Goal: Task Accomplishment & Management: Manage account settings

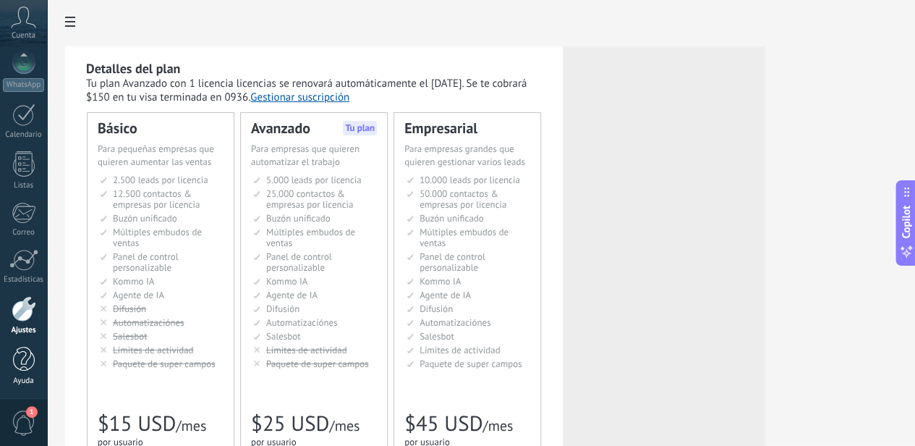
click at [22, 362] on div at bounding box center [24, 359] width 22 height 25
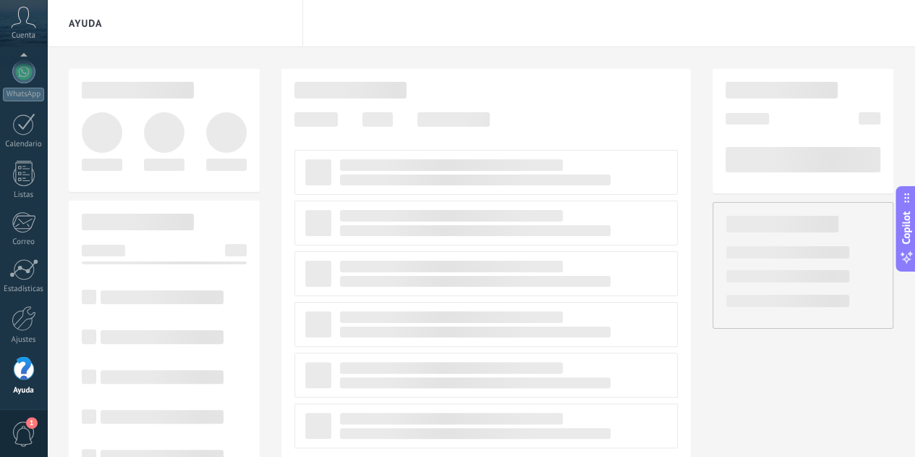
scroll to position [144, 0]
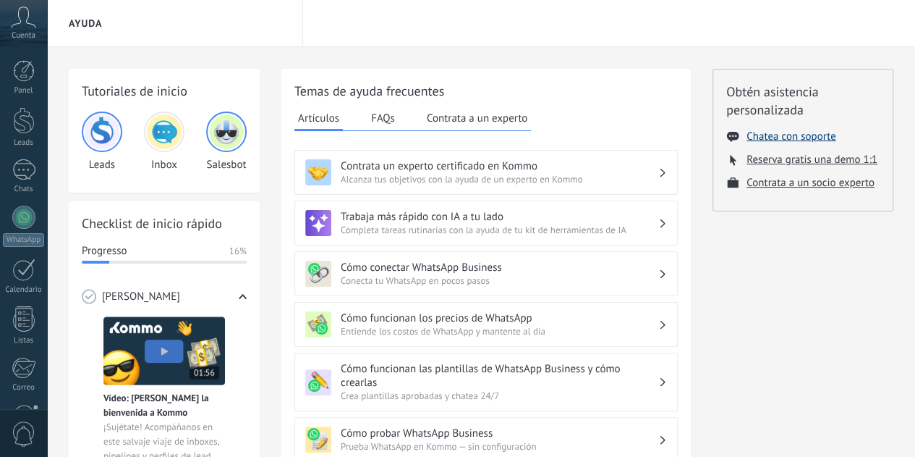
click at [784, 140] on button "Chatea con soporte" at bounding box center [791, 137] width 89 height 14
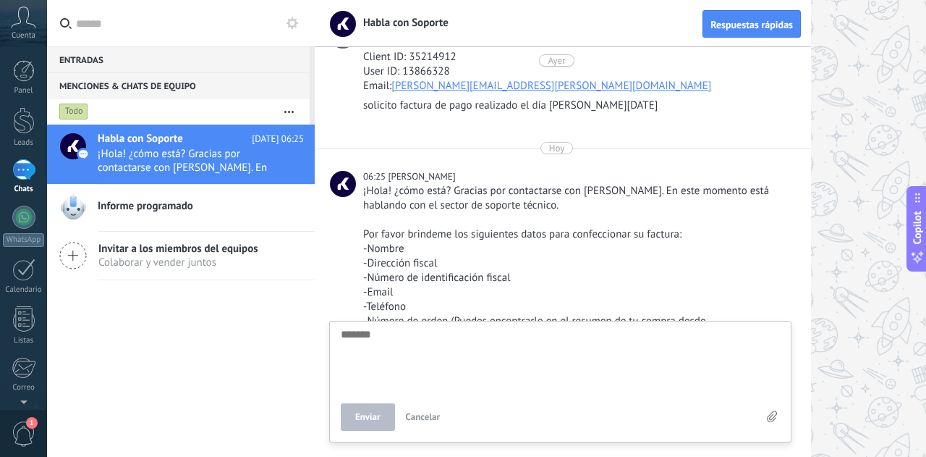
scroll to position [119, 0]
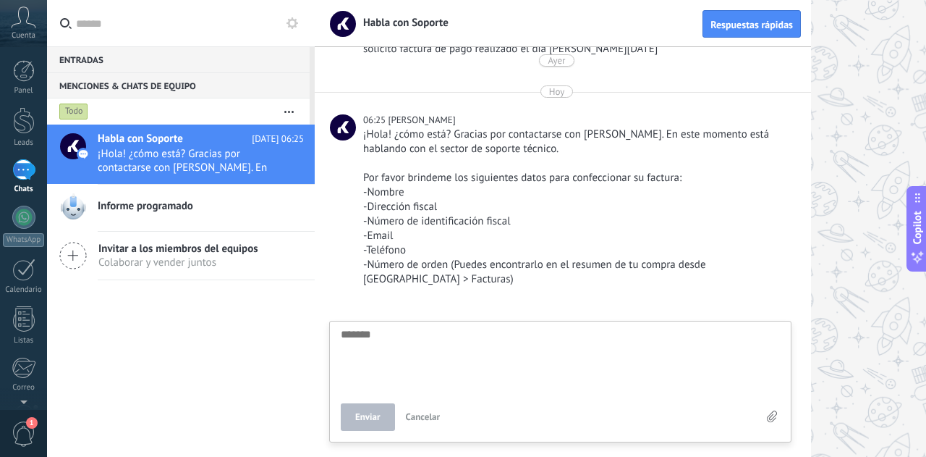
click at [411, 342] on textarea at bounding box center [560, 357] width 439 height 59
click at [17, 213] on div at bounding box center [23, 216] width 23 height 23
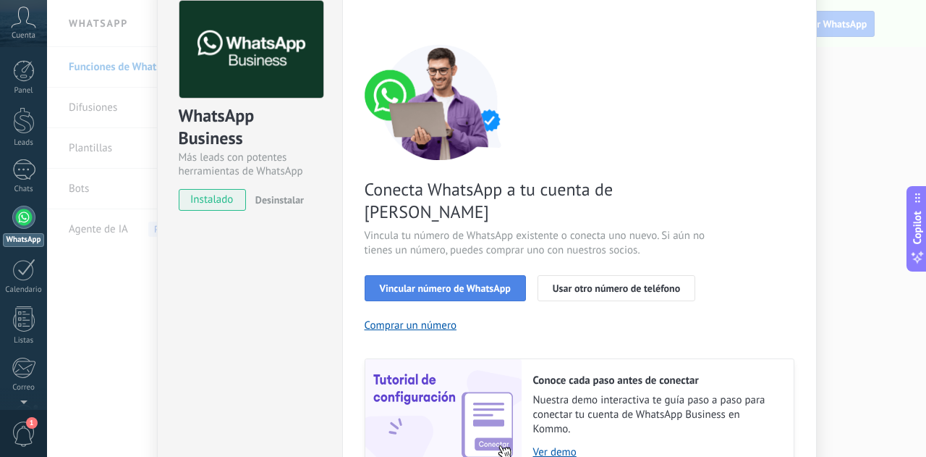
scroll to position [145, 0]
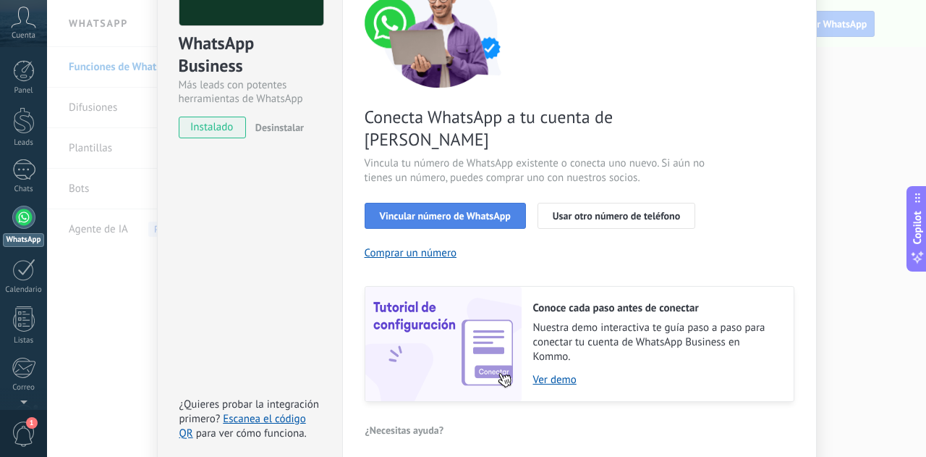
click at [469, 211] on span "Vincular número de WhatsApp" at bounding box center [445, 216] width 131 height 10
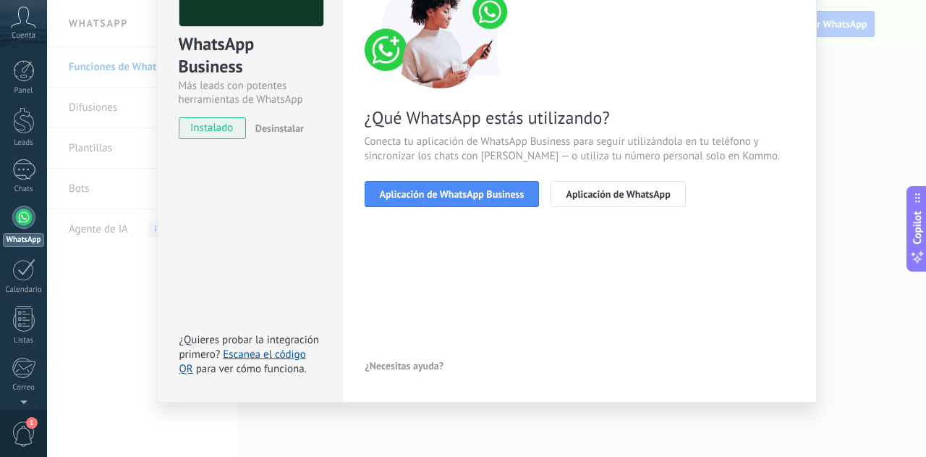
scroll to position [143, 0]
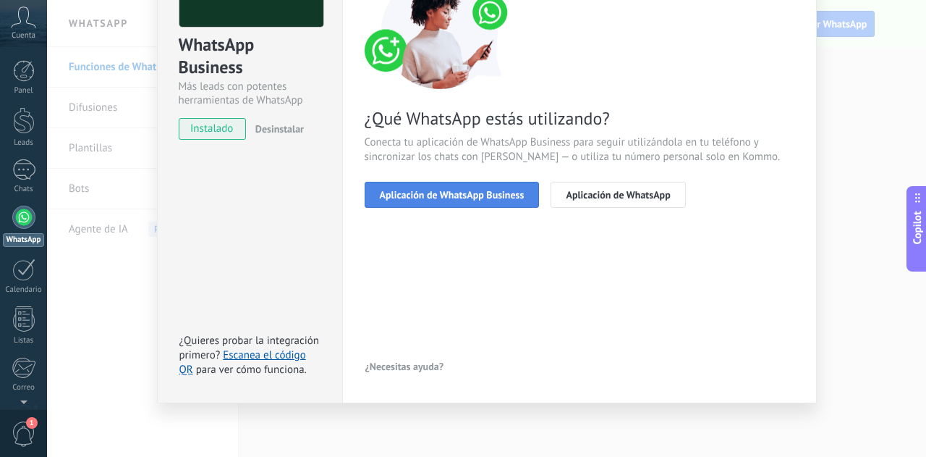
click at [472, 195] on span "Aplicación de WhatsApp Business" at bounding box center [452, 195] width 145 height 10
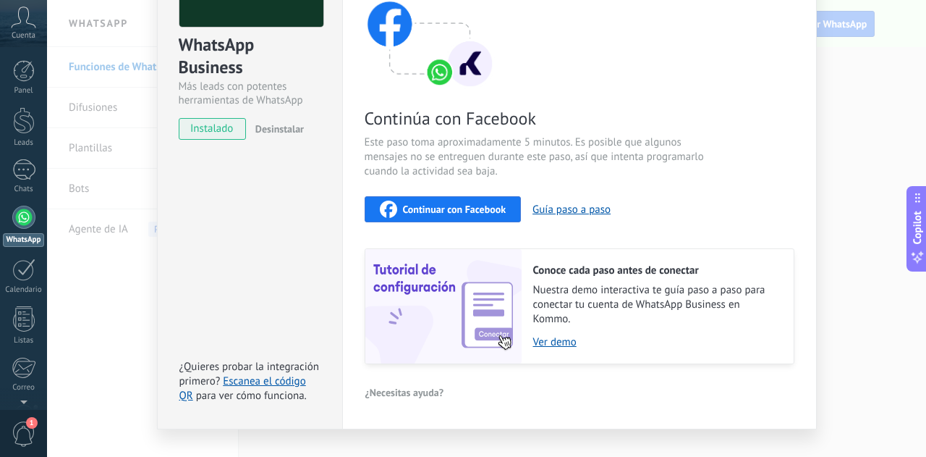
click at [480, 210] on span "Continuar con Facebook" at bounding box center [454, 209] width 103 height 10
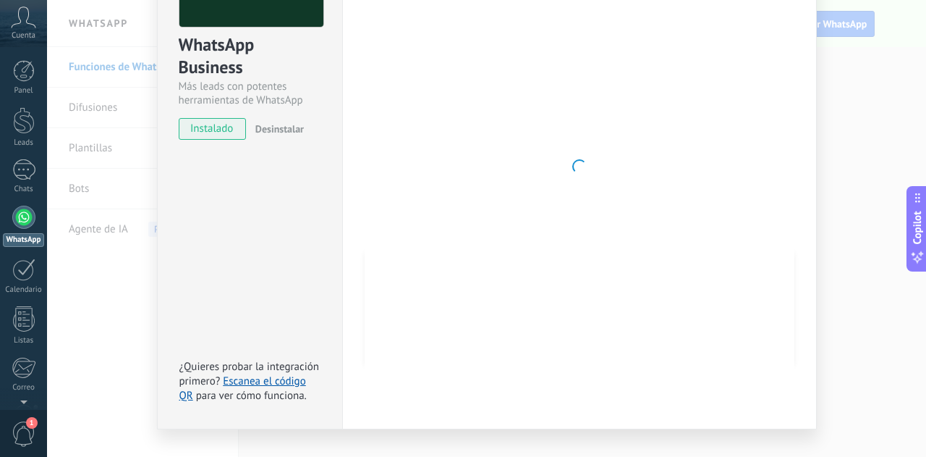
click at [223, 173] on div "WhatsApp Business Más leads con potentes herramientas de WhatsApp instalado Des…" at bounding box center [249, 166] width 185 height 525
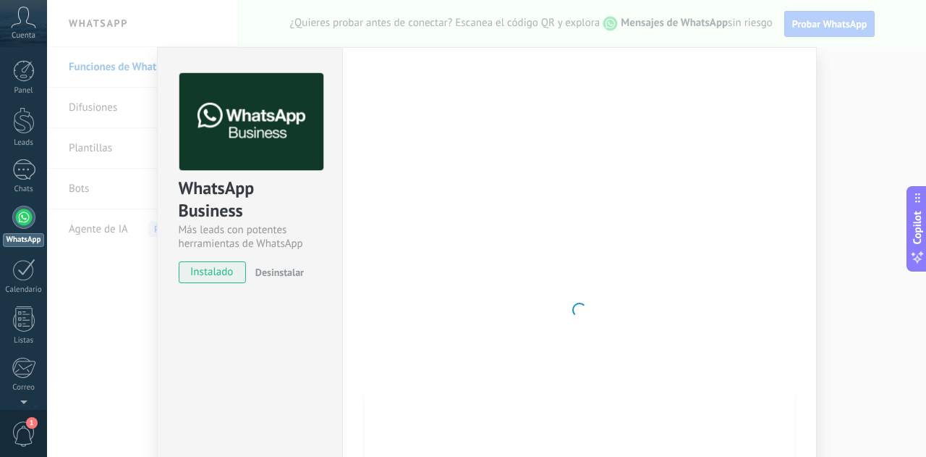
scroll to position [0, 0]
click at [263, 387] on div "WhatsApp Business Más leads con potentes herramientas de WhatsApp instalado Des…" at bounding box center [249, 309] width 185 height 525
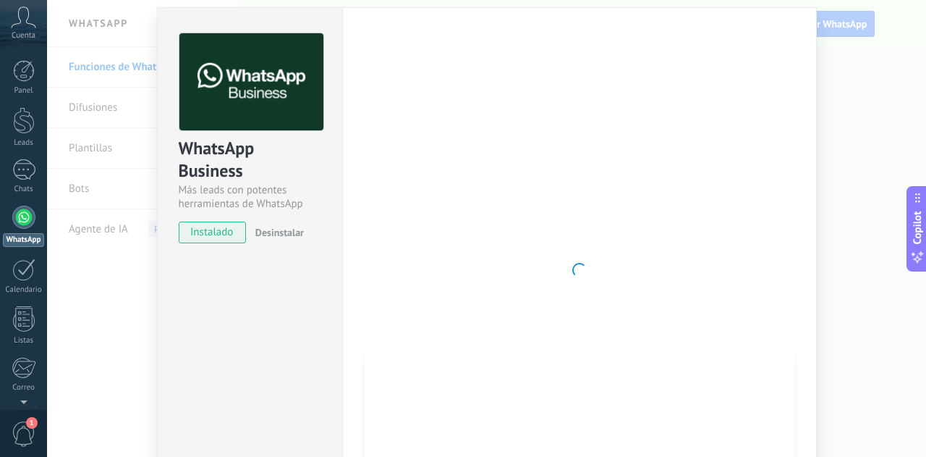
scroll to position [72, 0]
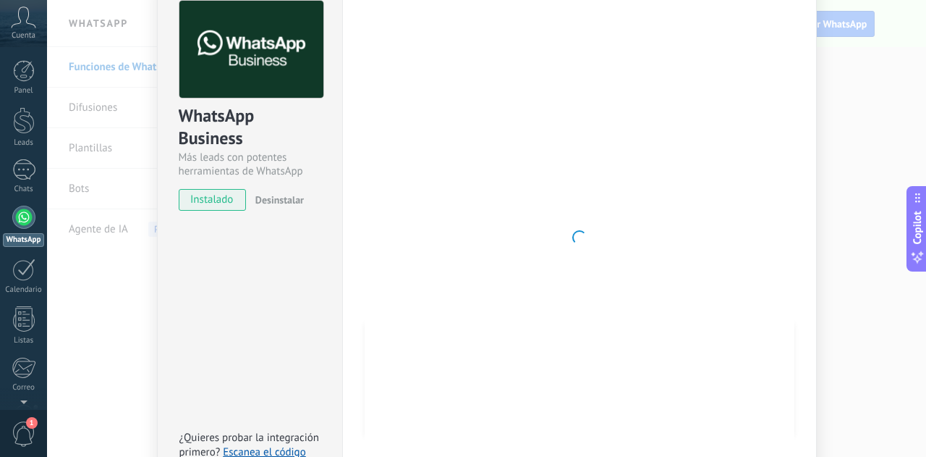
click at [111, 337] on div "WhatsApp Business Más leads con potentes herramientas de WhatsApp instalado Des…" at bounding box center [486, 228] width 879 height 457
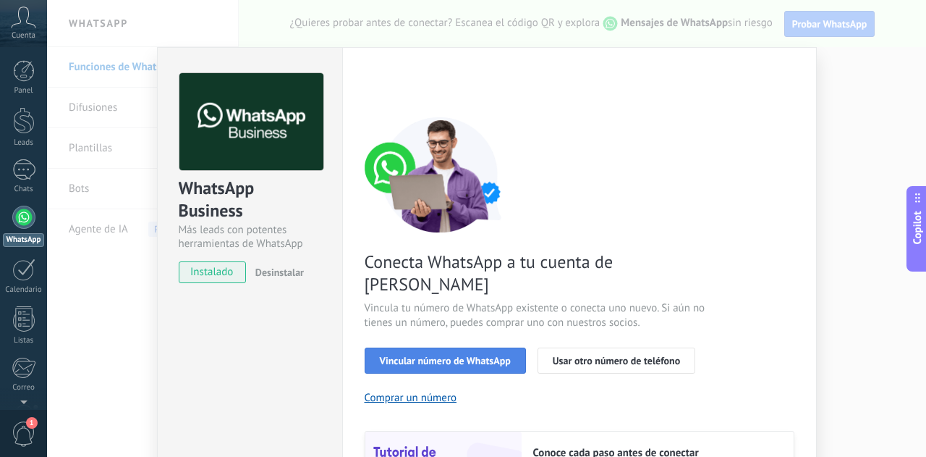
click at [452, 355] on span "Vincular número de WhatsApp" at bounding box center [445, 360] width 131 height 10
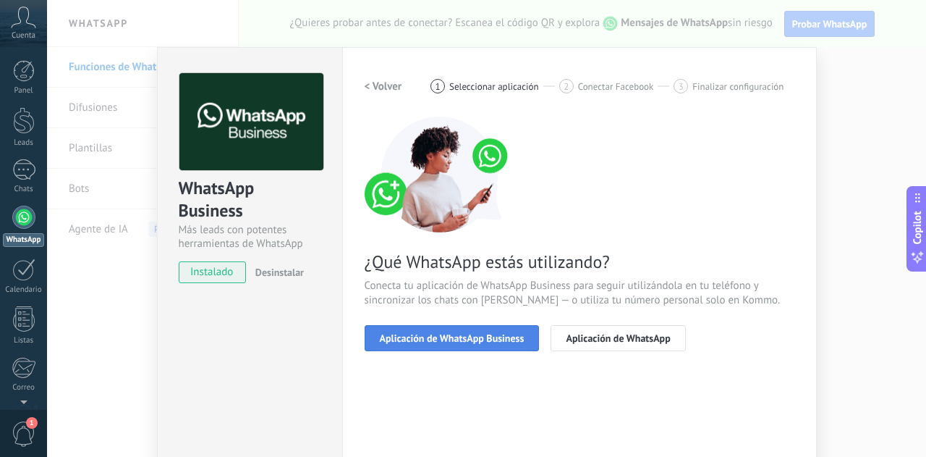
click at [445, 341] on span "Aplicación de WhatsApp Business" at bounding box center [452, 338] width 145 height 10
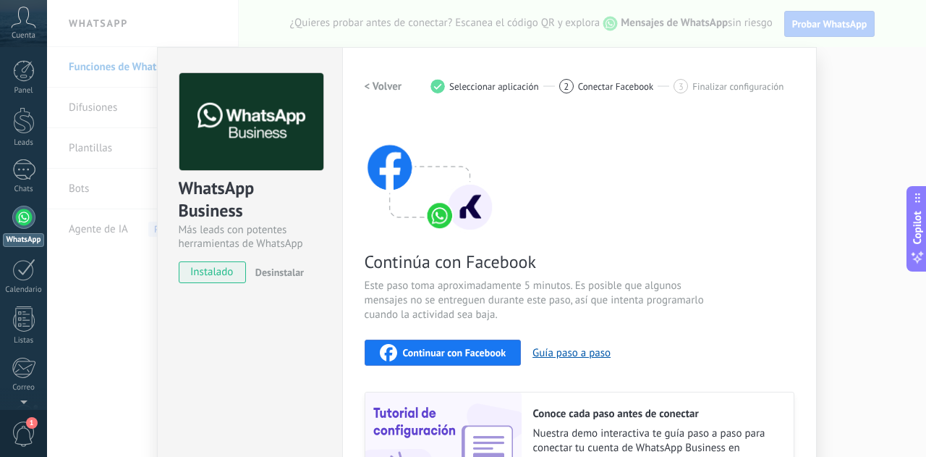
click at [441, 349] on span "Continuar con Facebook" at bounding box center [454, 352] width 103 height 10
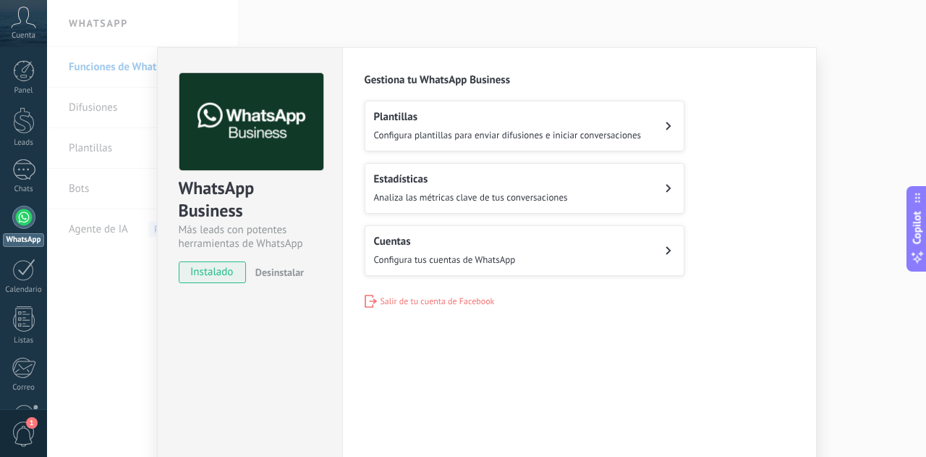
click at [554, 263] on button "Cuentas Configura tus cuentas de WhatsApp" at bounding box center [525, 250] width 320 height 51
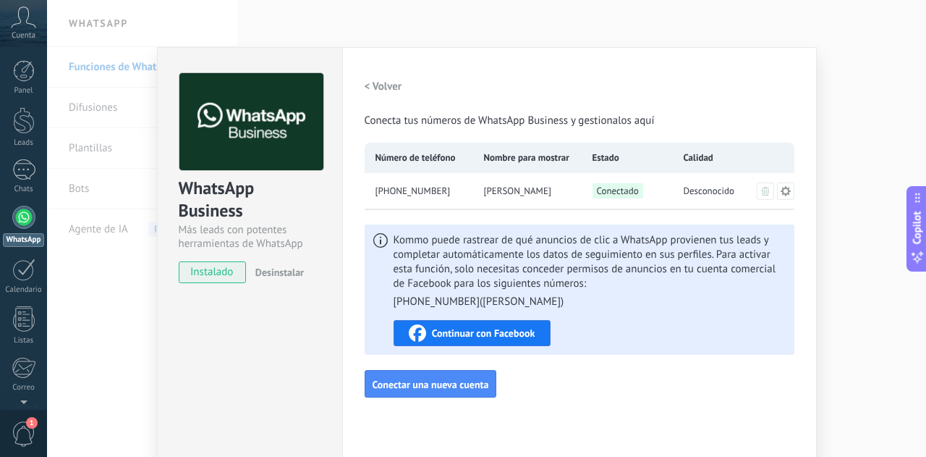
click at [77, 279] on div "WhatsApp Business Más leads con potentes herramientas de WhatsApp instalado Des…" at bounding box center [486, 228] width 879 height 457
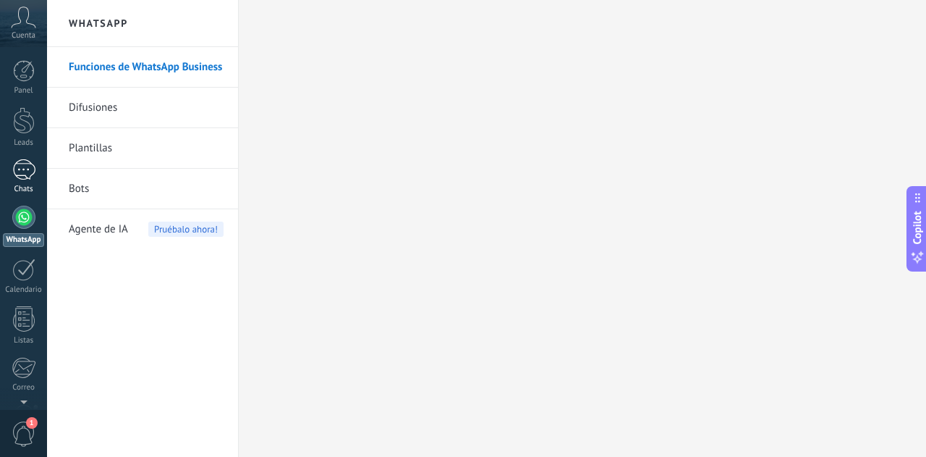
click at [20, 170] on div at bounding box center [23, 169] width 23 height 21
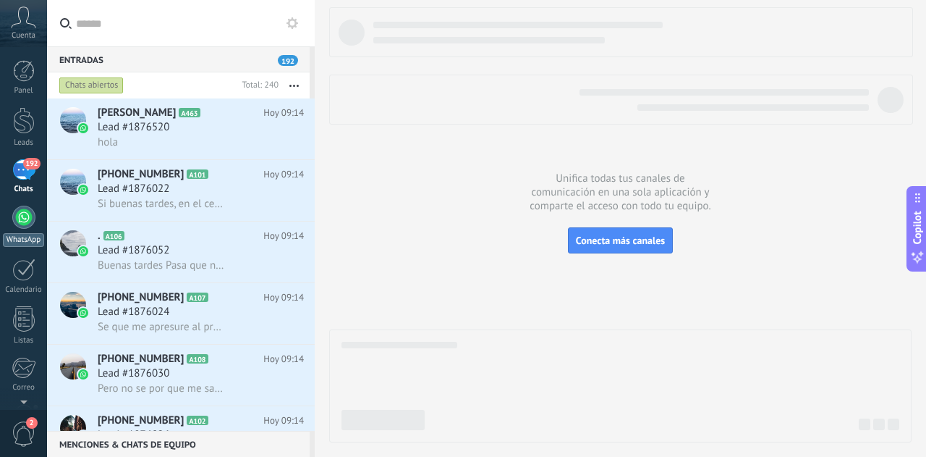
click at [20, 216] on div at bounding box center [23, 216] width 23 height 23
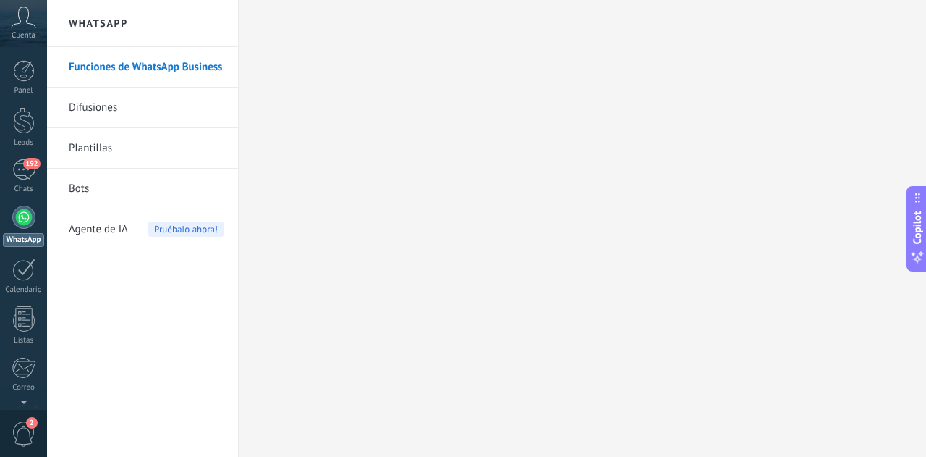
click at [111, 148] on link "Plantillas" at bounding box center [146, 148] width 155 height 41
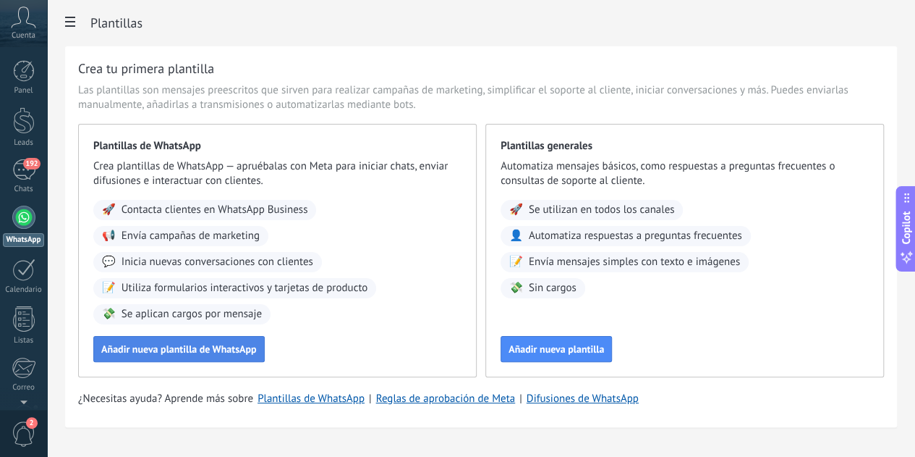
drag, startPoint x: 650, startPoint y: 364, endPoint x: 416, endPoint y: 357, distance: 233.8
click at [424, 347] on div "Plantillas de WhatsApp Crea plantillas de WhatsApp — apruébalas con Meta para i…" at bounding box center [481, 250] width 806 height 253
click at [257, 354] on span "Añadir nueva plantilla de WhatsApp" at bounding box center [179, 349] width 156 height 10
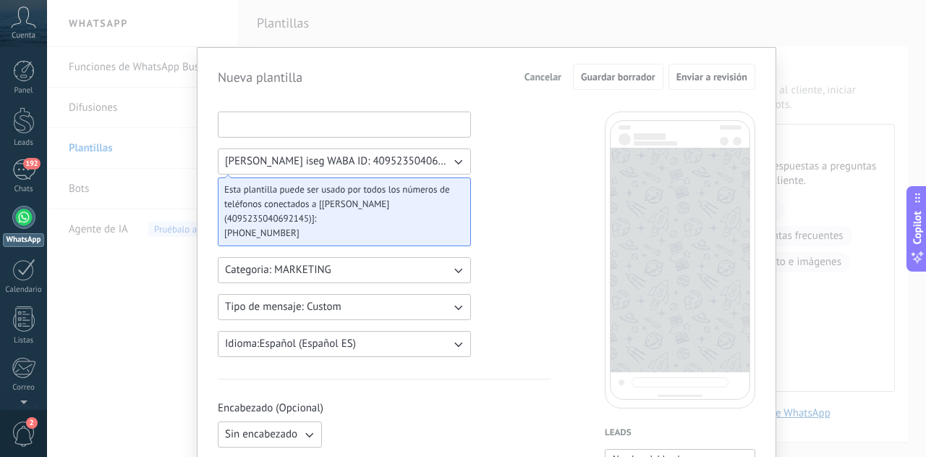
click at [355, 127] on input at bounding box center [345, 123] width 252 height 23
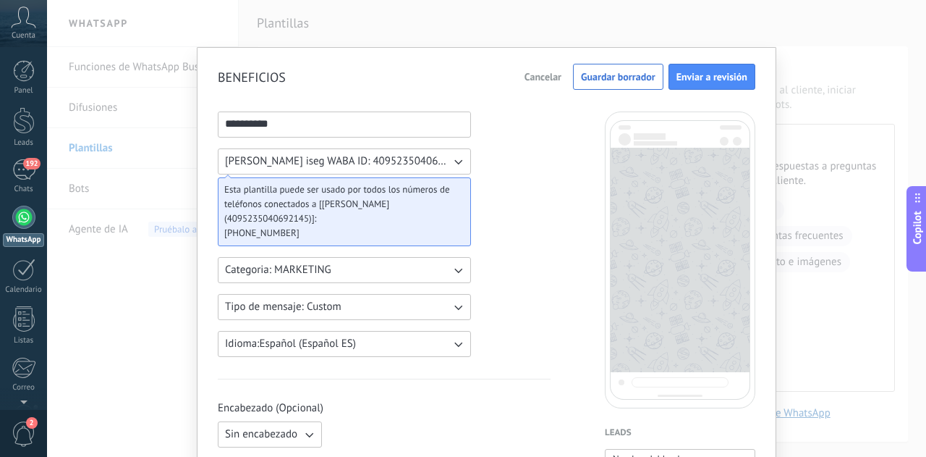
type input "**********"
click at [404, 271] on button "Categoria: MARKETING" at bounding box center [344, 270] width 253 height 26
click at [252, 266] on span "UTILITY" at bounding box center [243, 270] width 37 height 14
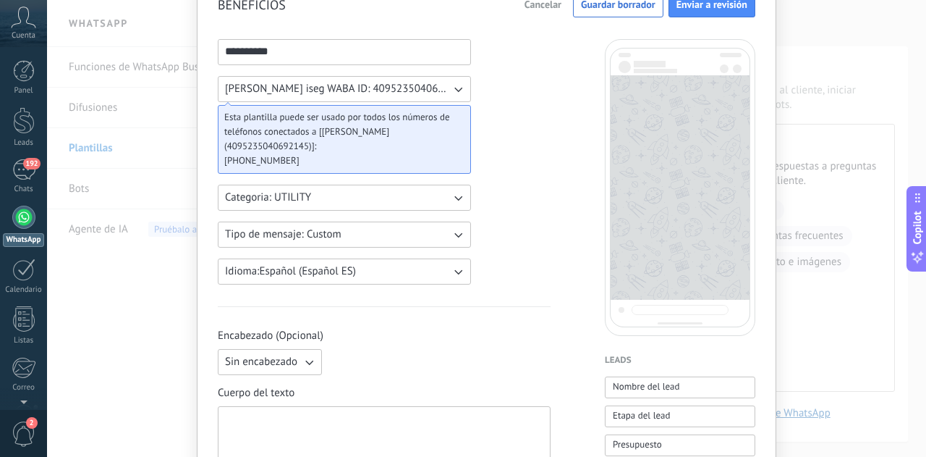
scroll to position [145, 0]
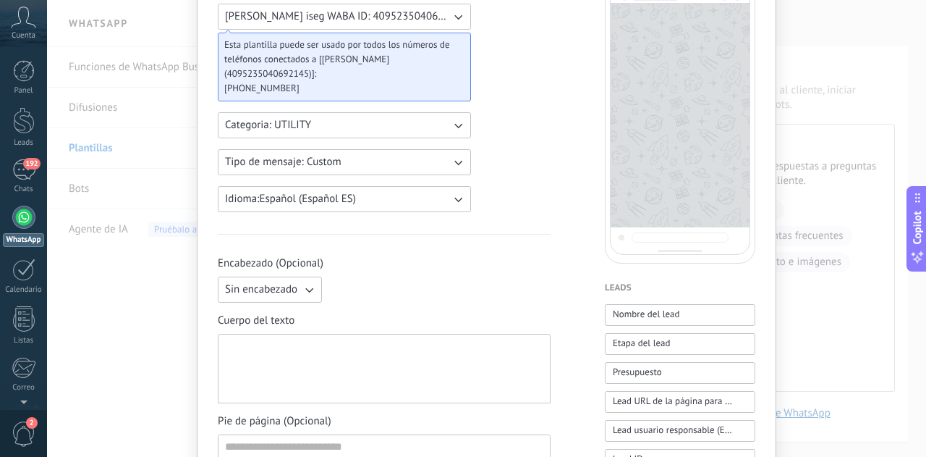
click at [302, 287] on icon "button" at bounding box center [309, 289] width 14 height 14
click at [373, 293] on div "Sin encabezado Sin encabezado Texto Imagen o archivo" at bounding box center [384, 289] width 333 height 26
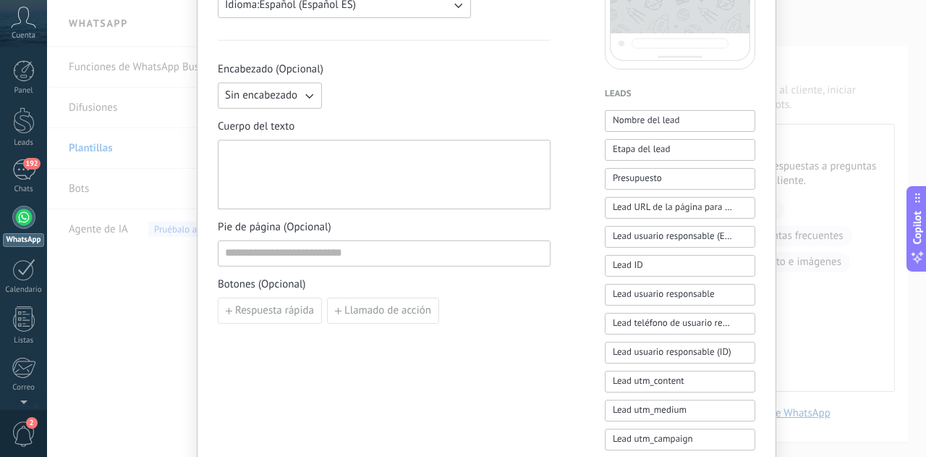
scroll to position [362, 0]
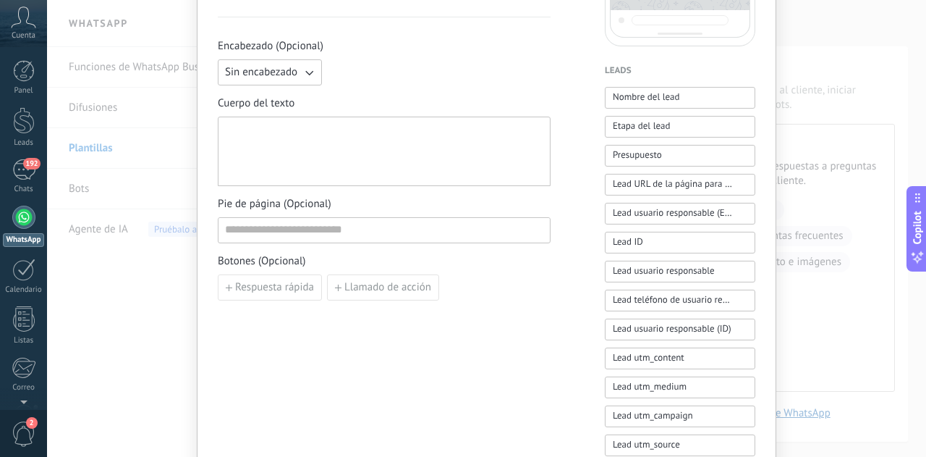
click at [386, 143] on div at bounding box center [384, 151] width 318 height 57
click at [349, 225] on input at bounding box center [384, 229] width 331 height 23
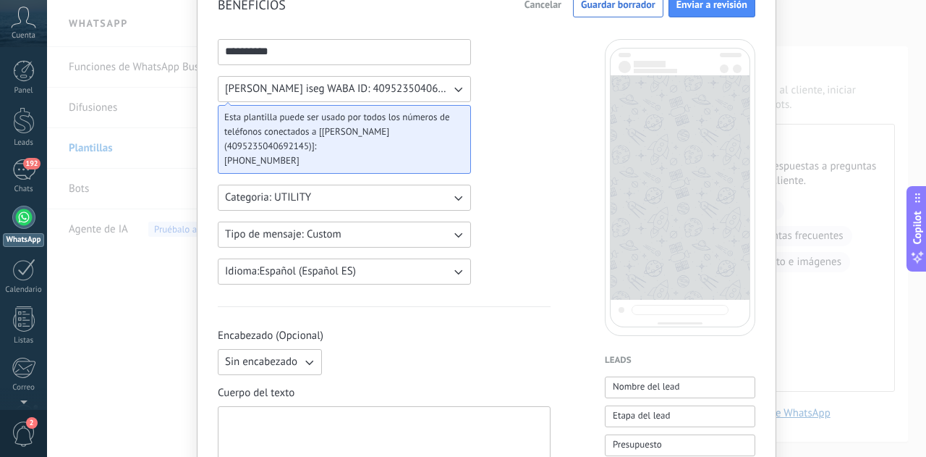
scroll to position [145, 0]
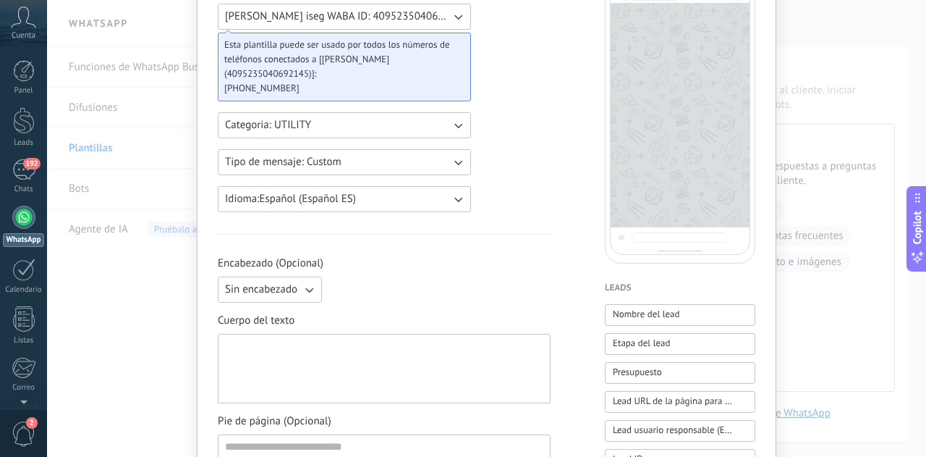
click at [314, 349] on div at bounding box center [384, 368] width 318 height 57
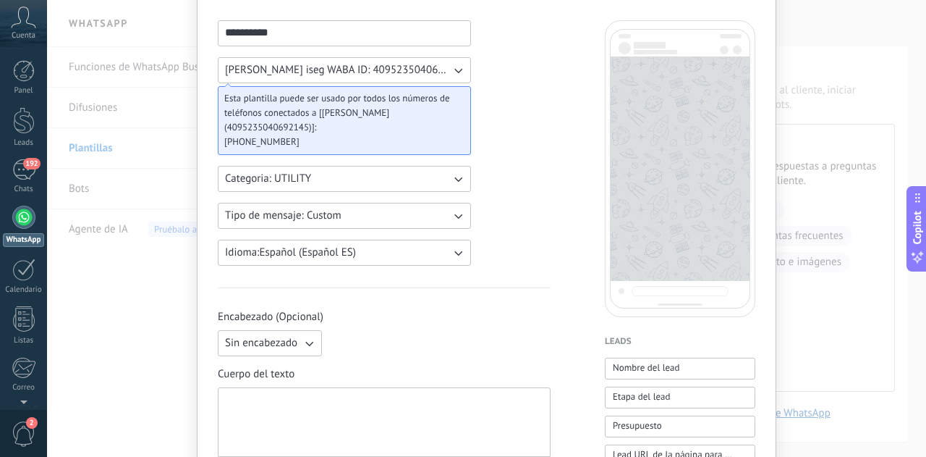
scroll to position [0, 0]
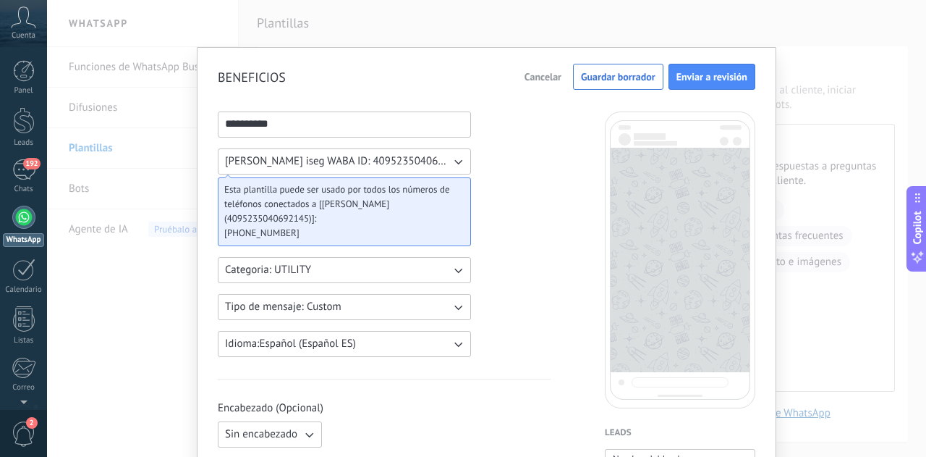
click at [402, 28] on div "**********" at bounding box center [486, 228] width 879 height 457
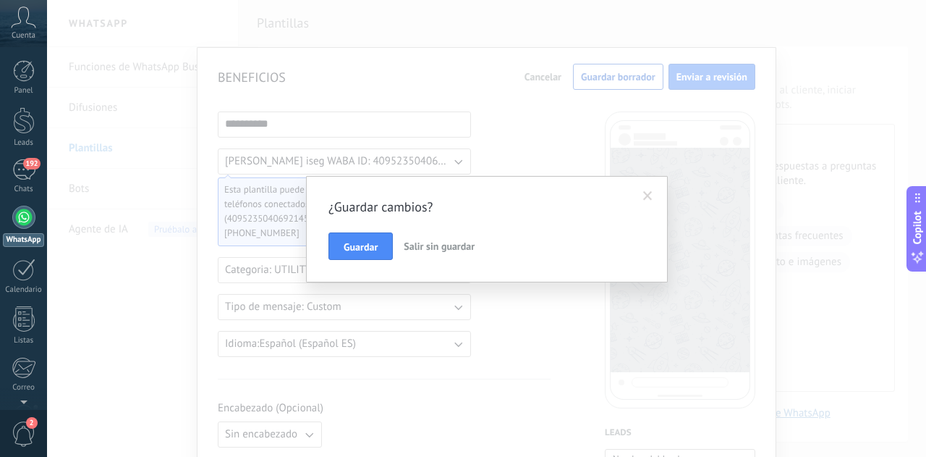
click at [398, 28] on div "¿Guardar cambios? Guardar Salir sin guardar" at bounding box center [486, 228] width 879 height 457
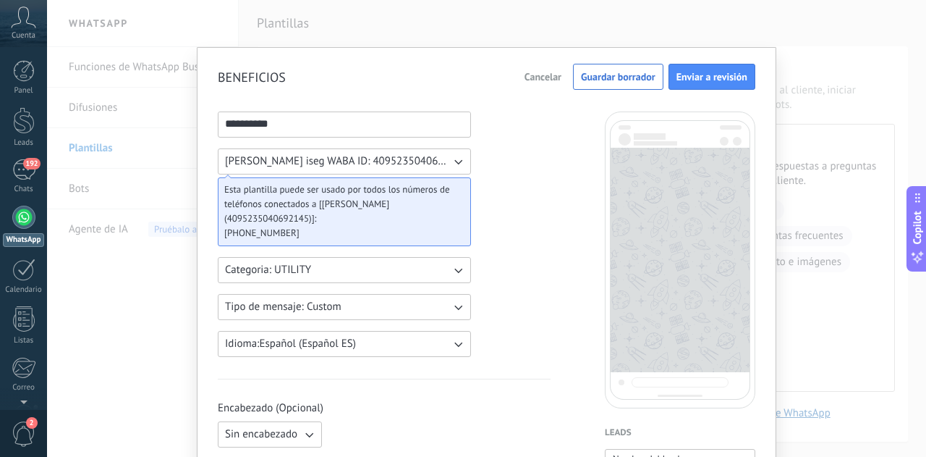
click at [449, 46] on div "**********" at bounding box center [486, 228] width 879 height 457
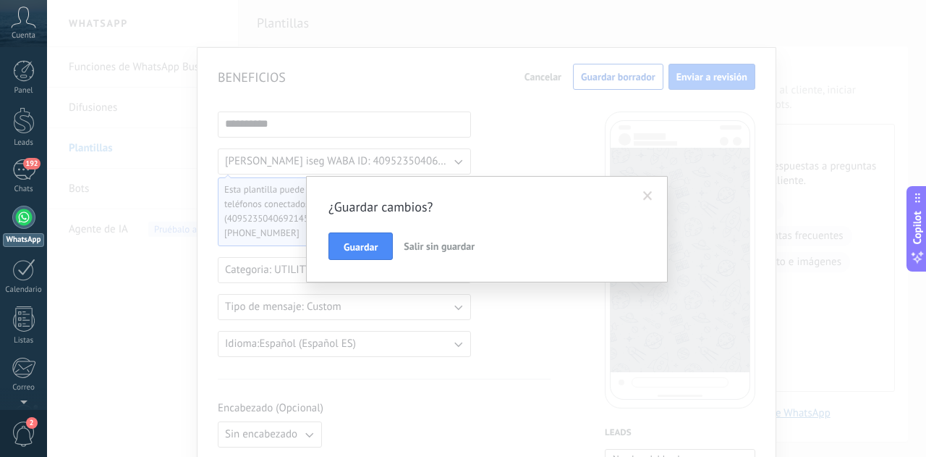
click at [435, 245] on span "Salir sin guardar" at bounding box center [439, 245] width 71 height 13
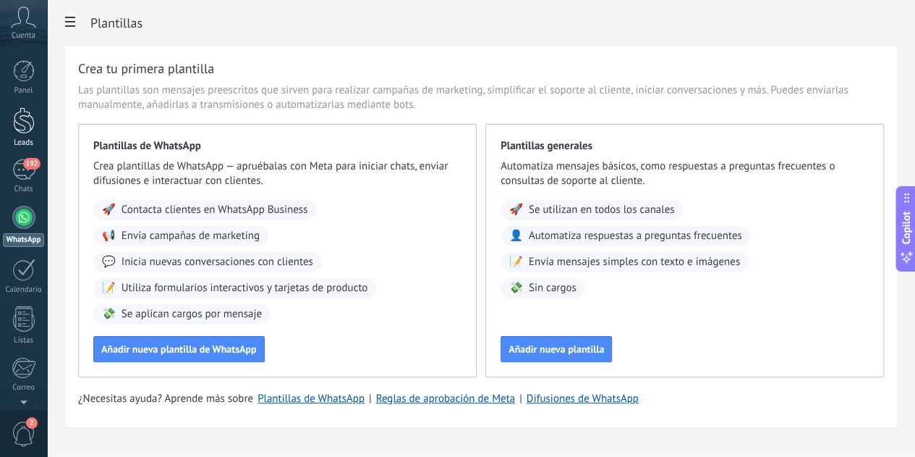
click at [34, 125] on link "Leads" at bounding box center [23, 127] width 47 height 41
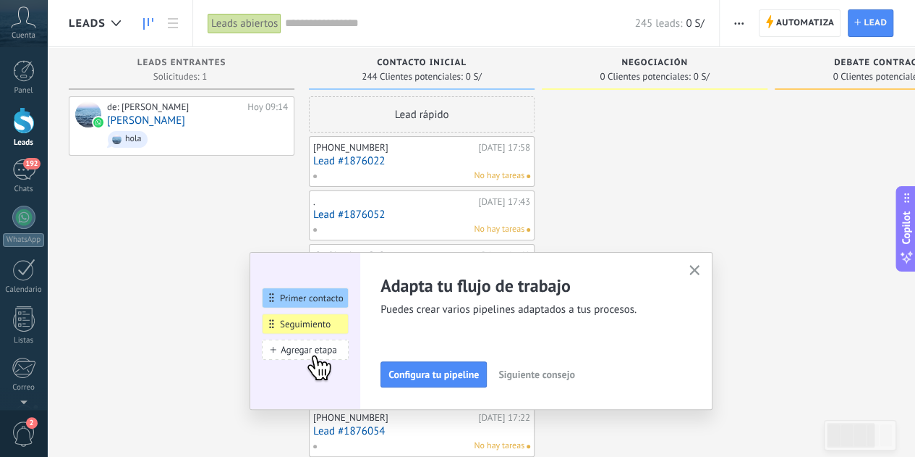
click at [700, 268] on icon "button" at bounding box center [695, 270] width 11 height 11
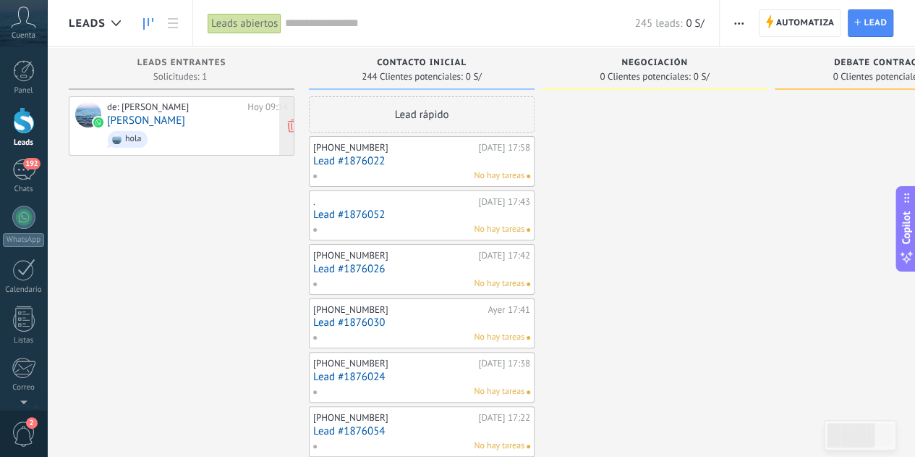
click at [187, 122] on div "de: Jeffry iseg Hoy 09:14 Maria Llasa hola" at bounding box center [197, 125] width 181 height 49
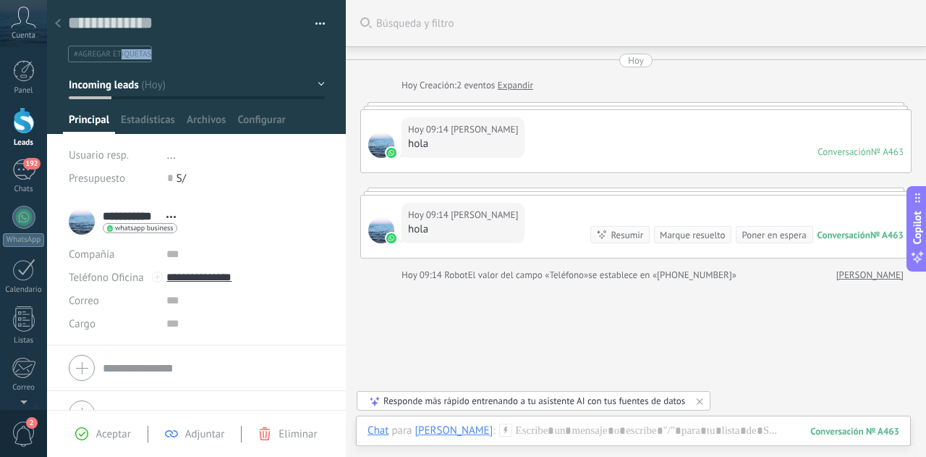
drag, startPoint x: 119, startPoint y: 54, endPoint x: 164, endPoint y: 55, distance: 45.6
click at [164, 55] on ul "#agregar etiquetas" at bounding box center [194, 54] width 255 height 20
click at [167, 54] on input "text" at bounding box center [195, 53] width 247 height 15
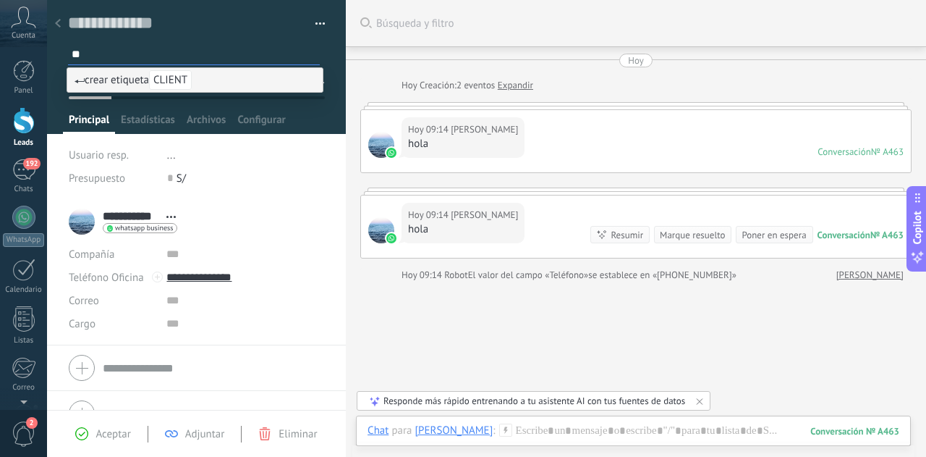
type input "*"
type input "*******"
click at [149, 76] on span "crear etiqueta CLIENTE" at bounding box center [136, 80] width 123 height 14
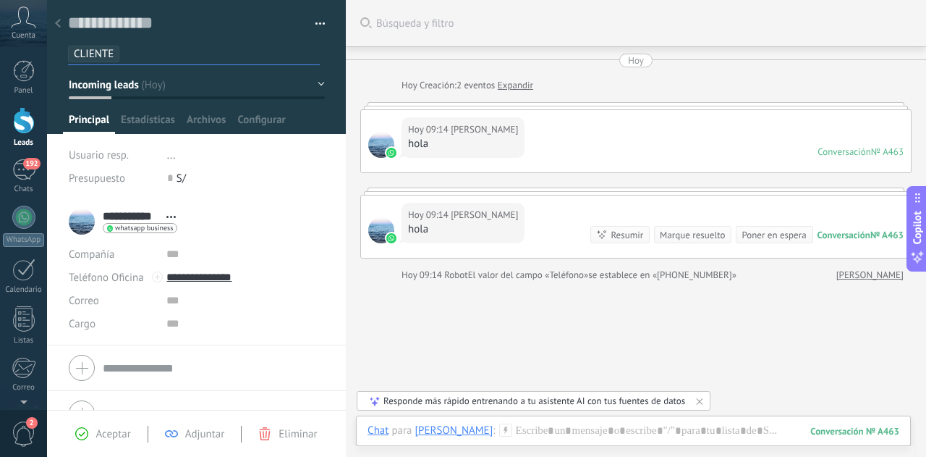
click at [23, 126] on div at bounding box center [24, 120] width 22 height 27
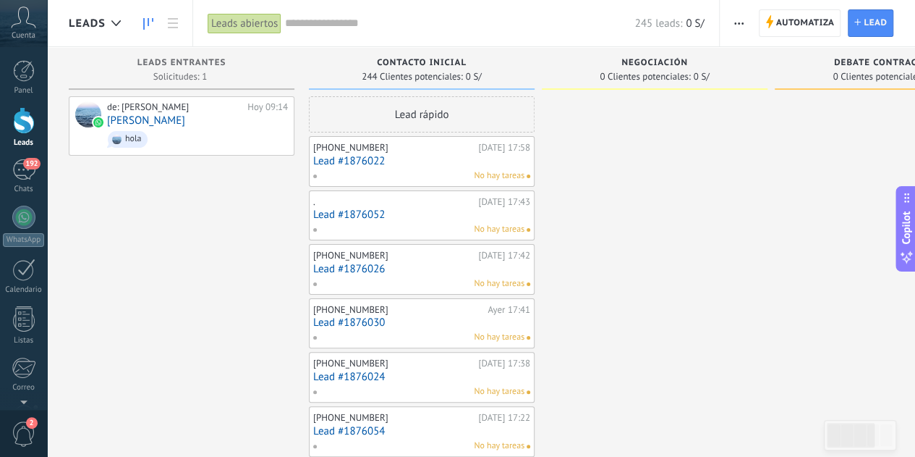
click at [342, 26] on input "text" at bounding box center [459, 23] width 349 height 15
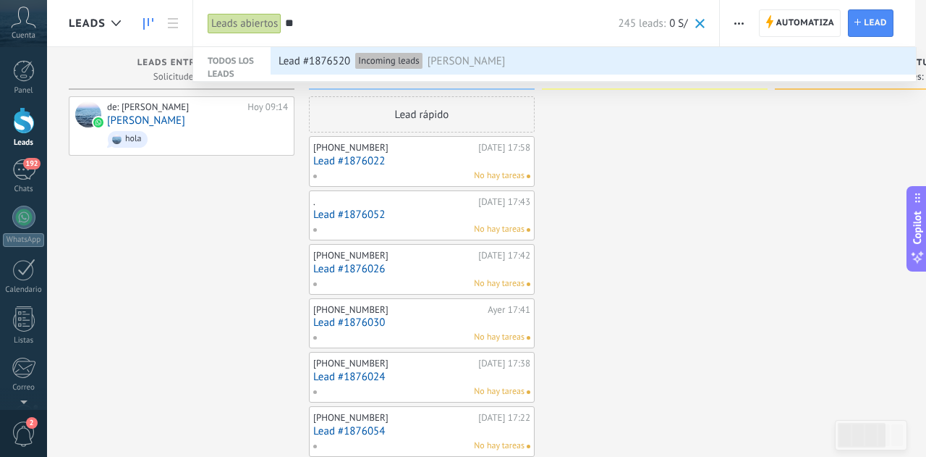
type input "*"
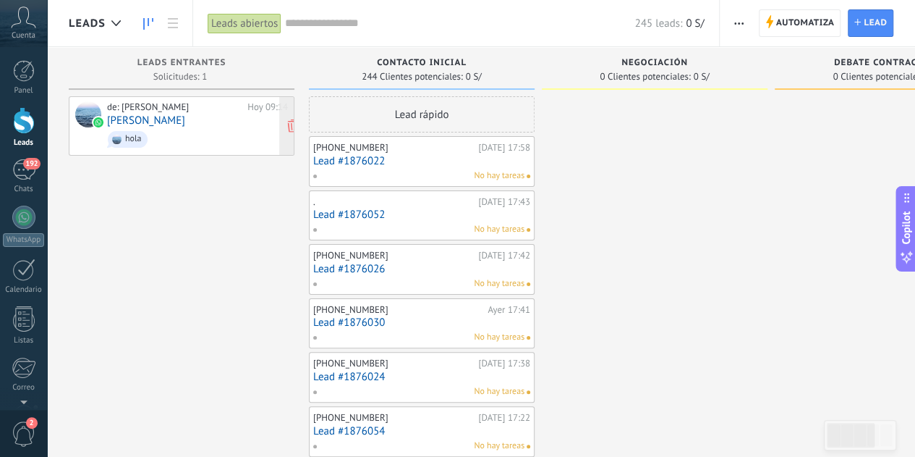
click at [208, 130] on span "hola" at bounding box center [197, 139] width 181 height 22
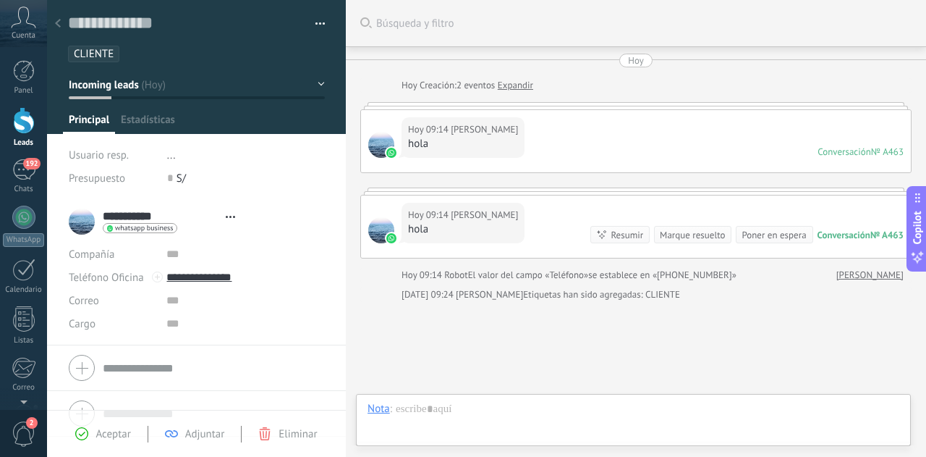
type textarea "**********"
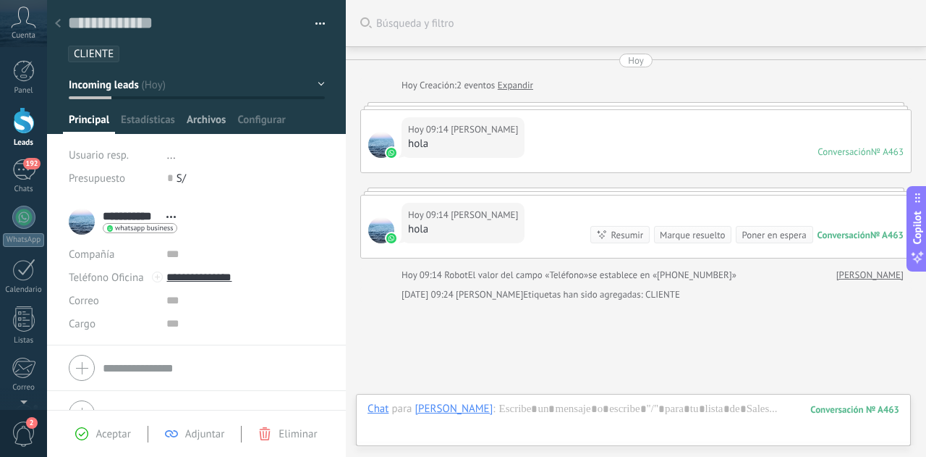
scroll to position [96, 0]
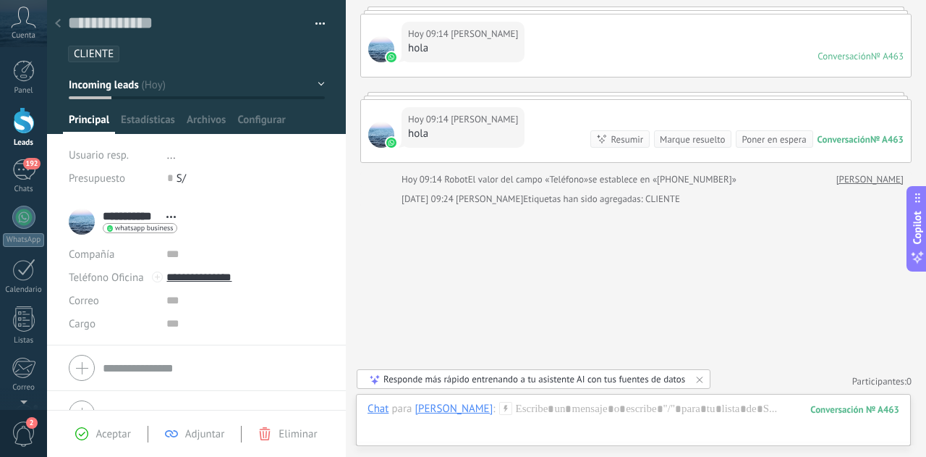
click at [101, 51] on span "CLIENTE" at bounding box center [94, 54] width 40 height 14
click at [53, 28] on div at bounding box center [58, 24] width 20 height 28
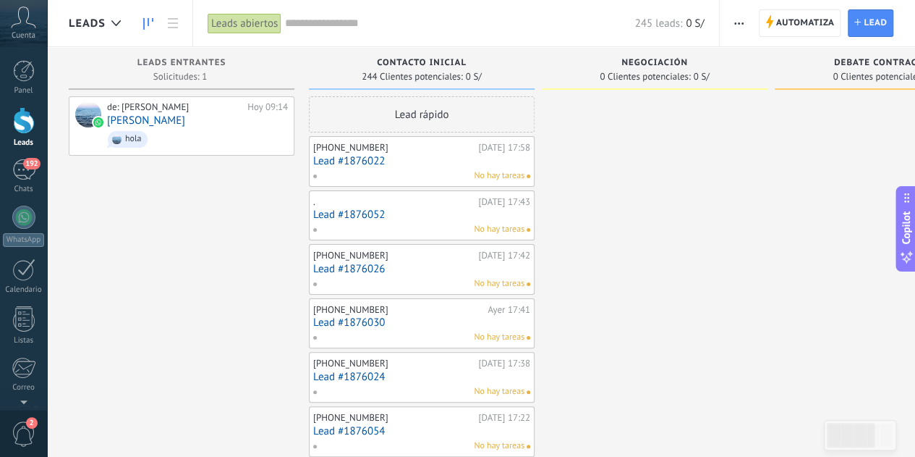
click at [355, 28] on input "text" at bounding box center [459, 23] width 349 height 15
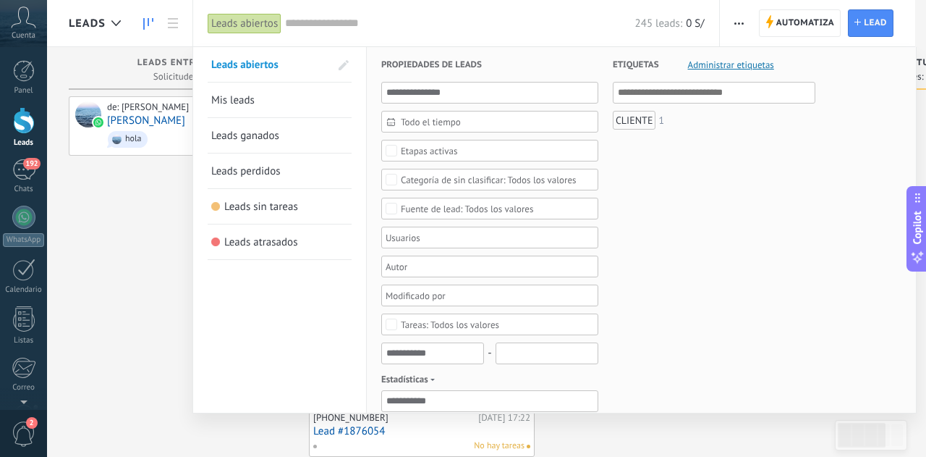
click at [661, 99] on input "text" at bounding box center [715, 92] width 194 height 17
type input "*"
click at [641, 121] on div "CLIENTE" at bounding box center [634, 120] width 43 height 19
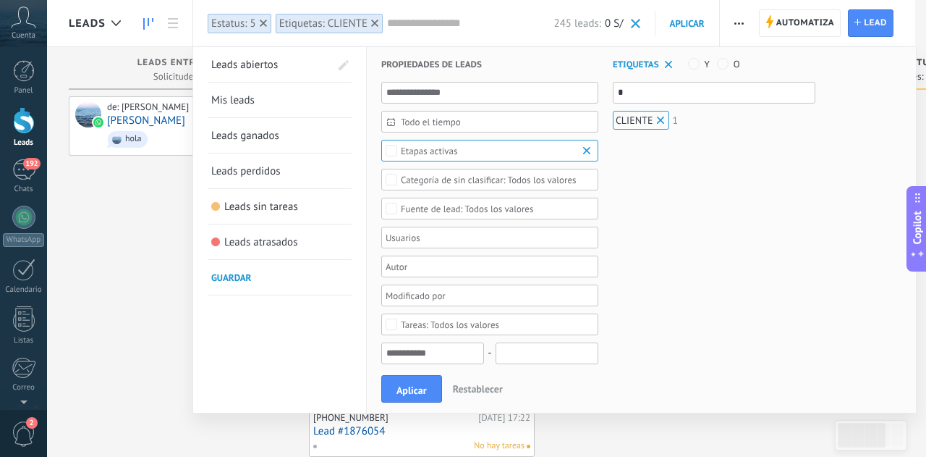
click at [625, 119] on div "CLIENTE" at bounding box center [641, 120] width 57 height 19
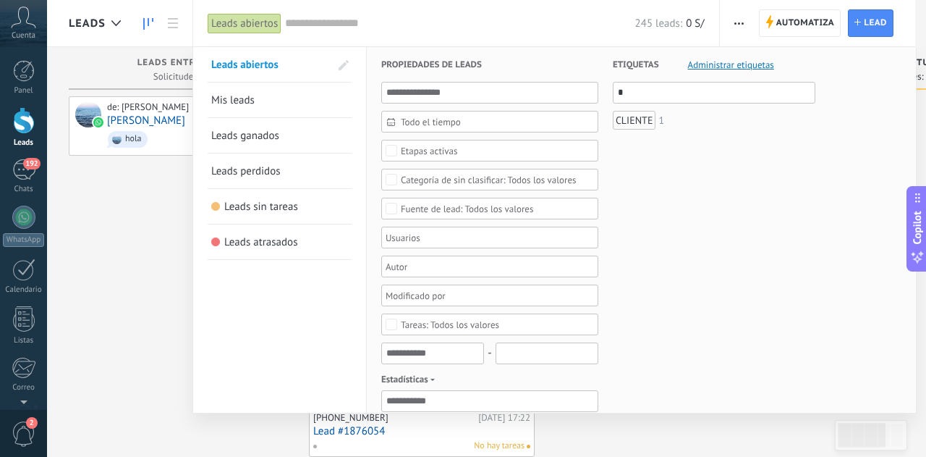
click at [625, 118] on div "CLIENTE" at bounding box center [634, 120] width 43 height 19
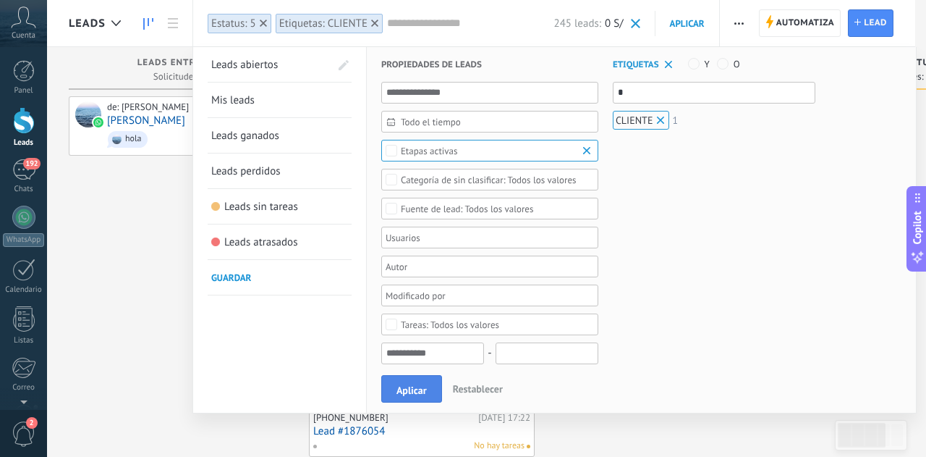
click at [404, 389] on span "Aplicar" at bounding box center [412, 390] width 30 height 10
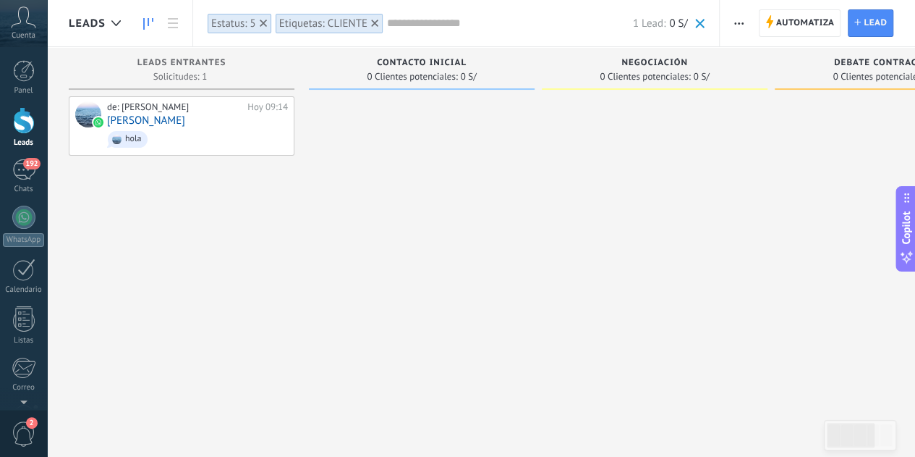
click at [730, 23] on button "button" at bounding box center [739, 22] width 21 height 27
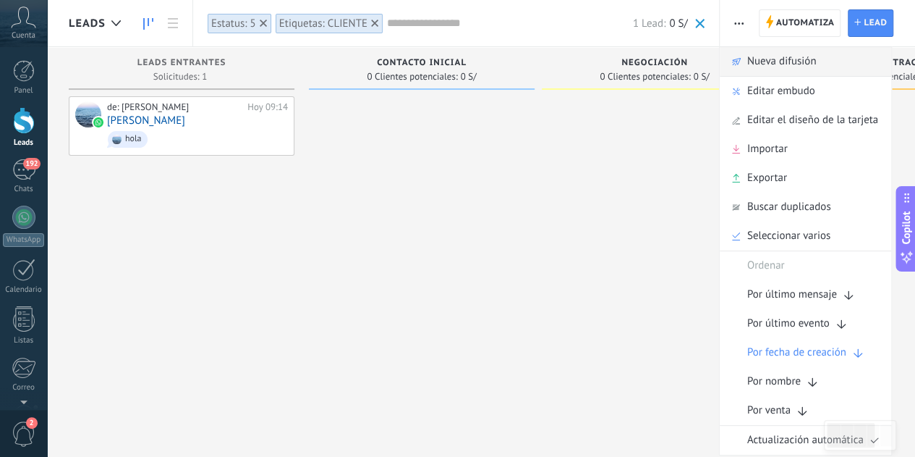
click at [778, 70] on span "Nueva difusión" at bounding box center [781, 61] width 69 height 29
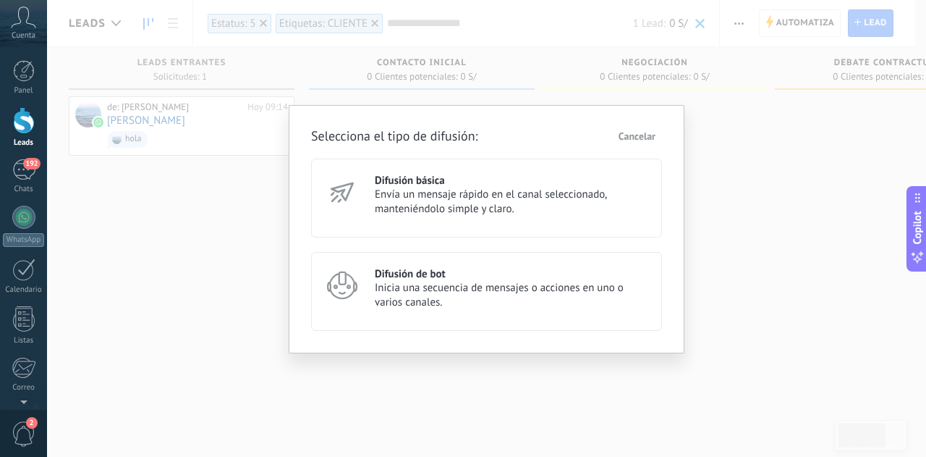
click at [481, 216] on div "Difusión básica Envía un mensaje rápido en el canal seleccionado, manteniéndolo…" at bounding box center [486, 197] width 351 height 79
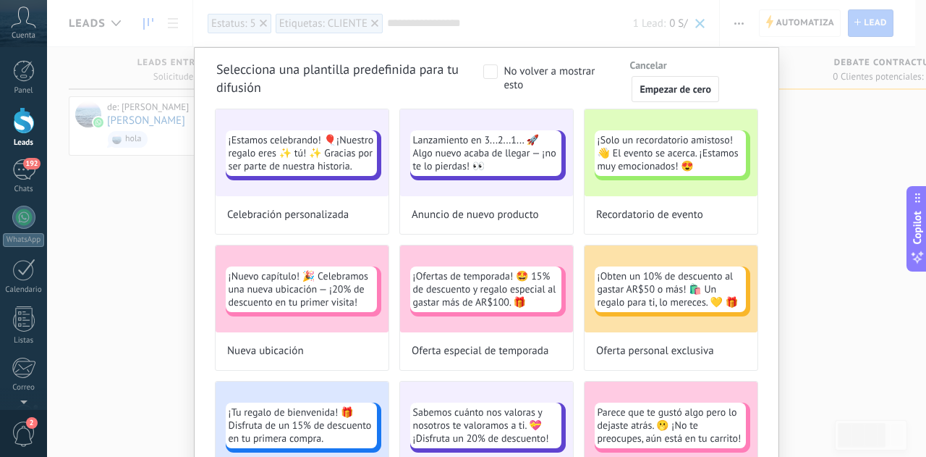
click at [475, 67] on div "Selecciona una plantilla predefinida para tu difusión No volver a mostrar esto …" at bounding box center [486, 78] width 540 height 26
click at [488, 70] on span at bounding box center [490, 71] width 14 height 14
click at [690, 86] on span "Empezar de cero" at bounding box center [676, 89] width 72 height 10
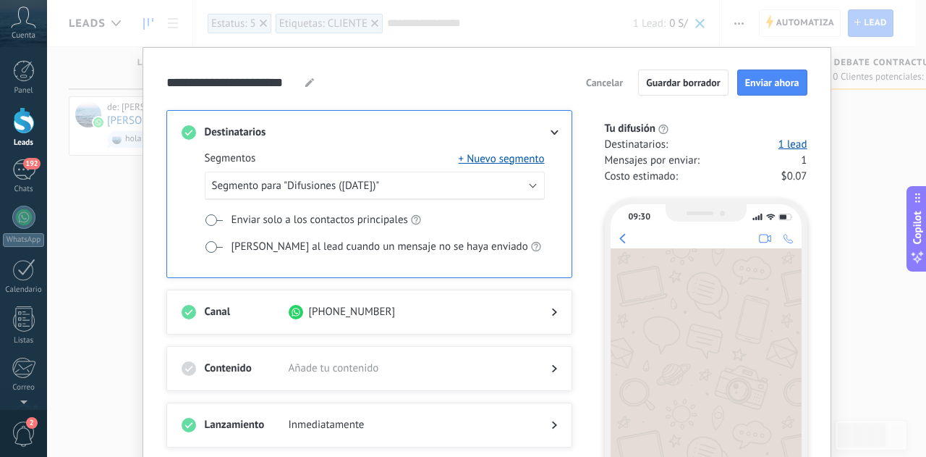
scroll to position [72, 0]
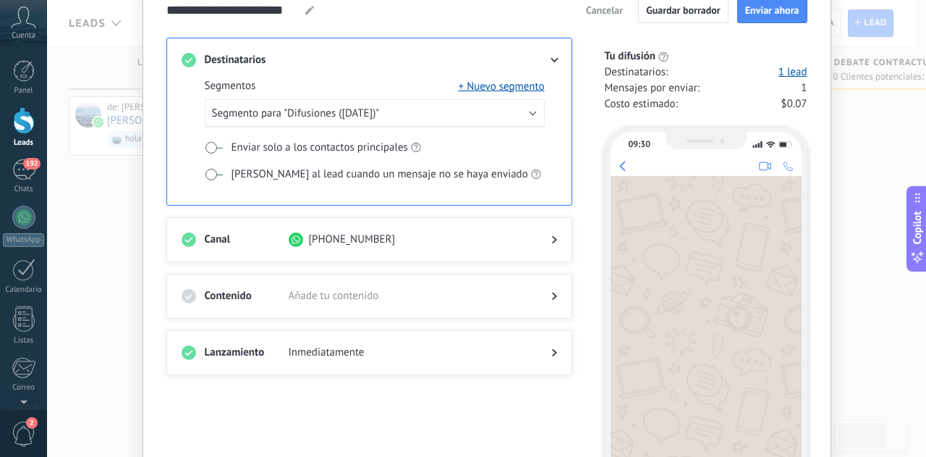
click at [355, 289] on span "Añade tu contenido" at bounding box center [408, 296] width 239 height 14
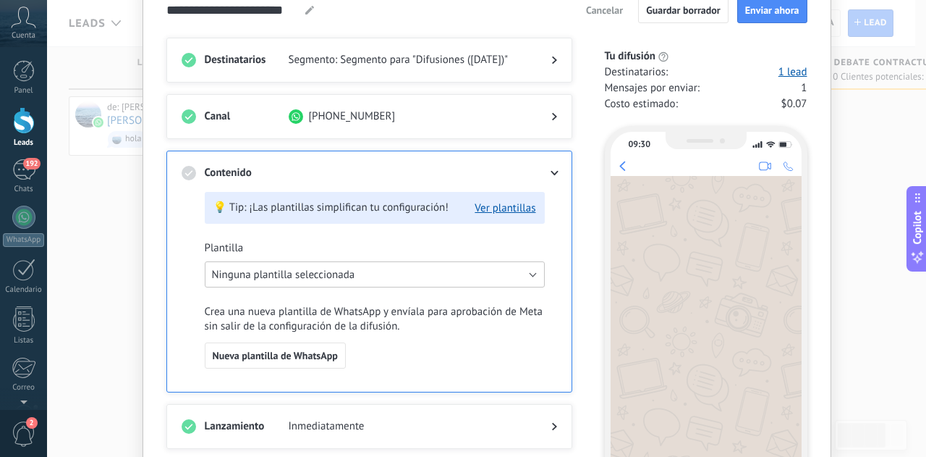
click at [339, 272] on span "Ninguna plantilla seleccionada" at bounding box center [283, 275] width 143 height 14
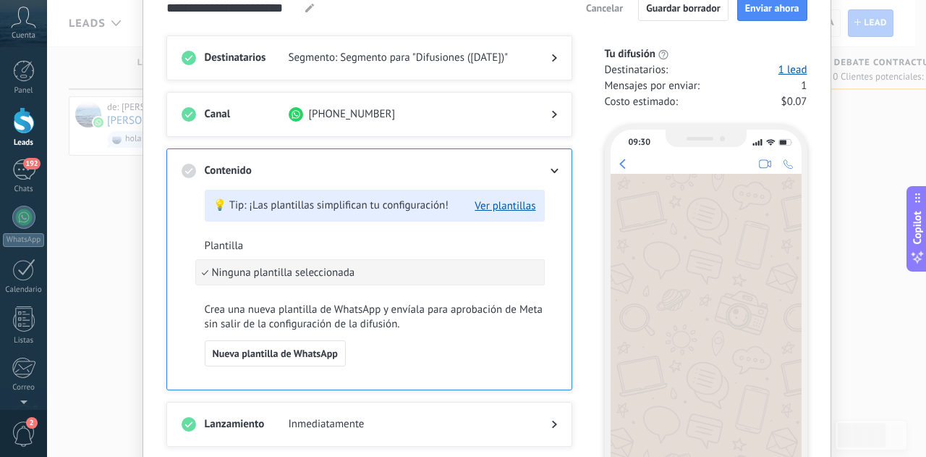
scroll to position [147, 0]
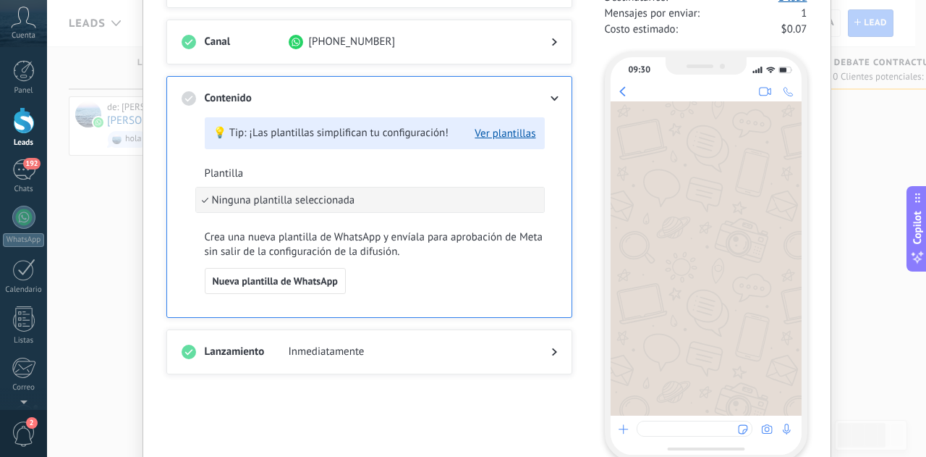
click at [290, 346] on span "Inmediatamente" at bounding box center [408, 351] width 239 height 14
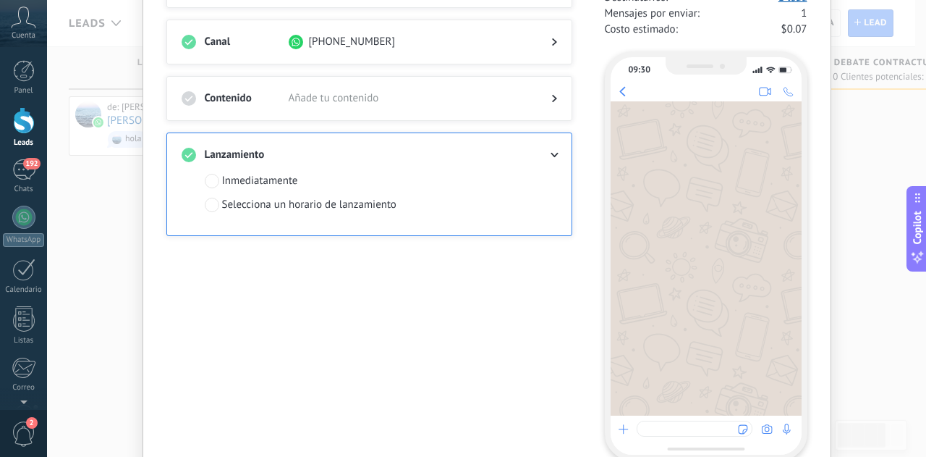
click at [276, 203] on div "Selecciona un horario de lanzamiento" at bounding box center [309, 205] width 174 height 14
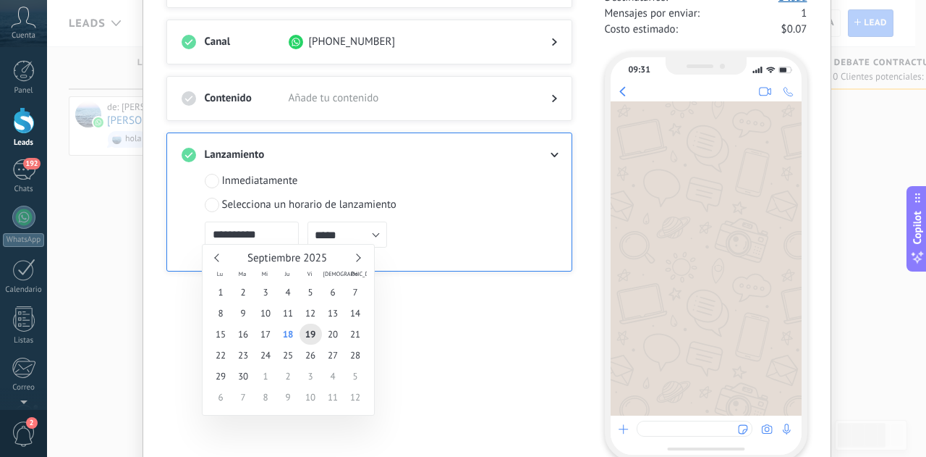
click at [243, 229] on input "**********" at bounding box center [252, 234] width 94 height 26
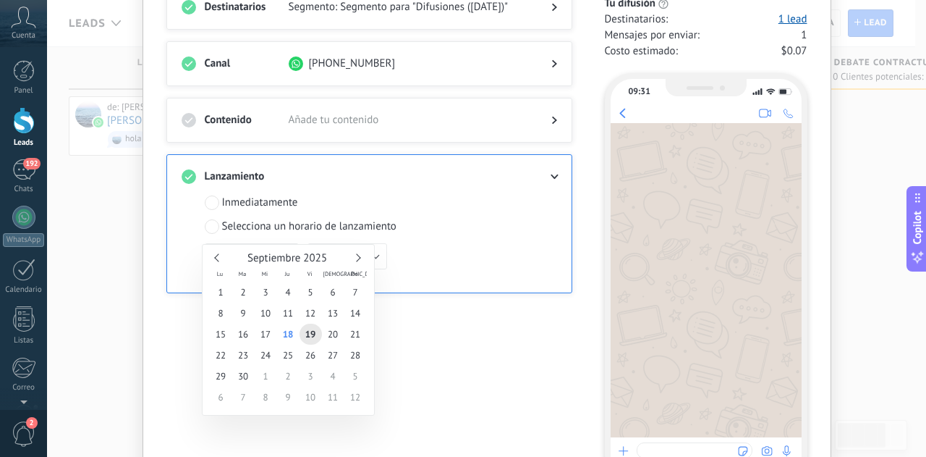
scroll to position [145, 0]
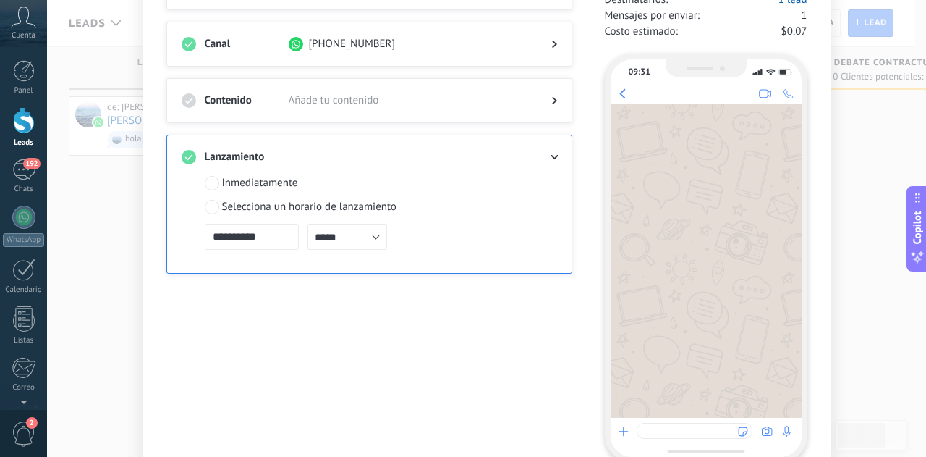
click at [863, 162] on div "**********" at bounding box center [486, 228] width 879 height 457
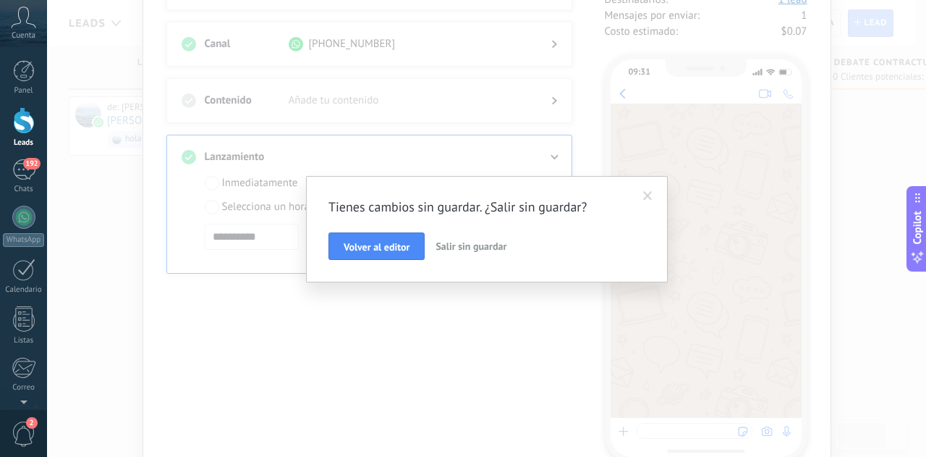
click at [646, 198] on span at bounding box center [647, 196] width 9 height 10
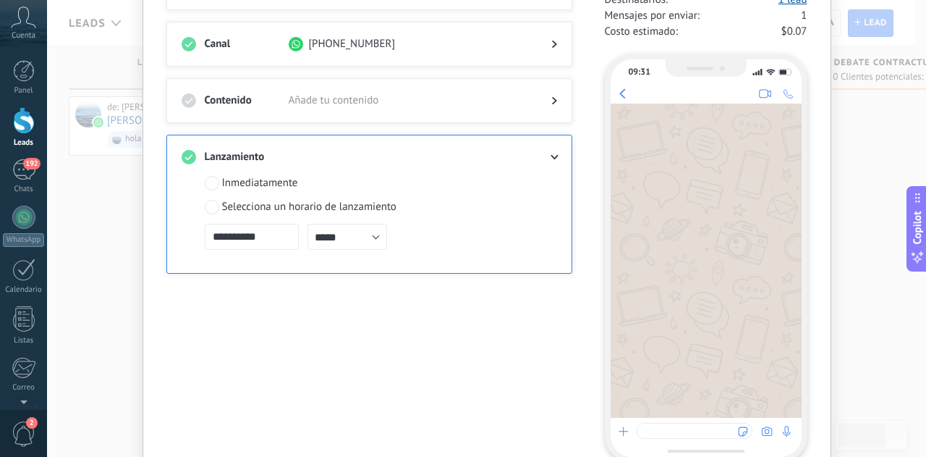
click at [115, 229] on div "**********" at bounding box center [486, 228] width 879 height 457
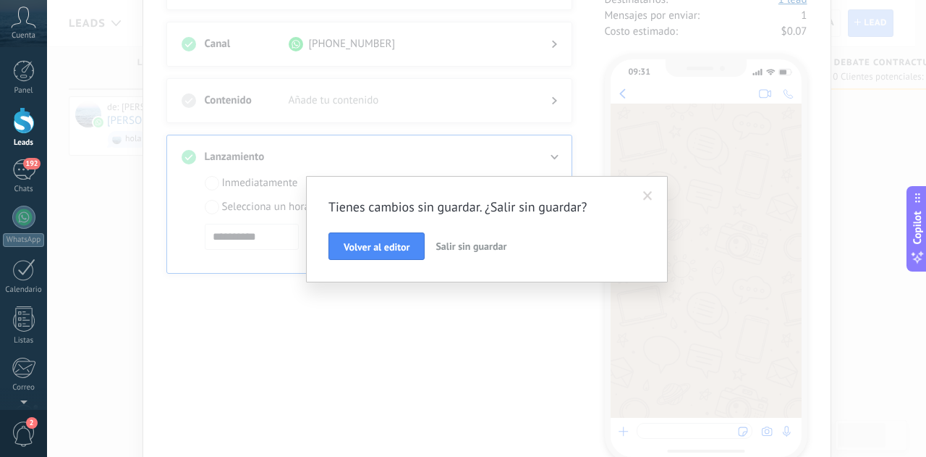
click at [480, 244] on span "Salir sin guardar" at bounding box center [471, 245] width 71 height 13
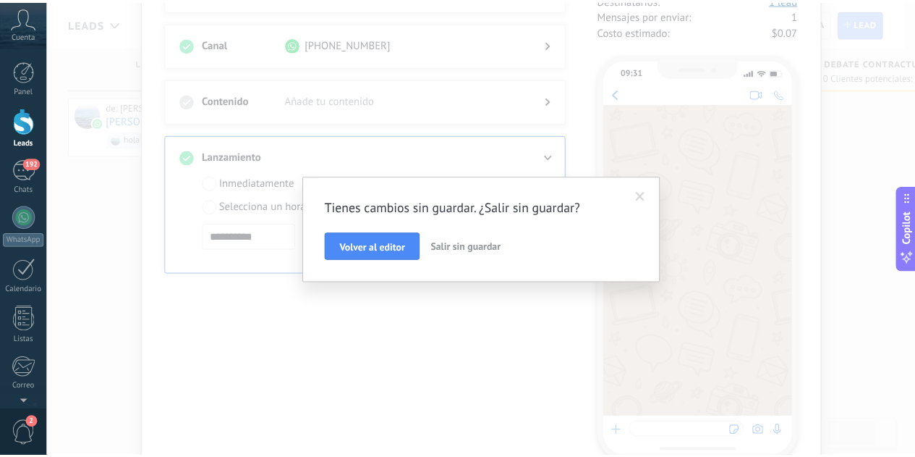
scroll to position [0, 0]
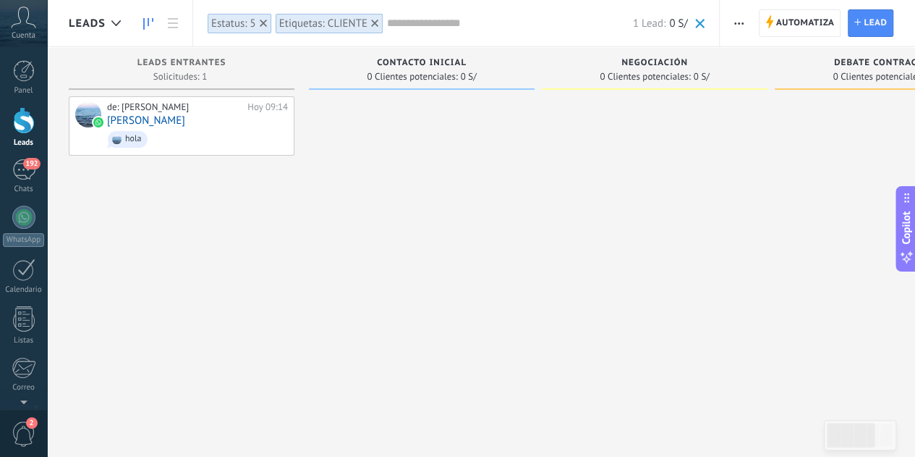
click at [301, 198] on div "Leads Entrantes Solicitudes: 1 0 0 0 1 0 0 0 1 de: Jeffry iseg Hoy 09:14 Maria …" at bounding box center [189, 205] width 240 height 317
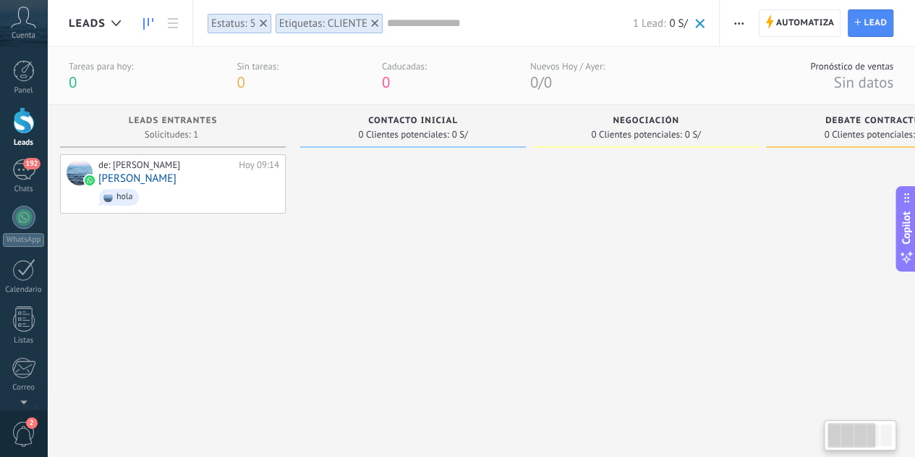
drag, startPoint x: 197, startPoint y: 313, endPoint x: 194, endPoint y: 354, distance: 40.6
click at [194, 354] on div "de: Jeffry iseg Hoy 09:14 Maria Llasa hola" at bounding box center [173, 288] width 226 height 268
drag, startPoint x: 208, startPoint y: 310, endPoint x: 297, endPoint y: 323, distance: 90.7
click at [318, 332] on div "Leads Entrantes Solicitudes: 1 0 0 0 1 0 0 0 1 de: Jeffry iseg Hoy 09:14 Maria …" at bounding box center [662, 263] width 1187 height 317
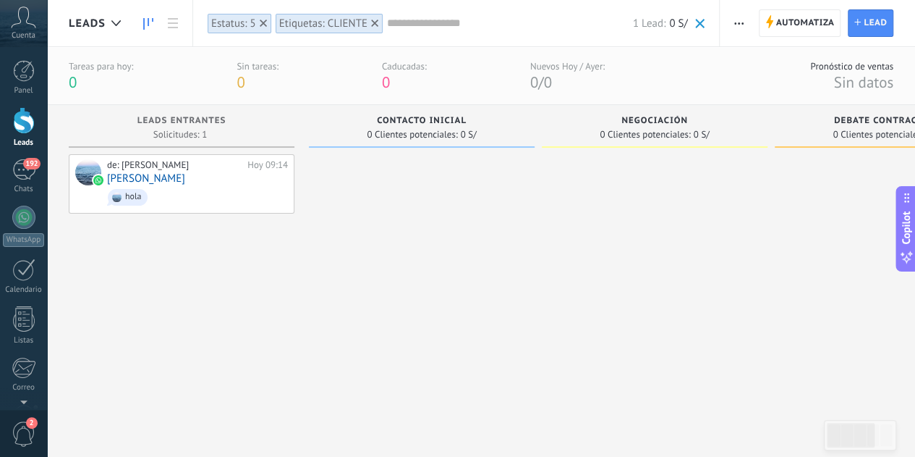
drag, startPoint x: 253, startPoint y: 302, endPoint x: 342, endPoint y: 304, distance: 89.7
click at [347, 308] on div "Leads Entrantes Solicitudes: 1 0 0 0 1 0 0 0 1 de: Jeffry iseg Hoy 09:14 Maria …" at bounding box center [662, 263] width 1187 height 317
click at [30, 130] on div at bounding box center [24, 120] width 22 height 27
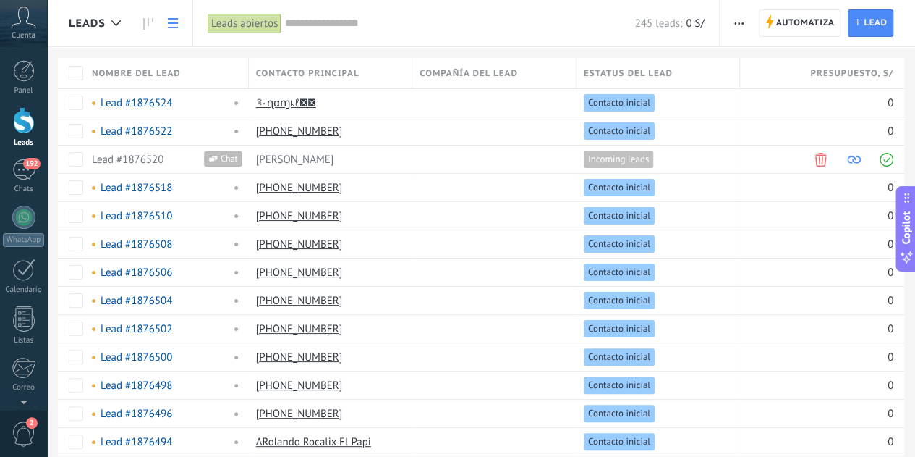
click at [172, 24] on use at bounding box center [173, 23] width 10 height 10
click at [153, 22] on link at bounding box center [148, 23] width 25 height 28
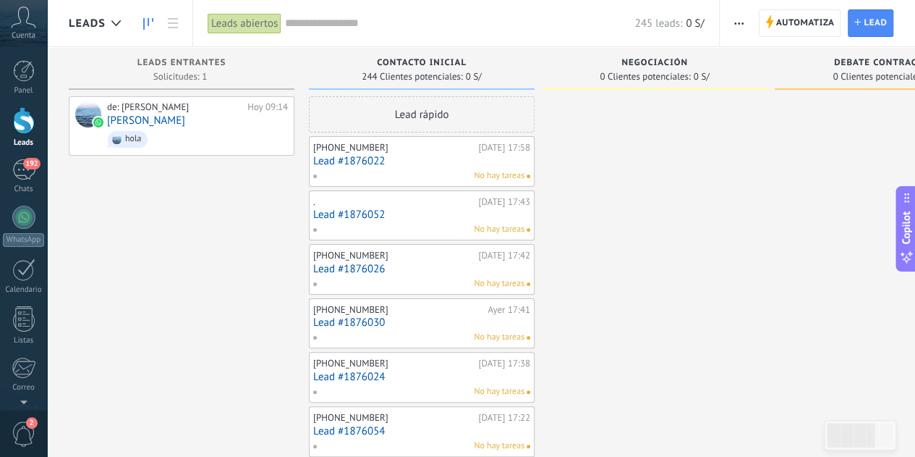
click at [732, 25] on button "button" at bounding box center [739, 22] width 21 height 27
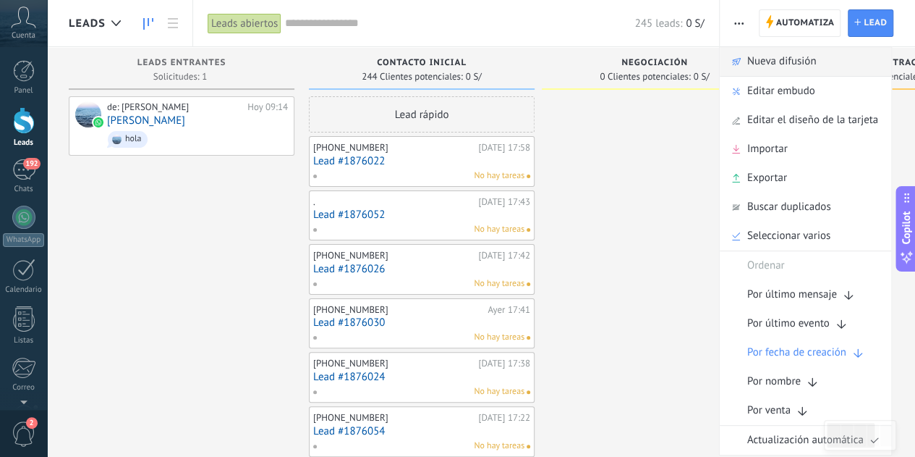
click at [745, 66] on div "Nueva difusión" at bounding box center [805, 61] width 171 height 29
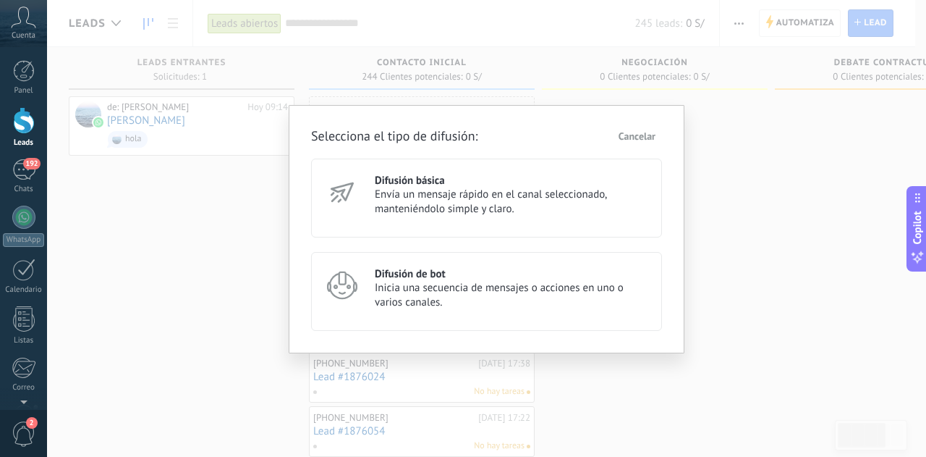
click at [640, 131] on span "Cancelar" at bounding box center [637, 136] width 37 height 10
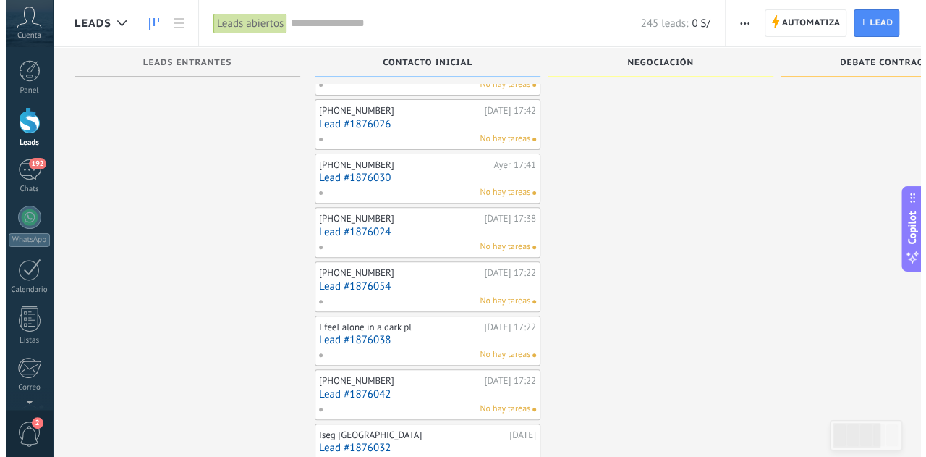
scroll to position [217, 0]
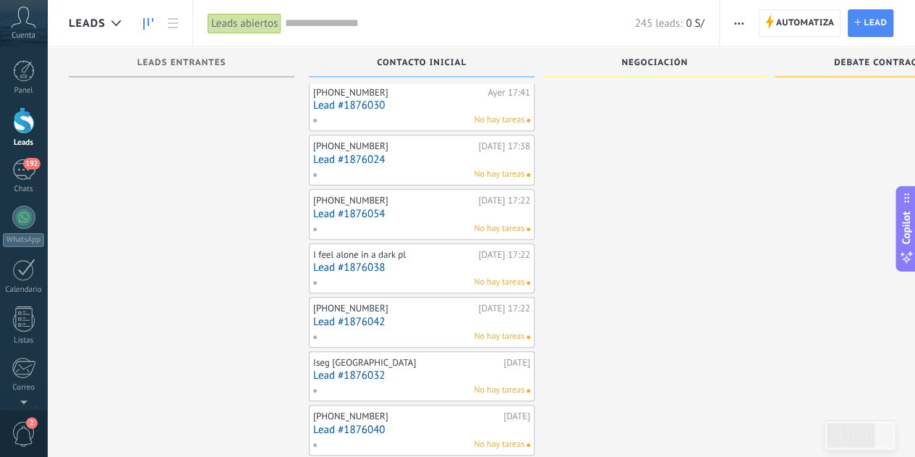
click at [365, 105] on link "Lead #1876030" at bounding box center [421, 105] width 217 height 12
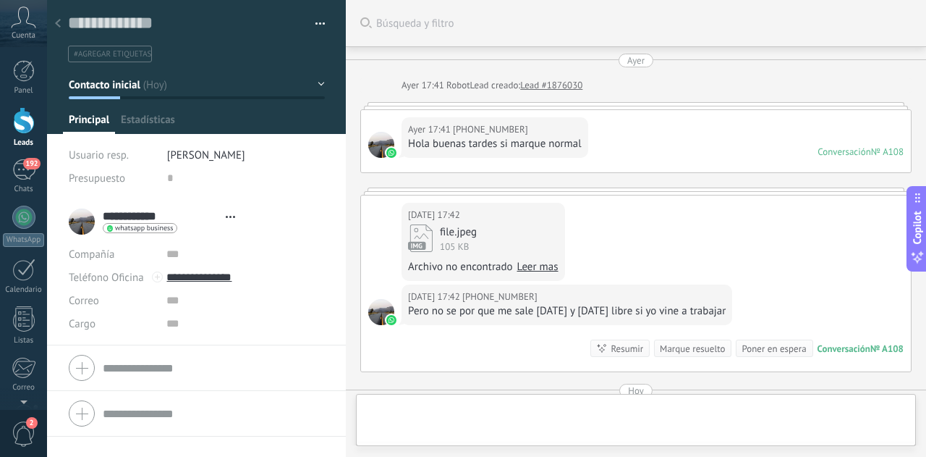
type textarea "**********"
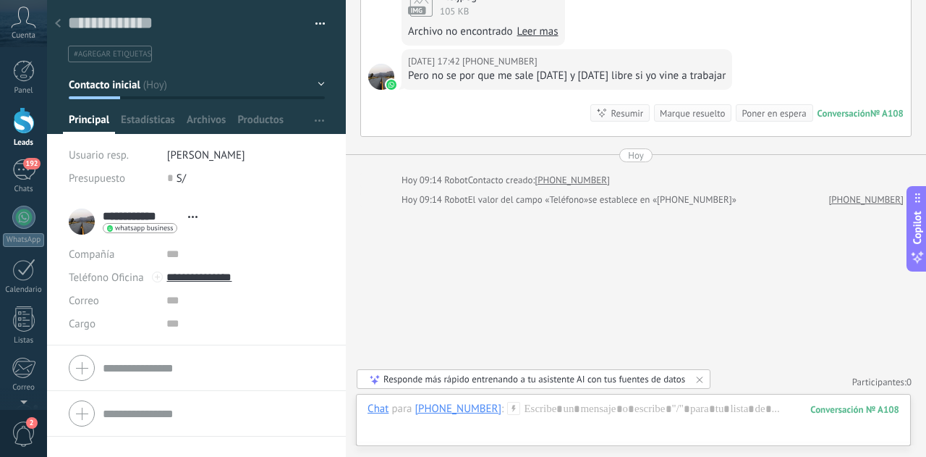
click at [360, 247] on div "Buscar Búsqueda y filtro Carga más Ayer Ayer 17:41 Robot Lead creado: Lead #187…" at bounding box center [636, 112] width 580 height 695
click at [25, 119] on div at bounding box center [24, 120] width 22 height 27
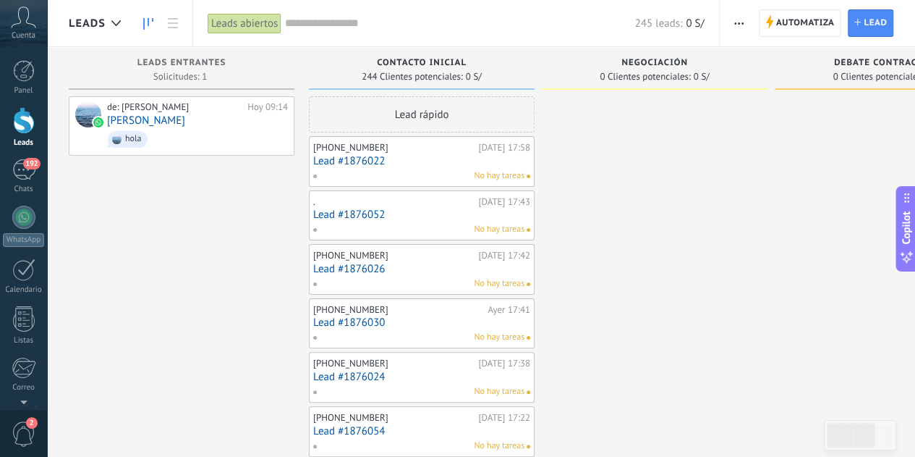
click at [740, 27] on span "button" at bounding box center [738, 22] width 9 height 27
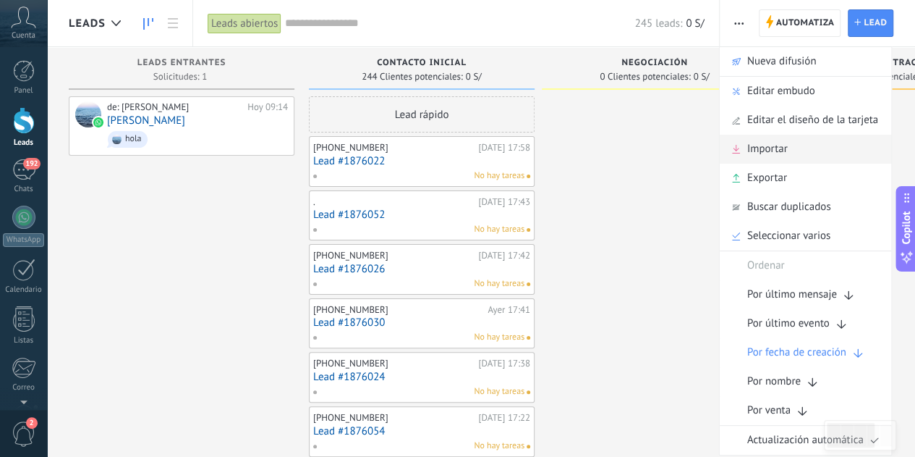
click at [822, 144] on div "Importar" at bounding box center [805, 149] width 171 height 29
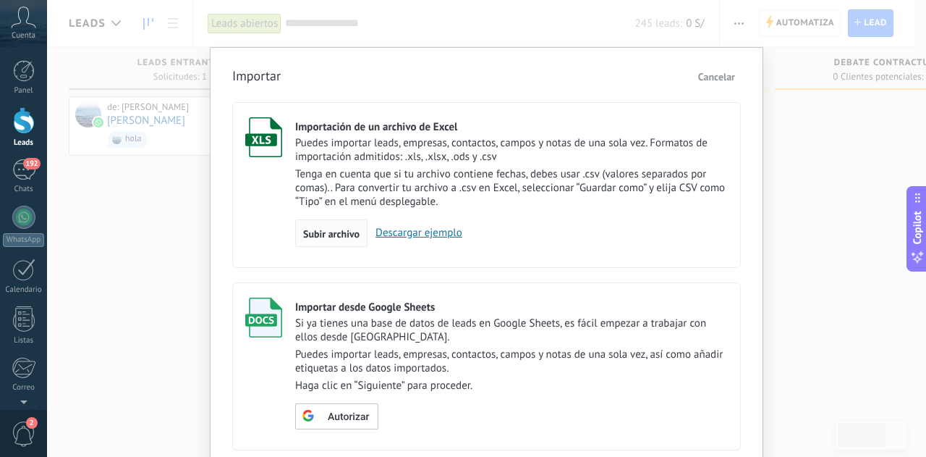
click at [344, 229] on span "Subir archivo" at bounding box center [331, 234] width 56 height 10
click at [0, 0] on input "Importación de un archivo de Excel Puedes importar leads, empresas, contactos, …" at bounding box center [0, 0] width 0 height 0
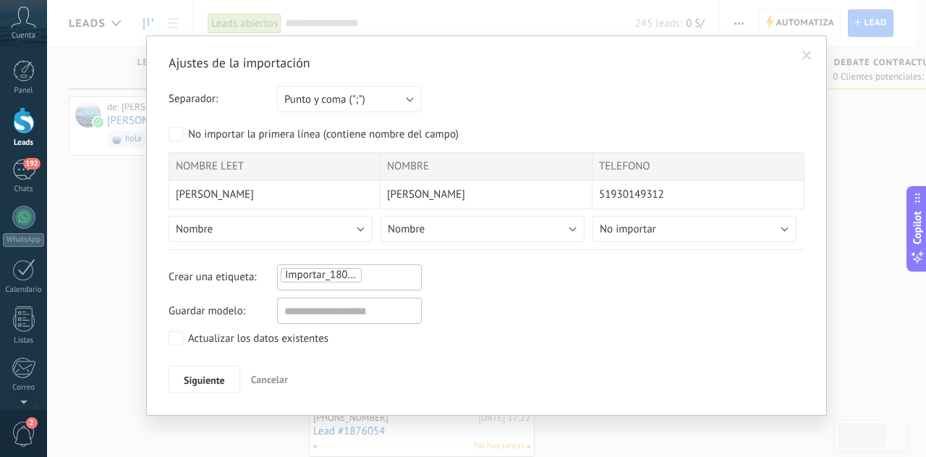
scroll to position [14, 0]
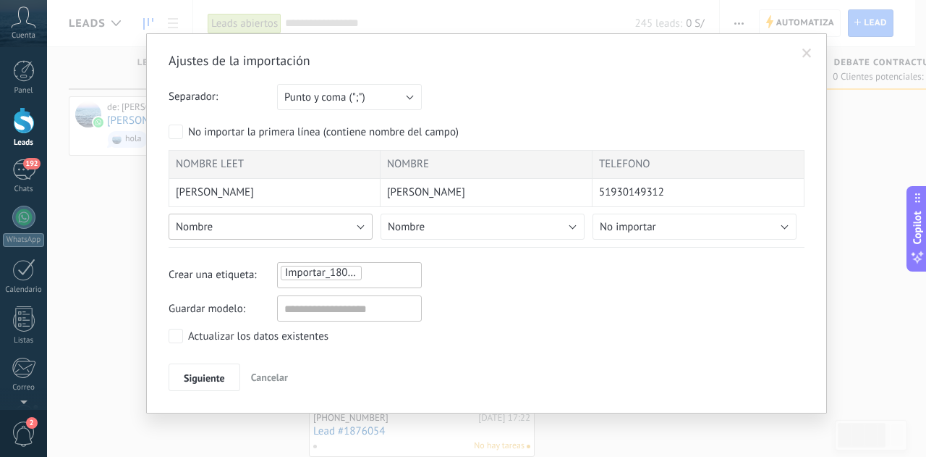
click at [247, 225] on button "Nombre" at bounding box center [271, 226] width 204 height 26
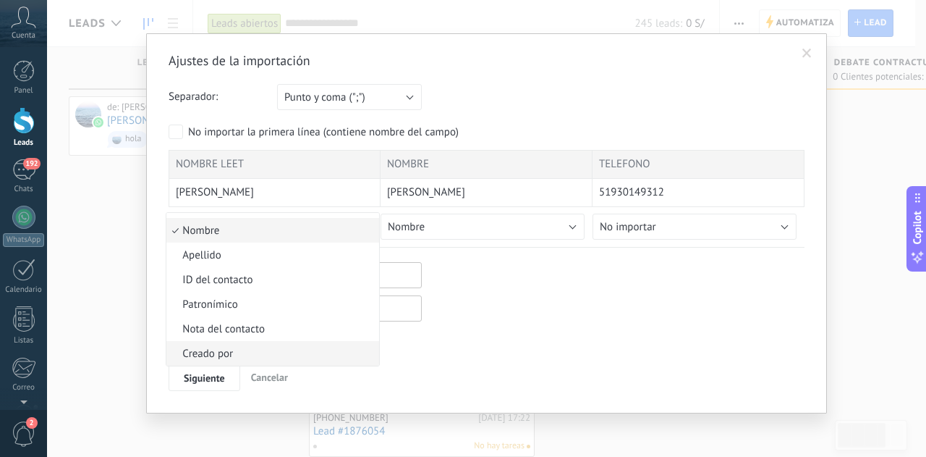
scroll to position [106, 0]
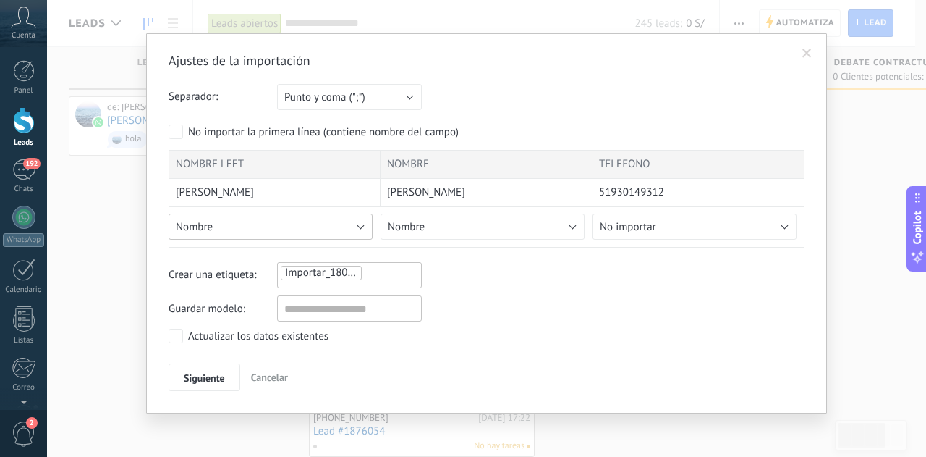
click at [346, 227] on button "Nombre" at bounding box center [271, 226] width 204 height 26
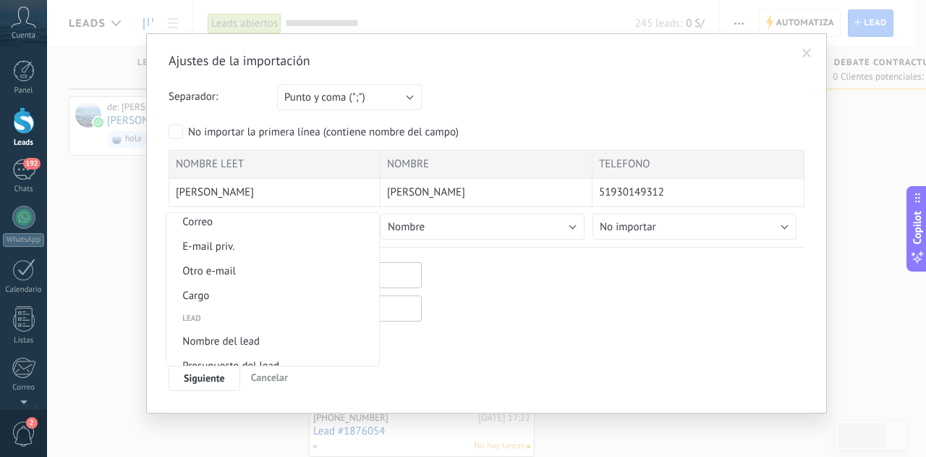
scroll to position [540, 0]
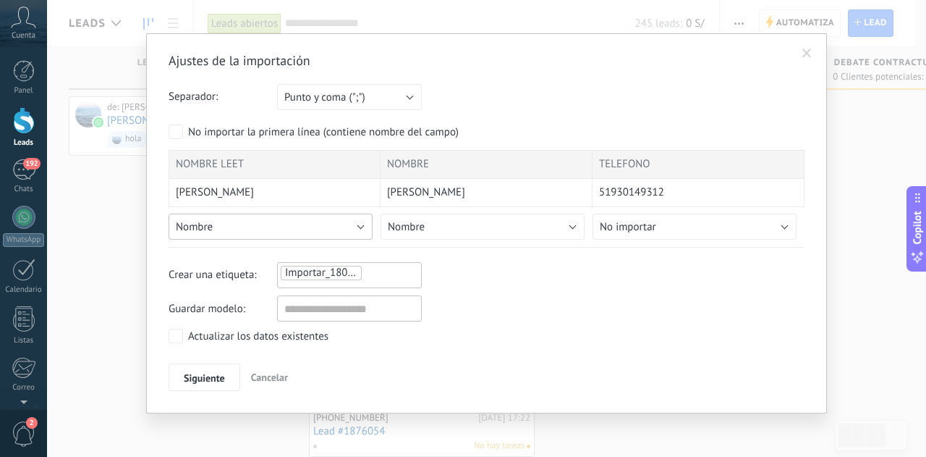
click at [342, 229] on button "Nombre" at bounding box center [271, 226] width 204 height 26
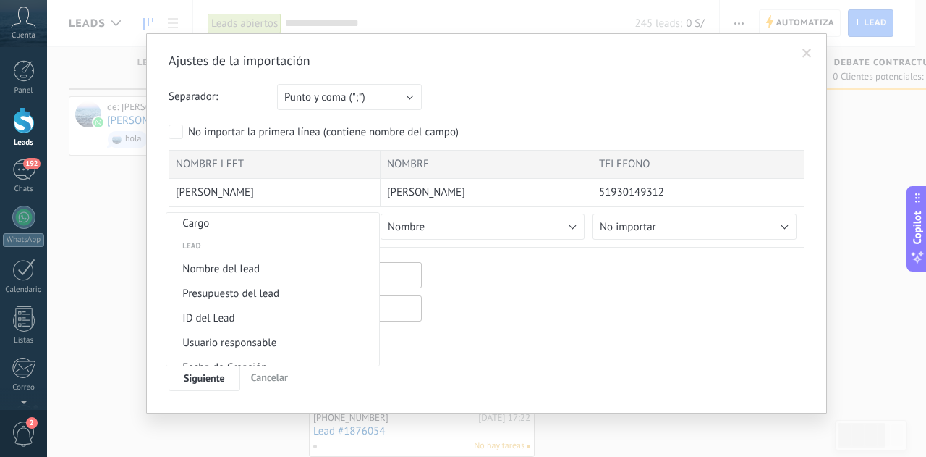
click at [239, 273] on span "Nombre del lead" at bounding box center [270, 269] width 208 height 14
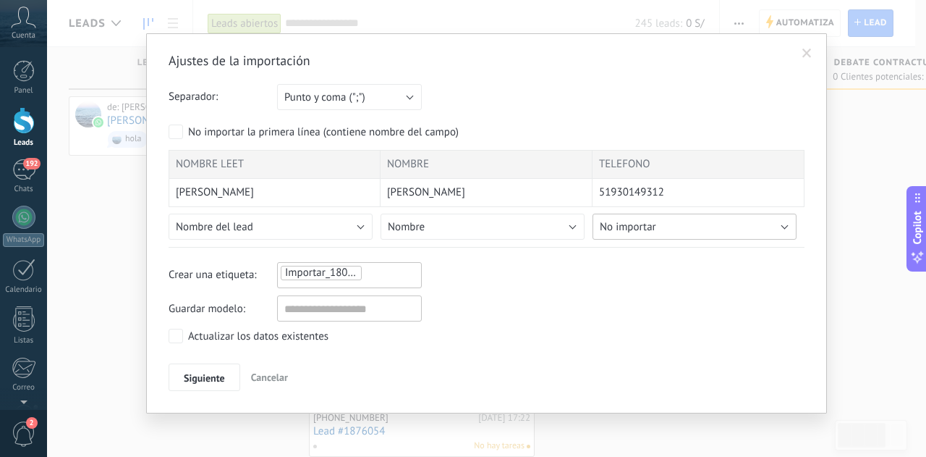
click at [690, 226] on button "No importar" at bounding box center [695, 226] width 204 height 26
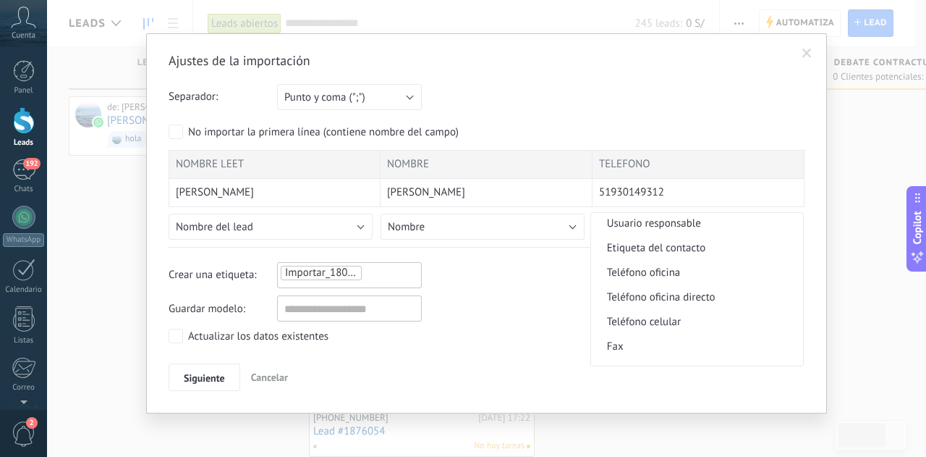
scroll to position [289, 0]
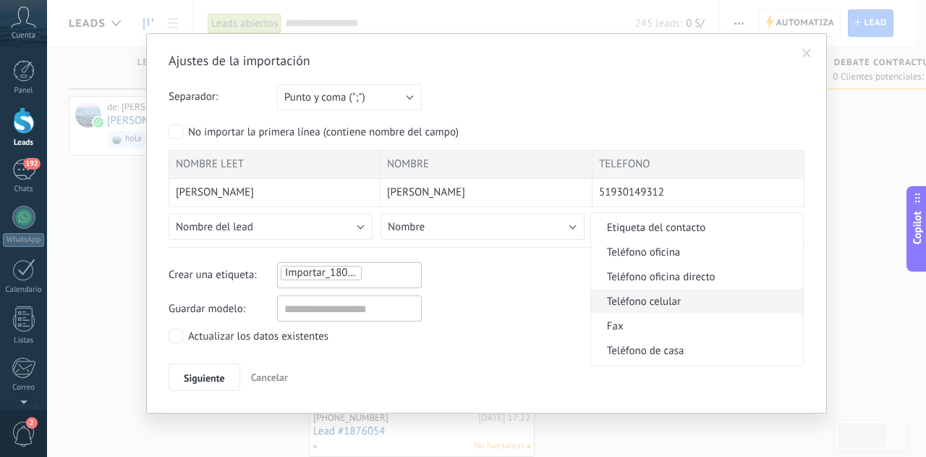
click at [671, 302] on span "Teléfono celular" at bounding box center [695, 301] width 208 height 14
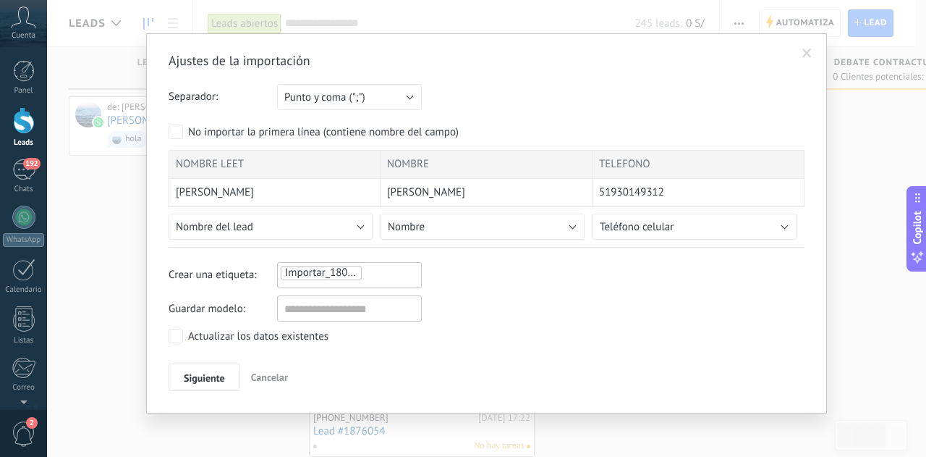
click at [370, 269] on ul "Importar_18092025_0936" at bounding box center [329, 272] width 101 height 17
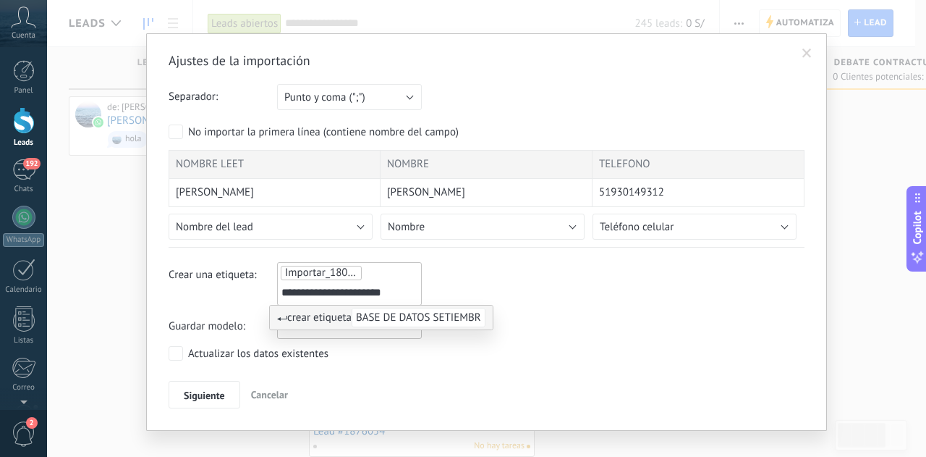
scroll to position [0, 6]
type input "**********"
click at [658, 309] on div "Ajustes de la importación Separador: Punto y coma (";") Coma (",") Tabulación (…" at bounding box center [487, 230] width 636 height 356
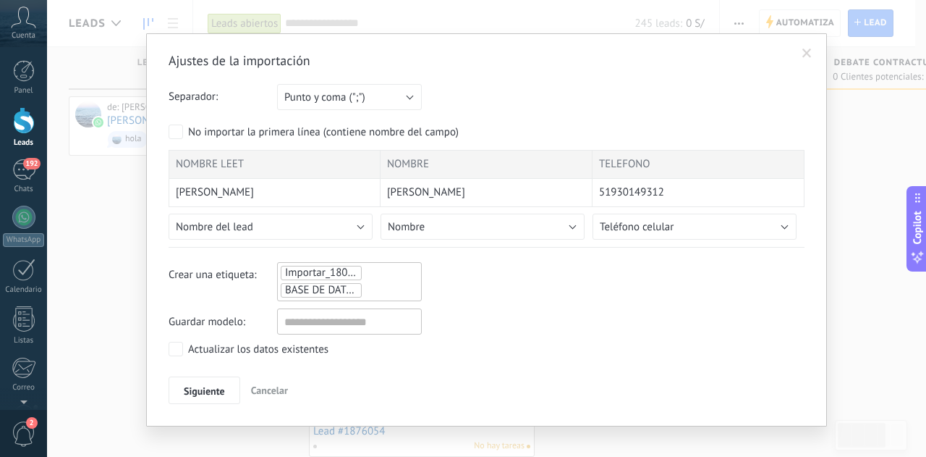
scroll to position [25, 0]
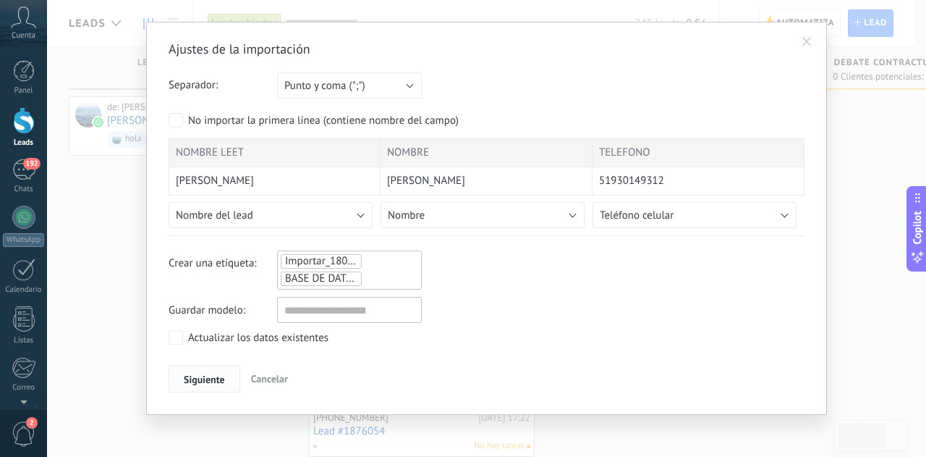
click at [198, 374] on span "Siguiente" at bounding box center [204, 379] width 41 height 10
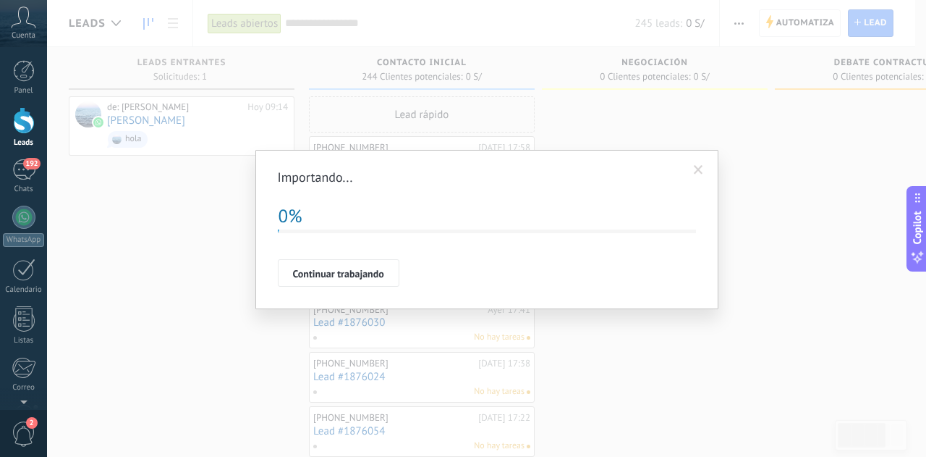
scroll to position [0, 0]
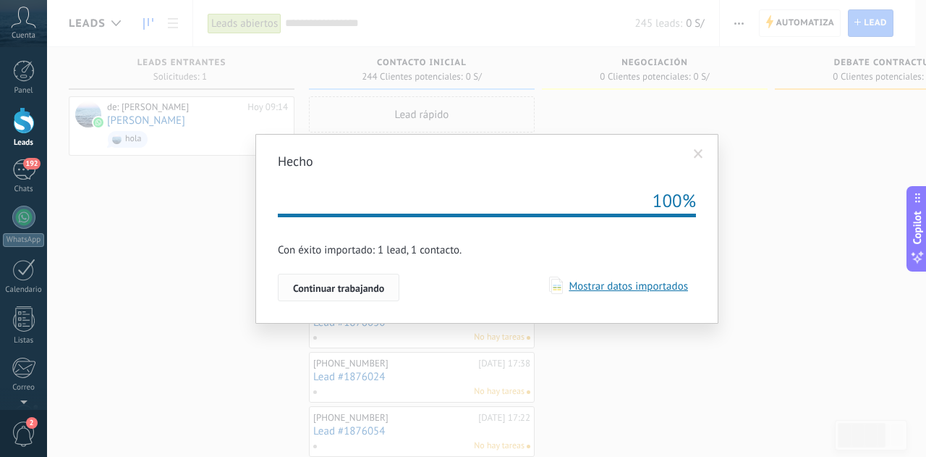
click at [373, 283] on span "Continuar trabajando" at bounding box center [338, 288] width 91 height 10
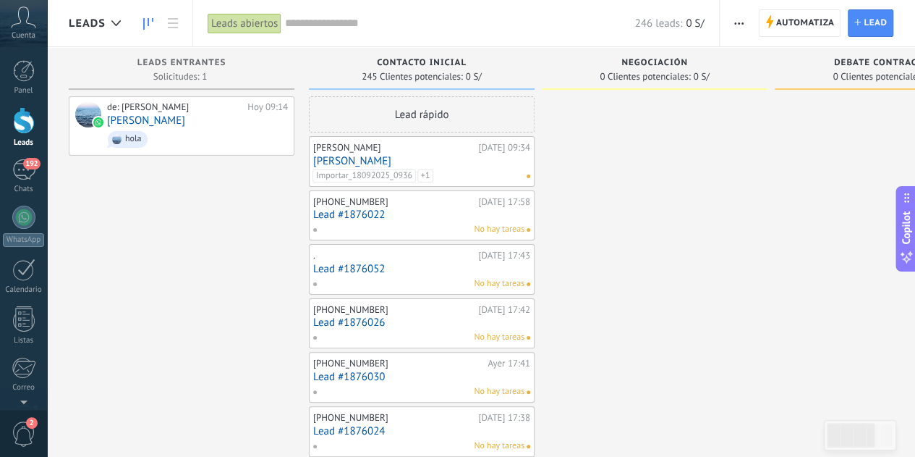
click at [344, 150] on div "JEFFRY RIVAS" at bounding box center [393, 148] width 161 height 12
click at [344, 158] on link "JEFFRY RIVAS" at bounding box center [421, 161] width 217 height 12
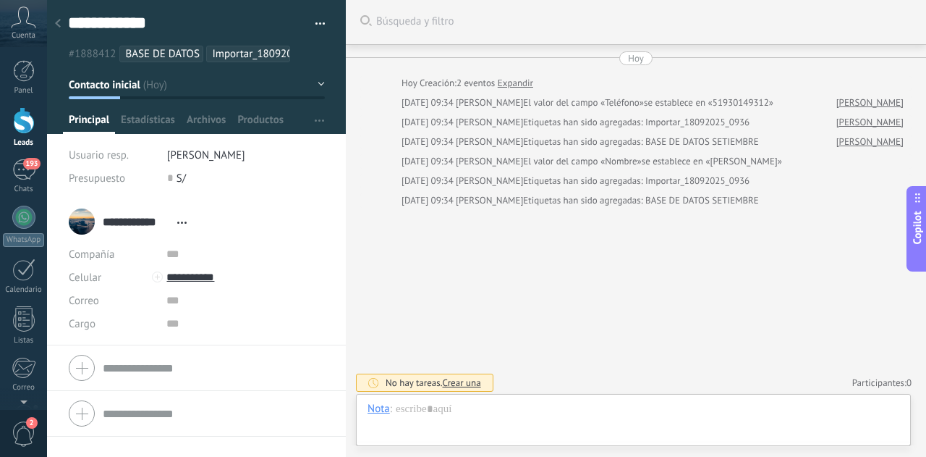
scroll to position [5, 0]
click at [35, 128] on link "Leads" at bounding box center [23, 127] width 47 height 41
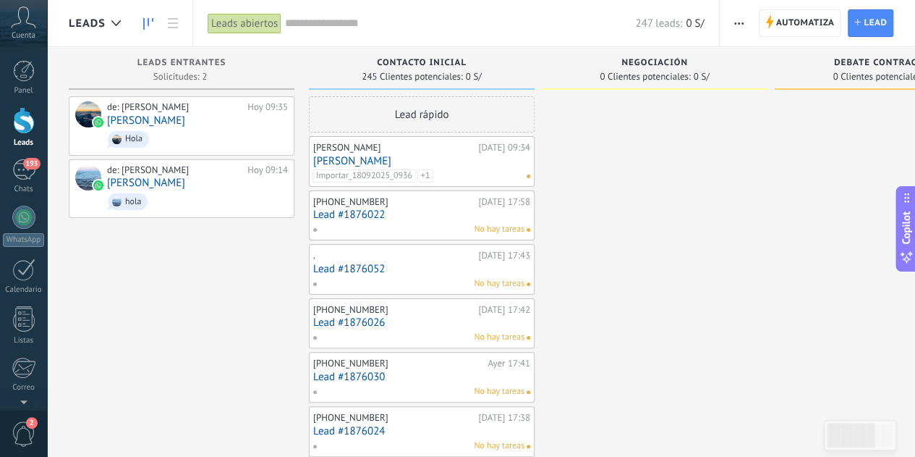
click at [360, 161] on link "JEFFRY RIVAS" at bounding box center [421, 161] width 217 height 12
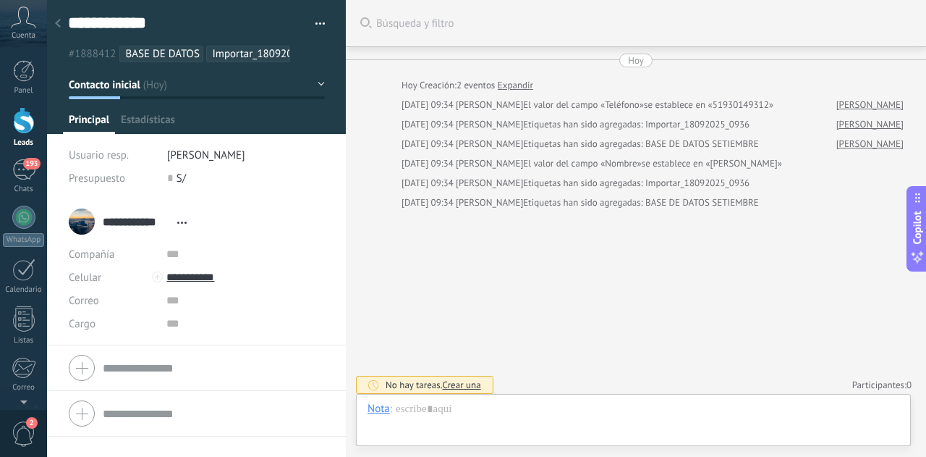
scroll to position [22, 0]
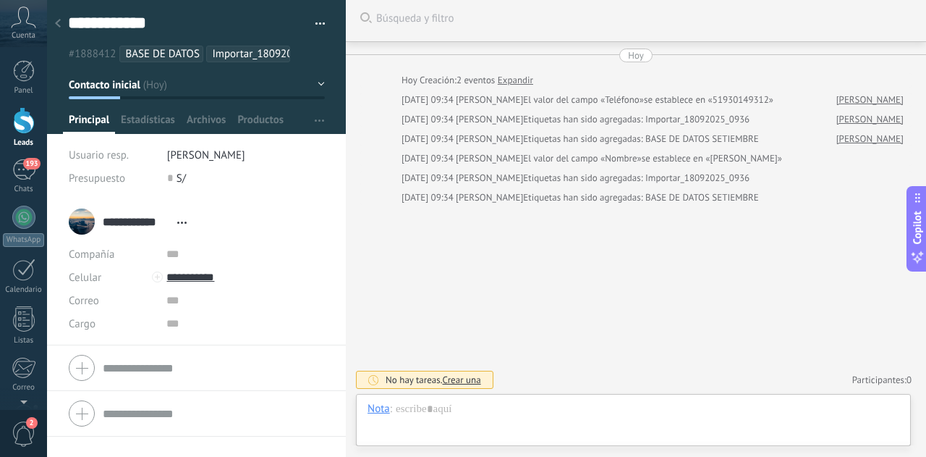
click at [27, 121] on div at bounding box center [24, 120] width 22 height 27
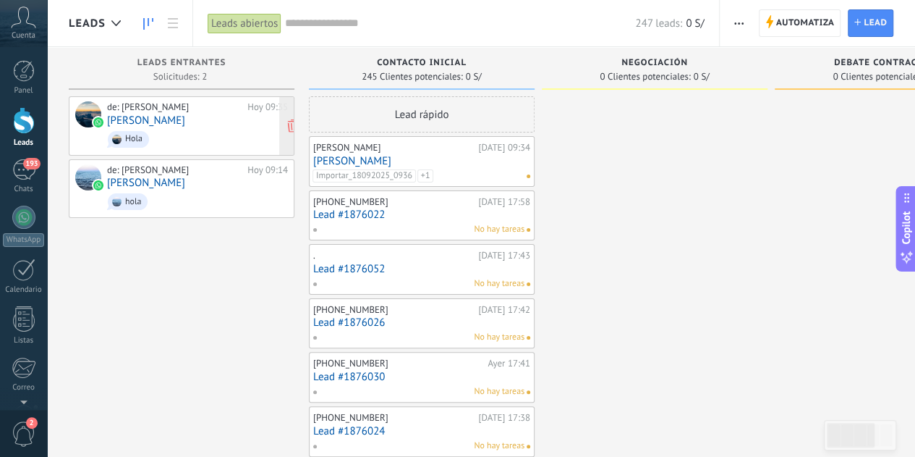
click at [185, 122] on link "[PERSON_NAME] [PERSON_NAME]" at bounding box center [146, 120] width 78 height 12
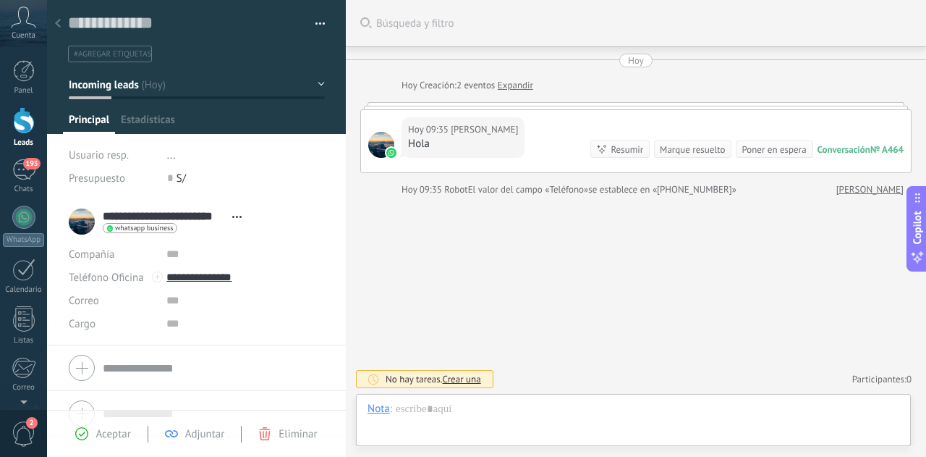
scroll to position [22, 0]
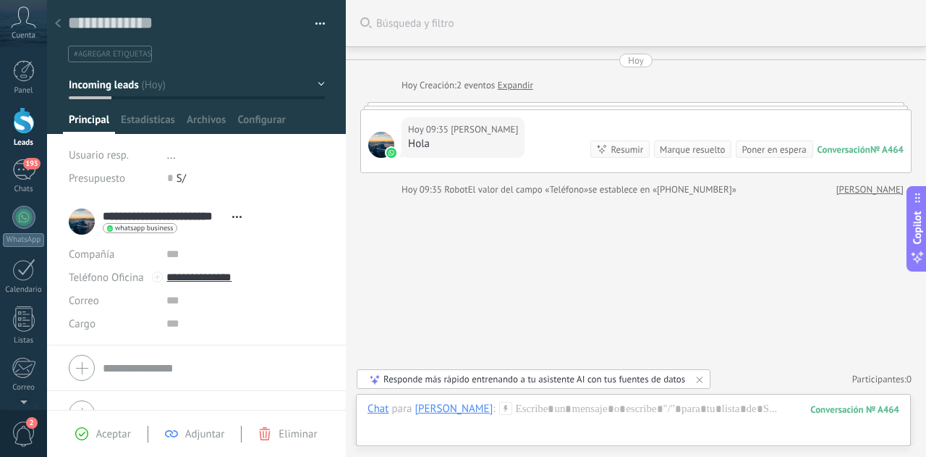
click at [622, 258] on div "Buscar Búsqueda y filtro Carga más Hoy Hoy Creación: 2 eventos Expandir Hoy 09:…" at bounding box center [636, 228] width 580 height 457
drag, startPoint x: 30, startPoint y: 120, endPoint x: 231, endPoint y: 161, distance: 204.6
click at [30, 119] on div at bounding box center [24, 120] width 22 height 27
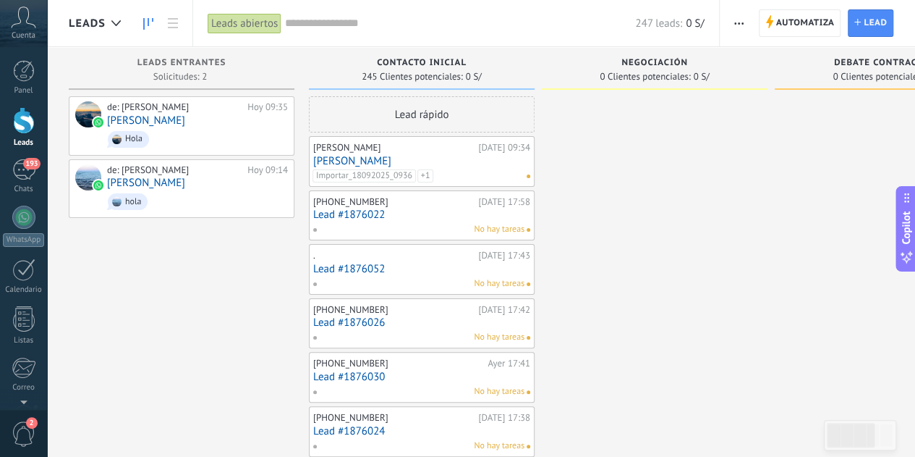
click at [356, 156] on link "JEFFRY RIVAS" at bounding box center [421, 161] width 217 height 12
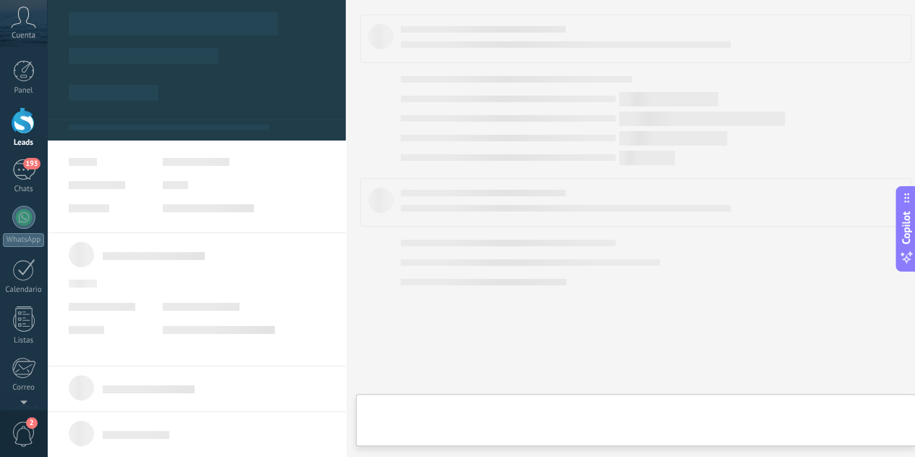
type textarea "**********"
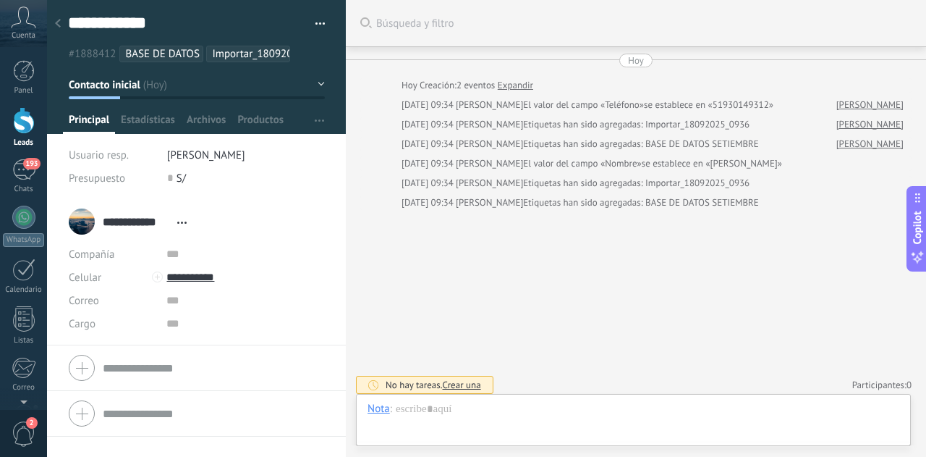
scroll to position [5, 0]
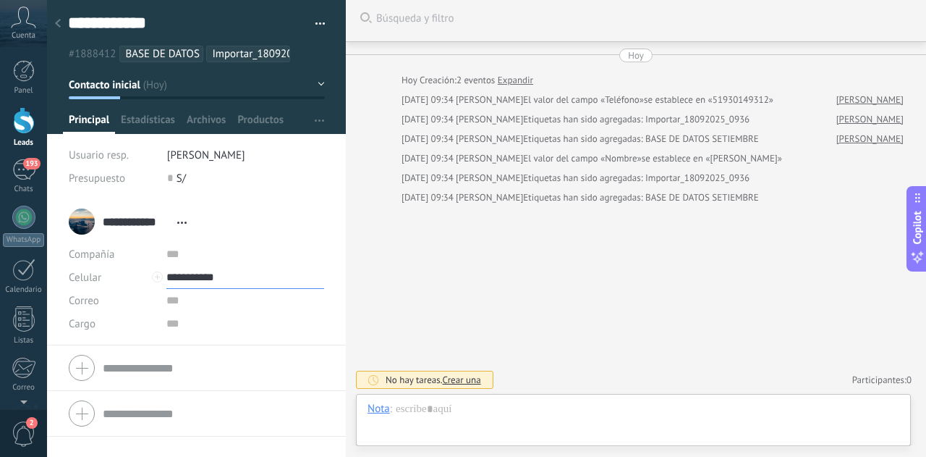
click at [184, 277] on input "**********" at bounding box center [245, 277] width 158 height 23
click at [209, 376] on div "Editar" at bounding box center [245, 375] width 156 height 25
click at [169, 279] on input "**********" at bounding box center [245, 277] width 158 height 23
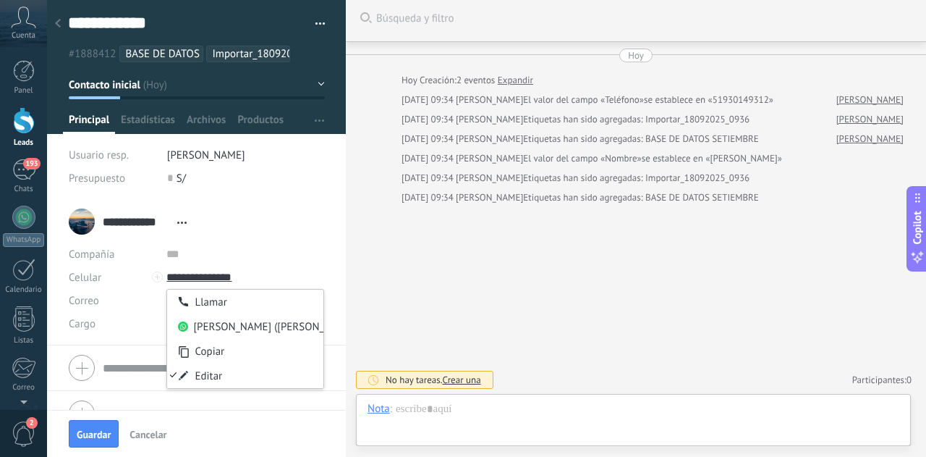
type input "**********"
click at [608, 266] on div "Buscar Búsqueda y filtro Carga más Hoy Hoy Creación: 2 eventos Expandir Hoy 09:…" at bounding box center [636, 226] width 580 height 462
click at [155, 277] on div at bounding box center [157, 276] width 11 height 11
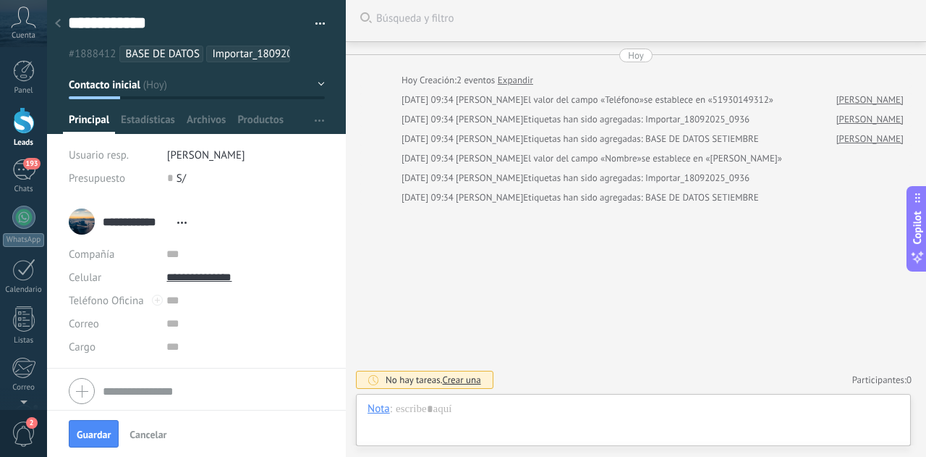
click at [480, 296] on div "Buscar Búsqueda y filtro Carga más Hoy Hoy Creación: 2 eventos Expandir Hoy 09:…" at bounding box center [636, 226] width 580 height 462
click at [97, 431] on span "Guardar" at bounding box center [94, 434] width 34 height 10
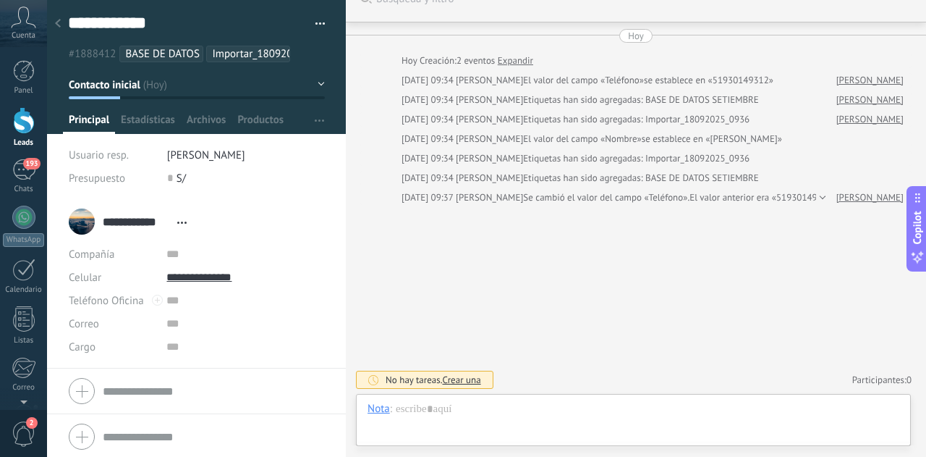
scroll to position [1, 0]
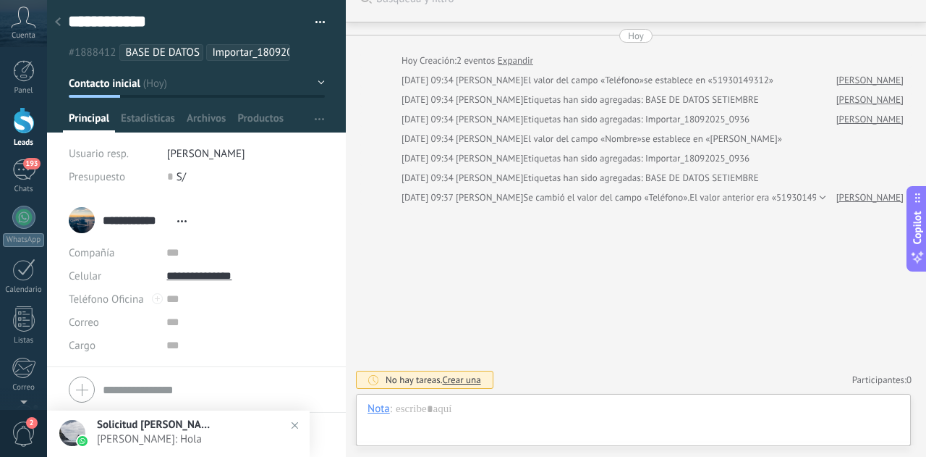
click at [25, 127] on div at bounding box center [24, 120] width 22 height 27
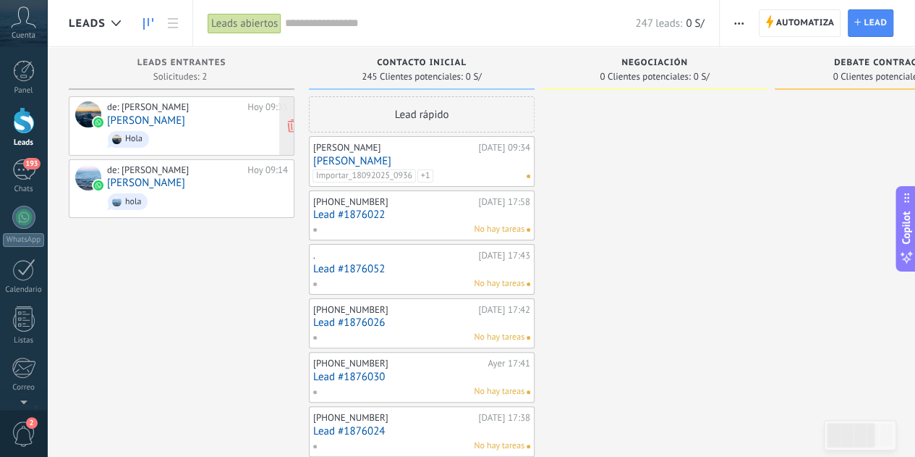
click at [200, 134] on span "Hola" at bounding box center [197, 139] width 181 height 22
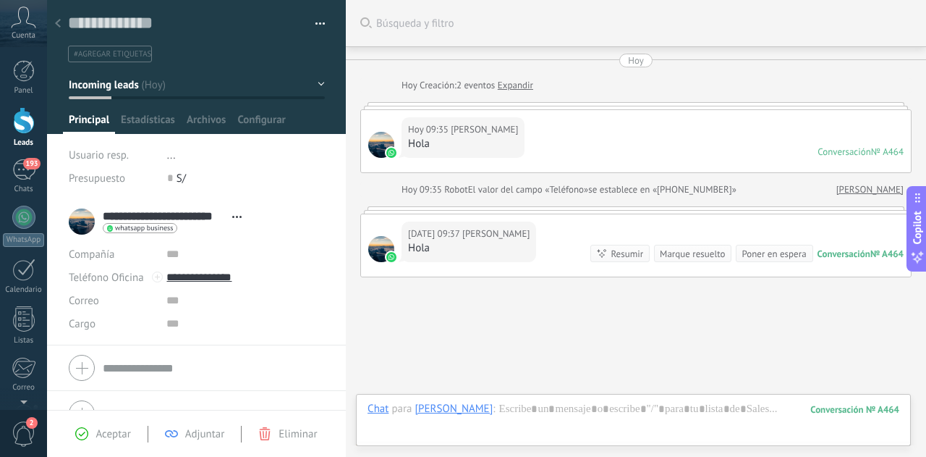
scroll to position [71, 0]
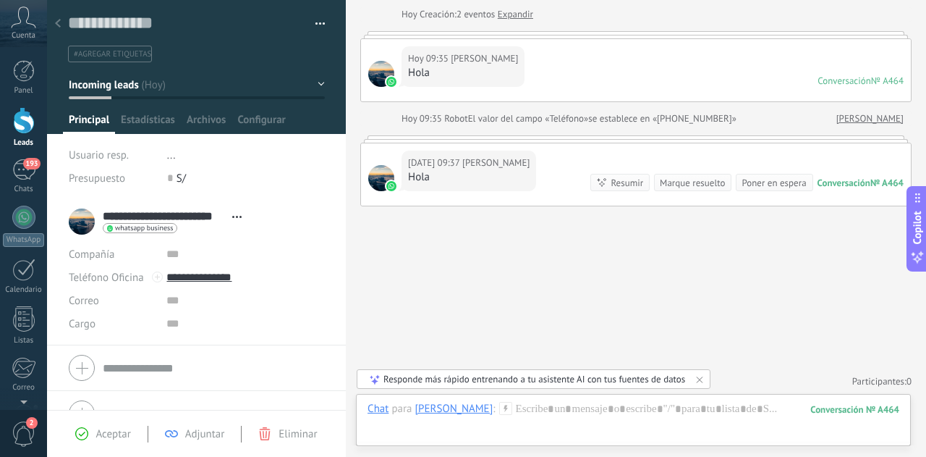
click at [16, 127] on div at bounding box center [24, 120] width 22 height 27
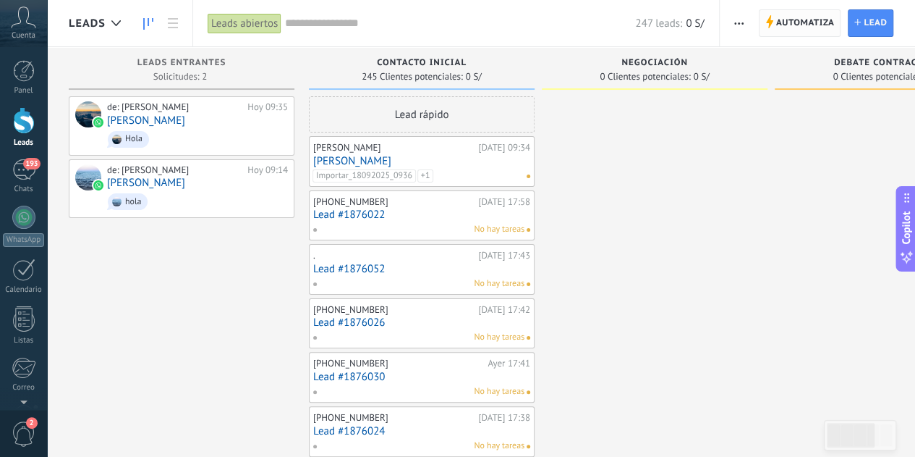
click at [782, 21] on span "Automatiza" at bounding box center [805, 23] width 59 height 26
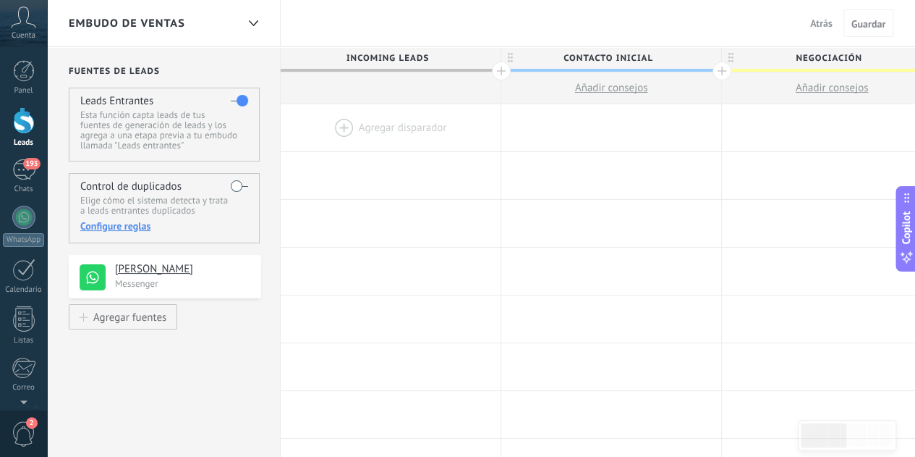
click at [240, 182] on label at bounding box center [239, 185] width 17 height 23
click at [111, 226] on div "Configure reglas" at bounding box center [163, 225] width 167 height 13
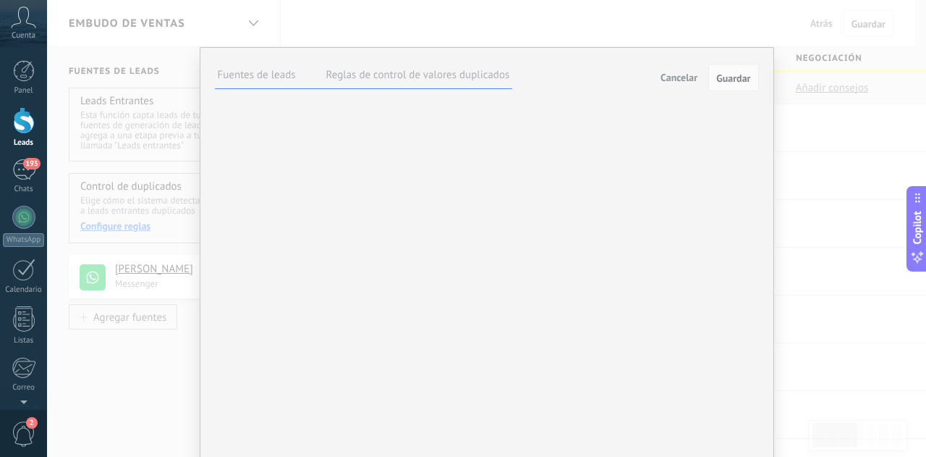
click at [371, 79] on label "Reglas de control de valores duplicados" at bounding box center [418, 75] width 184 height 14
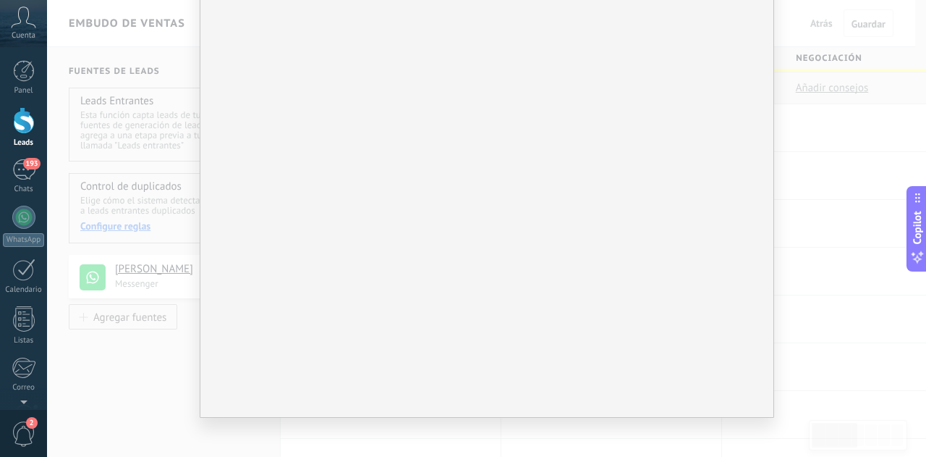
scroll to position [186, 0]
click at [0, 0] on span "Actualizar el duplicado más reciente" at bounding box center [0, 0] width 0 height 0
click at [0, 0] on div "Cuando los duplicados contienen un conflicto de datos: Actualizar el lead exist…" at bounding box center [0, 0] width 0 height 0
click at [0, 0] on span "Actualizar el duplicado más reciente" at bounding box center [0, 0] width 0 height 0
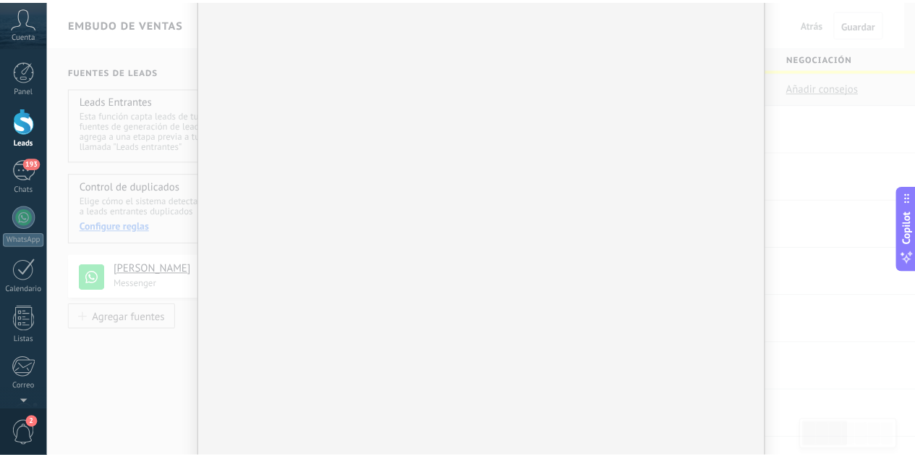
scroll to position [0, 0]
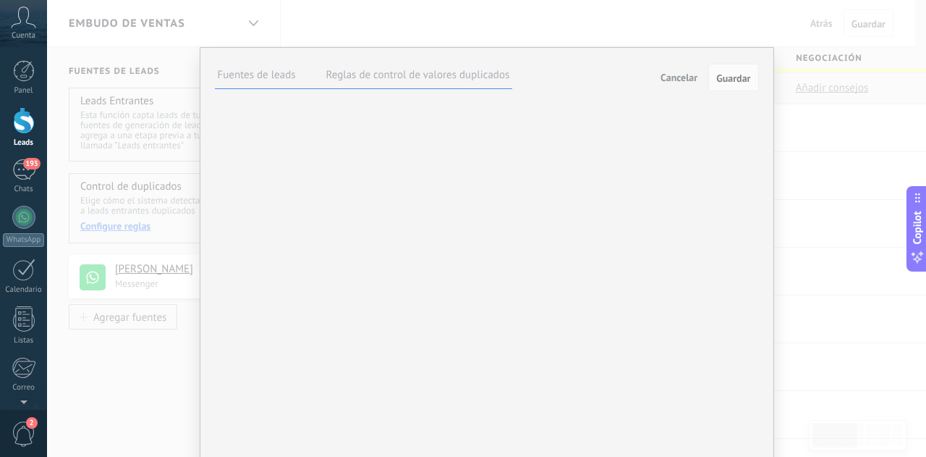
click at [807, 135] on div "**********" at bounding box center [486, 228] width 879 height 457
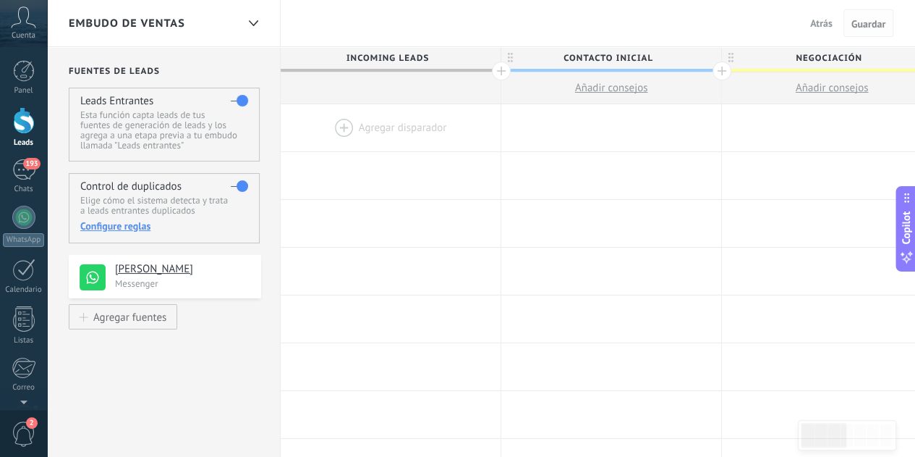
drag, startPoint x: 878, startPoint y: 28, endPoint x: 870, endPoint y: 27, distance: 8.1
click at [870, 27] on span "Guardar" at bounding box center [869, 24] width 34 height 10
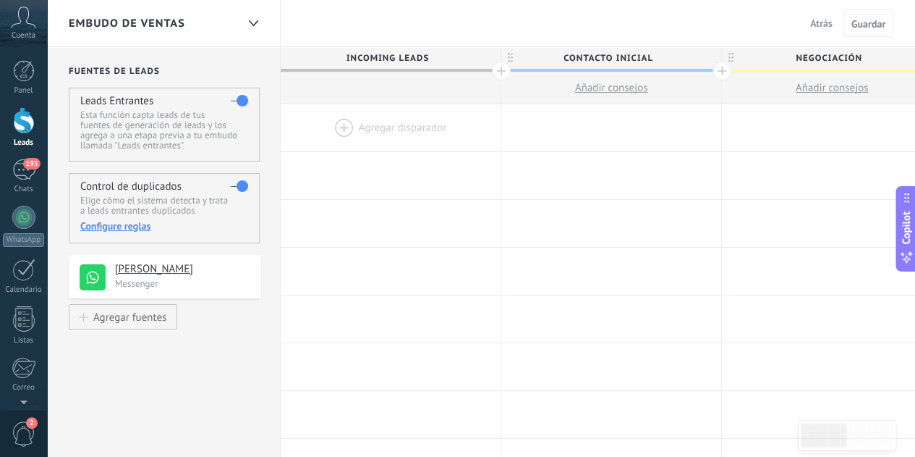
click at [870, 27] on span "Guardar" at bounding box center [869, 24] width 34 height 10
click at [871, 27] on span "Guardar" at bounding box center [869, 24] width 34 height 10
click at [875, 26] on span "Guardar" at bounding box center [869, 24] width 34 height 10
click at [873, 26] on span "Guardar" at bounding box center [869, 24] width 34 height 10
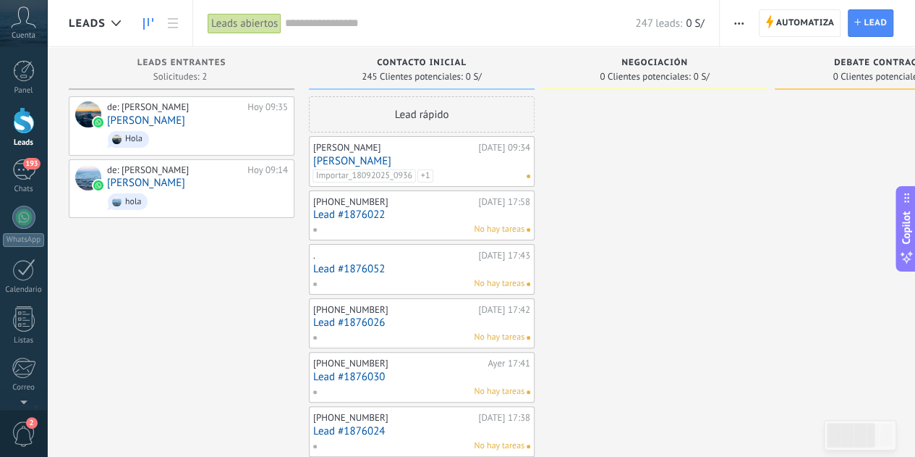
click at [350, 161] on link "JEFFRY RIVAS" at bounding box center [421, 161] width 217 height 12
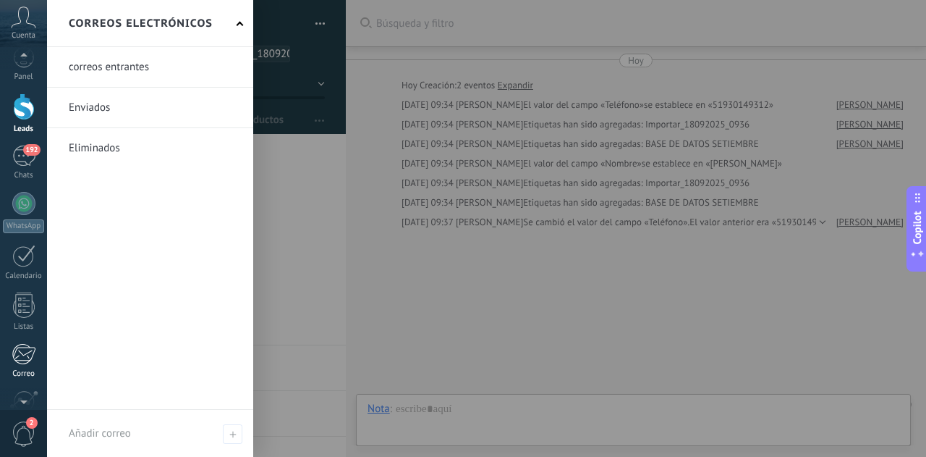
scroll to position [144, 0]
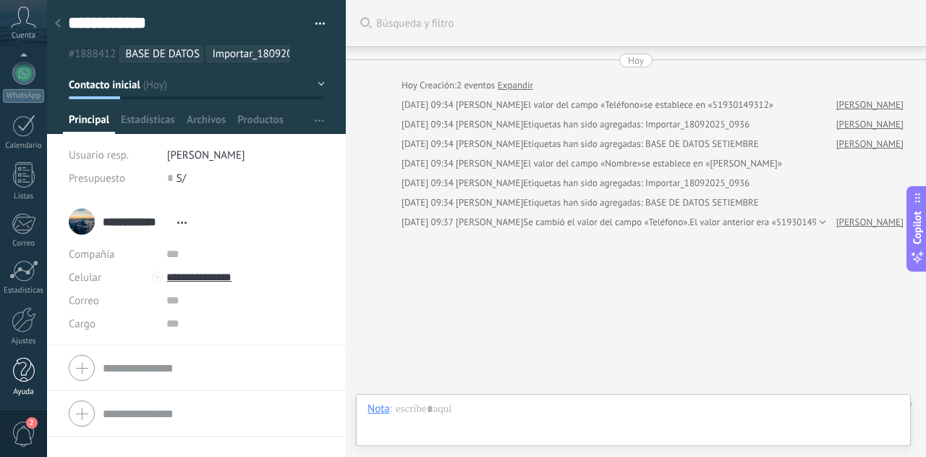
click at [27, 364] on div at bounding box center [24, 369] width 22 height 25
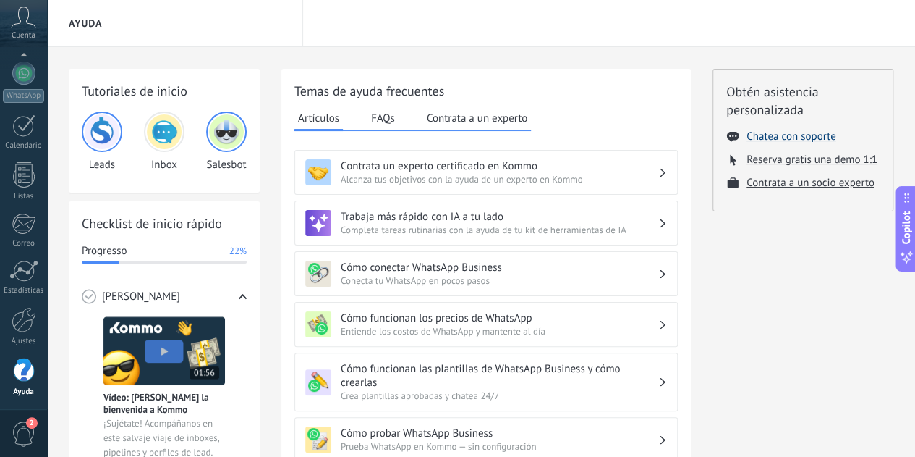
click at [819, 141] on button "Chatea con soporte" at bounding box center [791, 137] width 89 height 14
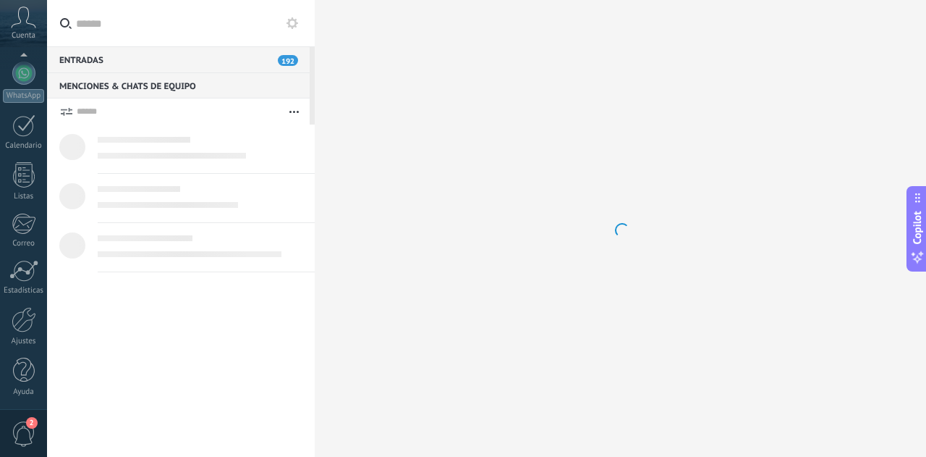
type textarea "*******"
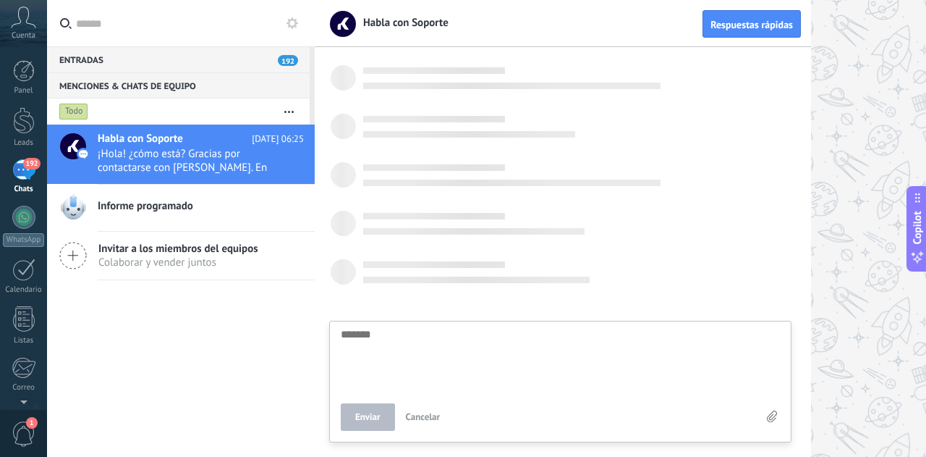
scroll to position [119, 0]
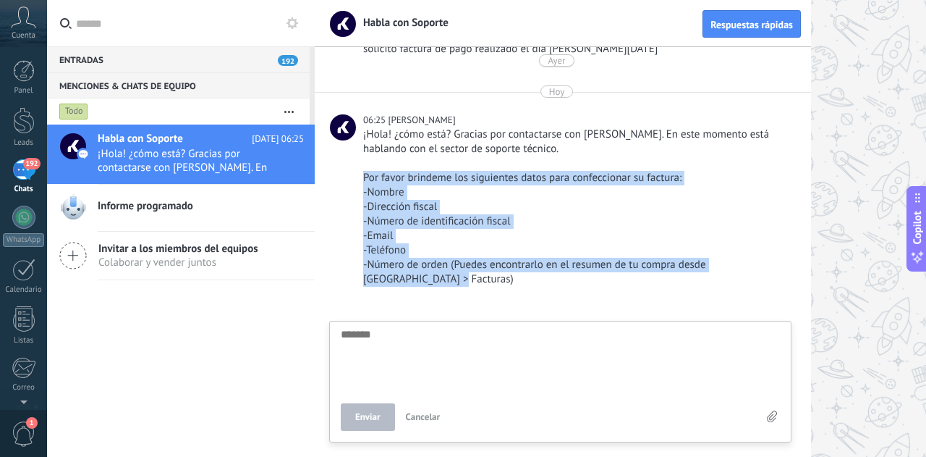
drag, startPoint x: 416, startPoint y: 277, endPoint x: 339, endPoint y: 180, distance: 124.1
click at [339, 180] on div "06:25 Luciano V. ¡Hola! ¿cómo está? Gracias por contactarse con Kommo. En este …" at bounding box center [559, 206] width 473 height 187
copy div "Por favor brindeme los siguientes datos para confeccionar su factura: -Nombre -…"
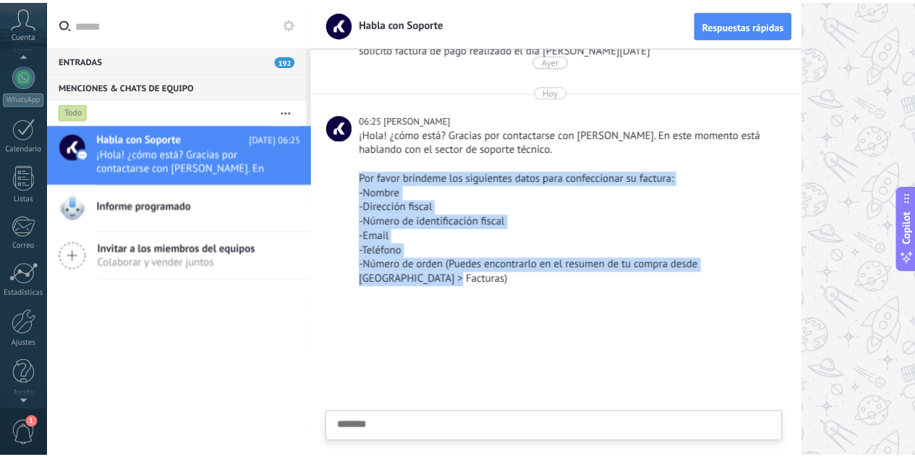
scroll to position [144, 0]
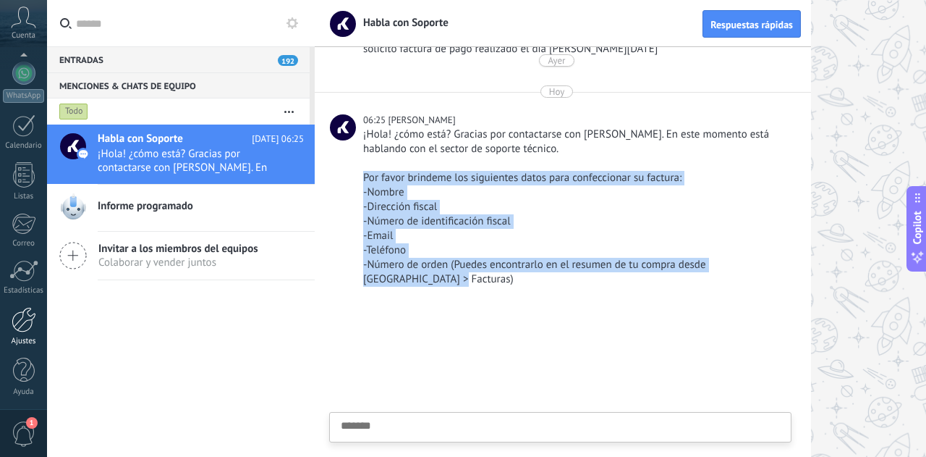
click at [19, 313] on div at bounding box center [24, 319] width 25 height 25
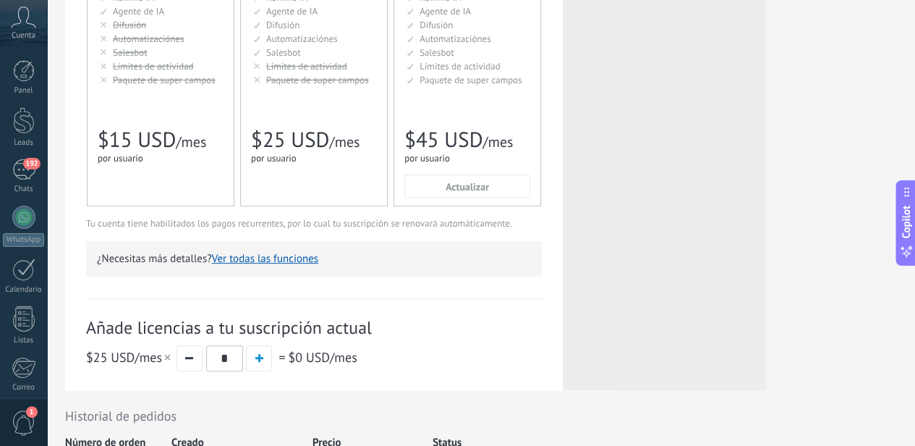
scroll to position [418, 0]
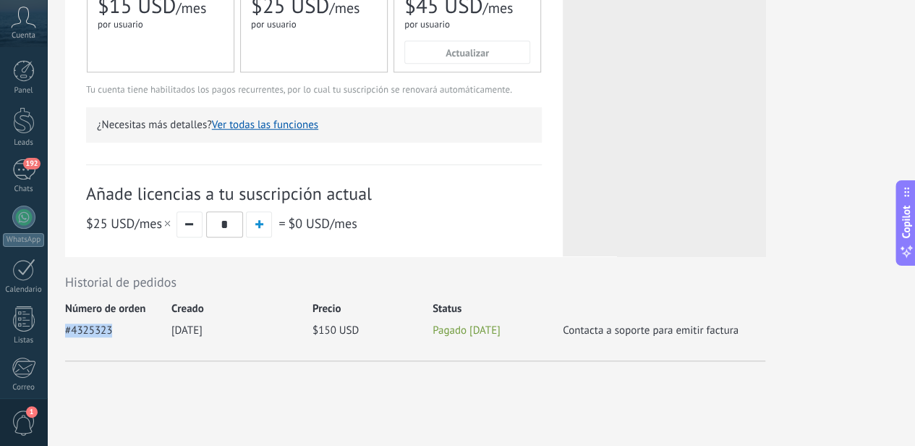
drag, startPoint x: 305, startPoint y: 334, endPoint x: 253, endPoint y: 334, distance: 52.1
click at [253, 334] on div "Facturar Detalles del plan Tu plan Avanzado con 1 licencia licencias se renovar…" at bounding box center [481, 14] width 868 height 863
copy span "#4325323"
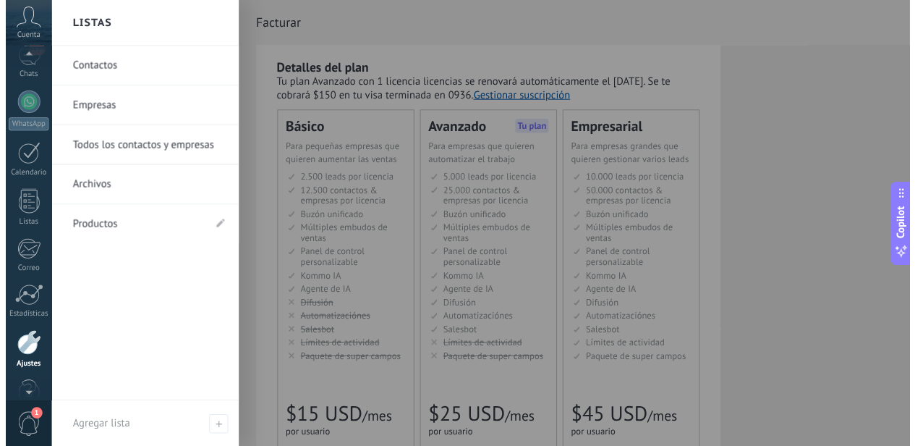
scroll to position [144, 0]
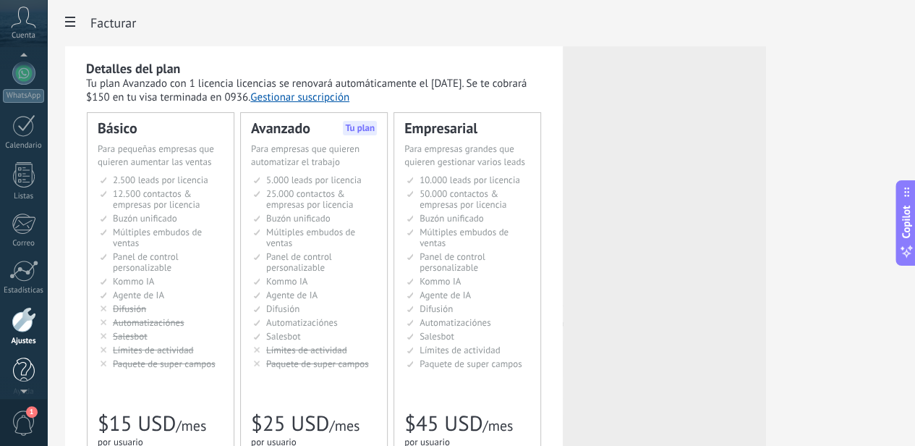
click at [20, 368] on div at bounding box center [24, 369] width 22 height 25
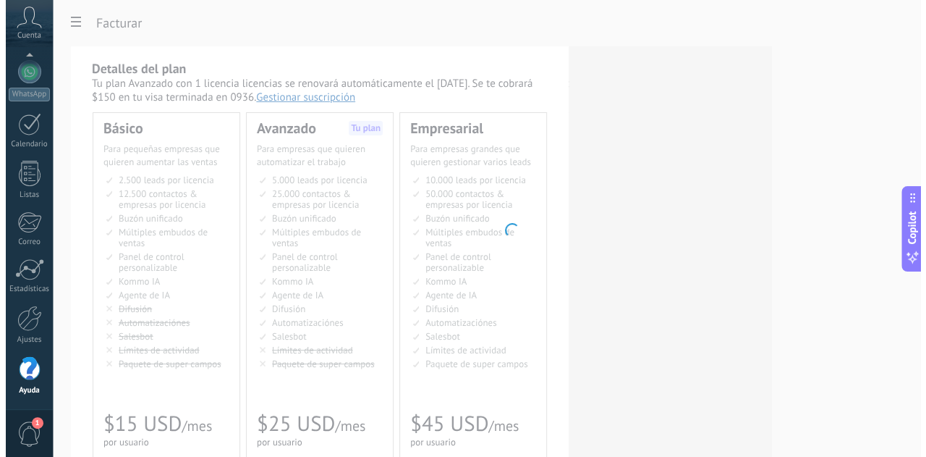
scroll to position [144, 0]
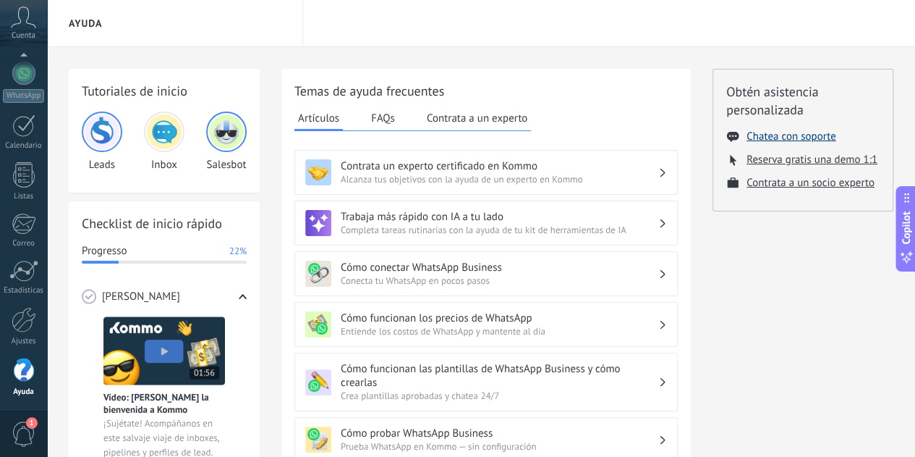
click at [830, 137] on button "Chatea con soporte" at bounding box center [791, 137] width 89 height 14
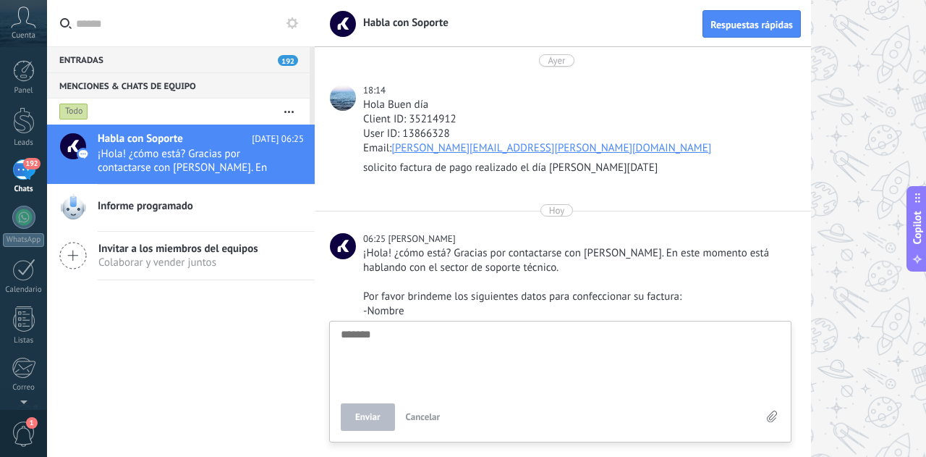
scroll to position [119, 0]
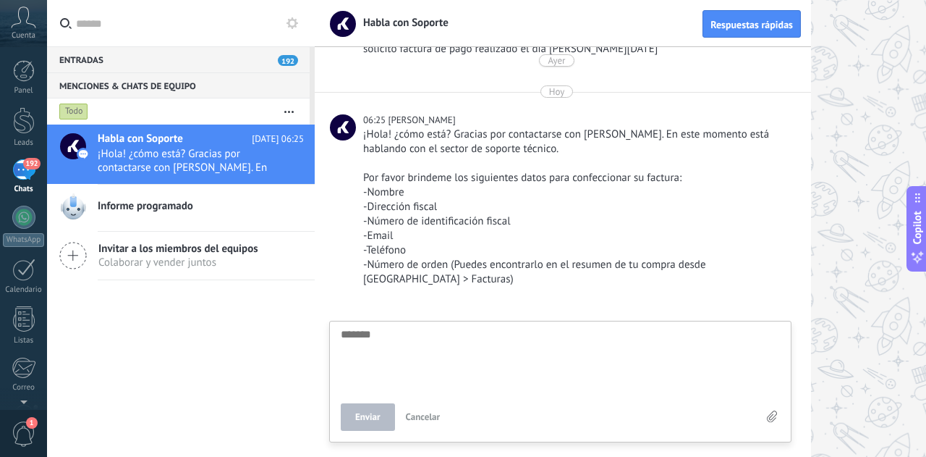
type textarea "*"
type textarea "**"
type textarea "***"
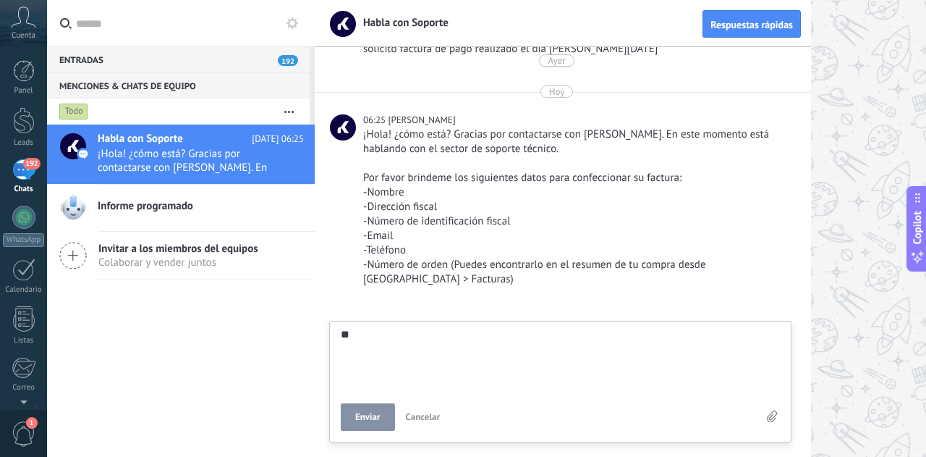
type textarea "***"
type textarea "****"
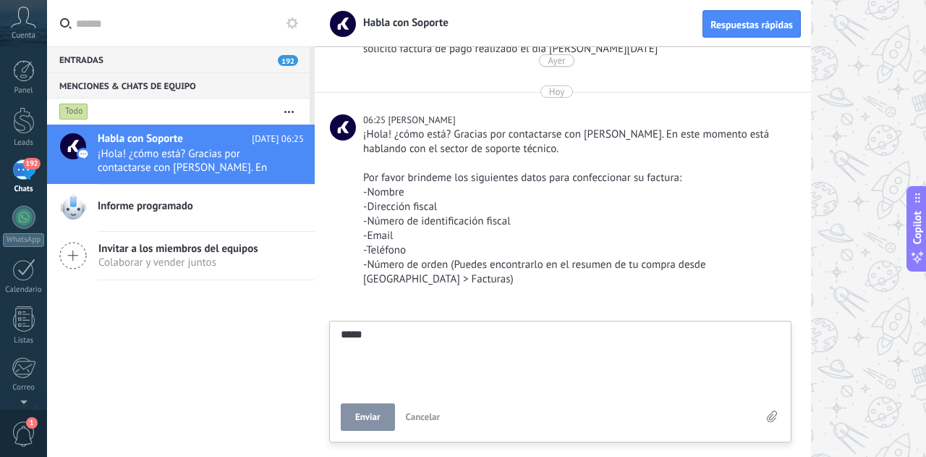
type textarea "******"
type textarea "*******"
type textarea "********"
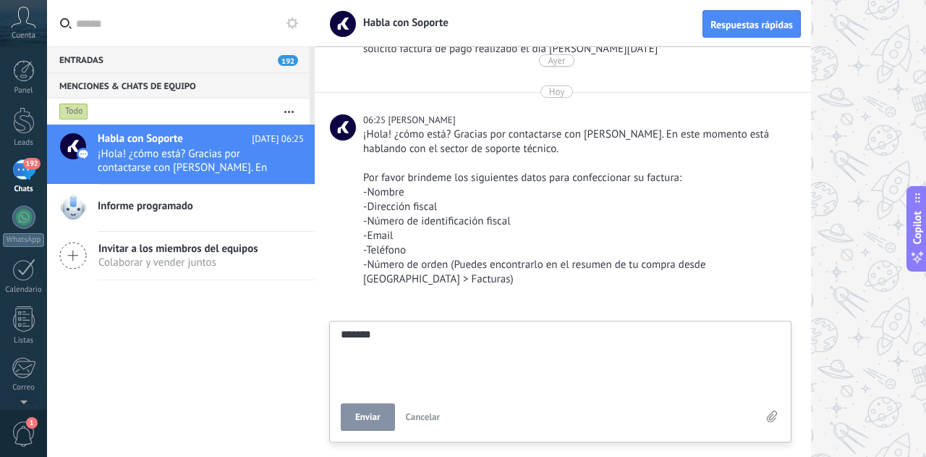
type textarea "********"
type textarea "*********"
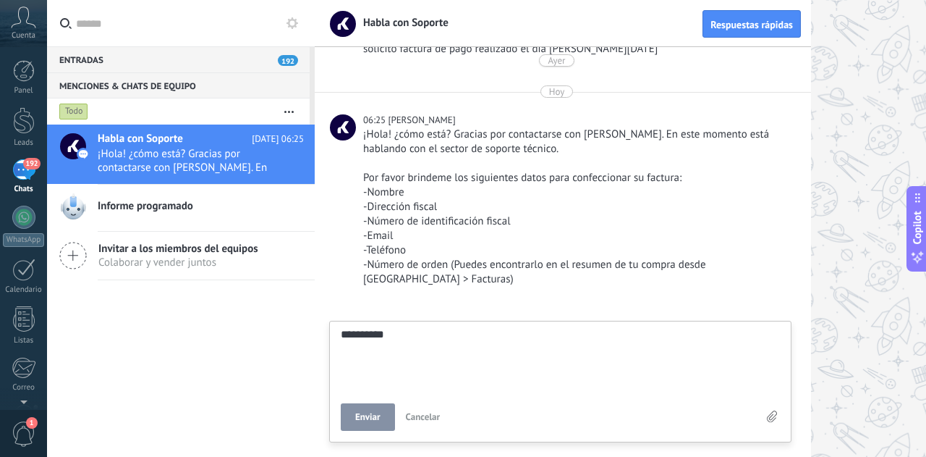
type textarea "**********"
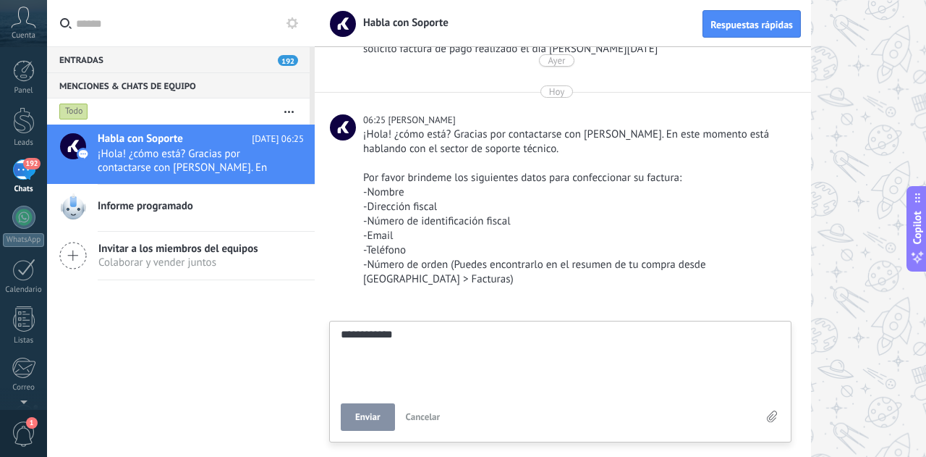
type textarea "**********"
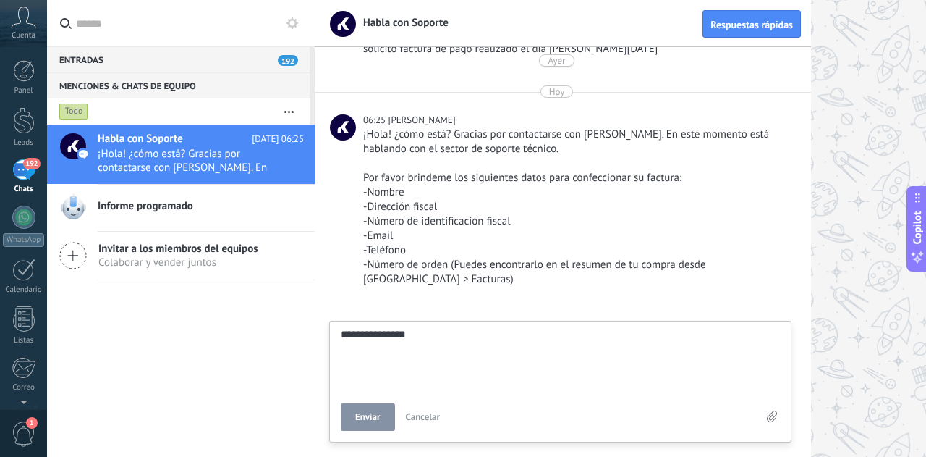
type textarea "**********"
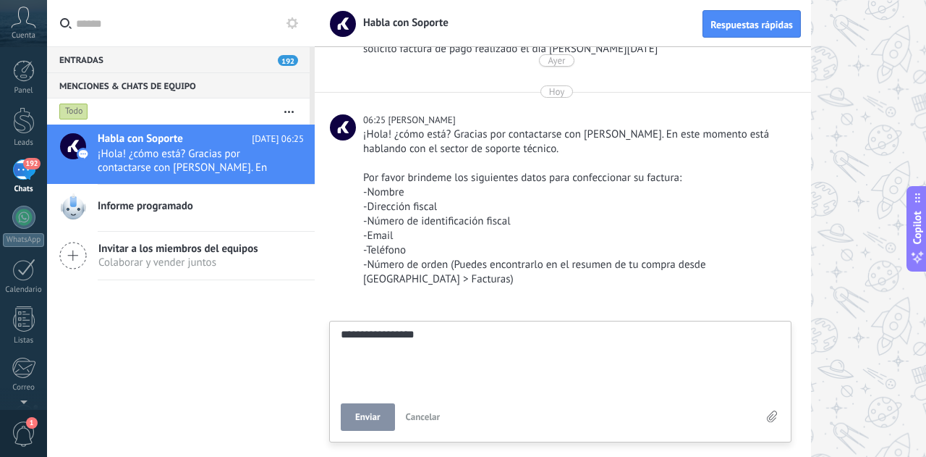
type textarea "**********"
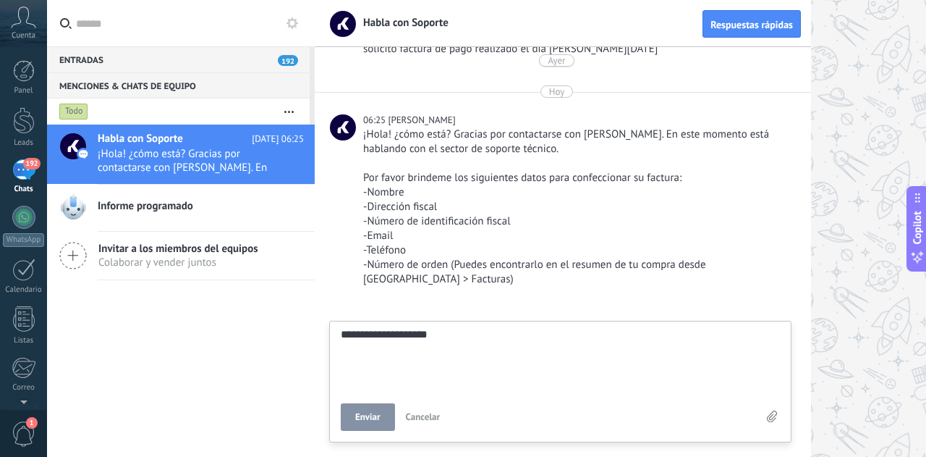
type textarea "**********"
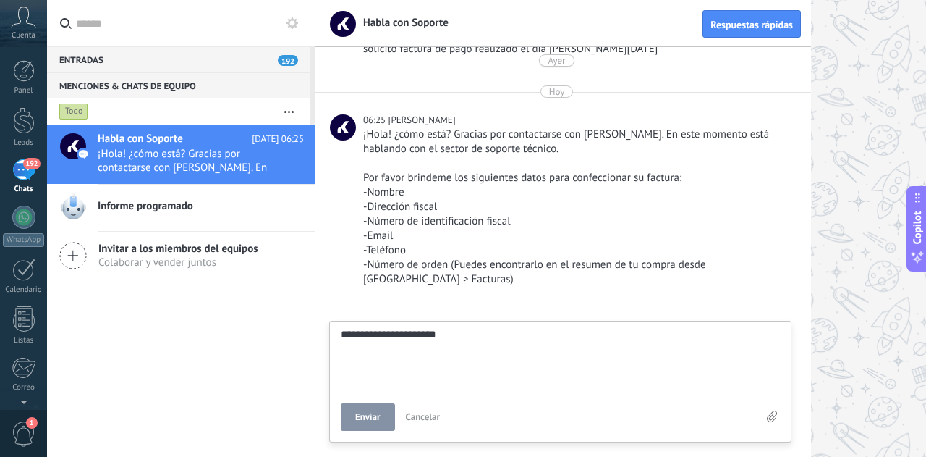
type textarea "**********"
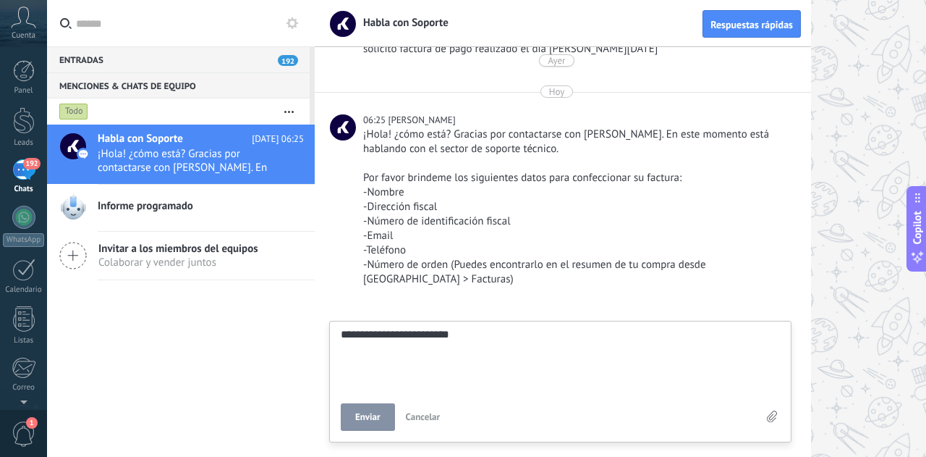
type textarea "**********"
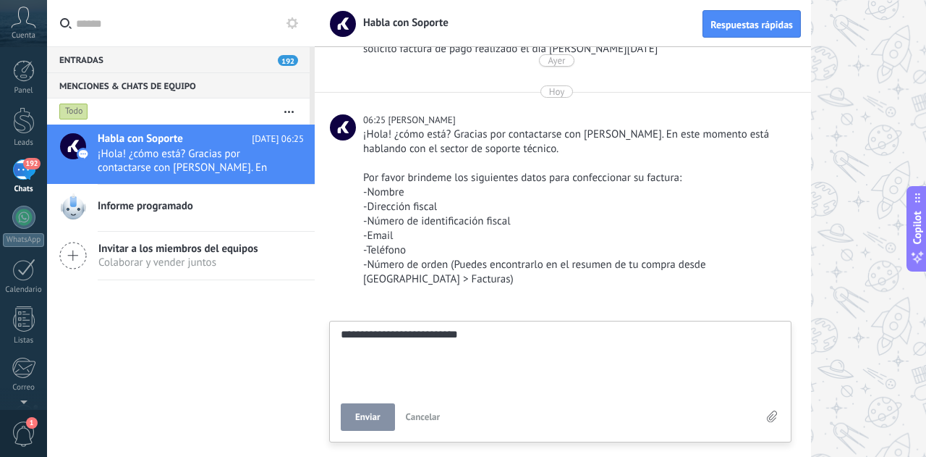
type textarea "**********"
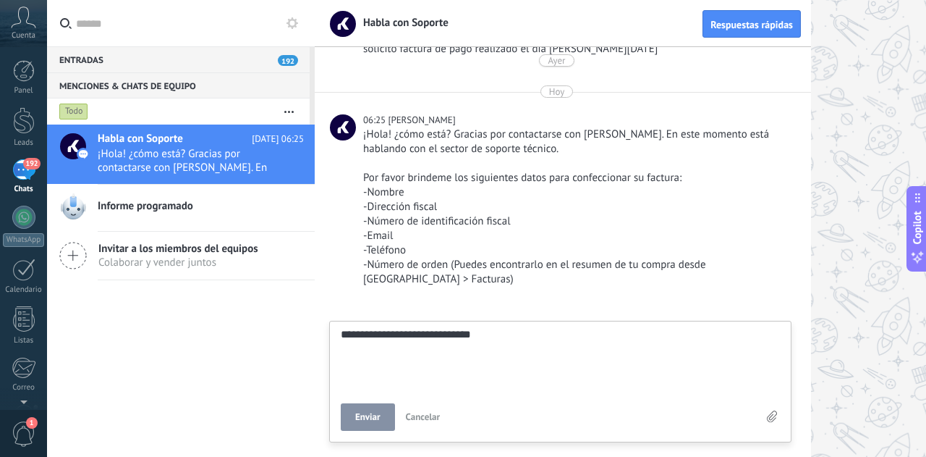
type textarea "**********"
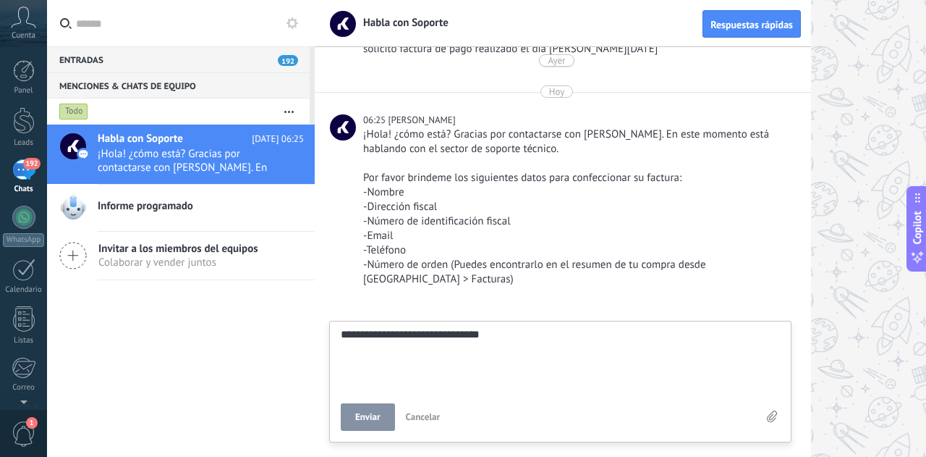
type textarea "**********"
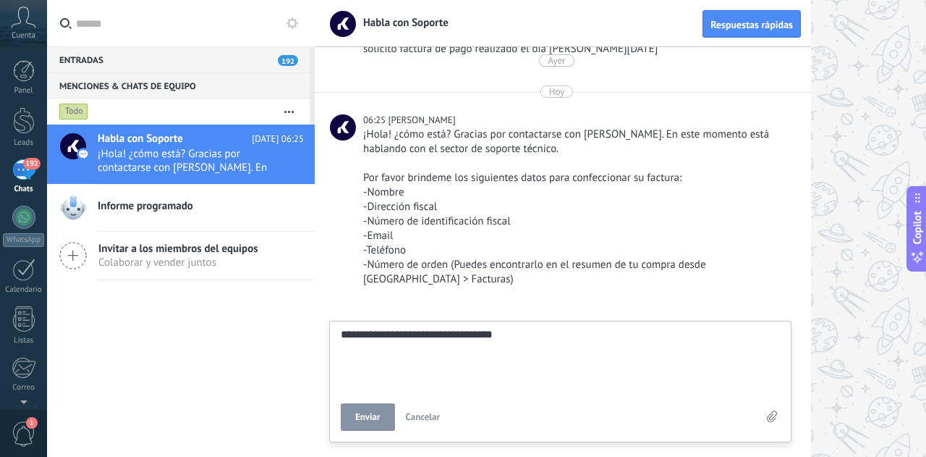
type textarea "**********"
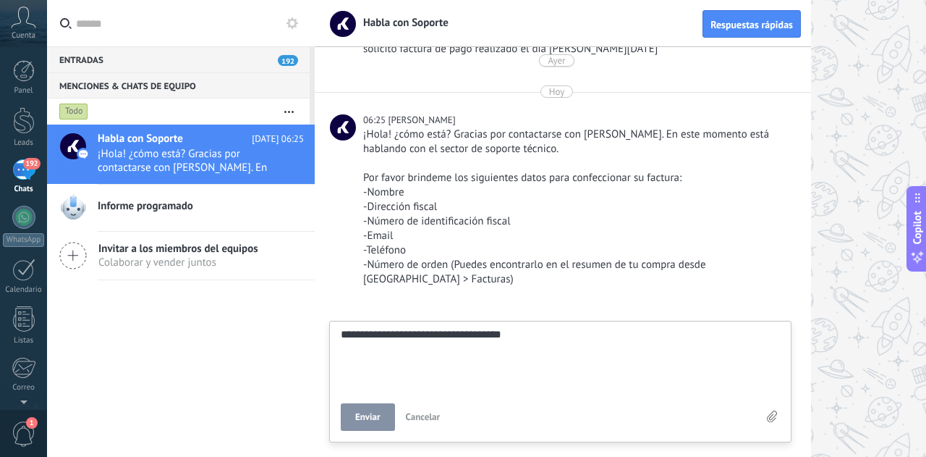
type textarea "**********"
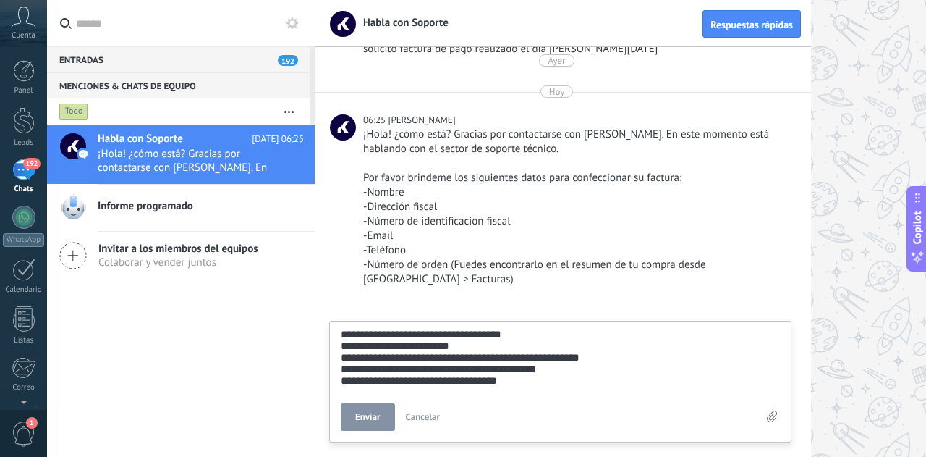
scroll to position [185, 0]
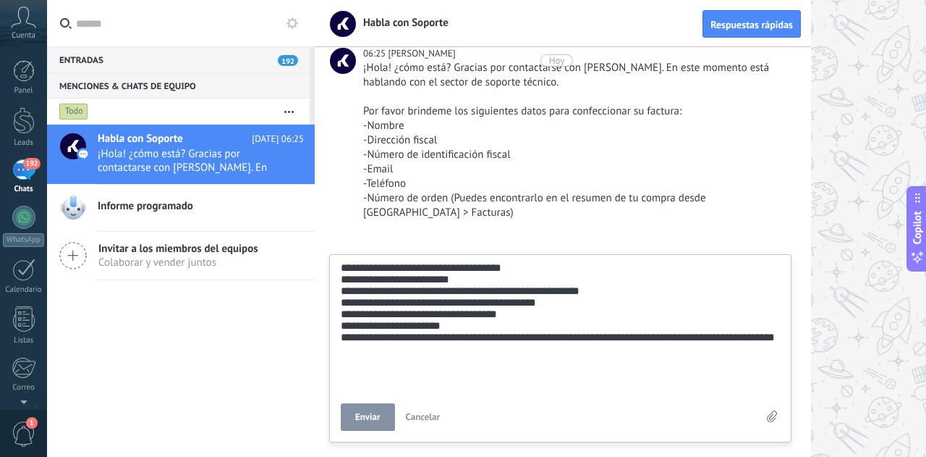
type textarea "**********"
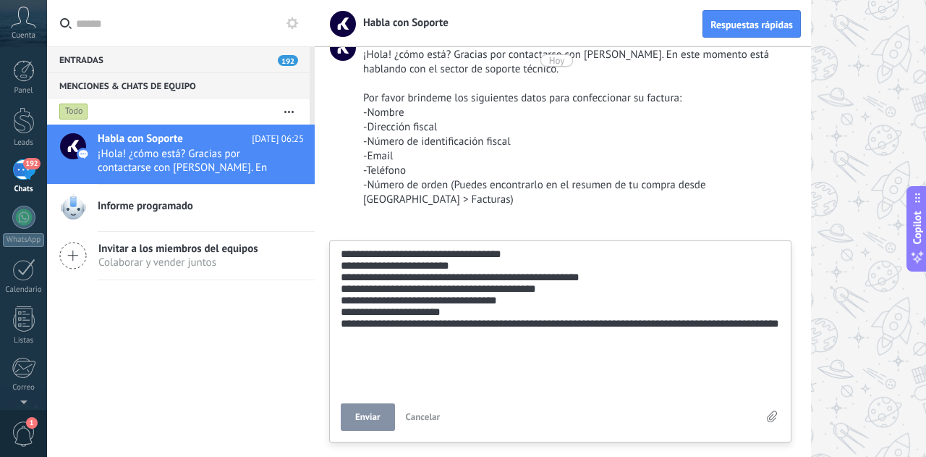
type textarea "**********"
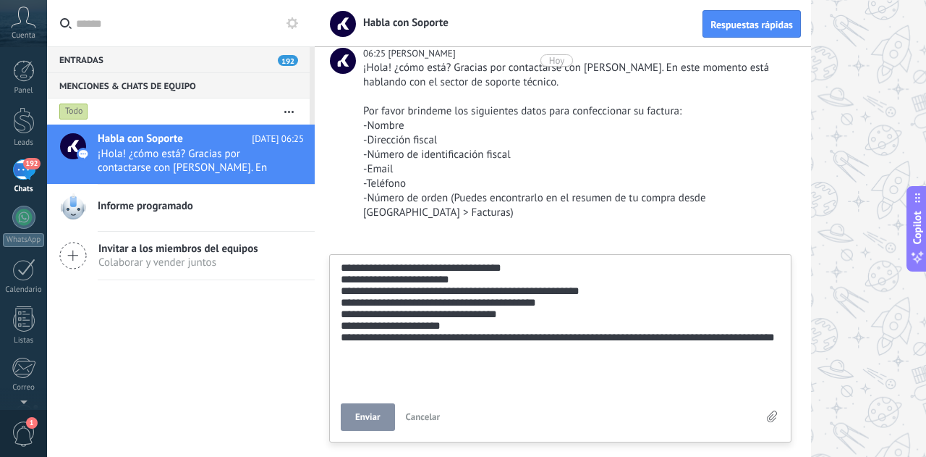
type textarea "**********"
click at [393, 412] on button "Enviar" at bounding box center [368, 416] width 54 height 27
type textarea "*******"
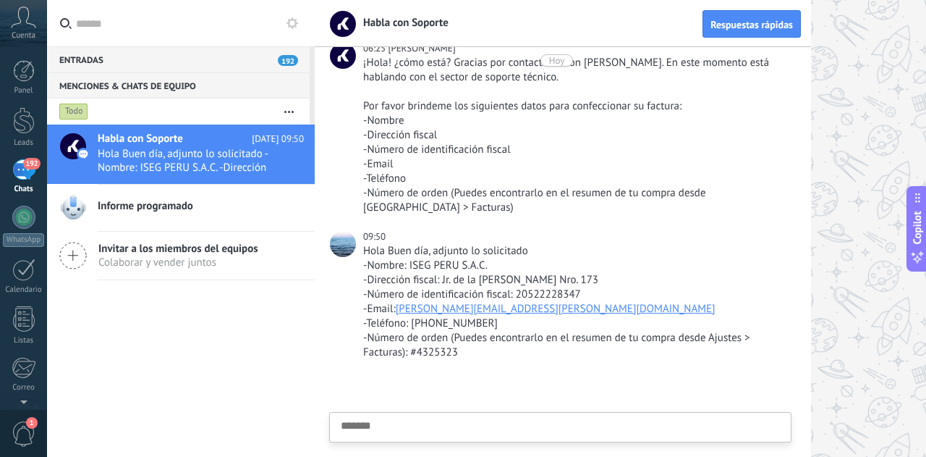
scroll to position [217, 0]
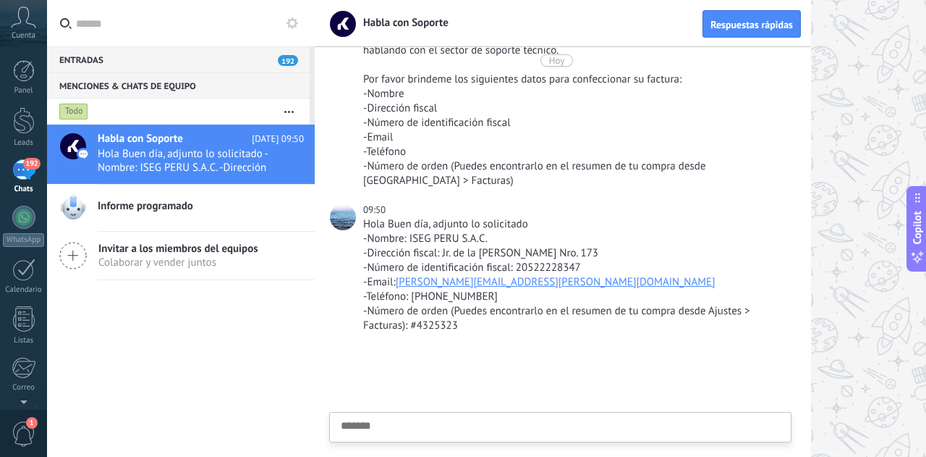
click at [828, 137] on div at bounding box center [620, 228] width 611 height 457
click at [34, 226] on link "WhatsApp" at bounding box center [23, 225] width 47 height 41
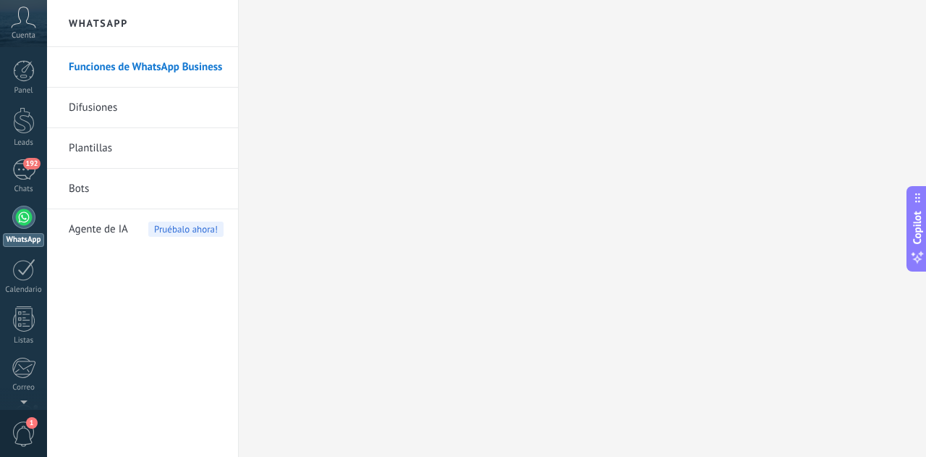
click at [106, 148] on link "Plantillas" at bounding box center [146, 148] width 155 height 41
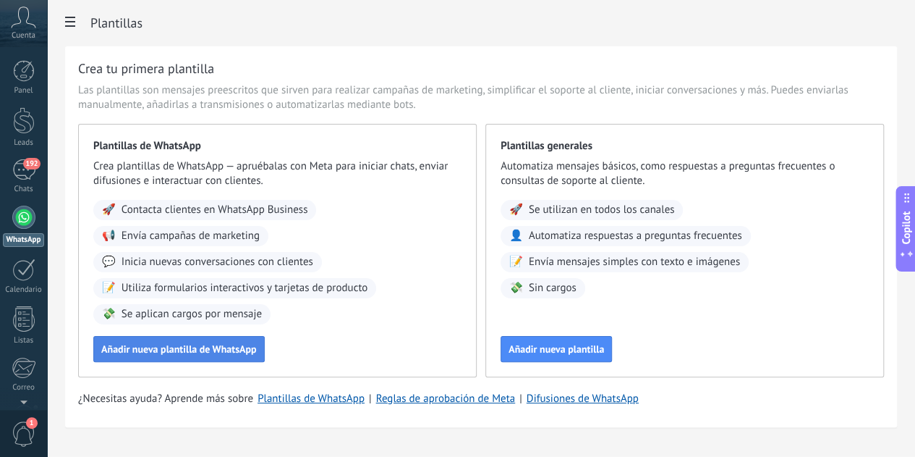
click at [257, 354] on span "Añadir nueva plantilla de WhatsApp" at bounding box center [179, 349] width 156 height 10
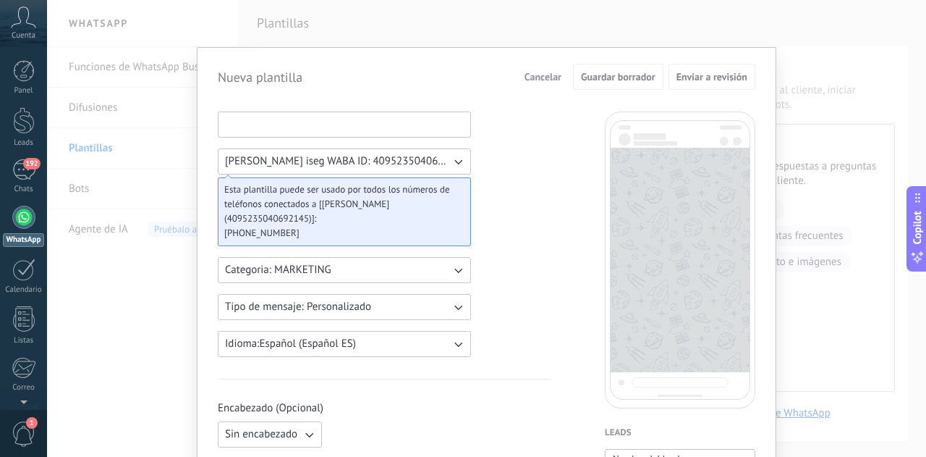
click at [344, 116] on input at bounding box center [345, 123] width 252 height 23
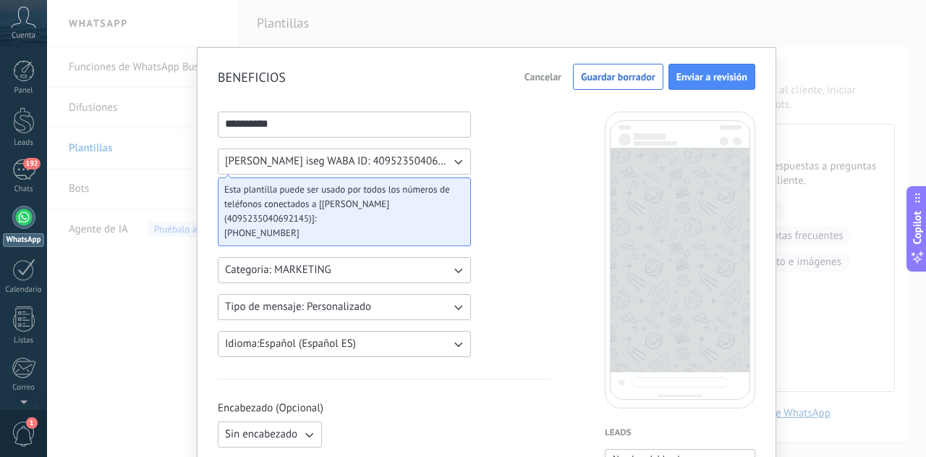
type input "**********"
click at [412, 276] on button "Categoria: MARKETING" at bounding box center [344, 270] width 253 height 26
click at [351, 275] on li "UTILITY" at bounding box center [339, 270] width 261 height 25
click at [346, 302] on span "Tipo de mensaje: Personalizado" at bounding box center [298, 307] width 146 height 14
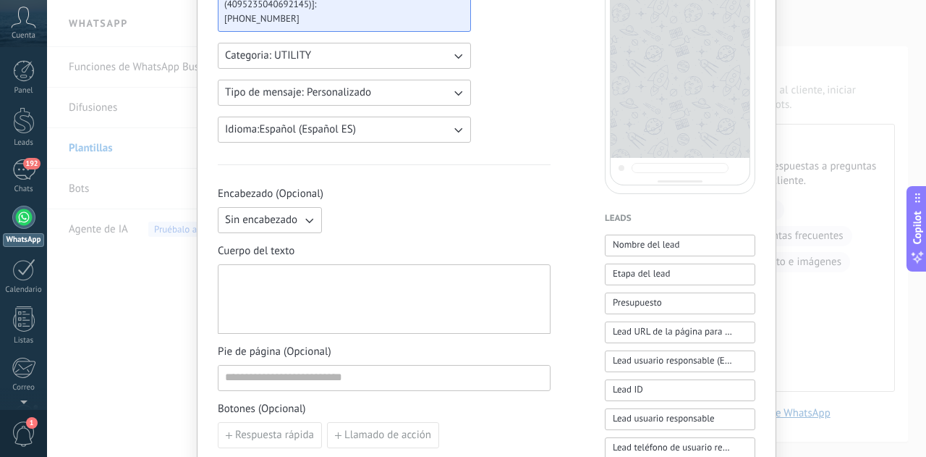
scroll to position [217, 0]
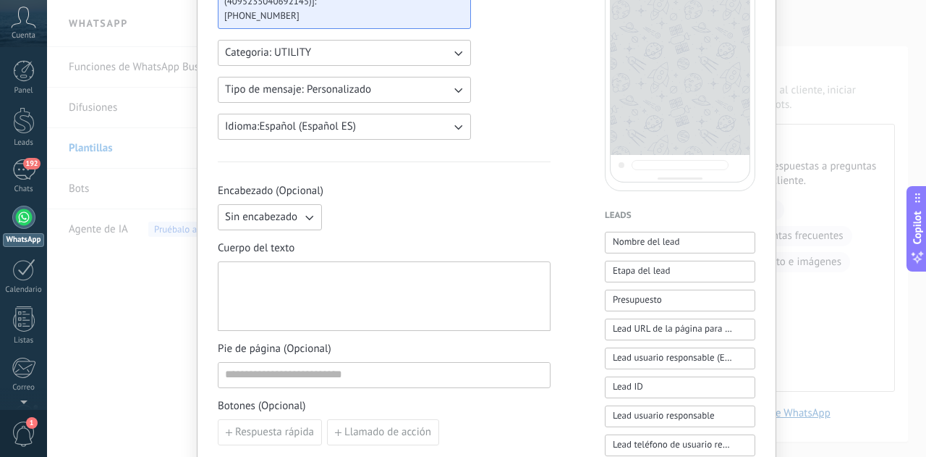
click at [291, 222] on span "Sin encabezado" at bounding box center [261, 217] width 72 height 14
click at [285, 234] on li "Texto" at bounding box center [265, 241] width 112 height 25
click at [347, 218] on input at bounding box center [438, 216] width 221 height 23
click at [301, 286] on div at bounding box center [384, 296] width 318 height 57
paste div
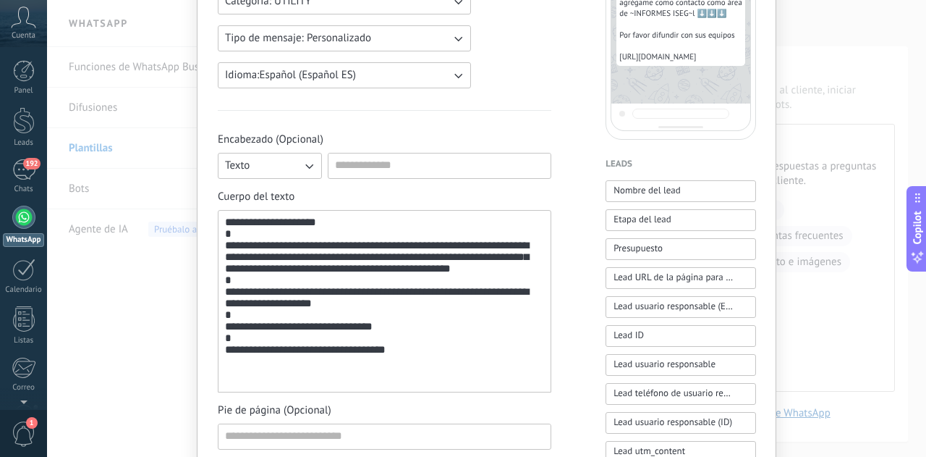
scroll to position [362, 0]
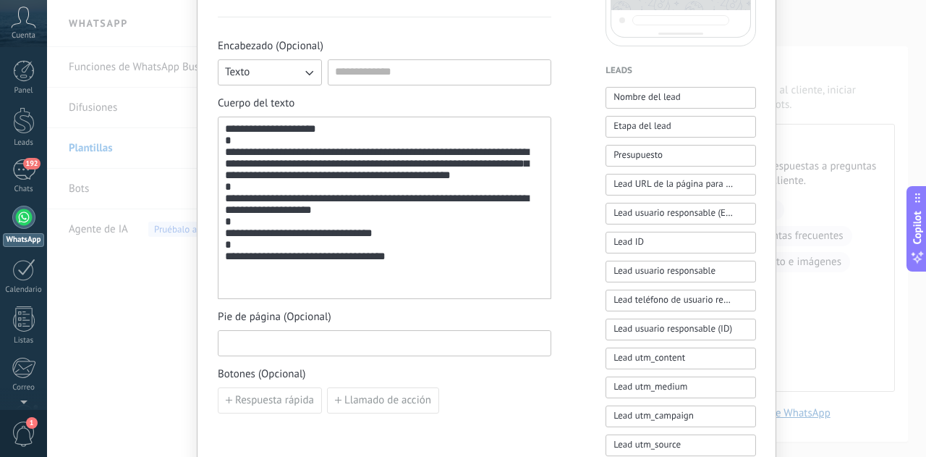
click at [326, 335] on input at bounding box center [385, 342] width 332 height 23
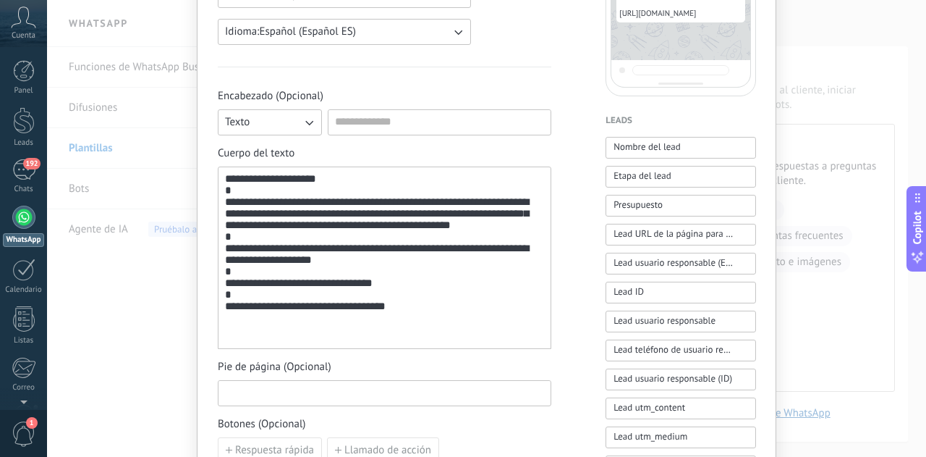
scroll to position [289, 0]
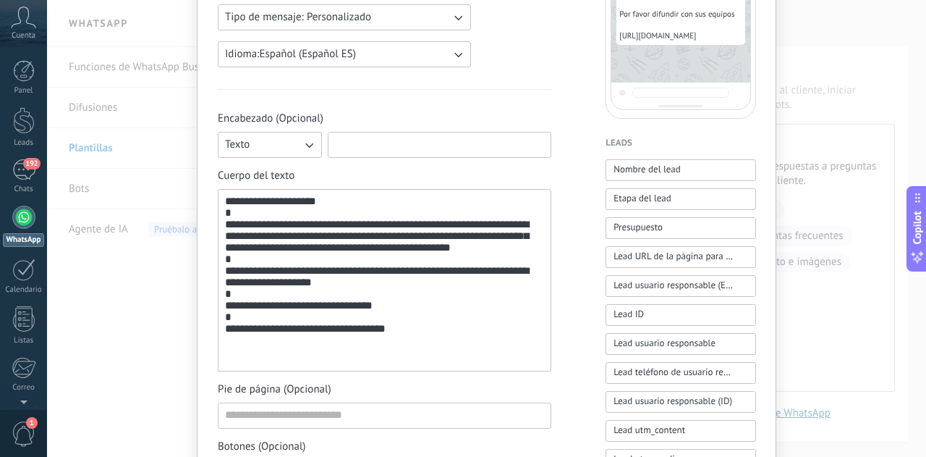
click at [342, 144] on input at bounding box center [439, 143] width 222 height 23
click at [319, 143] on div "Texto" at bounding box center [385, 145] width 334 height 26
click at [317, 143] on button "Texto" at bounding box center [270, 145] width 104 height 26
click at [291, 142] on span "Sin encabezado" at bounding box center [261, 144] width 72 height 14
click at [390, 140] on div "Sin encabezado" at bounding box center [385, 145] width 334 height 26
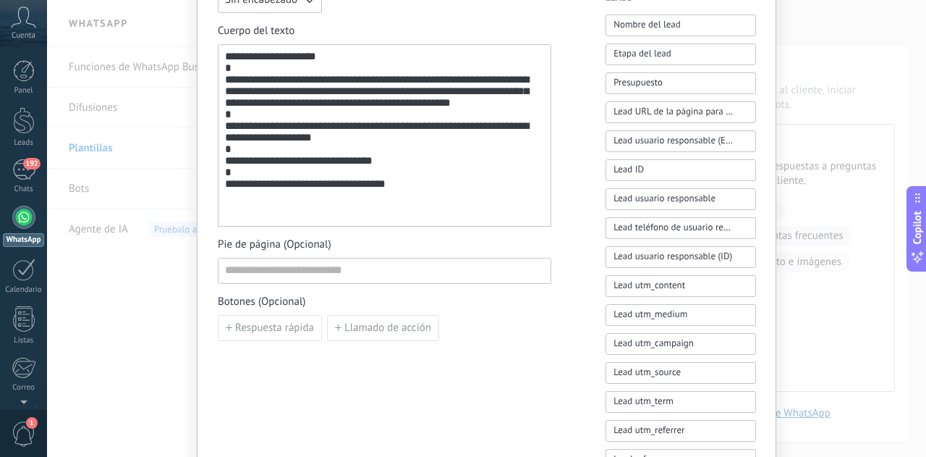
scroll to position [362, 0]
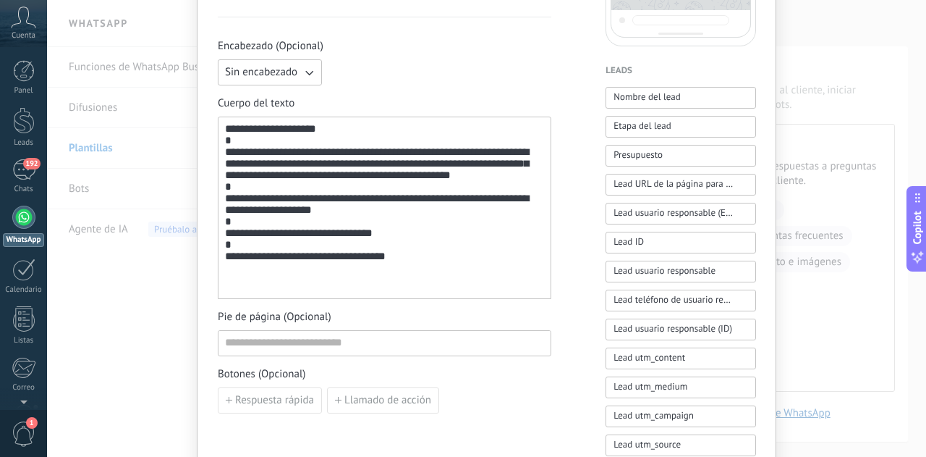
click at [422, 284] on div "**********" at bounding box center [384, 208] width 319 height 170
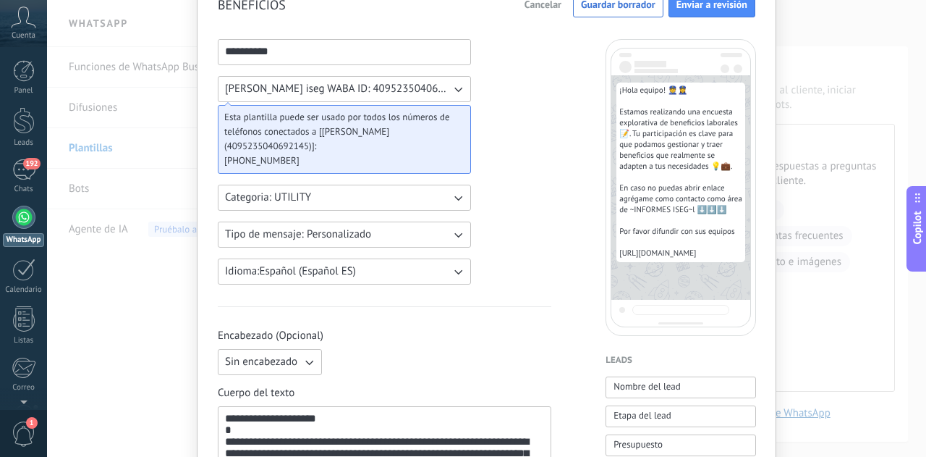
scroll to position [0, 0]
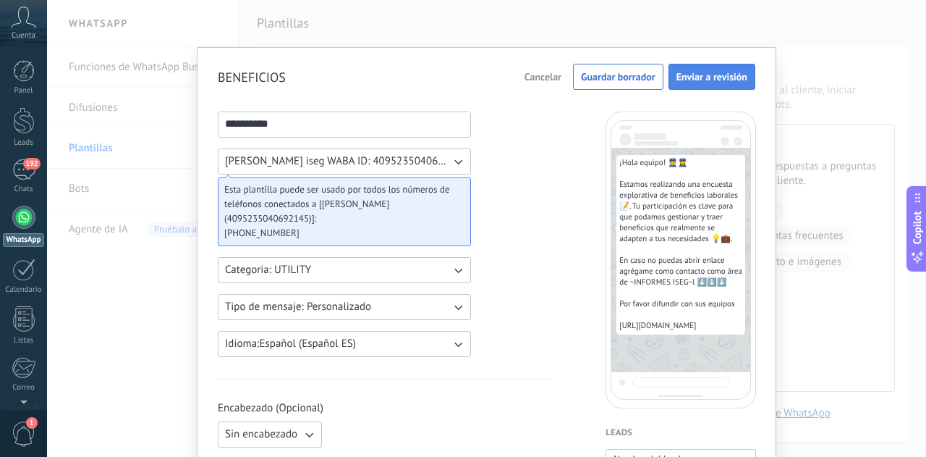
click at [704, 82] on span "Enviar a revisión" at bounding box center [712, 77] width 71 height 10
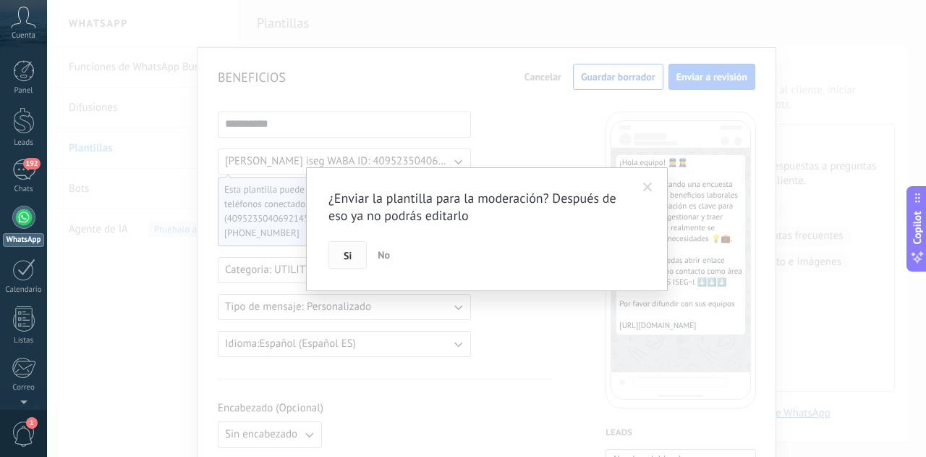
click at [342, 257] on button "Si" at bounding box center [347, 254] width 38 height 27
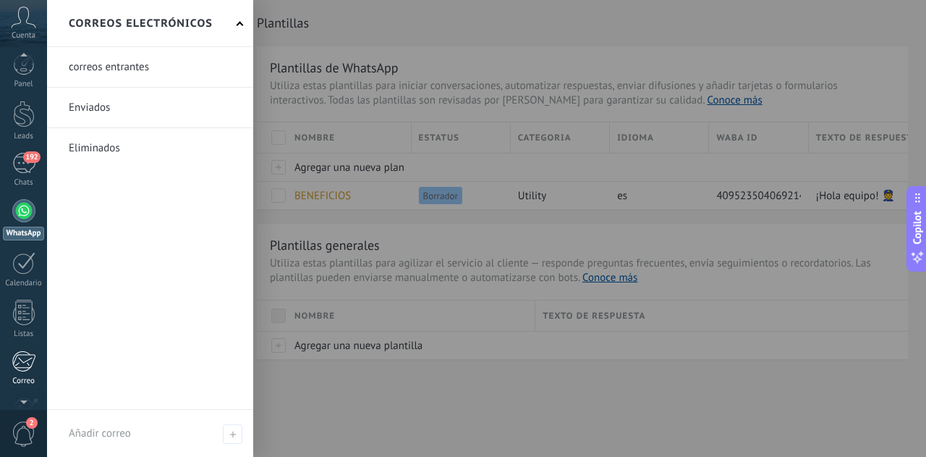
scroll to position [144, 0]
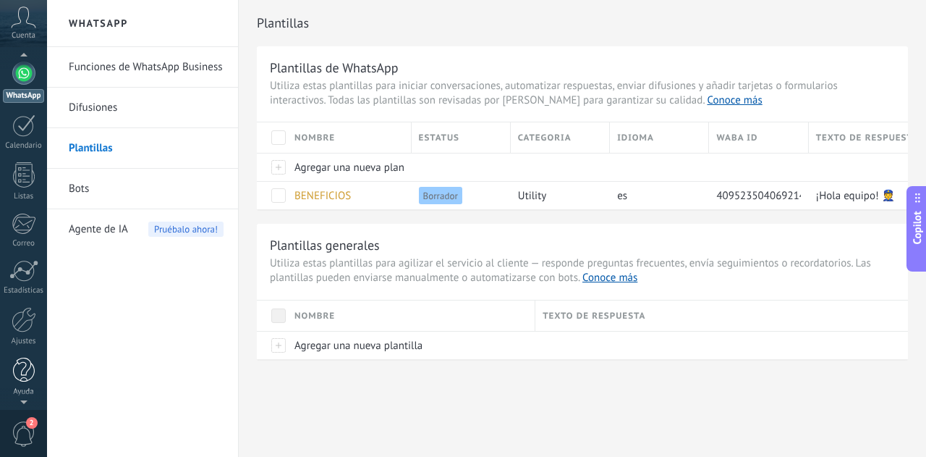
click at [22, 364] on div at bounding box center [24, 369] width 22 height 25
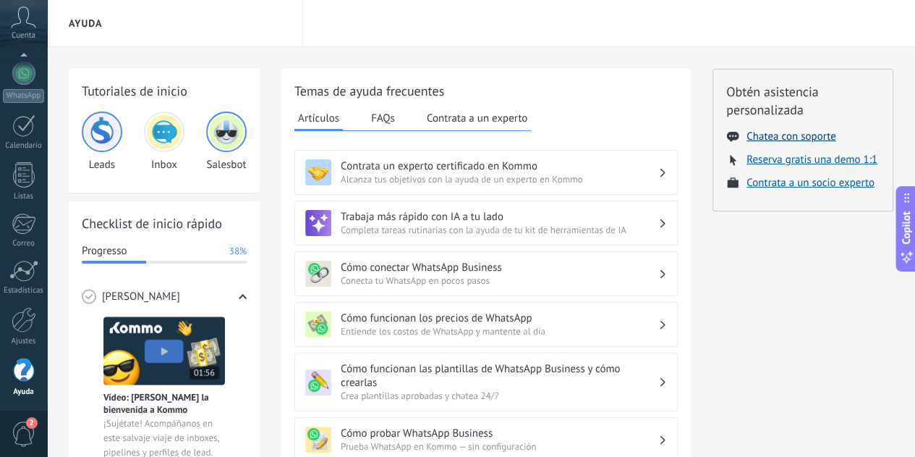
click at [812, 137] on button "Chatea con soporte" at bounding box center [791, 137] width 89 height 14
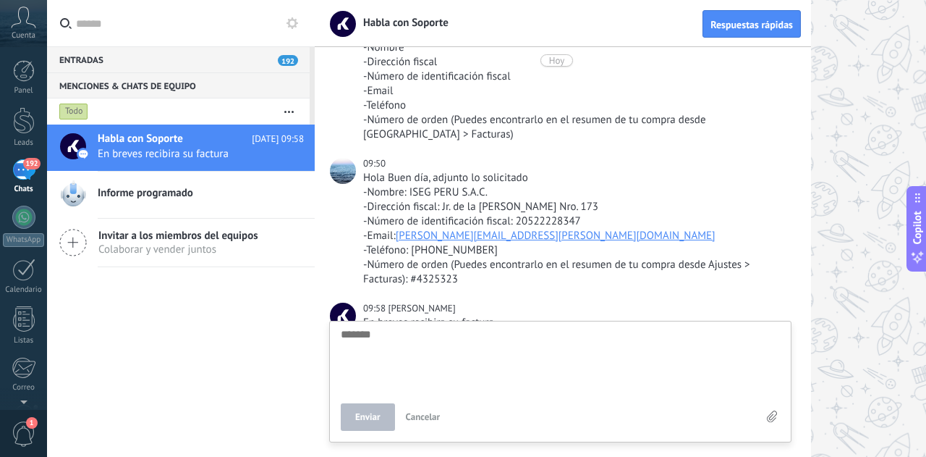
scroll to position [307, 0]
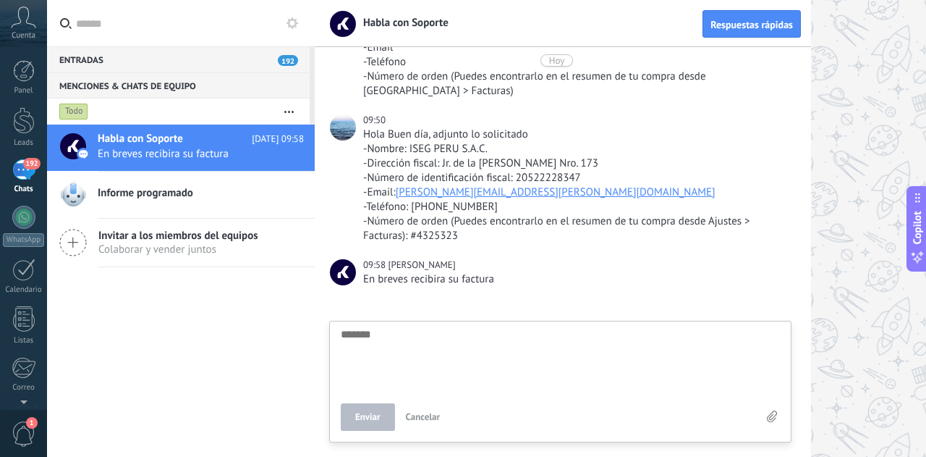
type textarea "*"
type textarea "**"
type textarea "***"
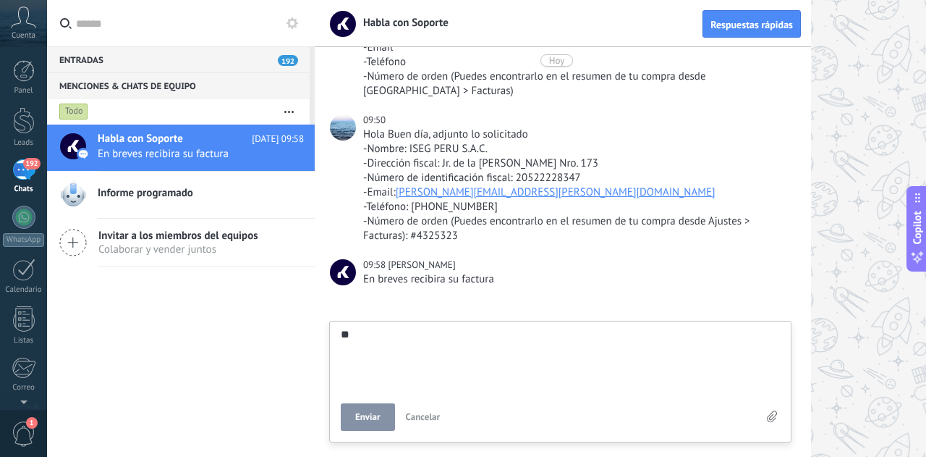
type textarea "***"
type textarea "****"
type textarea "*****"
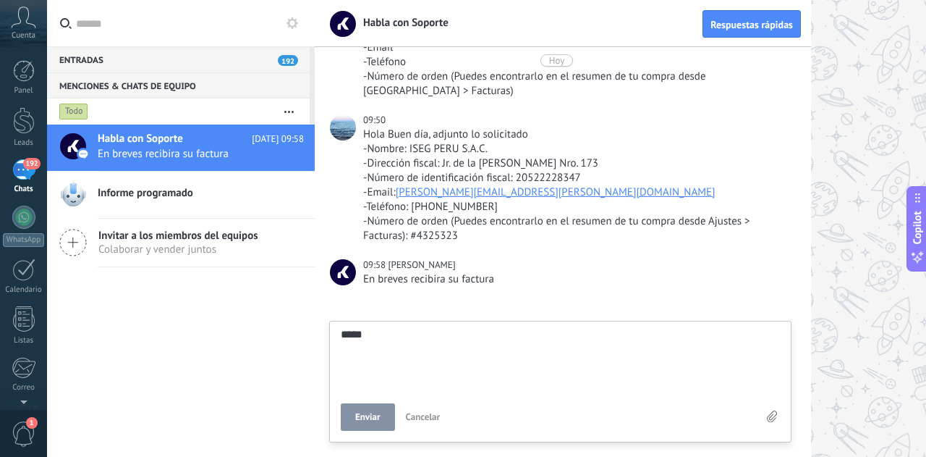
type textarea "****"
type textarea "***"
type textarea "**"
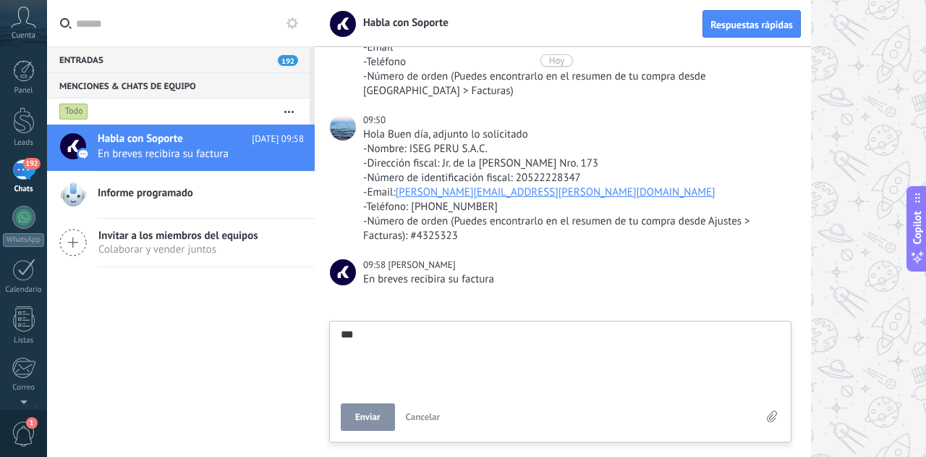
type textarea "**"
type textarea "*"
type textarea "*******"
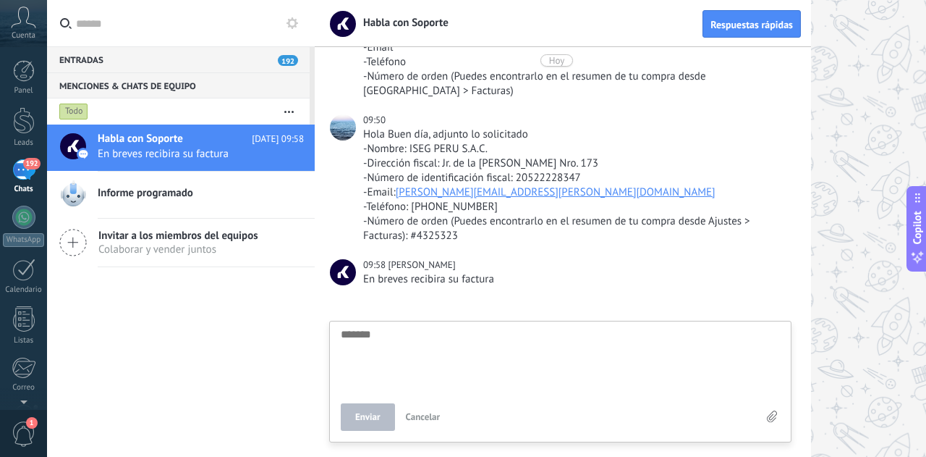
type textarea "*"
type textarea "*******"
type textarea "*"
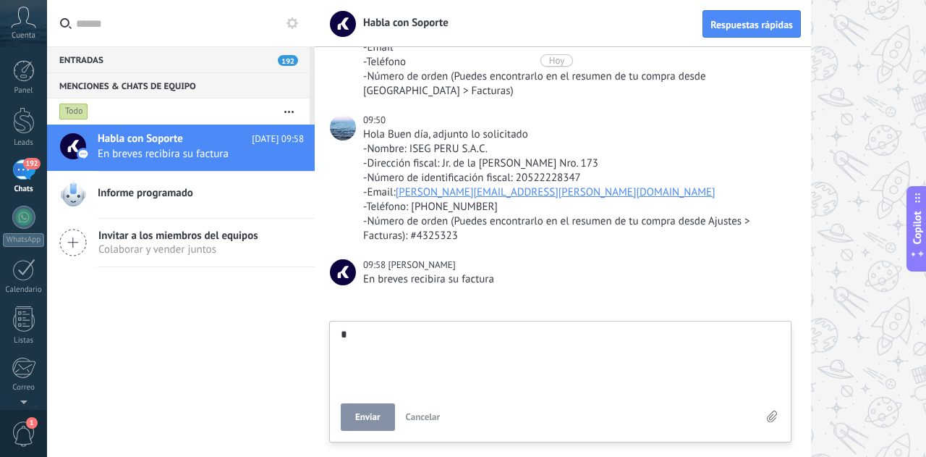
type textarea "**"
type textarea "***"
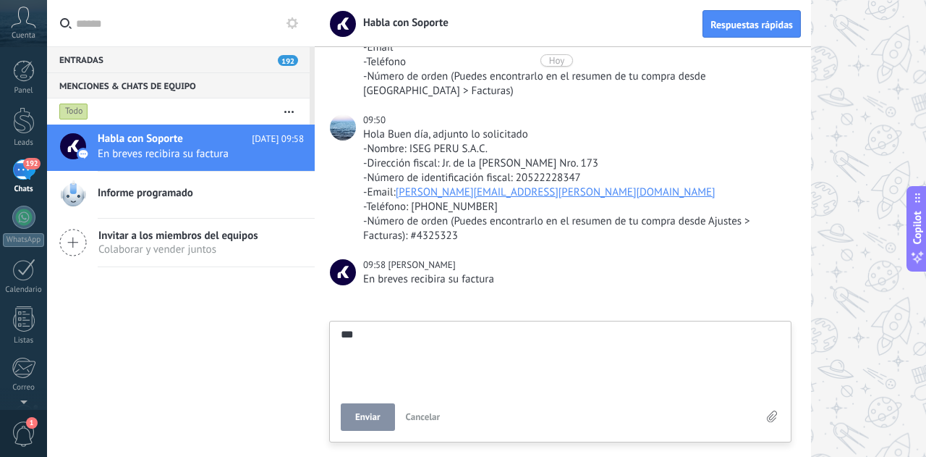
type textarea "***"
type textarea "*****"
type textarea "******"
type textarea "*******"
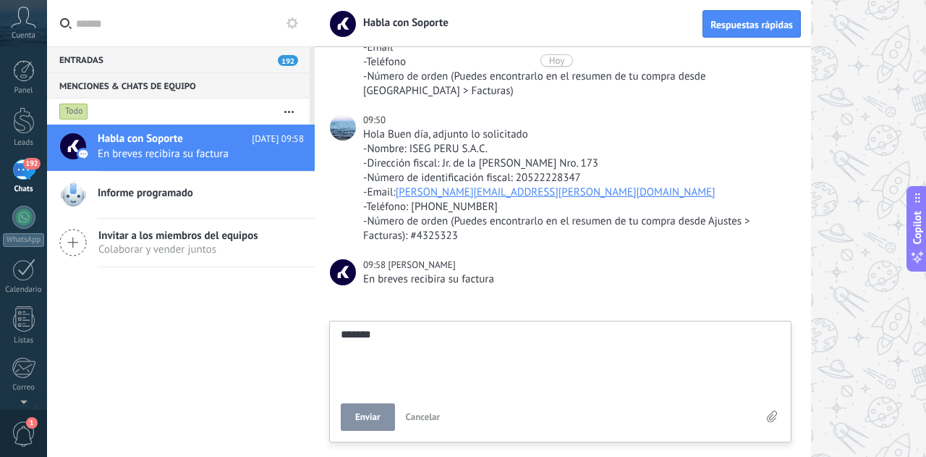
type textarea "********"
type textarea "*********"
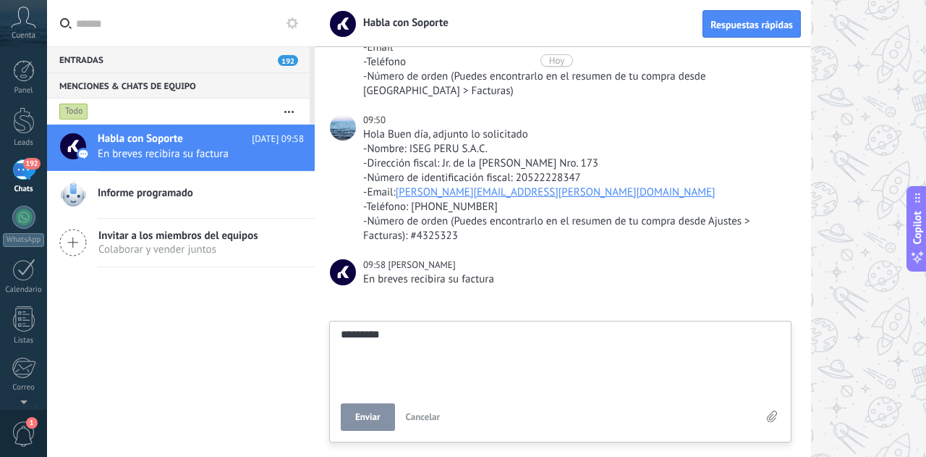
type textarea "*********"
type textarea "**********"
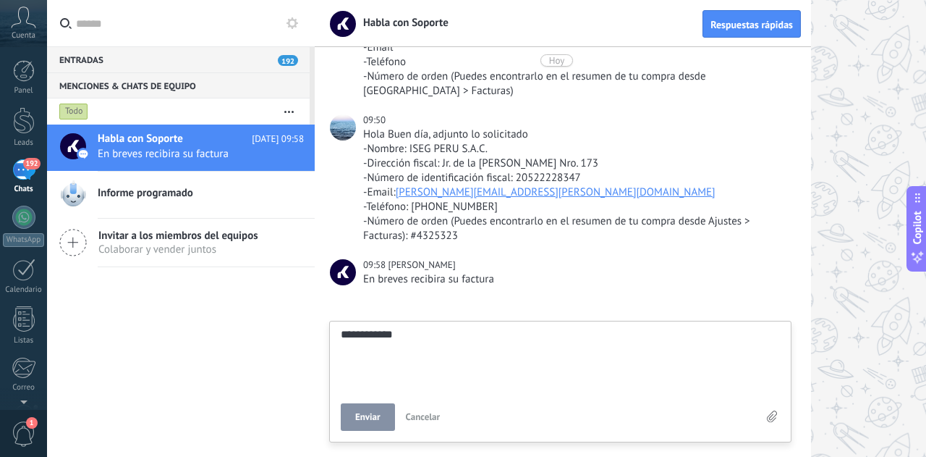
type textarea "**********"
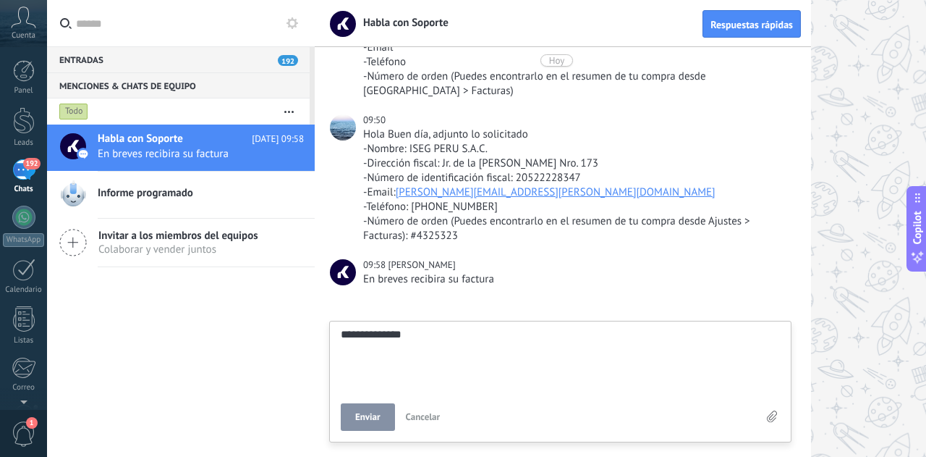
type textarea "**********"
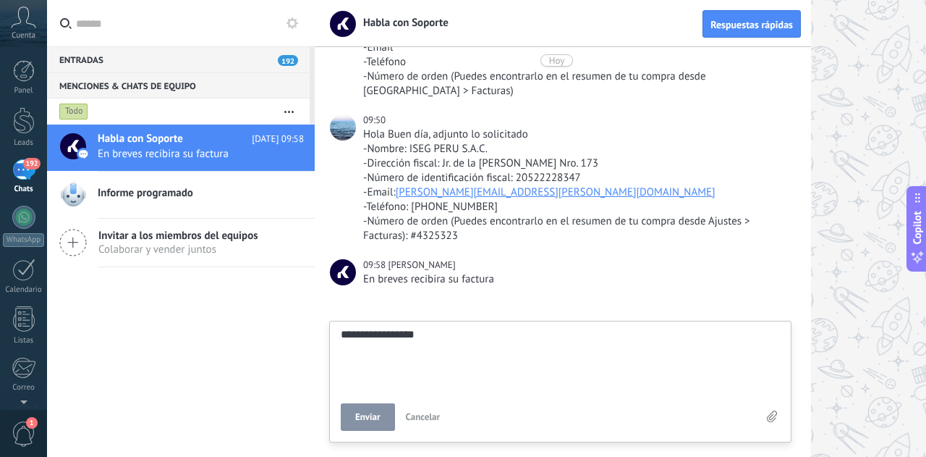
type textarea "**********"
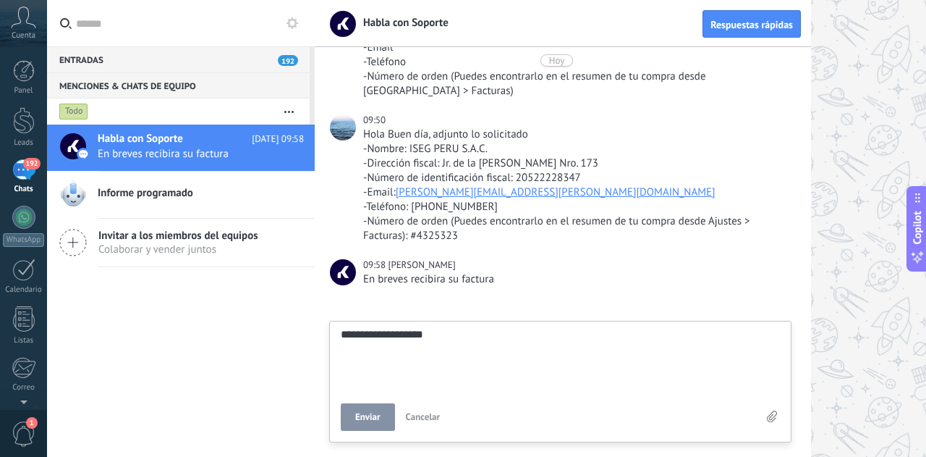
type textarea "**********"
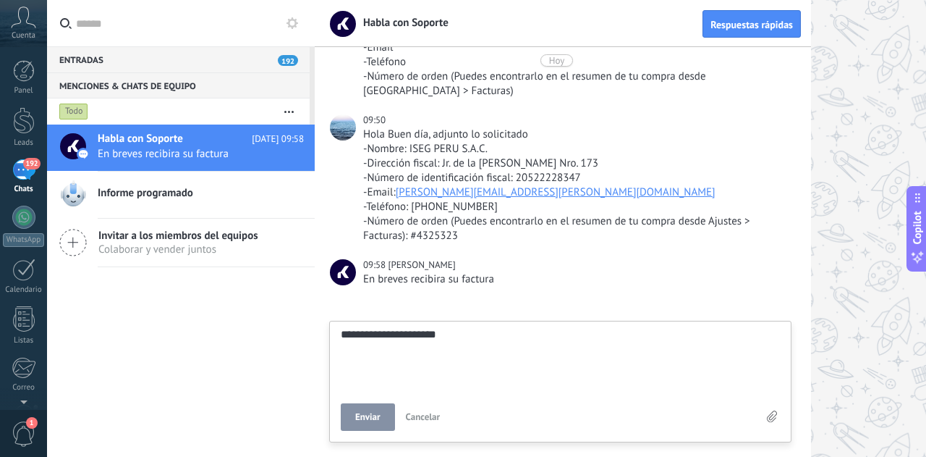
type textarea "**********"
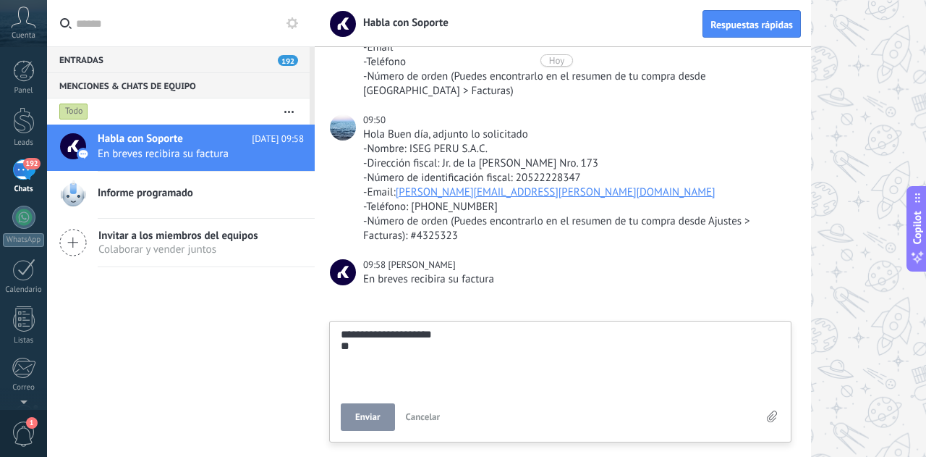
type textarea "**********"
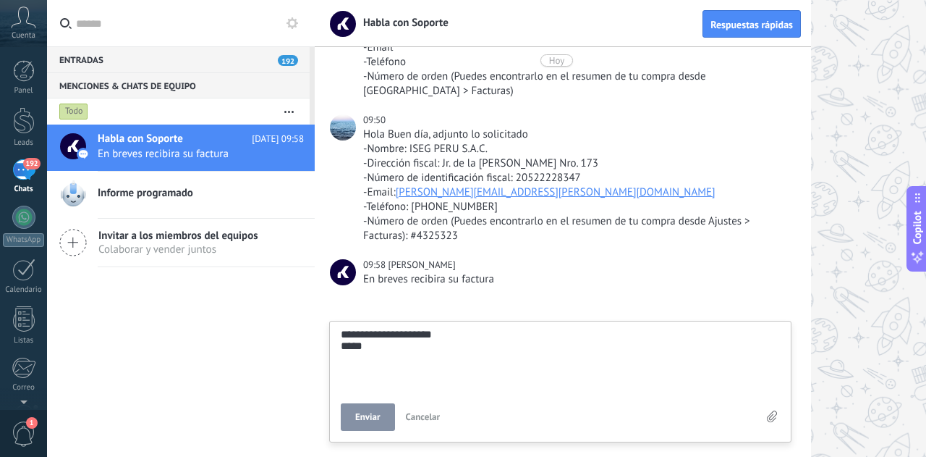
type textarea "**********"
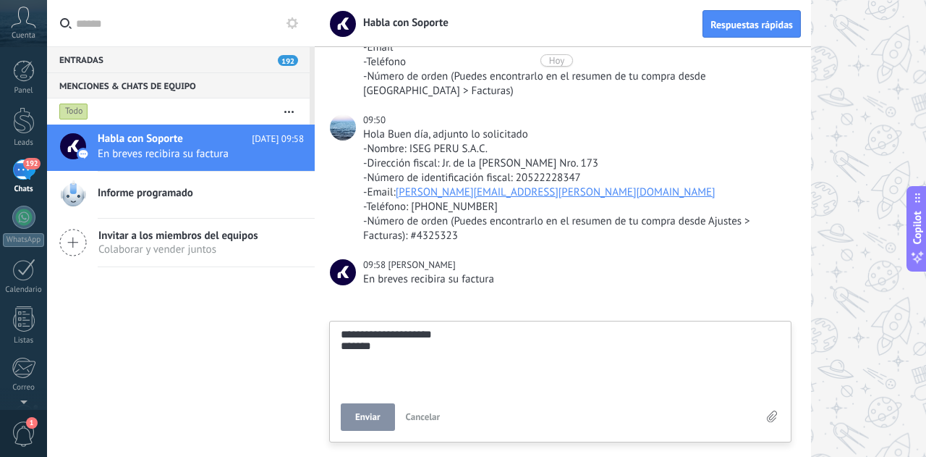
type textarea "**********"
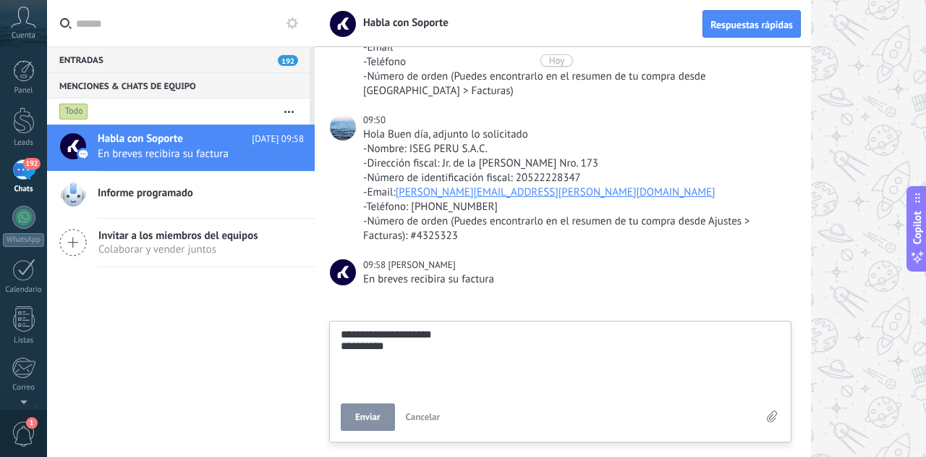
type textarea "**********"
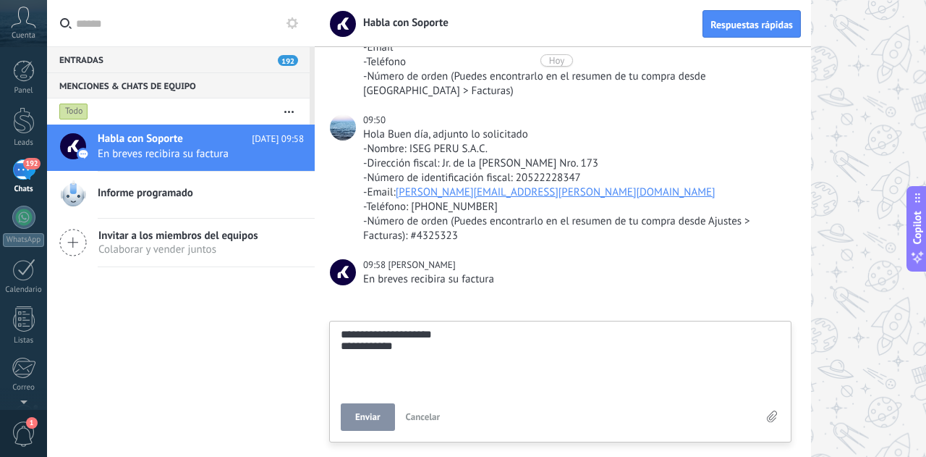
type textarea "**********"
click at [376, 413] on span "Enviar" at bounding box center [367, 417] width 25 height 10
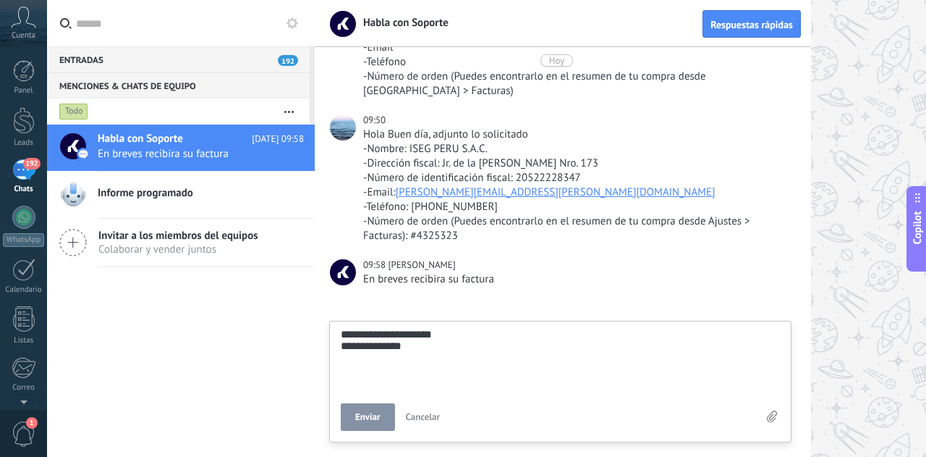
type textarea "*******"
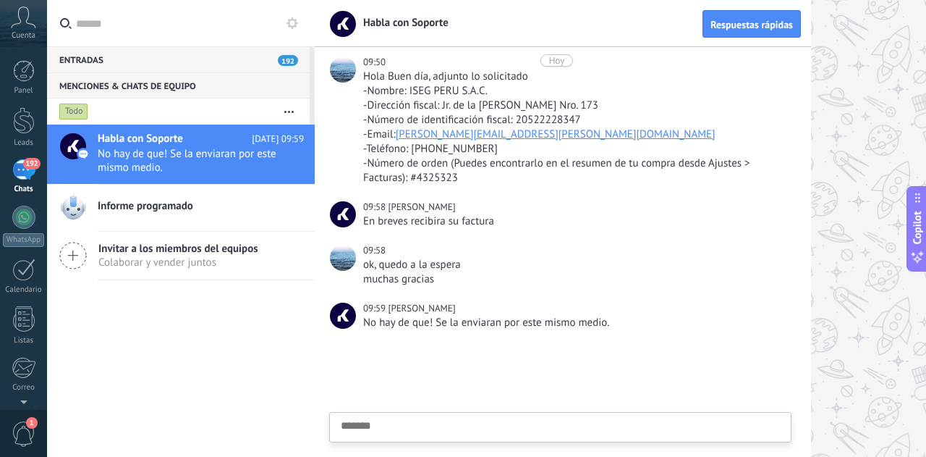
scroll to position [408, 0]
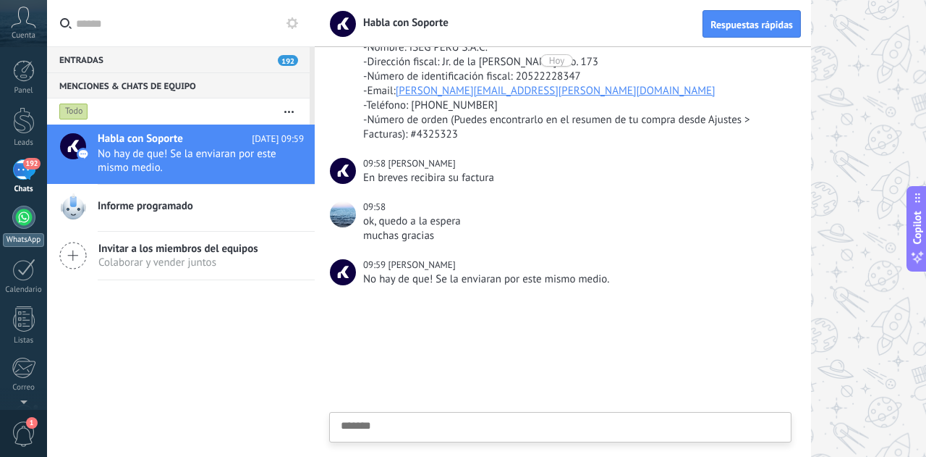
click at [17, 209] on div at bounding box center [23, 216] width 23 height 23
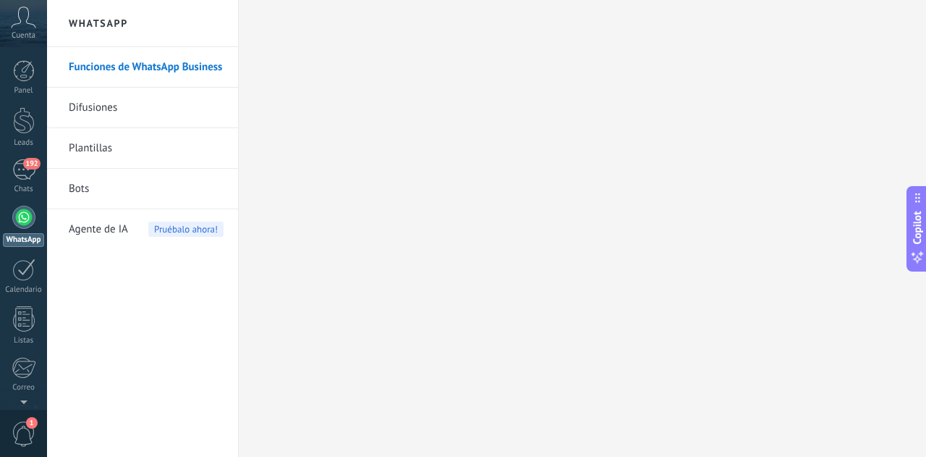
click at [110, 109] on link "Difusiones" at bounding box center [146, 108] width 155 height 41
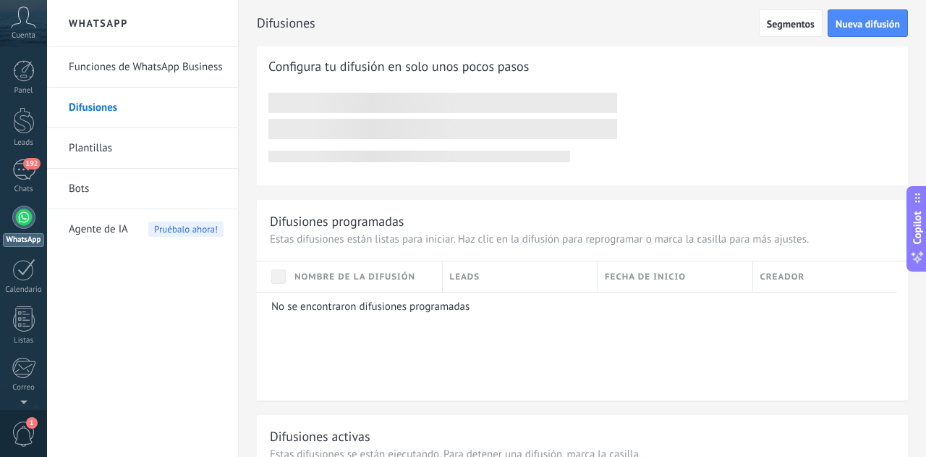
click at [124, 76] on link "Funciones de WhatsApp Business" at bounding box center [146, 67] width 155 height 41
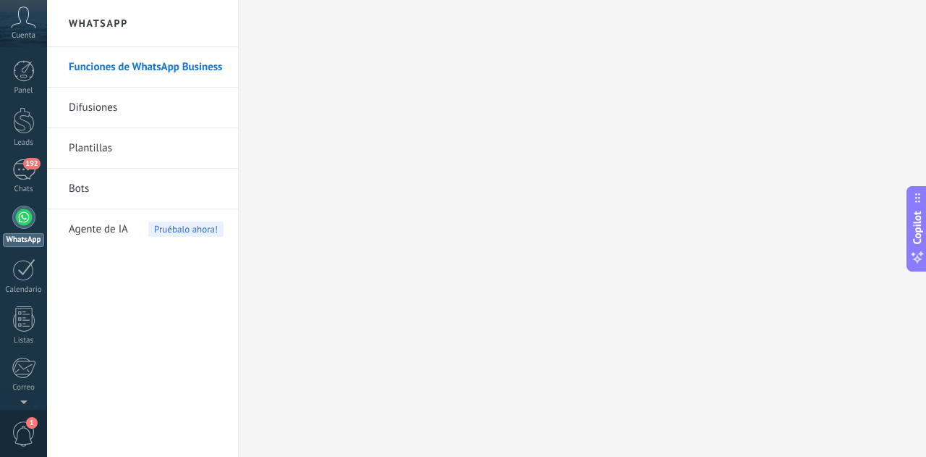
click at [82, 195] on link "Bots" at bounding box center [146, 189] width 155 height 41
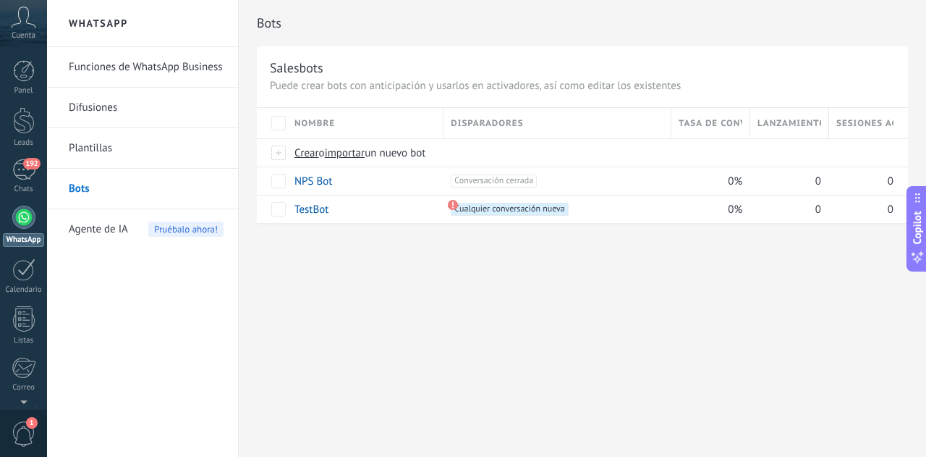
click at [85, 150] on link "Plantillas" at bounding box center [146, 148] width 155 height 41
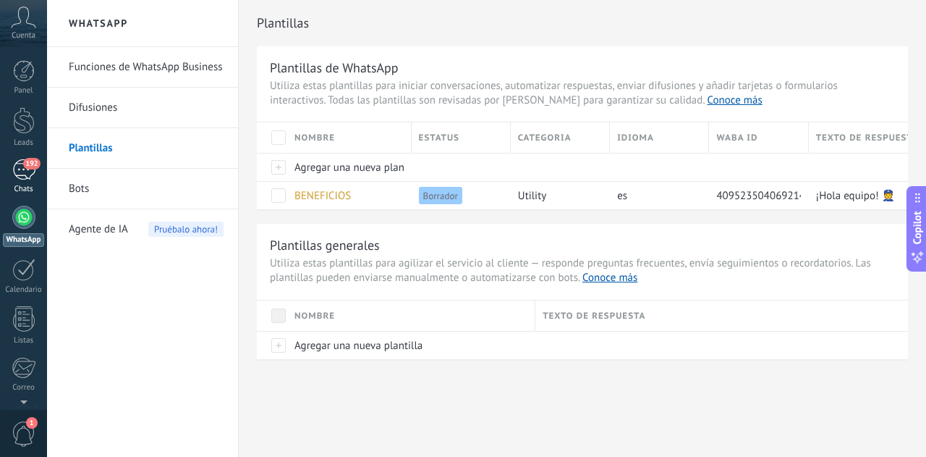
click at [37, 171] on link "192 Chats" at bounding box center [23, 176] width 47 height 35
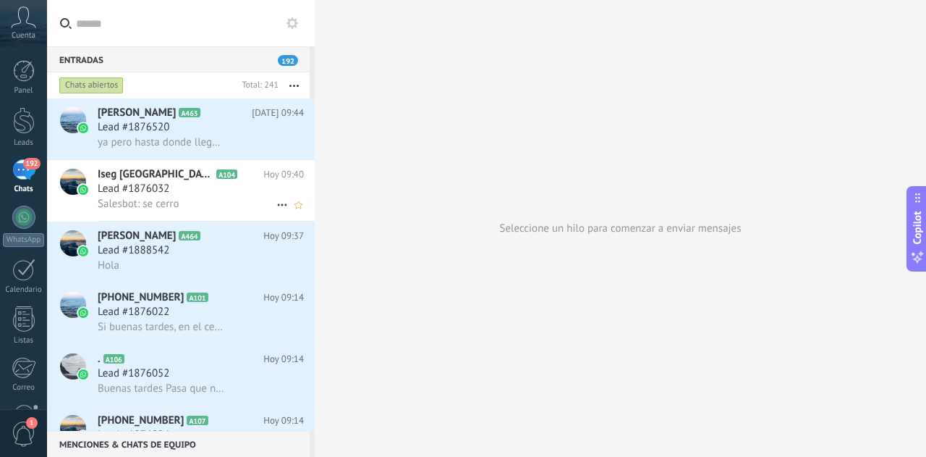
click at [198, 185] on div "Lead #1876032" at bounding box center [201, 189] width 206 height 14
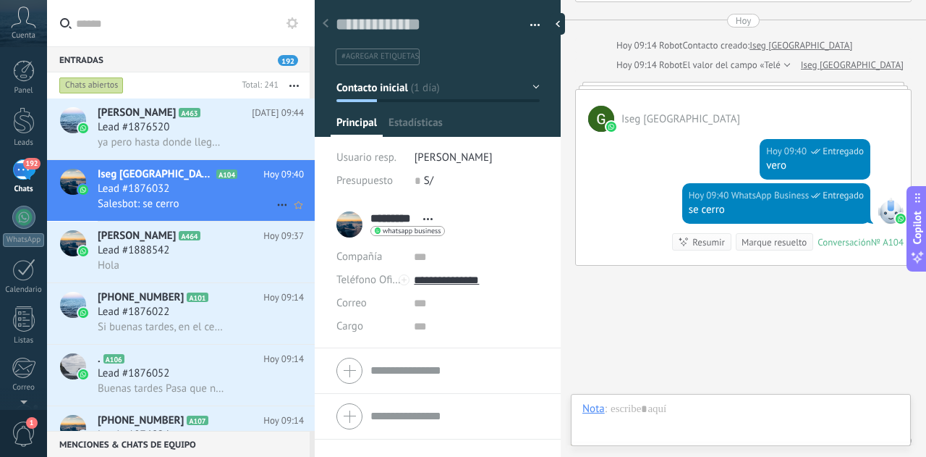
scroll to position [22, 0]
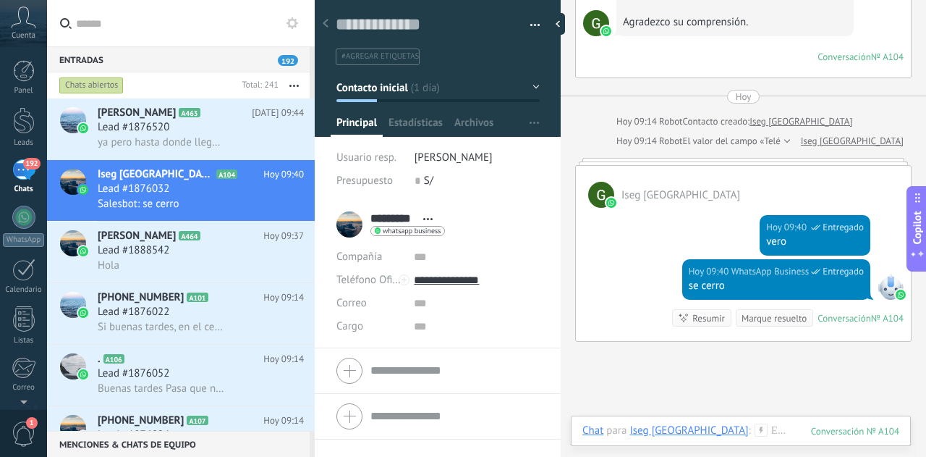
scroll to position [938, 0]
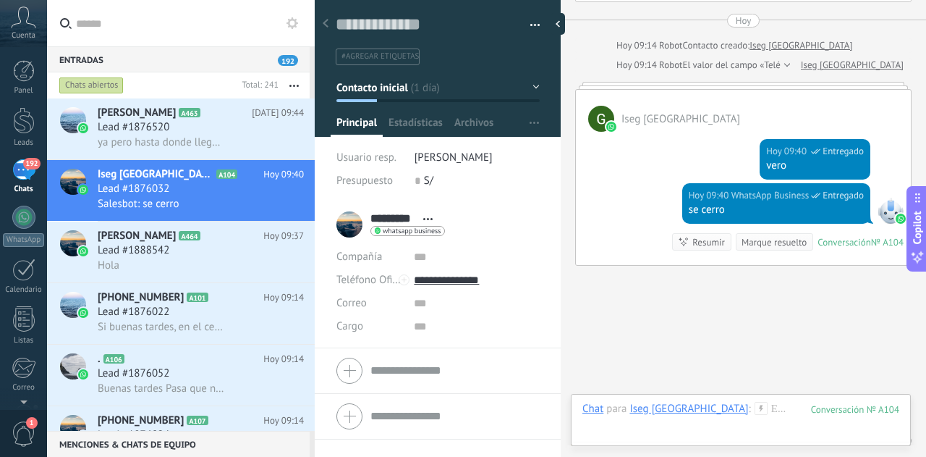
click at [237, 247] on div "Lead #1888542" at bounding box center [201, 250] width 206 height 14
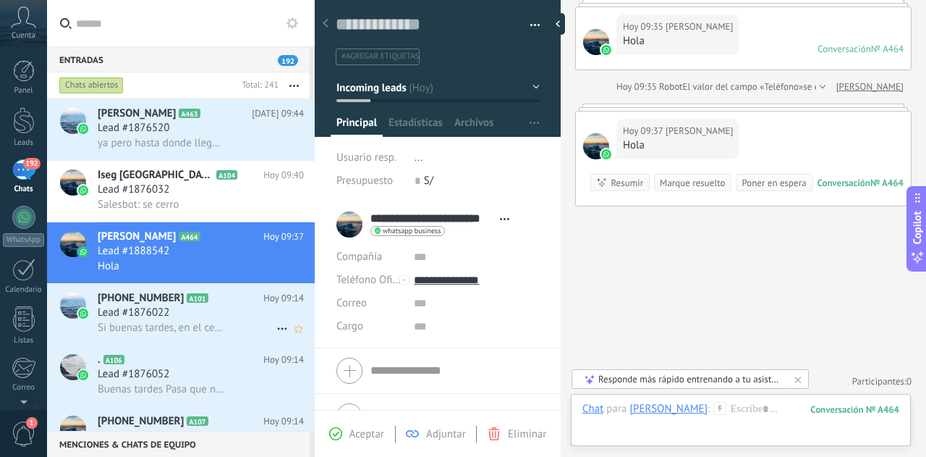
scroll to position [72, 0]
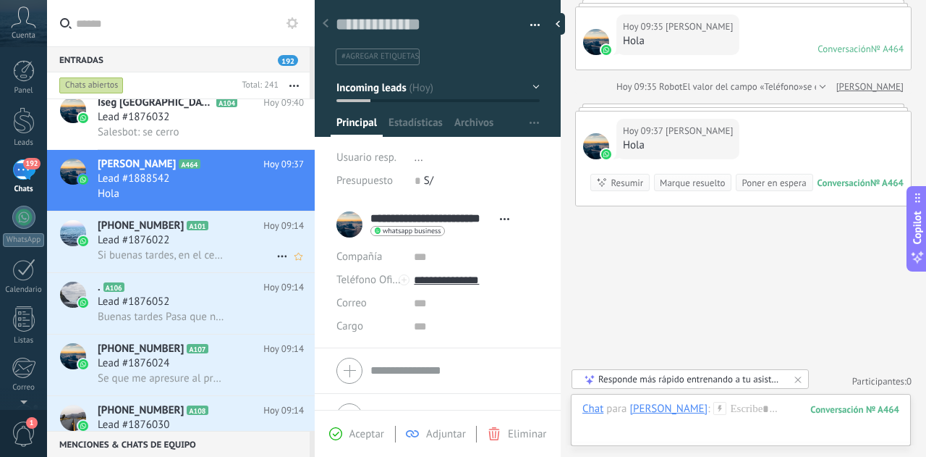
click at [204, 238] on div "Lead #1876022" at bounding box center [201, 240] width 206 height 14
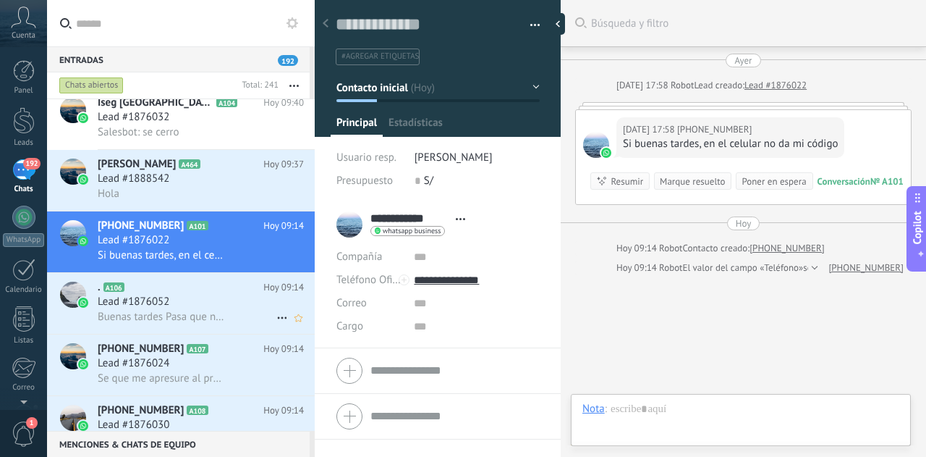
scroll to position [69, 0]
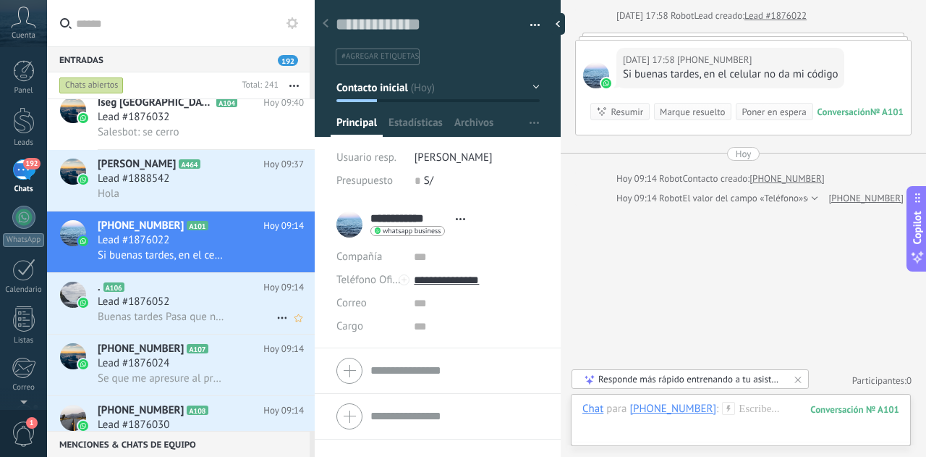
click at [192, 301] on div "Lead #1876052" at bounding box center [201, 301] width 206 height 14
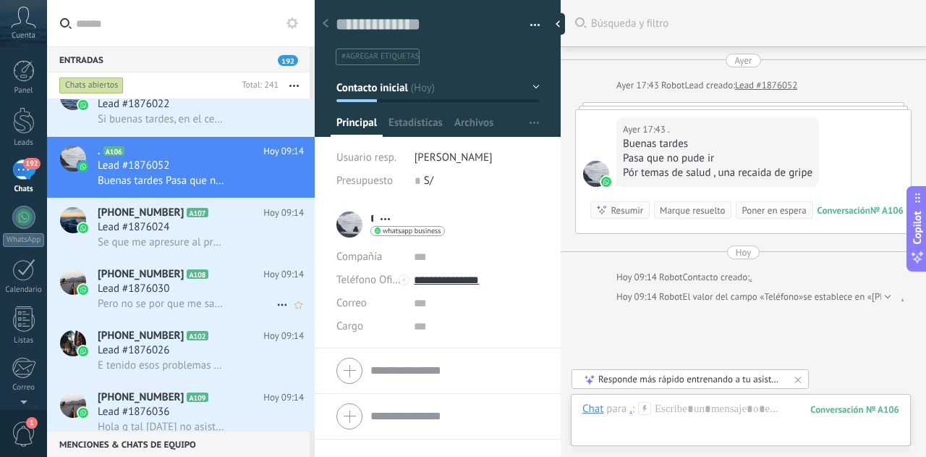
scroll to position [217, 0]
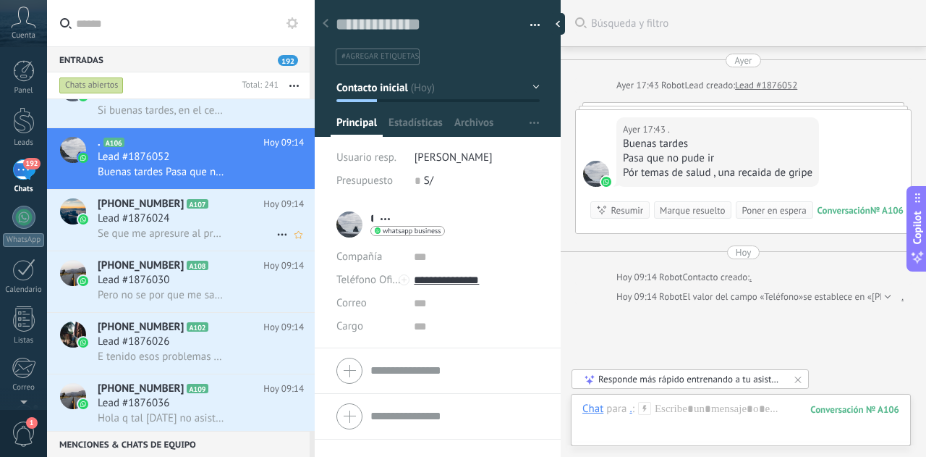
click at [198, 224] on div "Lead #1876024" at bounding box center [201, 218] width 206 height 14
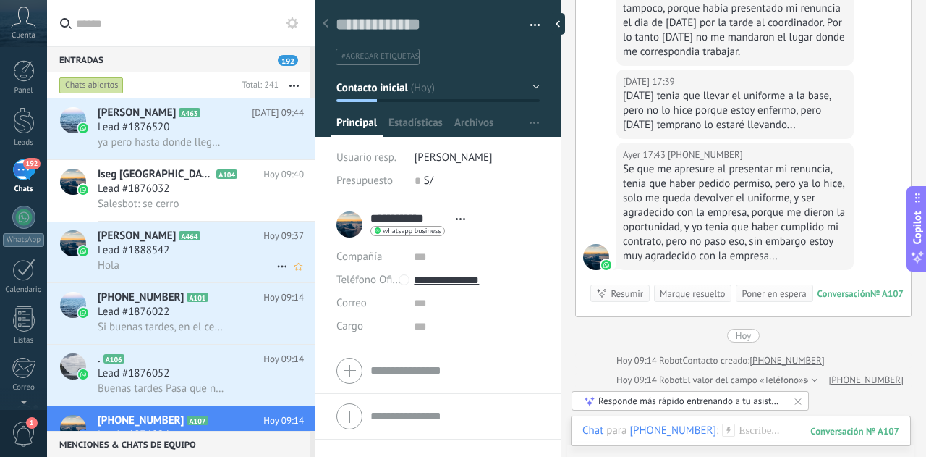
click at [279, 268] on icon at bounding box center [281, 266] width 17 height 17
click at [265, 199] on div at bounding box center [463, 228] width 926 height 457
drag, startPoint x: 226, startPoint y: 264, endPoint x: 217, endPoint y: 265, distance: 9.4
click at [217, 265] on div "Hola" at bounding box center [201, 265] width 206 height 15
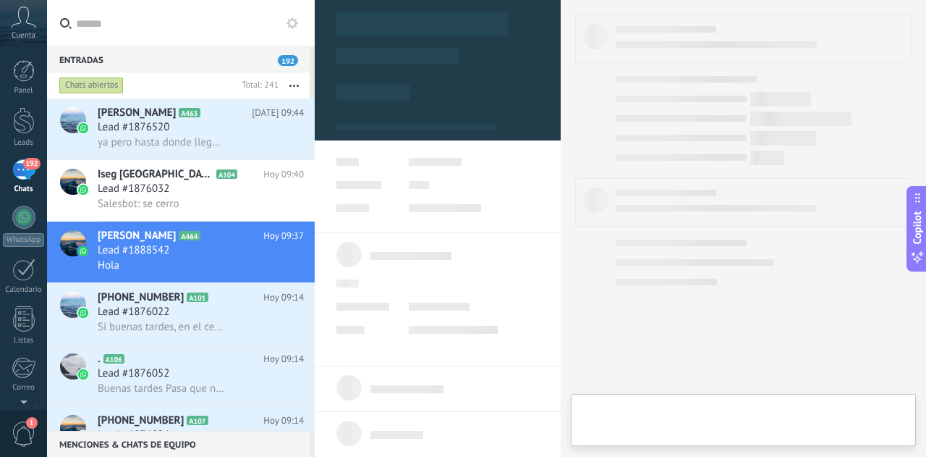
type textarea "**********"
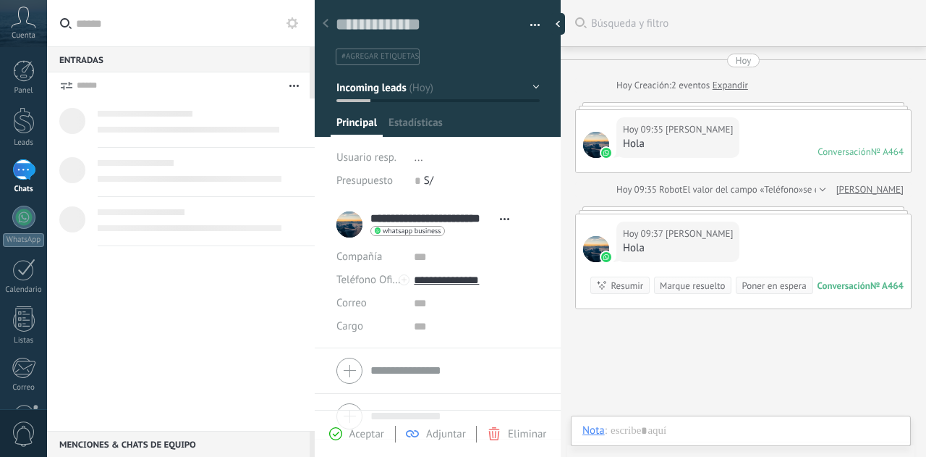
scroll to position [22, 0]
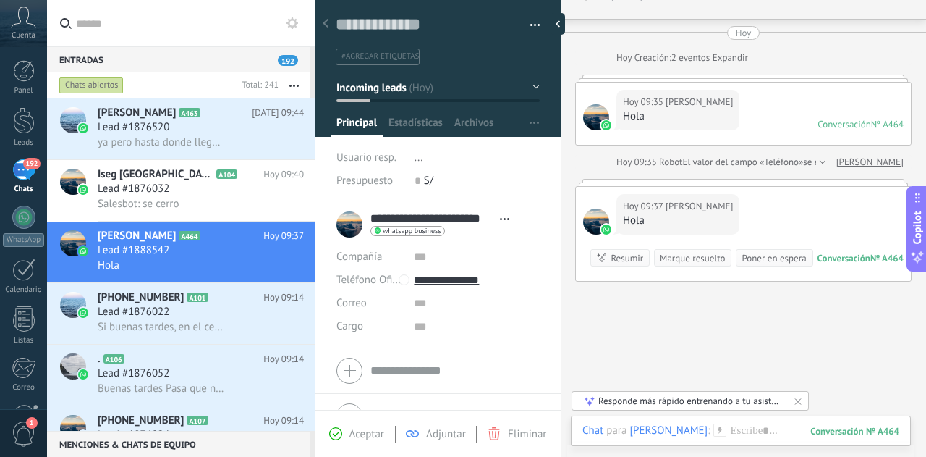
click at [722, 335] on div "Buscar Búsqueda y filtro Carga más [DATE] [DATE] Creación: 2 eventos Expandir […" at bounding box center [743, 253] width 365 height 561
click at [233, 200] on div "Salesbot: se cerro" at bounding box center [201, 203] width 206 height 15
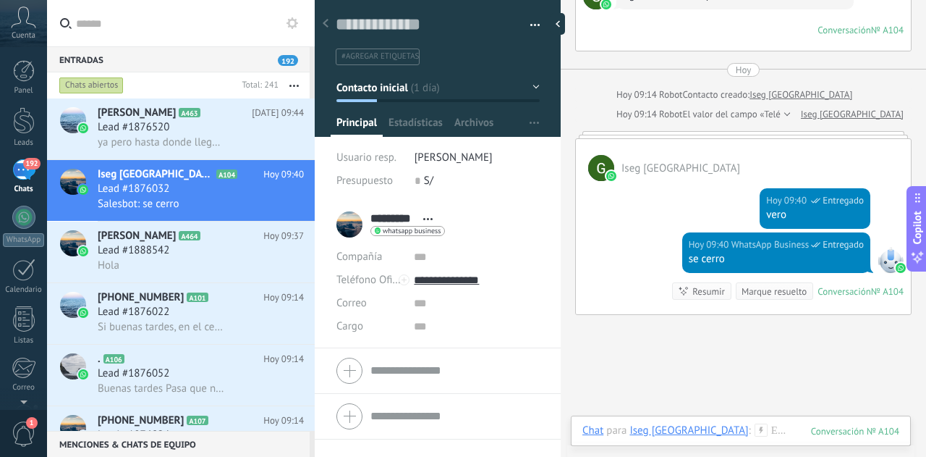
scroll to position [938, 0]
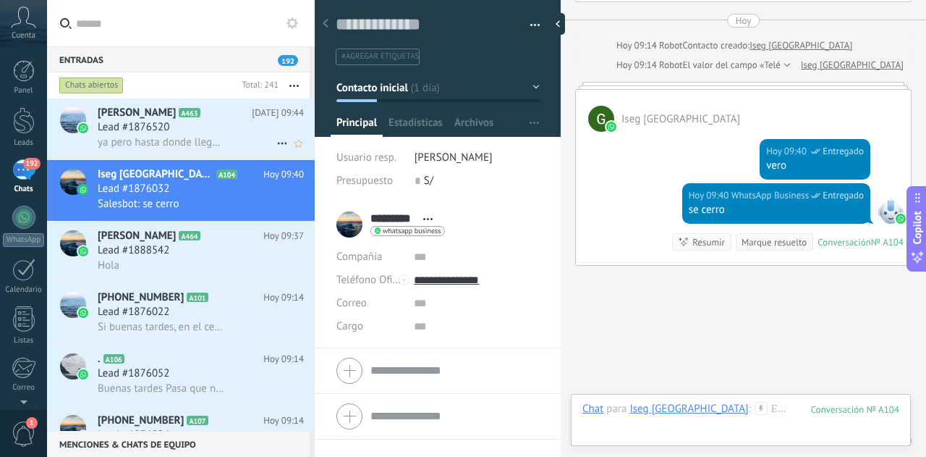
click at [114, 119] on span "[PERSON_NAME]" at bounding box center [137, 113] width 78 height 14
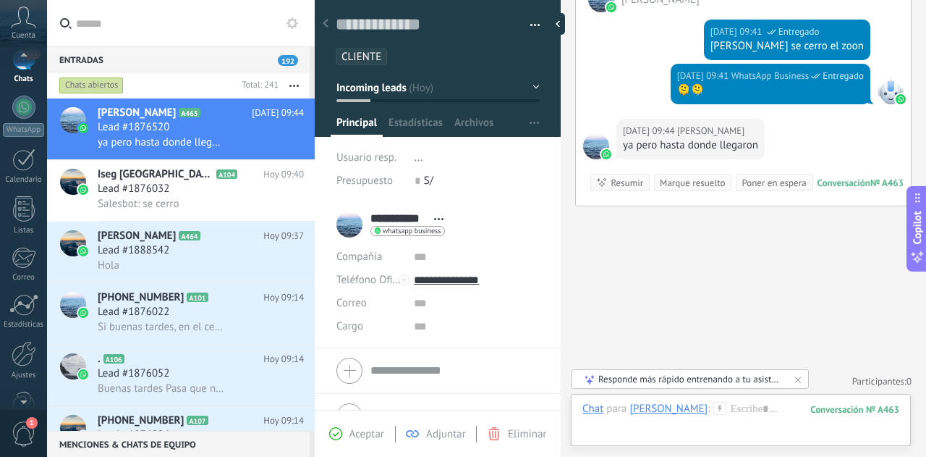
scroll to position [144, 0]
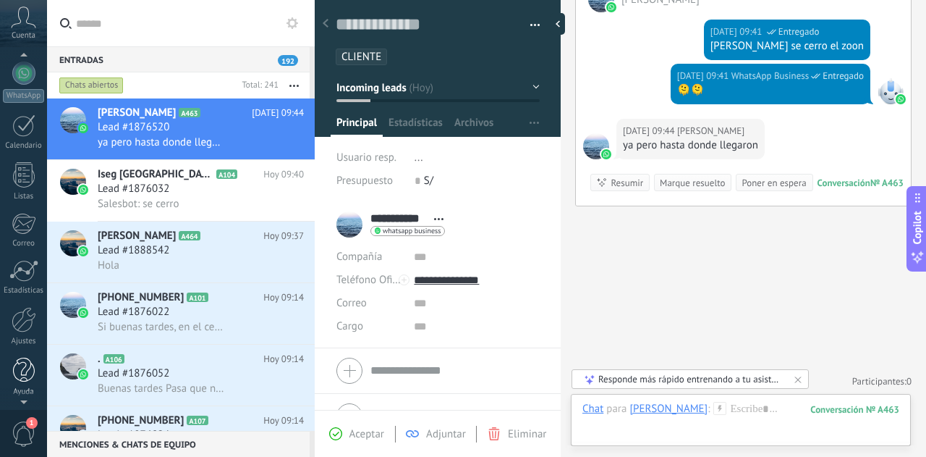
click at [27, 377] on div at bounding box center [24, 369] width 22 height 25
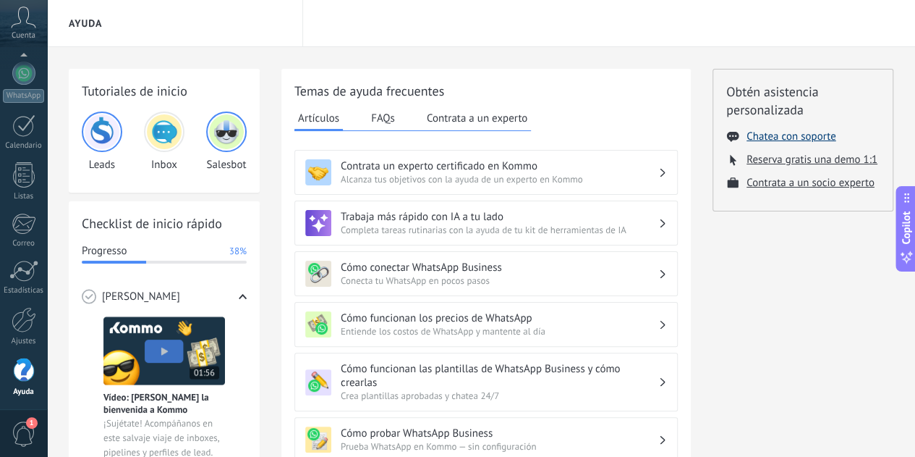
click at [797, 137] on button "Chatea con soporte" at bounding box center [791, 137] width 89 height 14
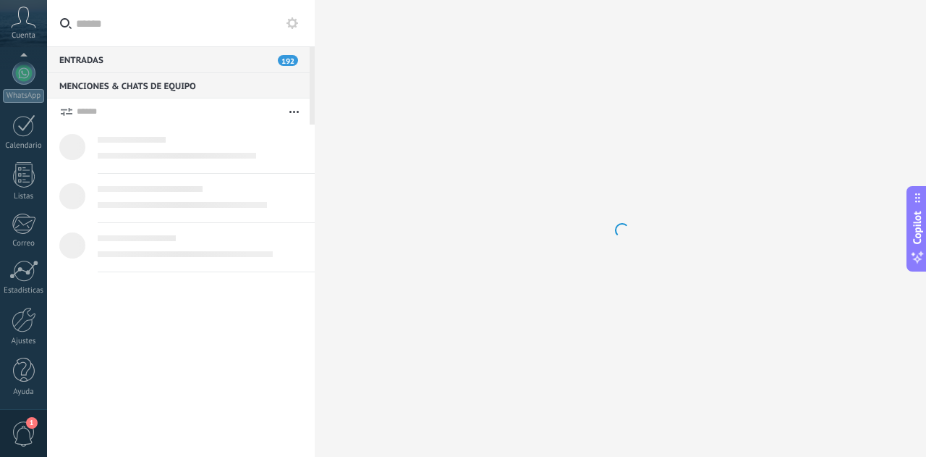
type textarea "*******"
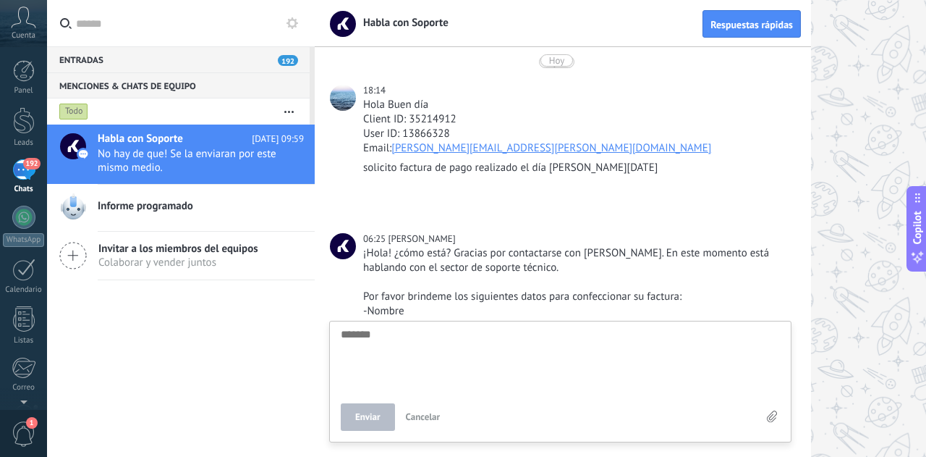
scroll to position [408, 0]
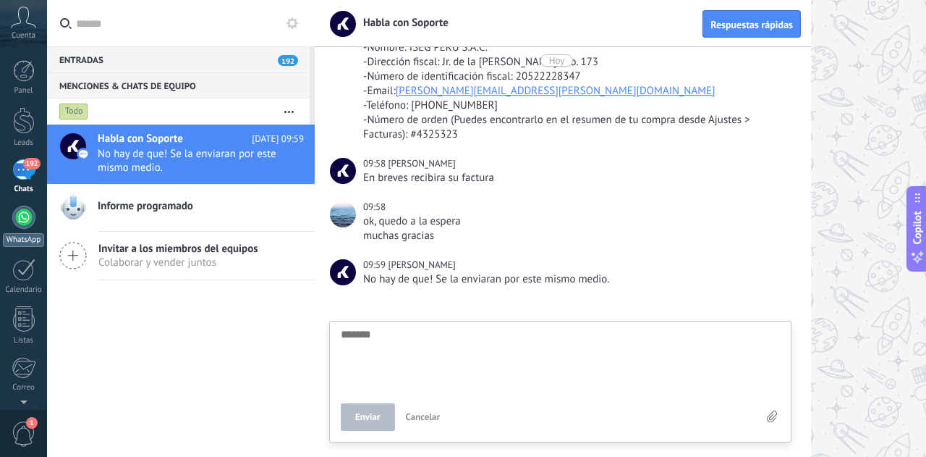
click at [25, 223] on div at bounding box center [23, 216] width 23 height 23
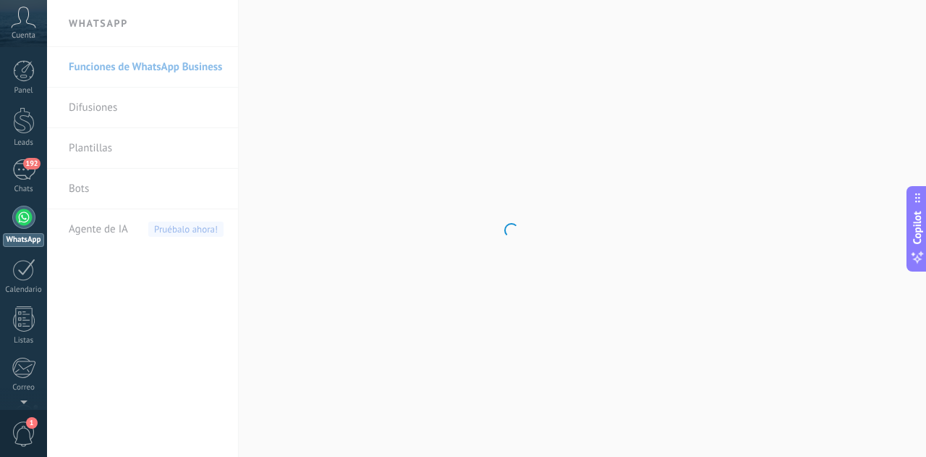
click at [78, 153] on link "Plantillas" at bounding box center [146, 148] width 155 height 41
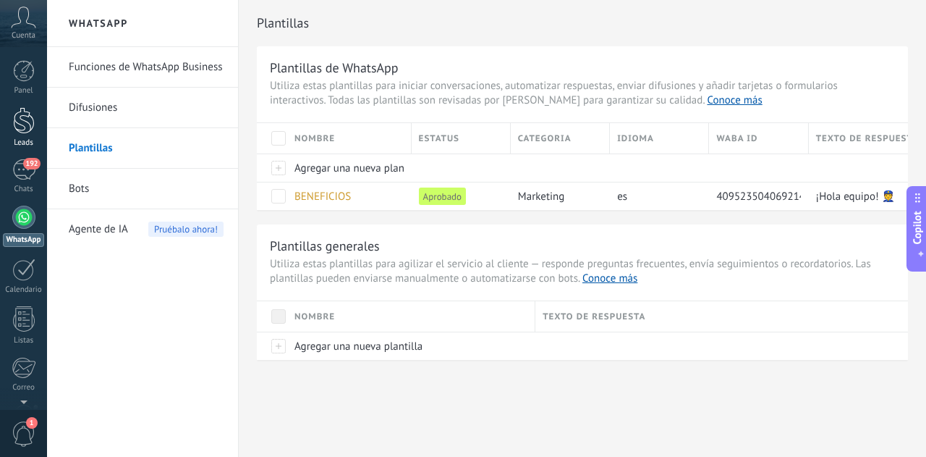
click at [35, 130] on link "Leads" at bounding box center [23, 127] width 47 height 41
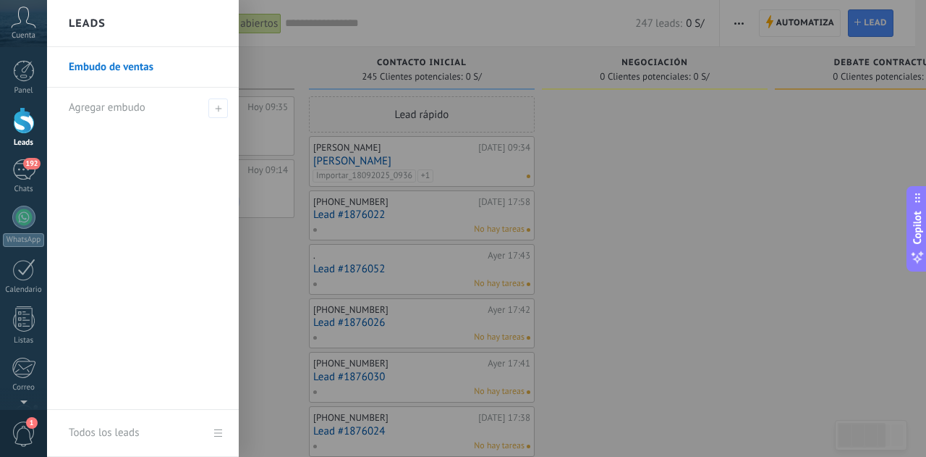
click at [687, 140] on div at bounding box center [510, 228] width 926 height 457
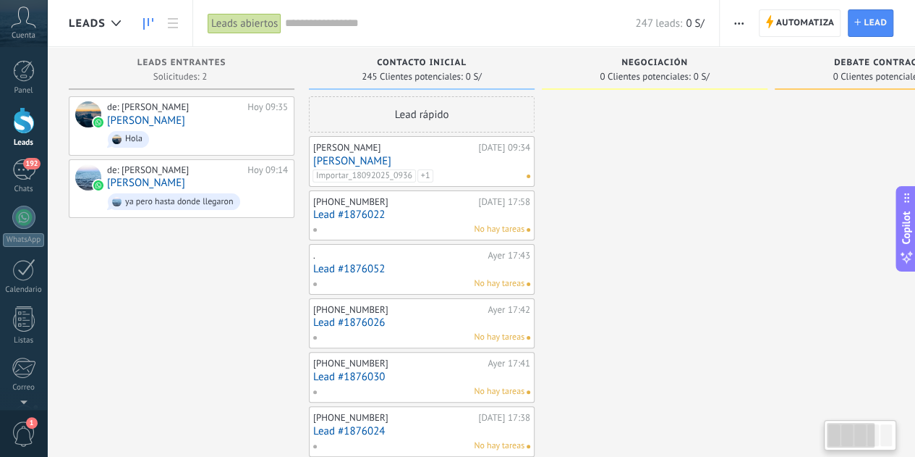
click at [737, 24] on icon "button" at bounding box center [738, 23] width 9 height 2
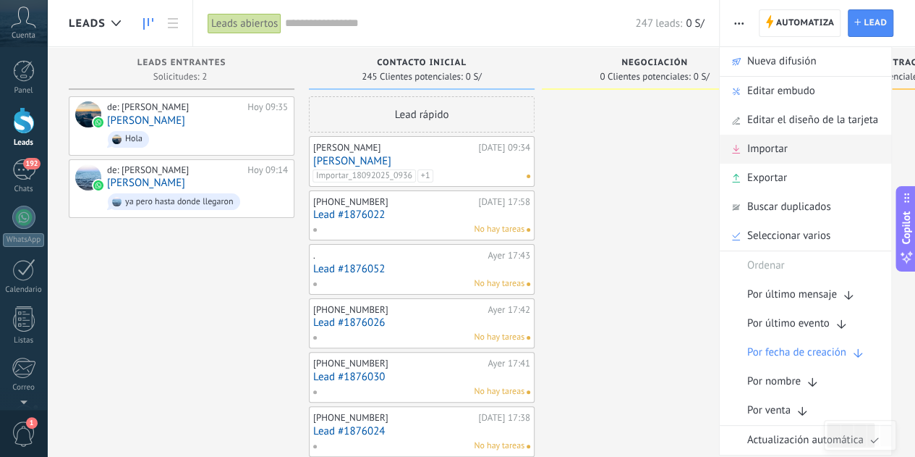
click at [832, 158] on div "Importar" at bounding box center [805, 149] width 171 height 29
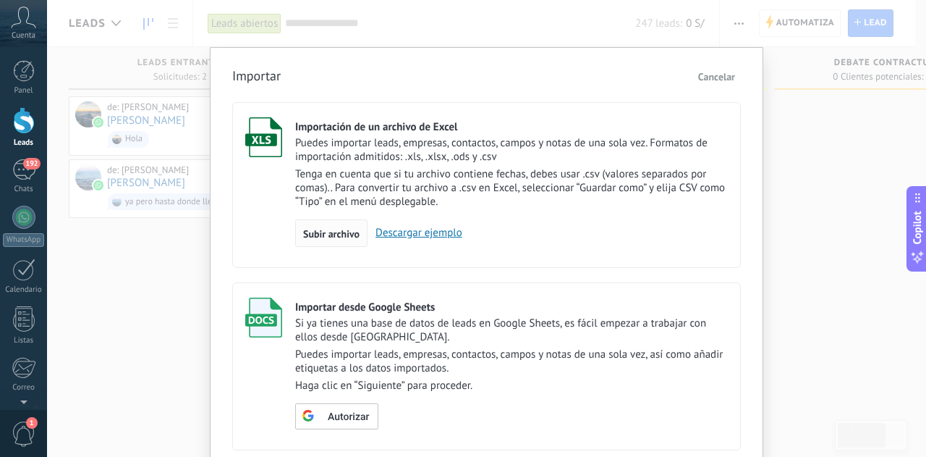
click at [338, 232] on span "Subir archivo" at bounding box center [331, 234] width 56 height 10
click at [0, 0] on input "Importación de un archivo de Excel Puedes importar leads, empresas, contactos, …" at bounding box center [0, 0] width 0 height 0
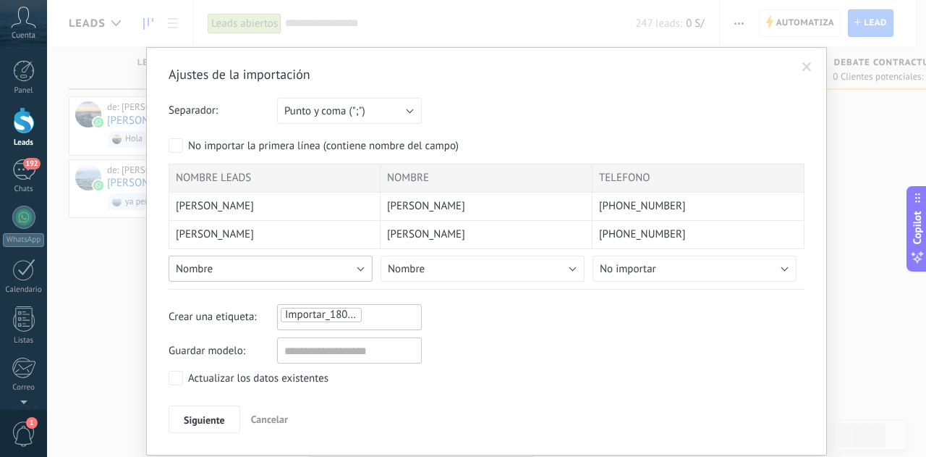
click at [355, 264] on button "Nombre" at bounding box center [271, 268] width 204 height 26
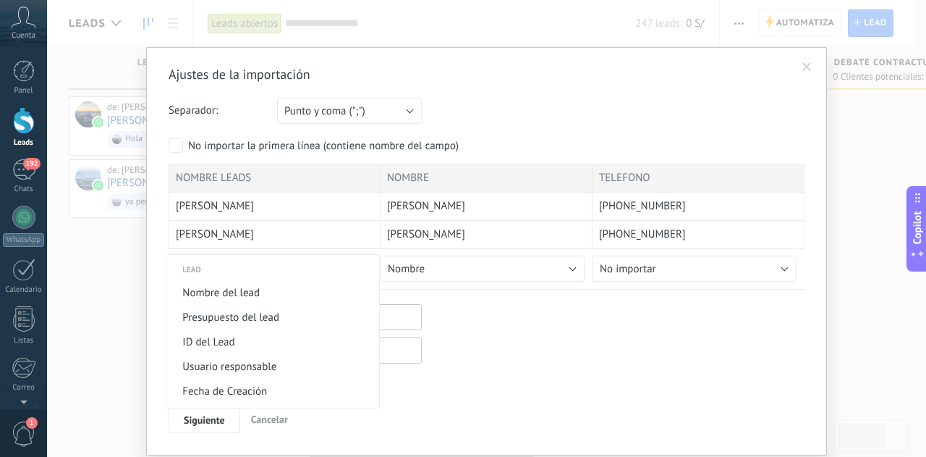
scroll to position [540, 0]
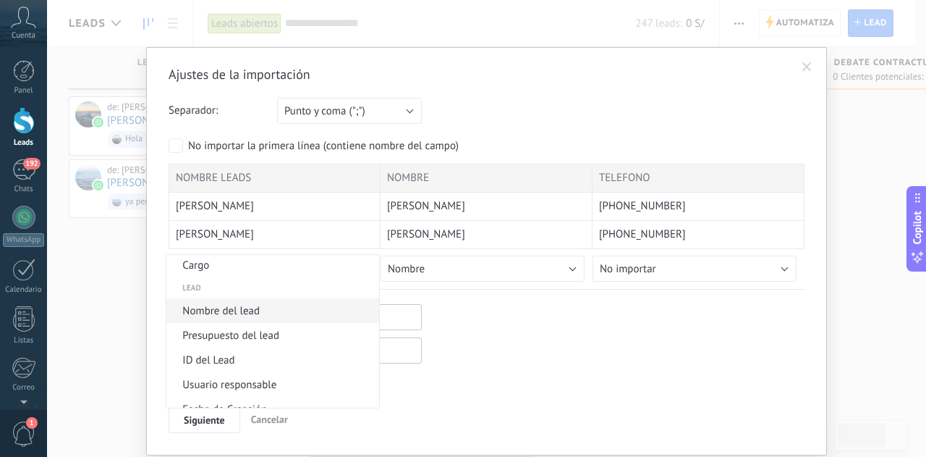
click at [266, 315] on span "Nombre del lead" at bounding box center [270, 311] width 208 height 14
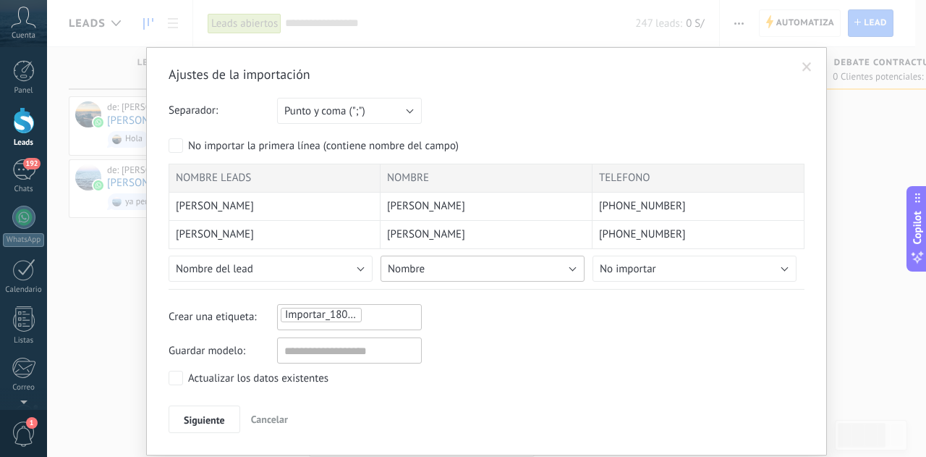
click at [559, 266] on button "Nombre" at bounding box center [483, 268] width 204 height 26
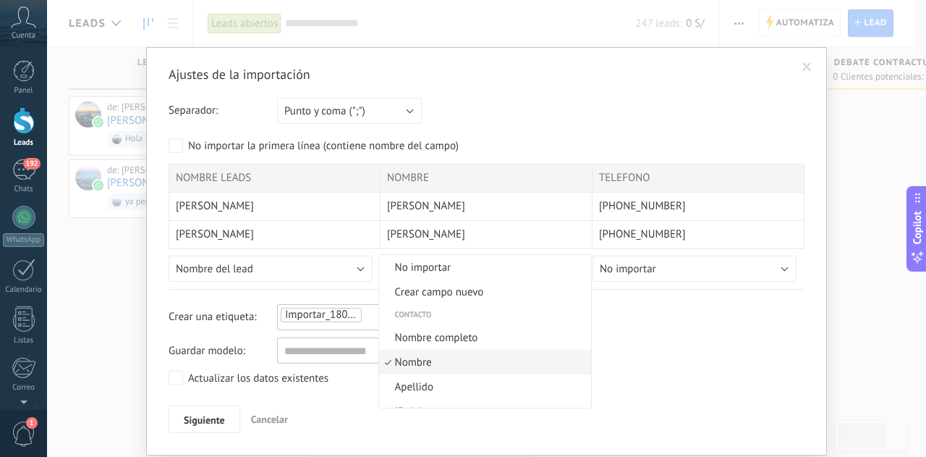
scroll to position [33, 0]
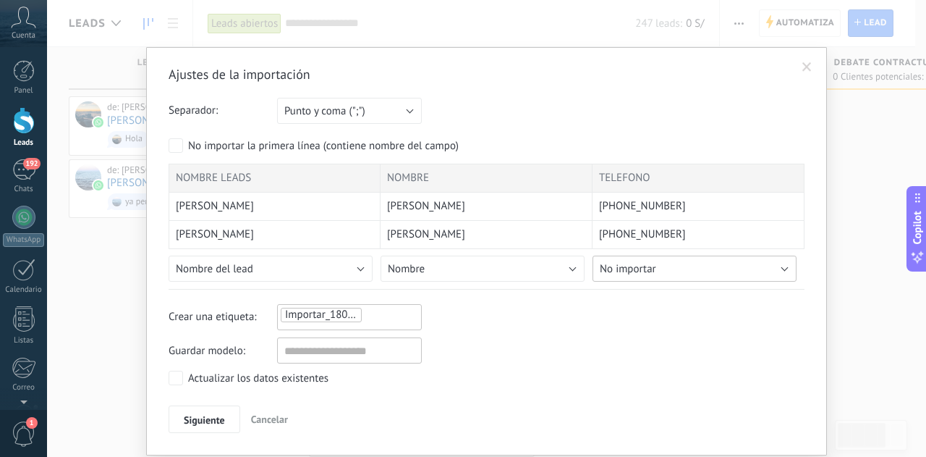
click at [700, 273] on button "No importar" at bounding box center [695, 268] width 204 height 26
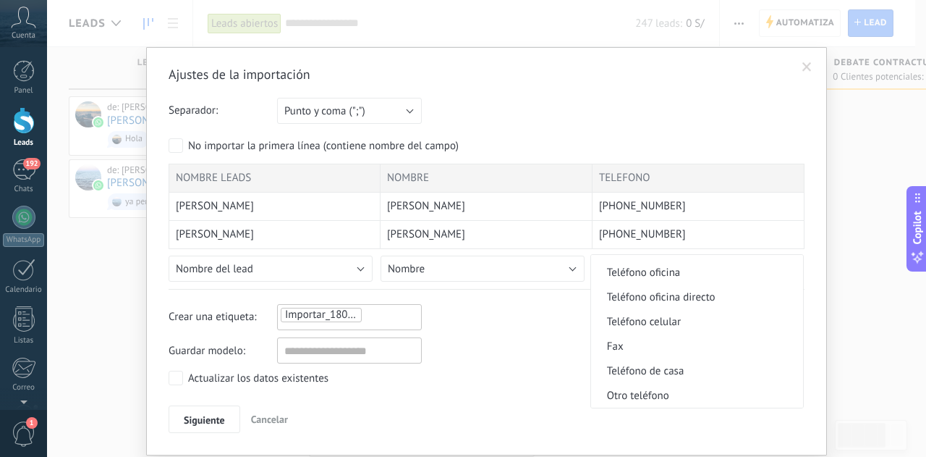
scroll to position [289, 0]
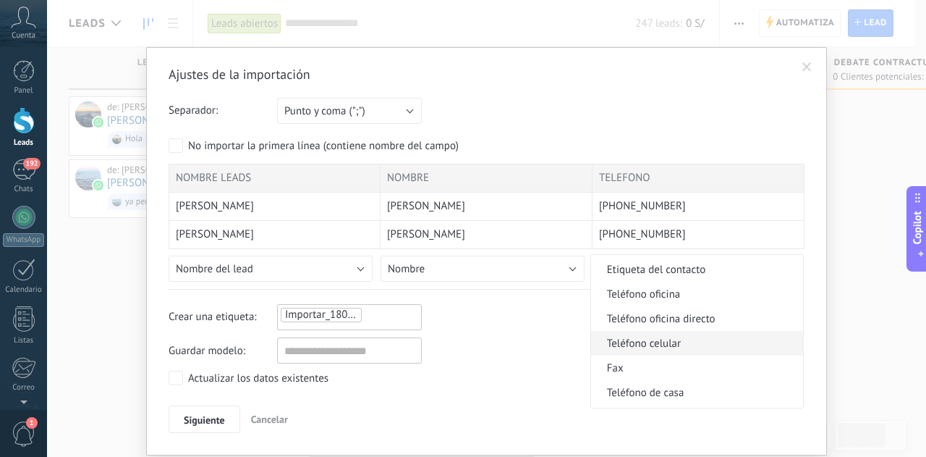
click at [683, 344] on span "Teléfono celular" at bounding box center [695, 343] width 208 height 14
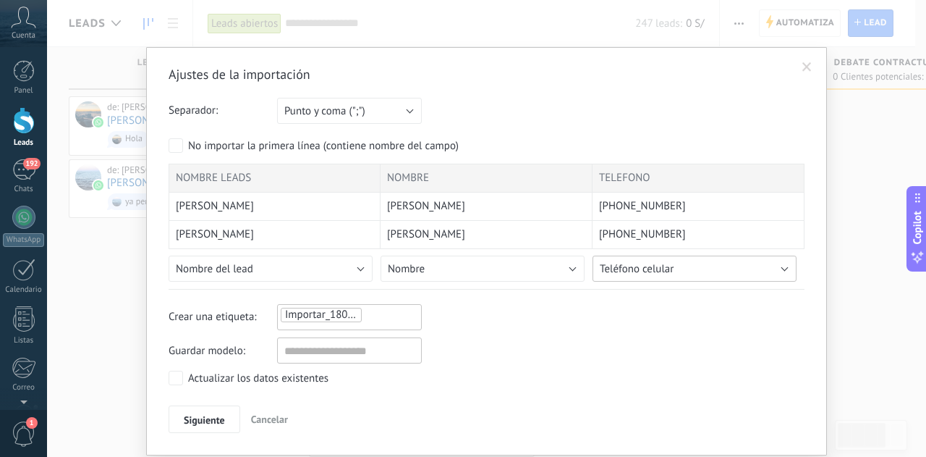
scroll to position [42, 0]
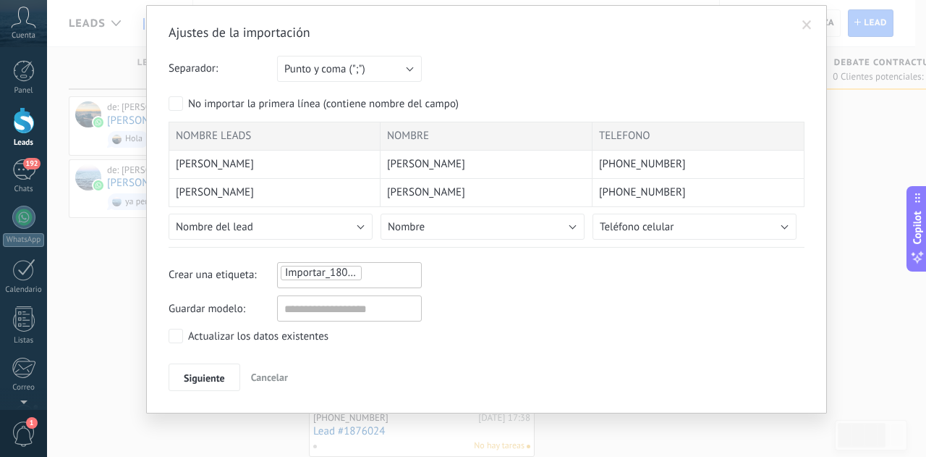
click at [400, 273] on div "Importar_18092025_1033" at bounding box center [349, 272] width 140 height 17
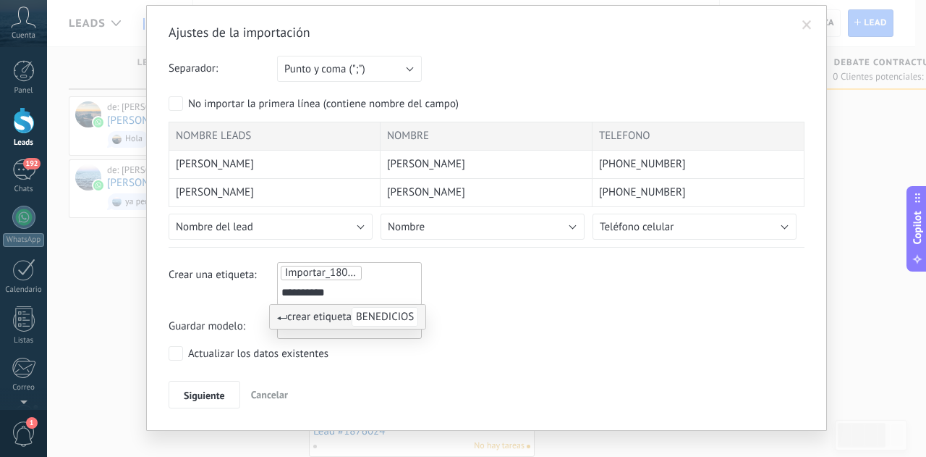
type input "**********"
click at [398, 273] on ul "**********" at bounding box center [349, 283] width 140 height 39
click at [373, 274] on ul "**********" at bounding box center [349, 283] width 140 height 39
click at [369, 271] on ul "**********" at bounding box center [349, 283] width 140 height 39
click at [388, 321] on span "BENEDICIOS" at bounding box center [385, 317] width 67 height 20
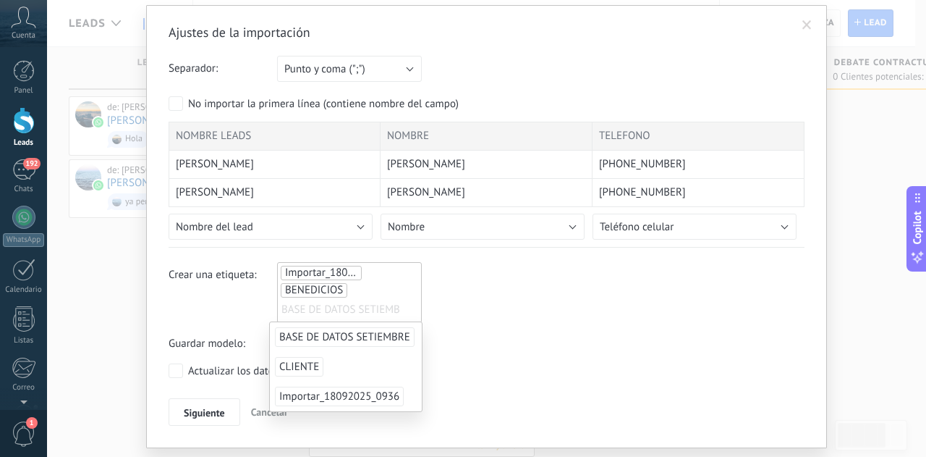
click at [346, 284] on ul "Importar_18092025_1033 BENEDICIOS BASE DE DATOS SETIEMBRE BENEDICIOS" at bounding box center [349, 292] width 140 height 56
drag, startPoint x: 346, startPoint y: 291, endPoint x: 281, endPoint y: 293, distance: 64.4
click at [281, 293] on ul "Importar_18092025_1033 BENEDICIOS BASE DE DATOS SETIEMBRE BENEDICIOS" at bounding box center [349, 292] width 140 height 56
click at [331, 303] on input "text" at bounding box center [317, 310] width 72 height 22
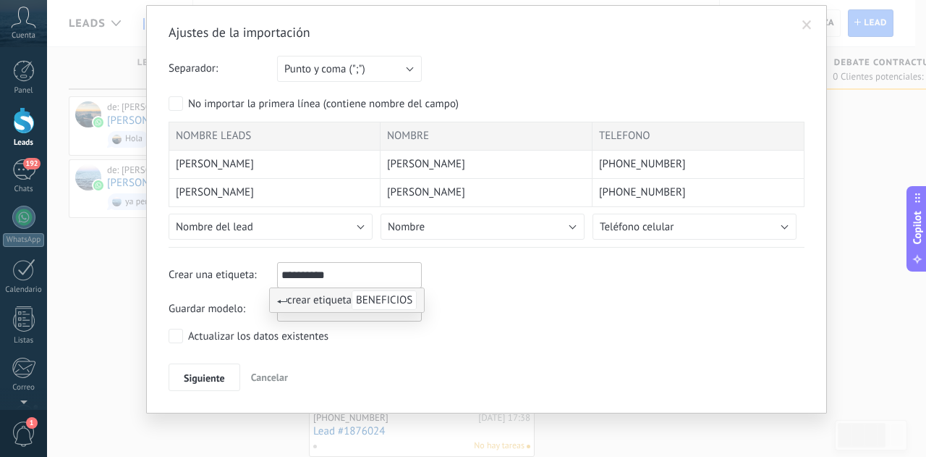
type input "**********"
click at [404, 303] on span "BENEFICIOS" at bounding box center [384, 300] width 65 height 20
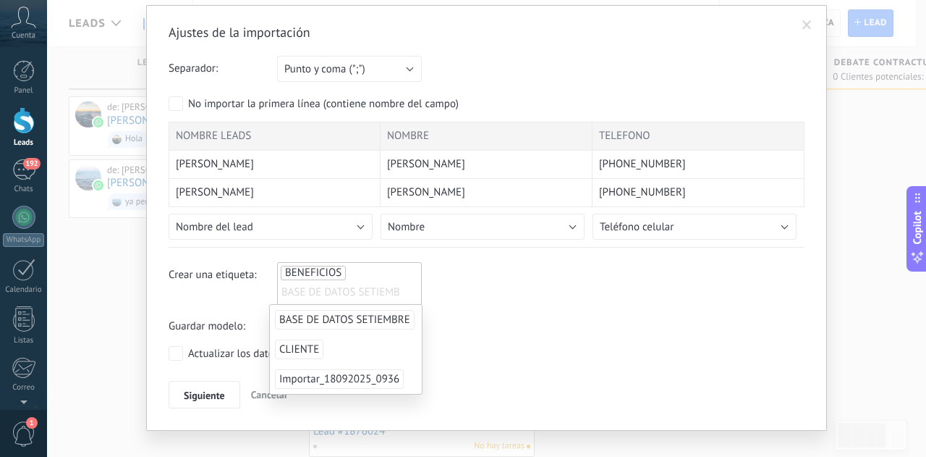
click at [535, 297] on div "Crear una etiqueta: BENEFICIOS BASE DE DATOS SETIEMBRE BENEFICIOS" at bounding box center [487, 283] width 636 height 43
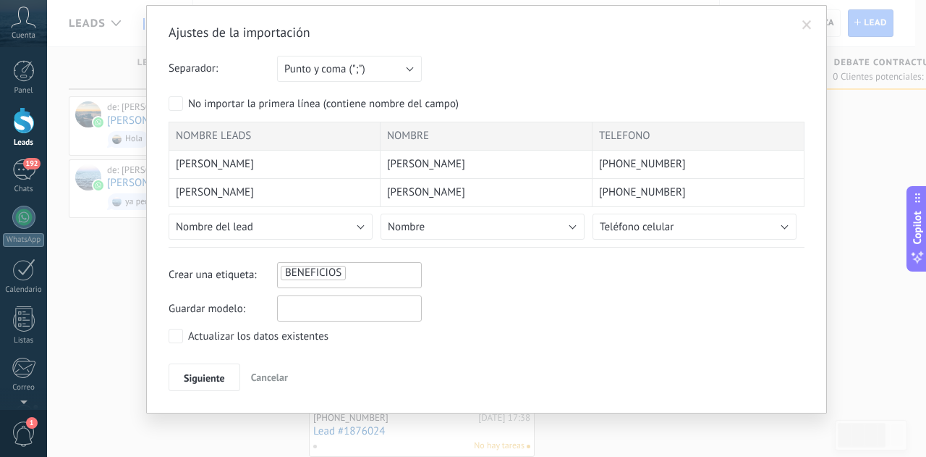
click at [294, 313] on input "text" at bounding box center [349, 308] width 145 height 26
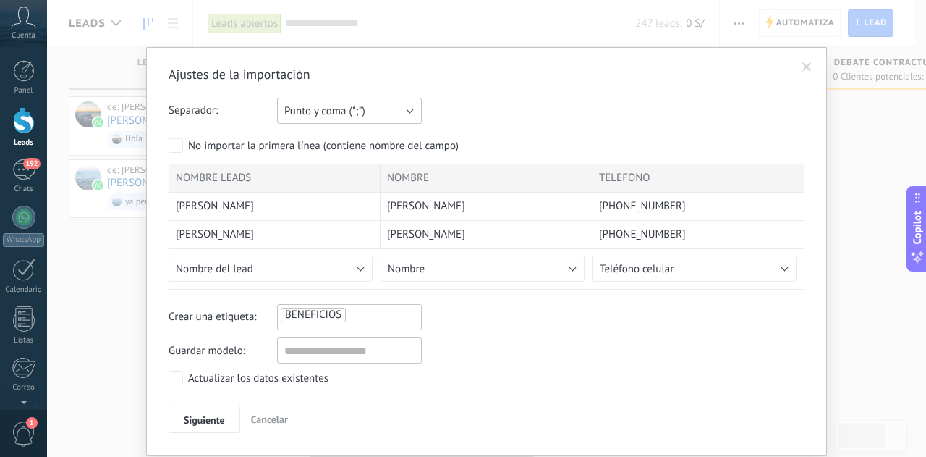
click at [396, 119] on button "Punto y coma (";")" at bounding box center [349, 111] width 145 height 26
click at [459, 102] on div "Separador: Punto y coma (";") Coma (",") Tabulación (" ") Punto y coma (";")" at bounding box center [487, 111] width 636 height 26
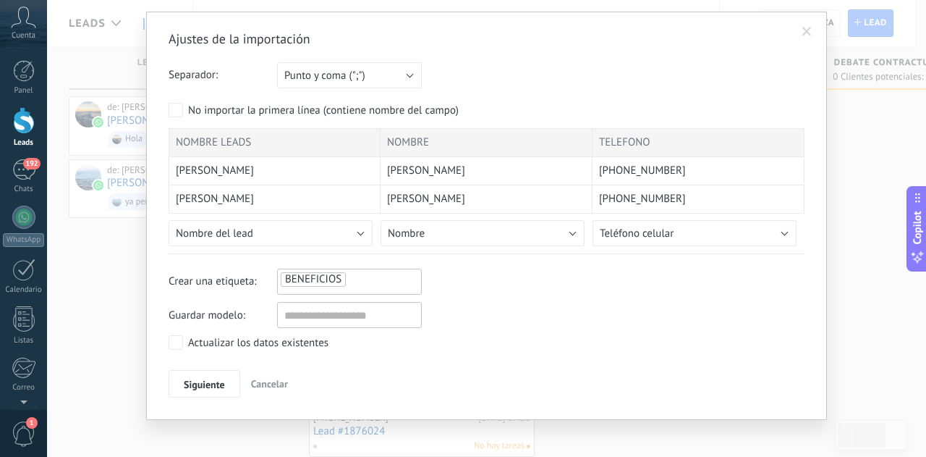
scroll to position [42, 0]
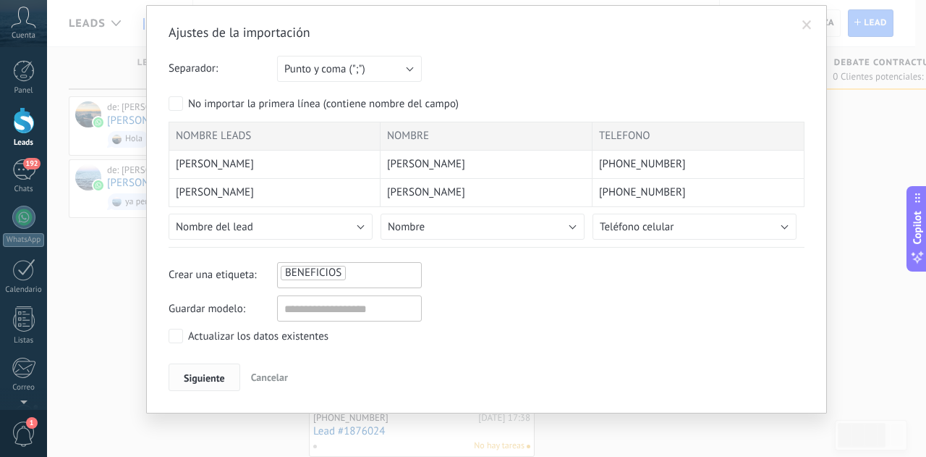
click at [200, 382] on button "Siguiente" at bounding box center [205, 376] width 72 height 27
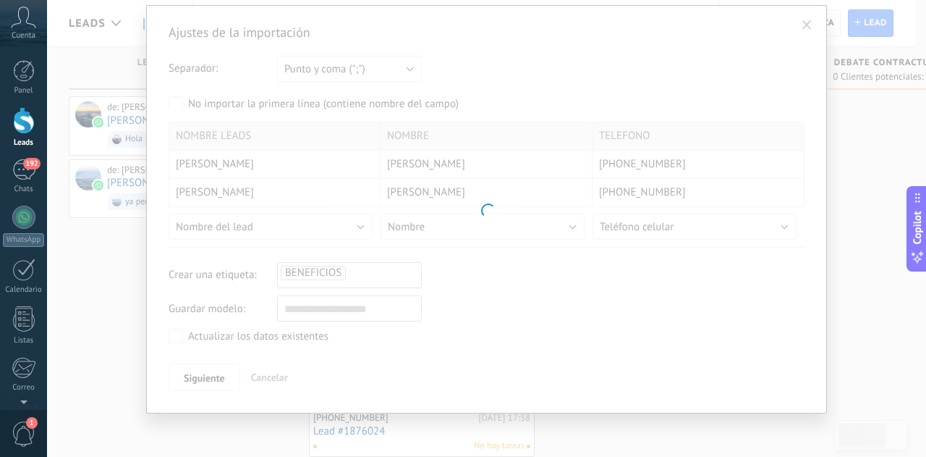
scroll to position [0, 0]
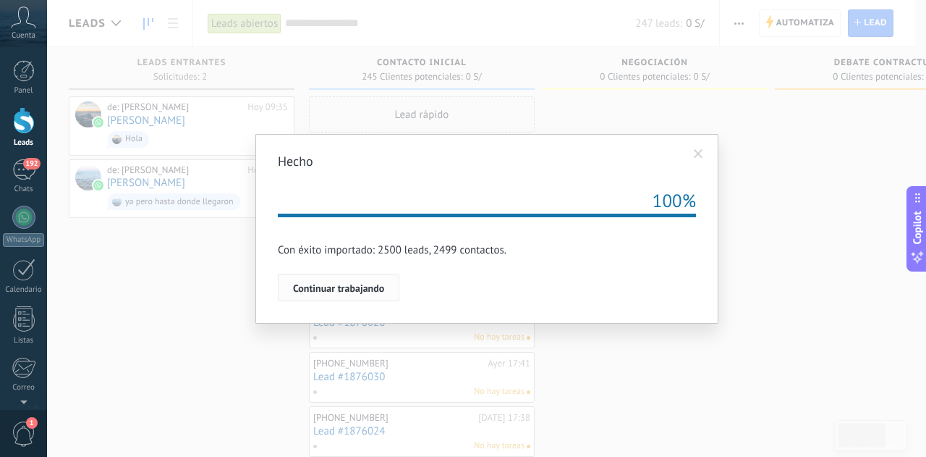
click at [342, 292] on span "Continuar trabajando" at bounding box center [338, 288] width 91 height 10
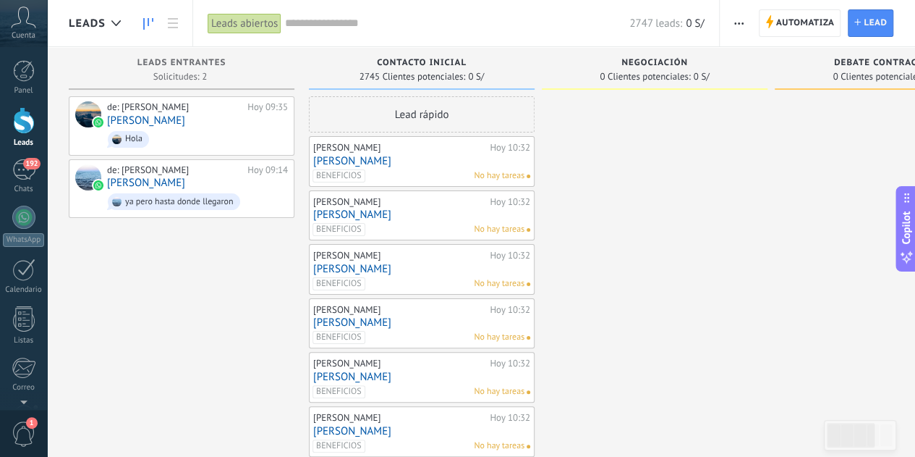
click at [741, 27] on span "button" at bounding box center [738, 22] width 9 height 27
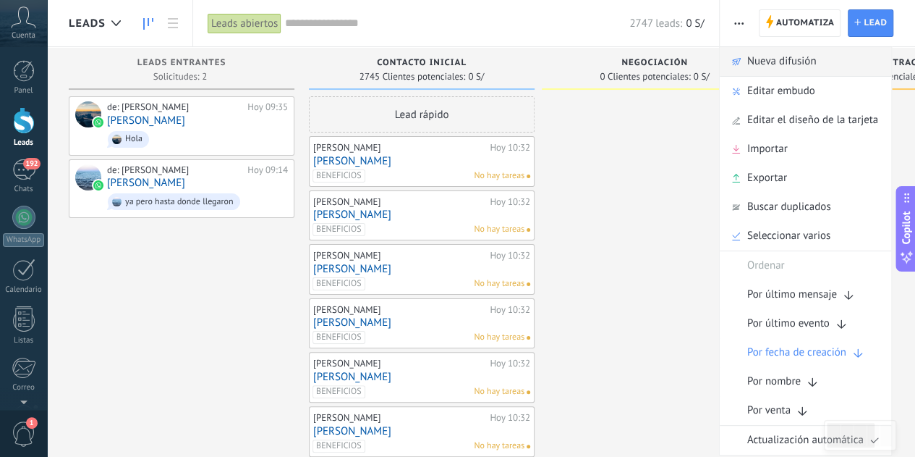
click at [777, 67] on span "Nueva difusión" at bounding box center [781, 61] width 69 height 29
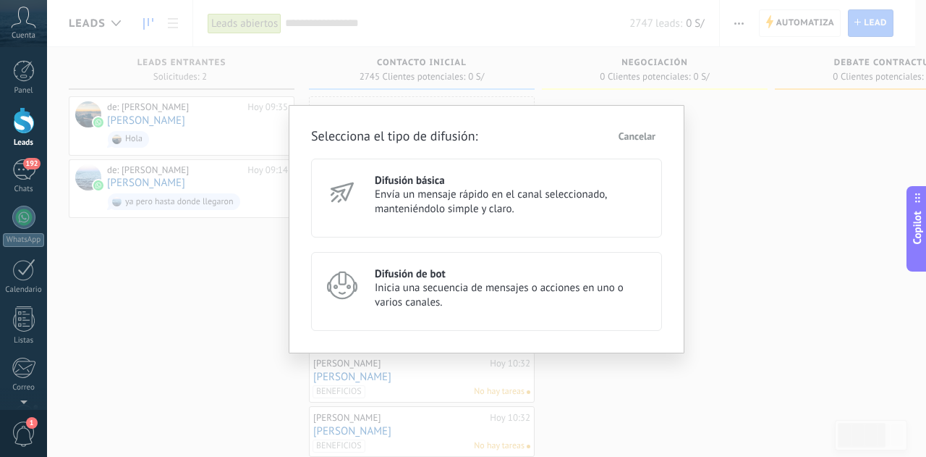
click at [478, 208] on span "Envía un mensaje rápido en el canal seleccionado, manteniéndolo simple y claro." at bounding box center [512, 201] width 274 height 29
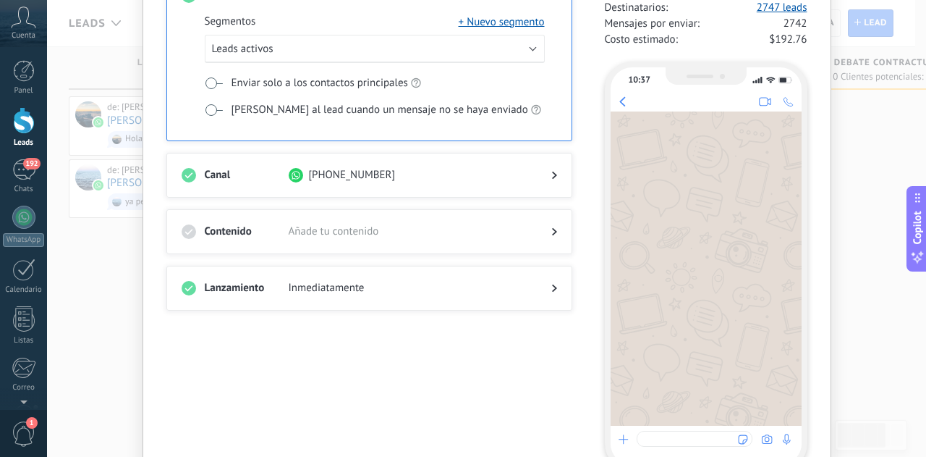
scroll to position [145, 0]
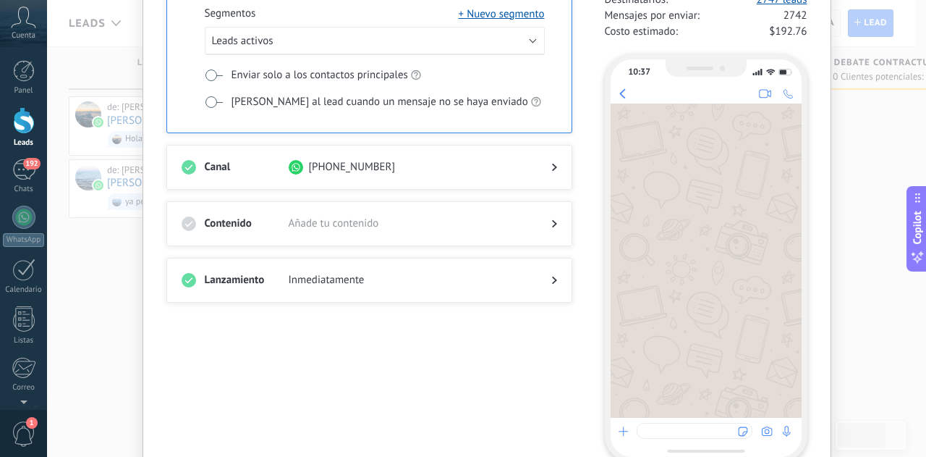
click at [383, 277] on span "Inmediatamente" at bounding box center [408, 280] width 239 height 14
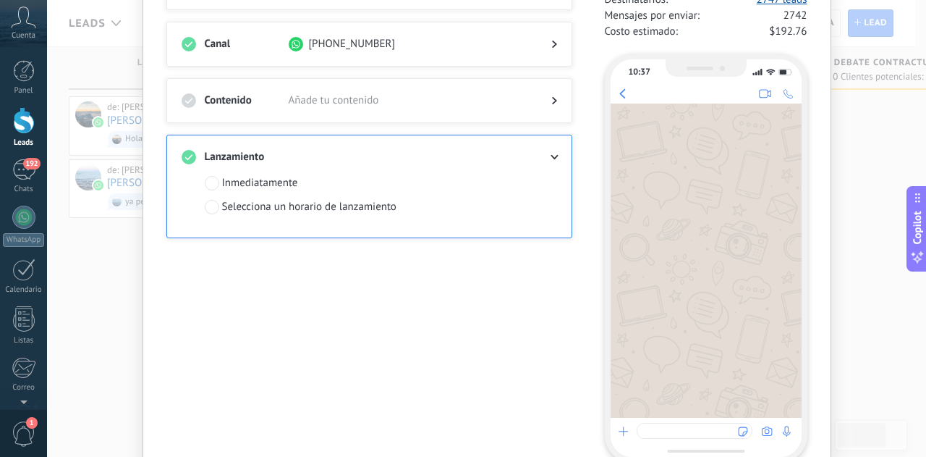
click at [433, 176] on div "Inmediatamente Selecciona un horario de lanzamiento" at bounding box center [375, 195] width 340 height 38
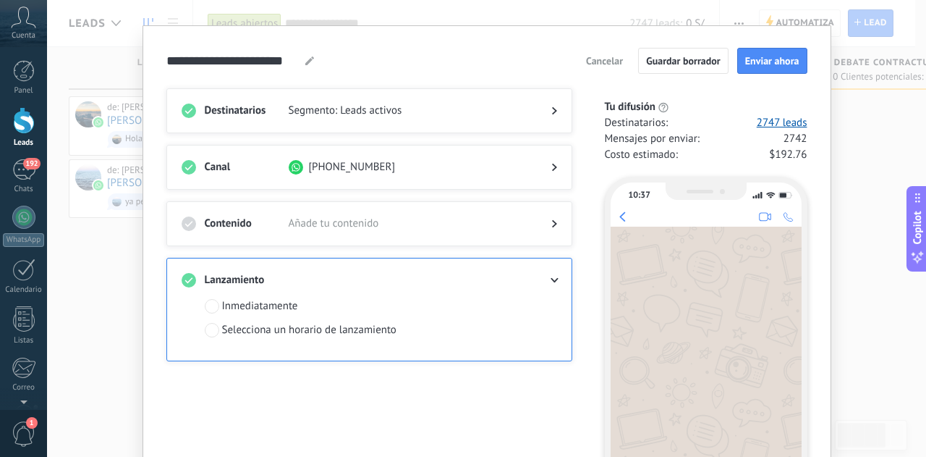
scroll to position [0, 0]
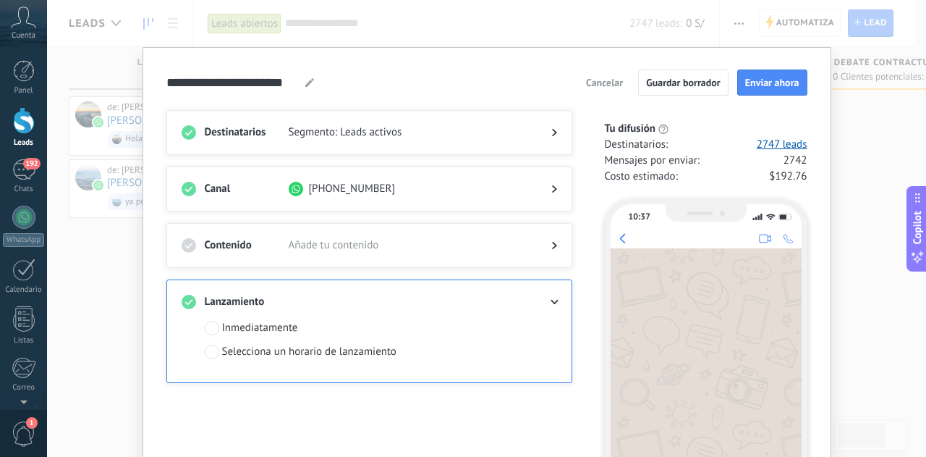
click at [438, 188] on div "[PHONE_NUMBER]" at bounding box center [408, 189] width 239 height 14
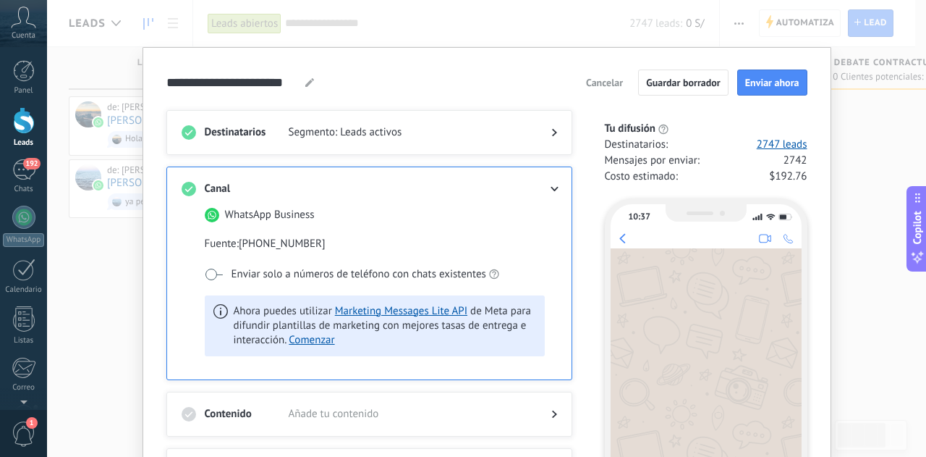
click at [438, 188] on span at bounding box center [408, 189] width 239 height 14
click at [446, 144] on div at bounding box center [370, 147] width 376 height 14
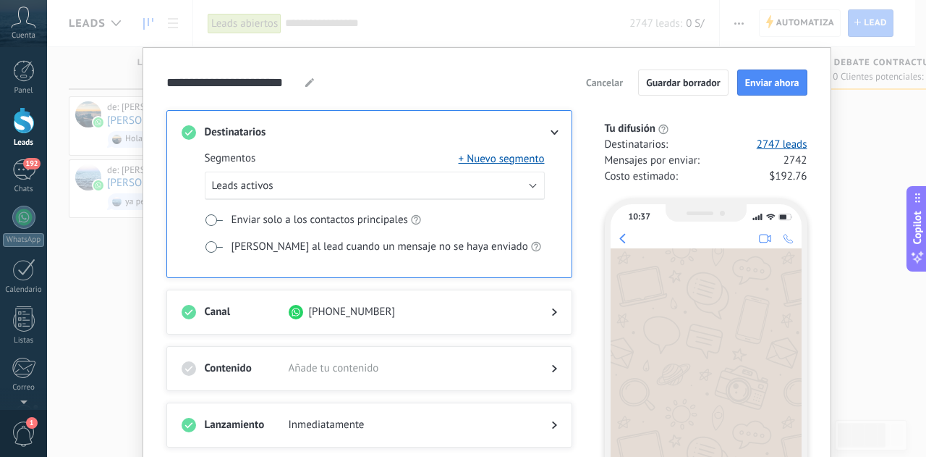
click at [436, 140] on div "Segmentos + Nuevo segmento Leads activos Enviar solo a los contactos principale…" at bounding box center [370, 208] width 376 height 137
click at [703, 187] on div "10:37" at bounding box center [699, 397] width 218 height 420
click at [609, 200] on div "10:37" at bounding box center [699, 397] width 218 height 420
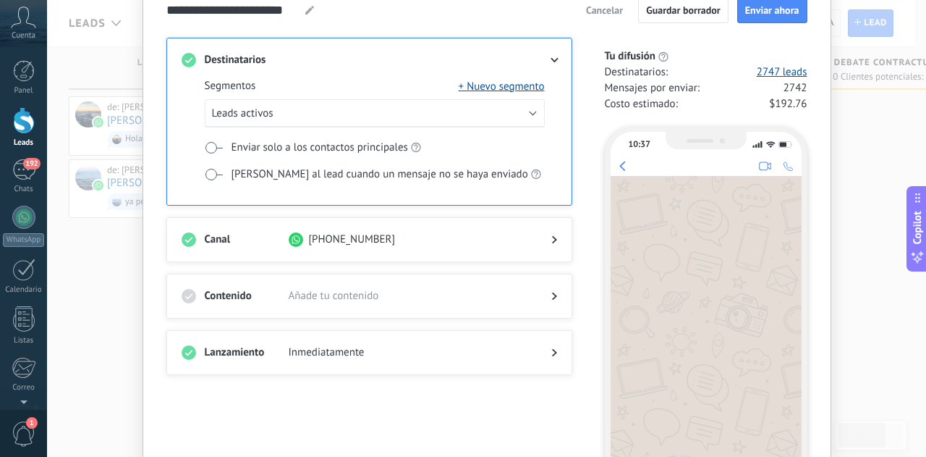
scroll to position [145, 0]
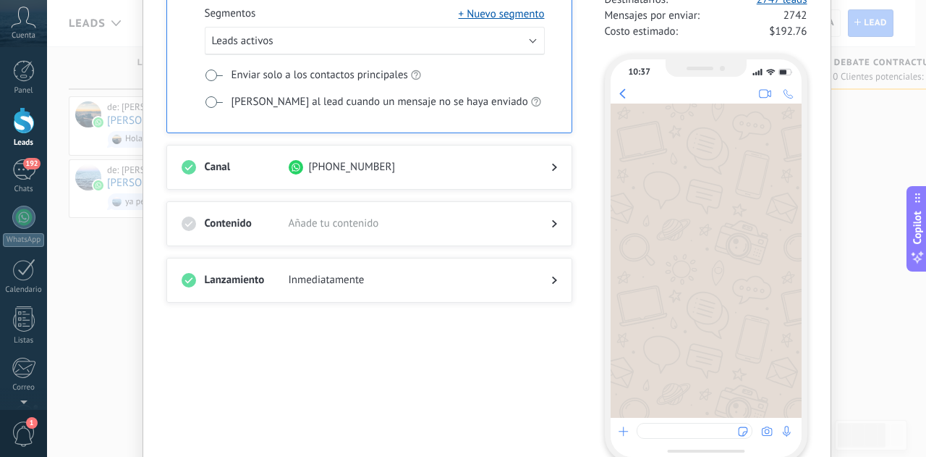
click at [321, 348] on div "Destinatarios Segmentos + Nuevo segmento Leads activos Enviar solo a los contac…" at bounding box center [377, 213] width 423 height 497
click at [352, 219] on span "Añade tu contenido" at bounding box center [408, 223] width 239 height 14
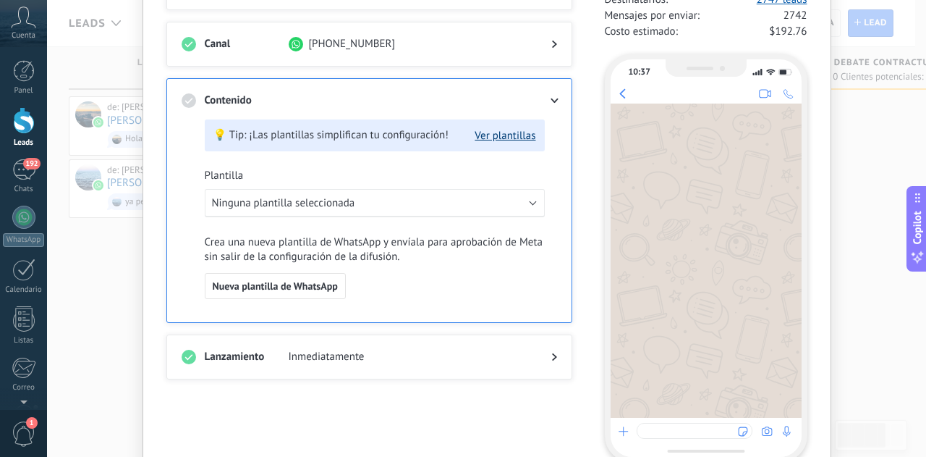
click at [512, 131] on button "Ver plantillas" at bounding box center [505, 136] width 61 height 14
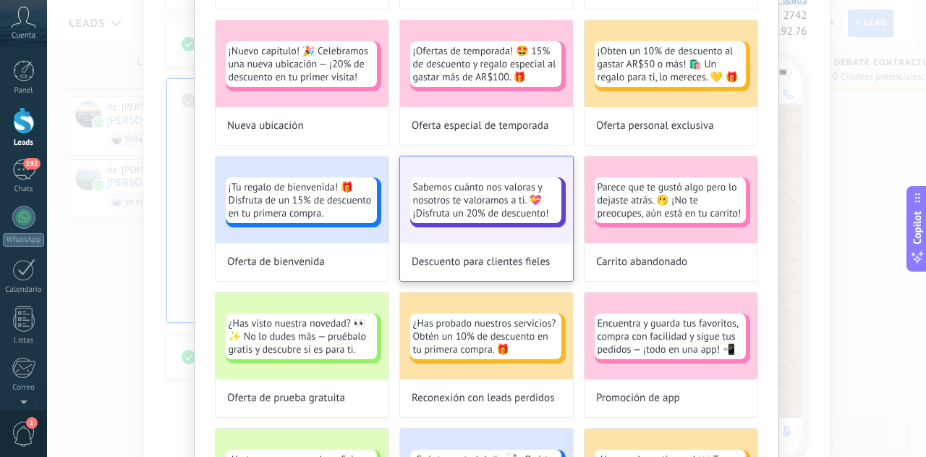
scroll to position [0, 0]
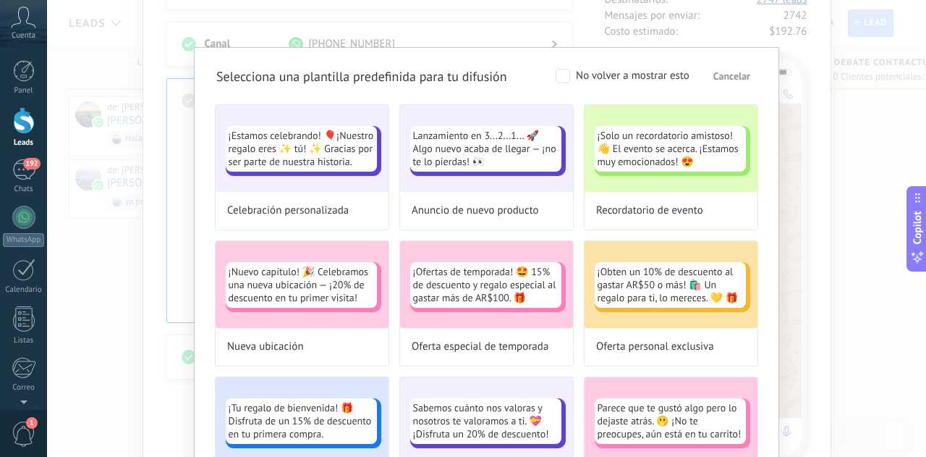
click at [349, 80] on h3 "Selecciona una plantilla predefinida para tu difusión" at bounding box center [361, 76] width 291 height 18
click at [469, 80] on h3 "Selecciona una plantilla predefinida para tu difusión" at bounding box center [361, 76] width 291 height 18
click at [724, 75] on span "Cancelar" at bounding box center [731, 76] width 37 height 10
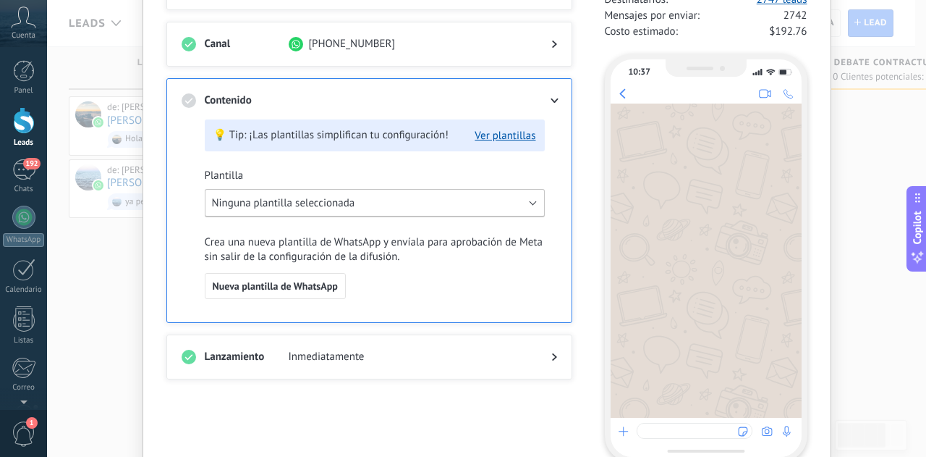
click at [310, 208] on span "Ninguna plantilla seleccionada" at bounding box center [283, 203] width 143 height 14
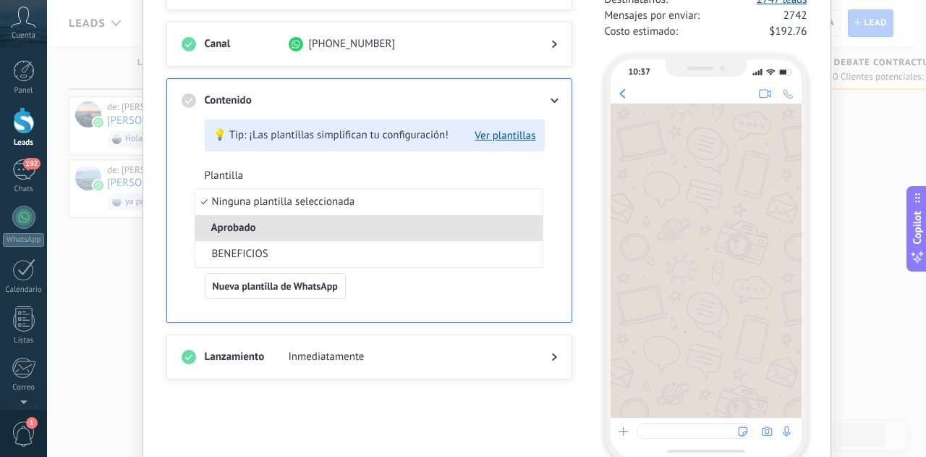
click at [294, 226] on li "Aprobado" at bounding box center [368, 228] width 347 height 26
click at [239, 222] on span "Aprobado" at bounding box center [233, 228] width 77 height 14
click at [238, 232] on span "Aprobado" at bounding box center [233, 228] width 77 height 14
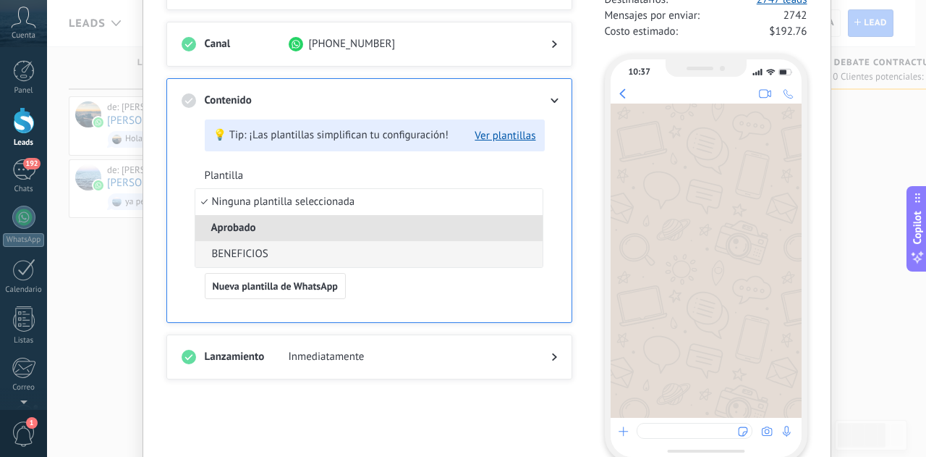
click at [236, 247] on span "BENEFICIOS" at bounding box center [240, 254] width 56 height 14
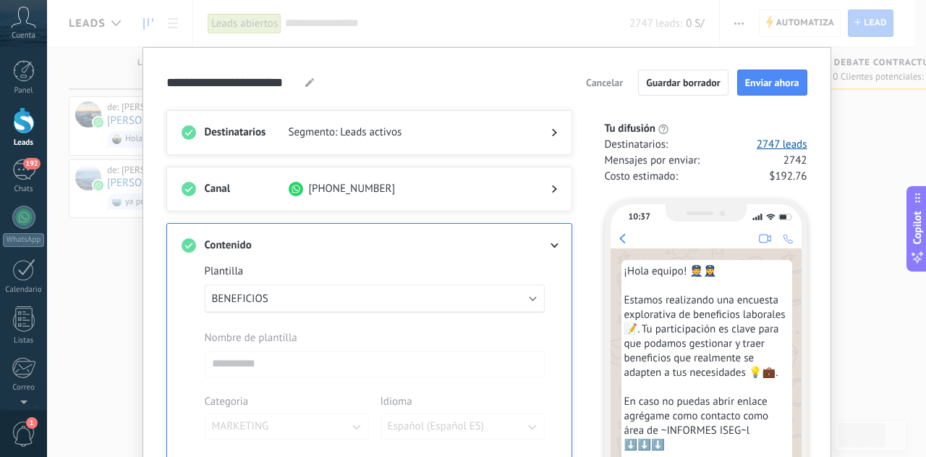
click at [420, 135] on span "Segmento: Leads activos" at bounding box center [408, 132] width 239 height 14
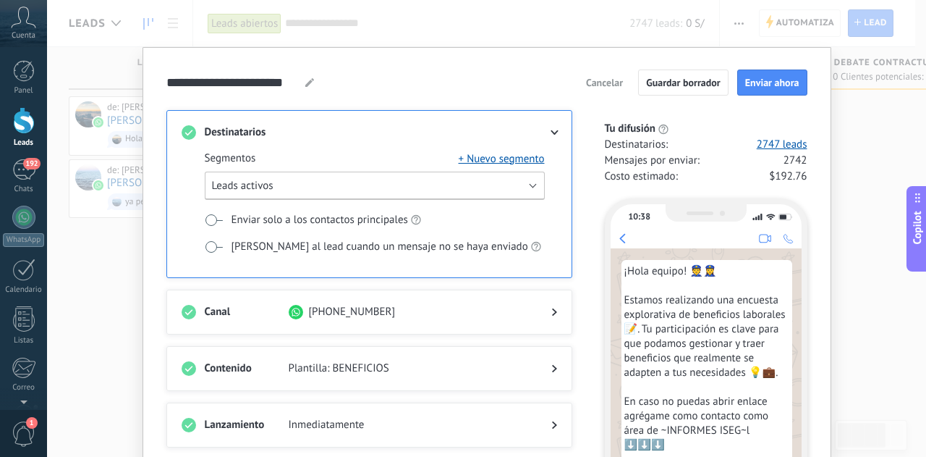
click at [415, 182] on button "Leads activos" at bounding box center [375, 185] width 340 height 28
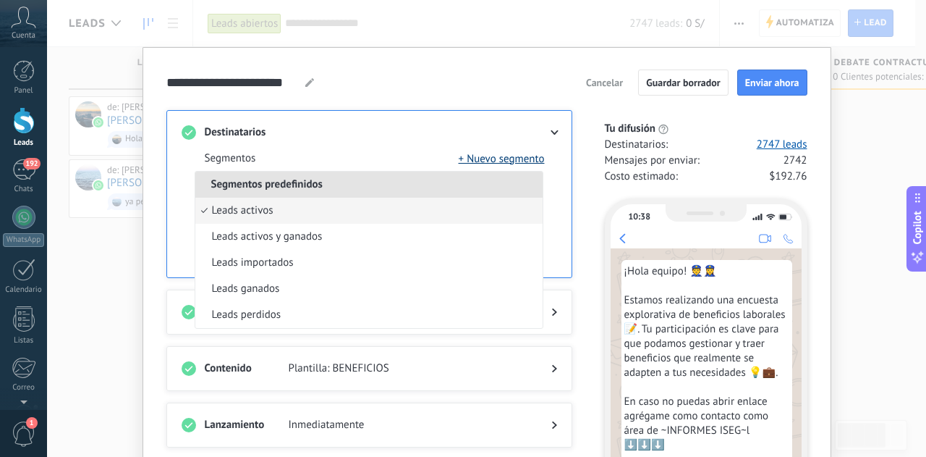
click at [493, 160] on button "+ Nuevo segmento" at bounding box center [502, 158] width 86 height 14
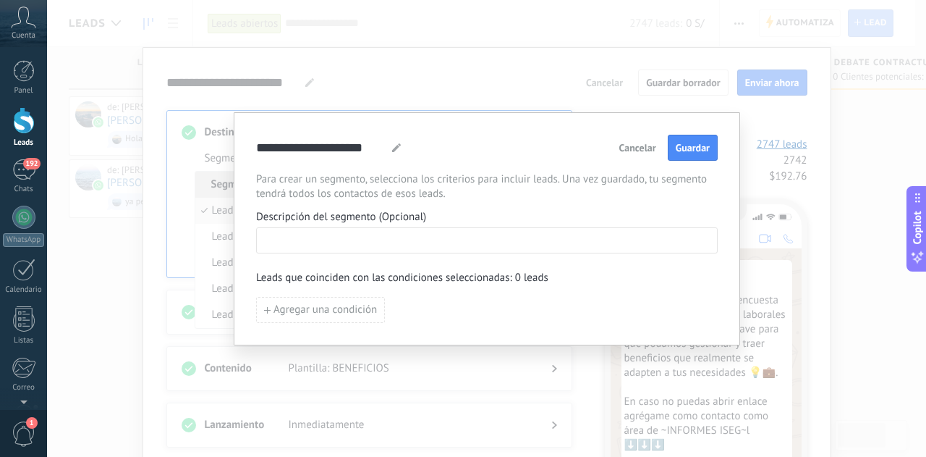
click at [427, 248] on input at bounding box center [487, 239] width 460 height 23
type input "**********"
click at [680, 160] on button "Guardar" at bounding box center [693, 148] width 50 height 26
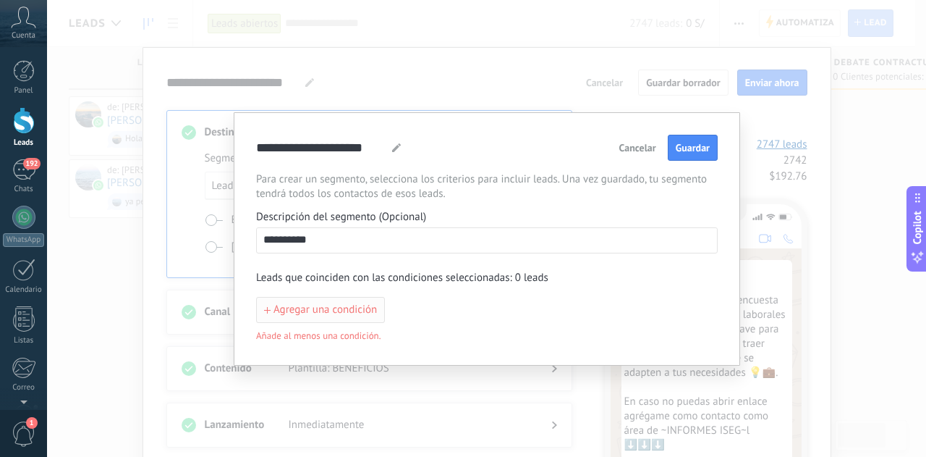
click at [312, 306] on span "Agregar una condición" at bounding box center [324, 310] width 103 height 10
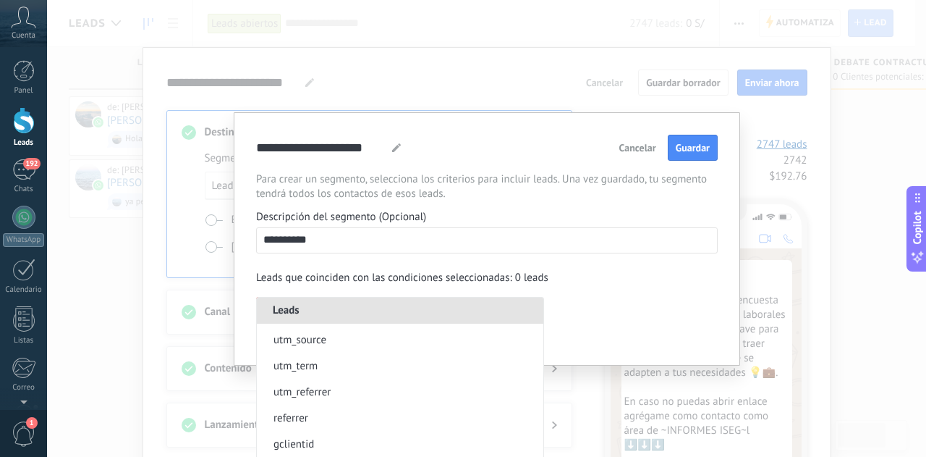
scroll to position [362, 0]
click at [632, 148] on span "Cancelar" at bounding box center [637, 148] width 37 height 10
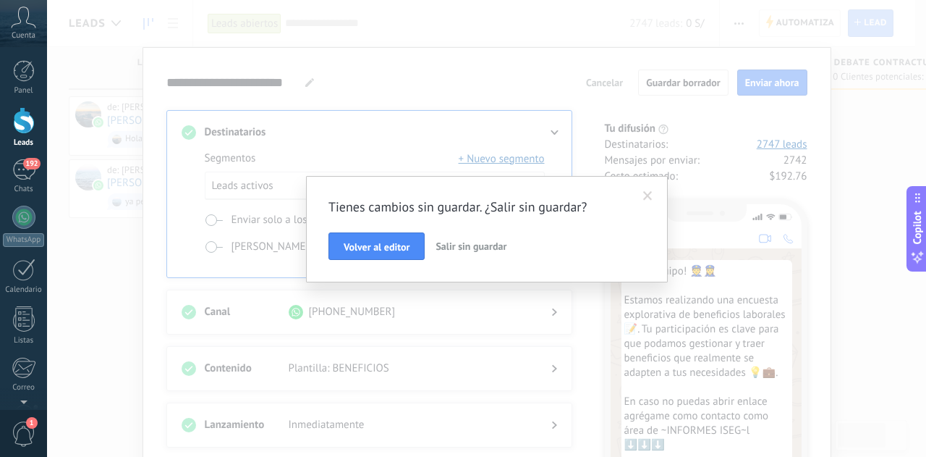
click at [481, 248] on span "Salir sin guardar" at bounding box center [471, 245] width 71 height 13
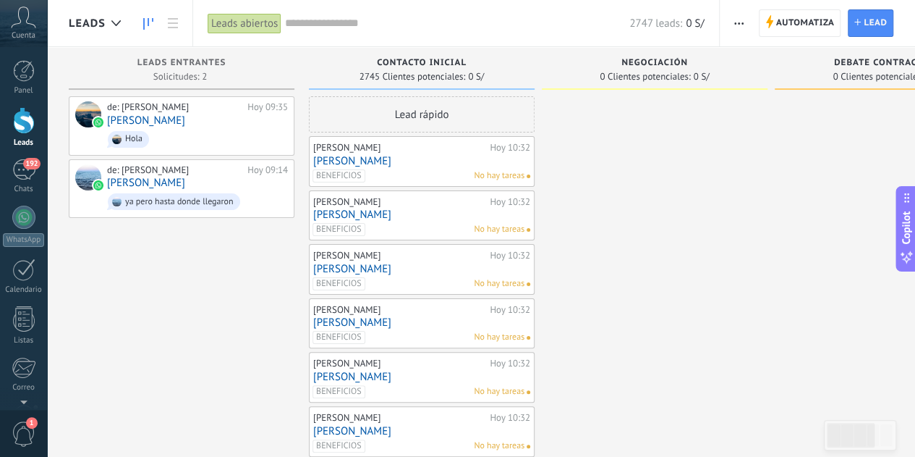
click at [325, 18] on input "text" at bounding box center [457, 23] width 344 height 15
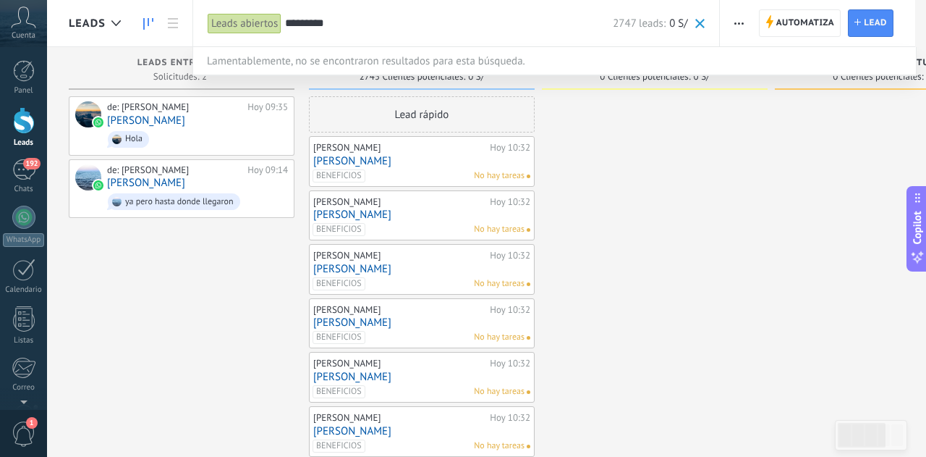
click at [338, 22] on input "*********" at bounding box center [449, 23] width 328 height 15
type input "*********"
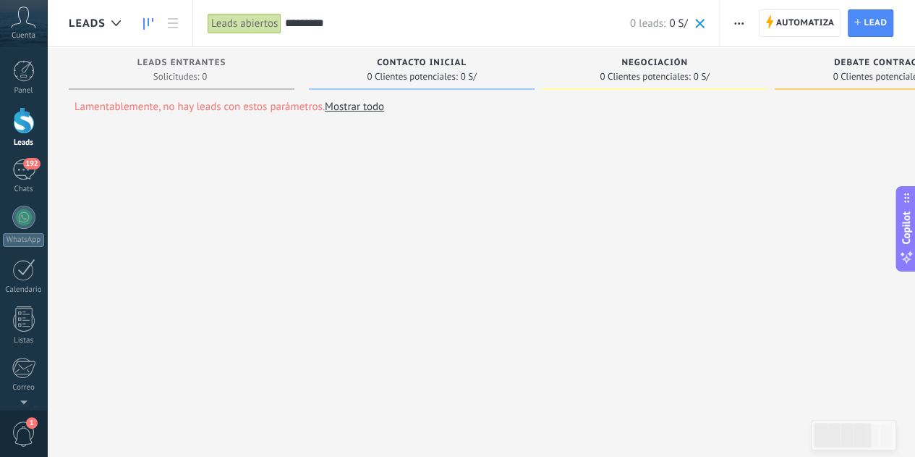
click at [236, 27] on div "Leads abiertos" at bounding box center [245, 23] width 74 height 21
click at [747, 28] on button "button" at bounding box center [739, 22] width 21 height 27
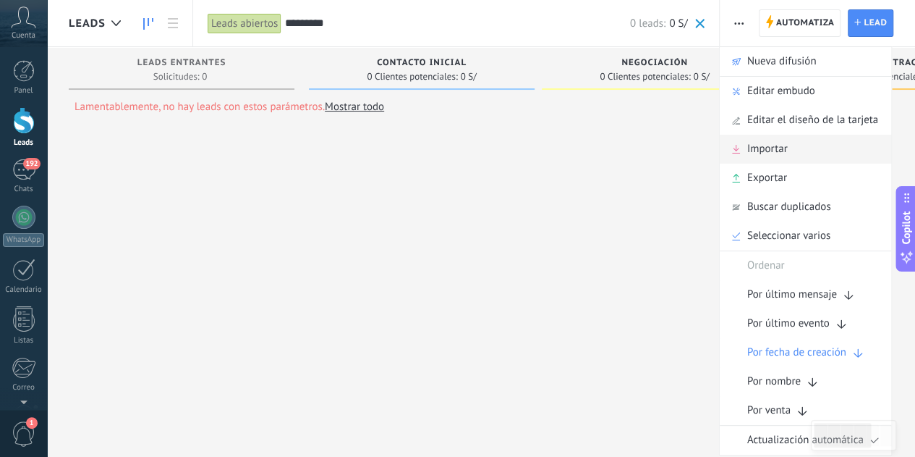
click at [809, 158] on div "Importar" at bounding box center [805, 149] width 171 height 29
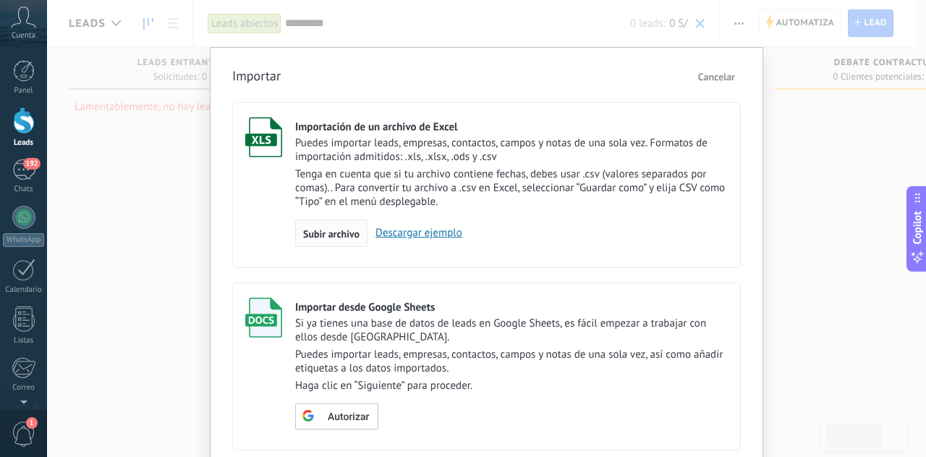
click at [321, 237] on span "Subir archivo" at bounding box center [331, 234] width 56 height 10
click at [0, 0] on input "Importación de un archivo de Excel Puedes importar leads, empresas, contactos, …" at bounding box center [0, 0] width 0 height 0
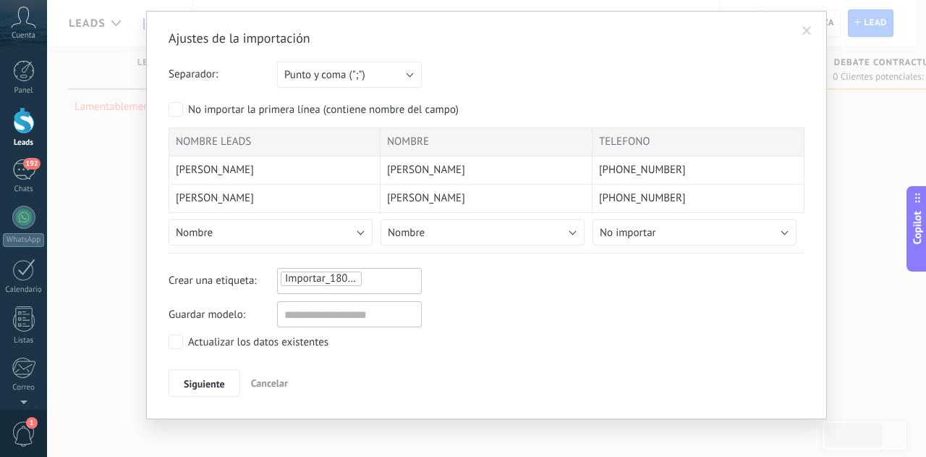
scroll to position [42, 0]
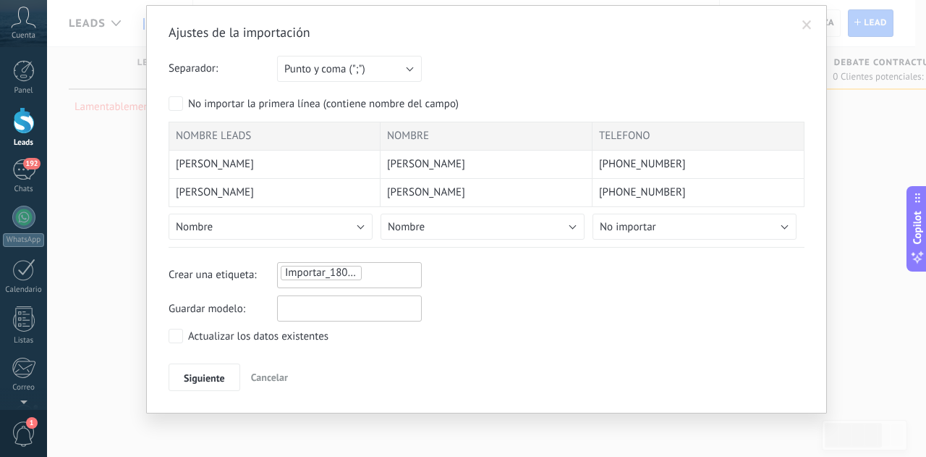
click at [373, 302] on input "text" at bounding box center [349, 308] width 145 height 26
type input "*****"
click at [809, 20] on span at bounding box center [806, 25] width 9 height 10
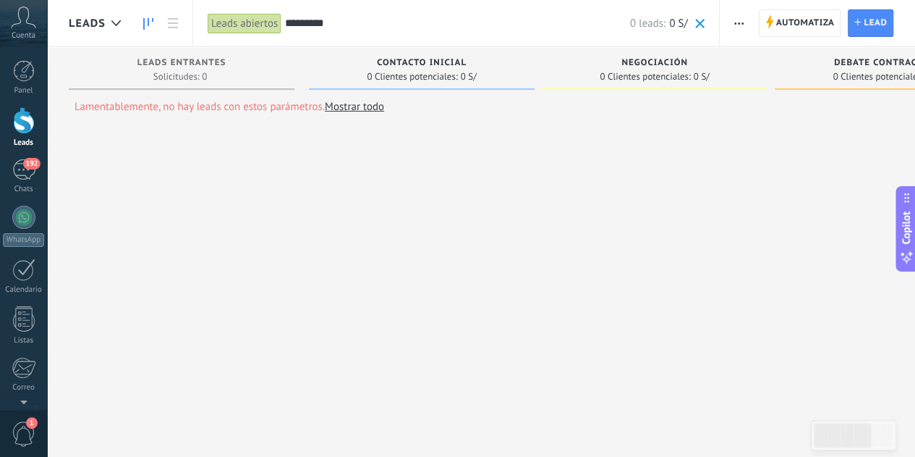
click at [25, 130] on div at bounding box center [24, 120] width 22 height 27
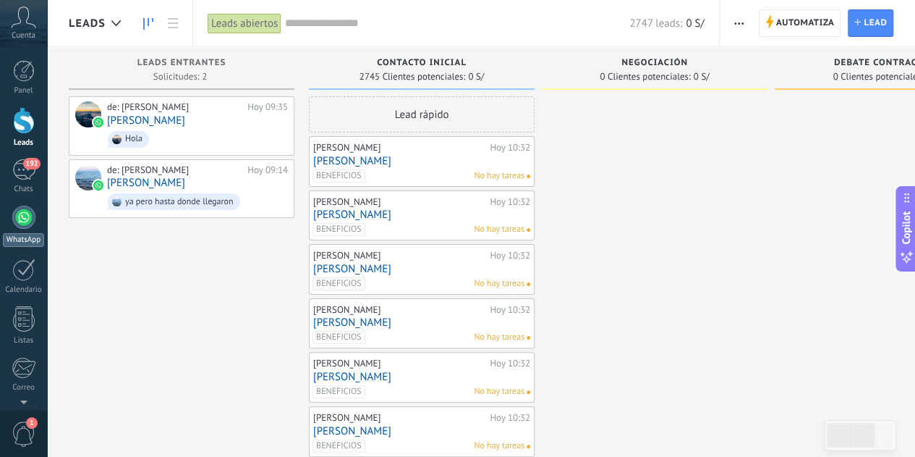
click at [16, 220] on div at bounding box center [23, 216] width 23 height 23
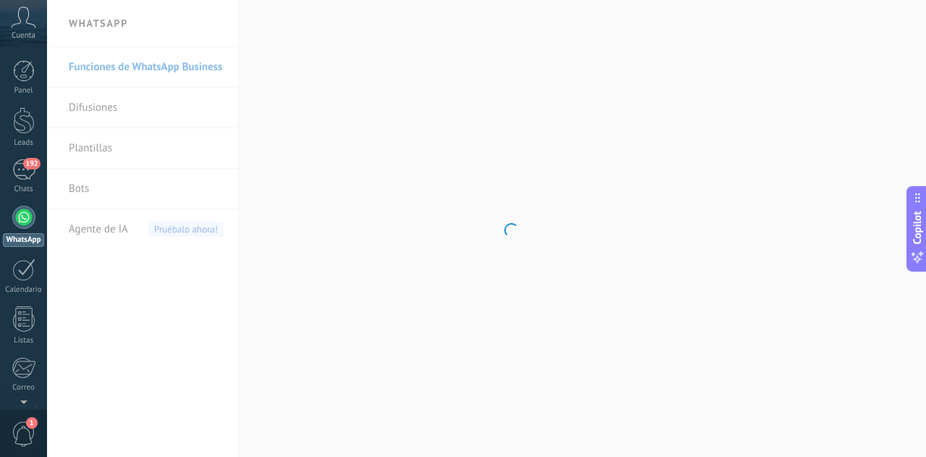
click at [109, 147] on body ".abccls-1,.abccls-2{fill-rule:evenodd}.abccls-2{fill:#fff} .abfcls-1{fill:none}…" at bounding box center [463, 228] width 926 height 457
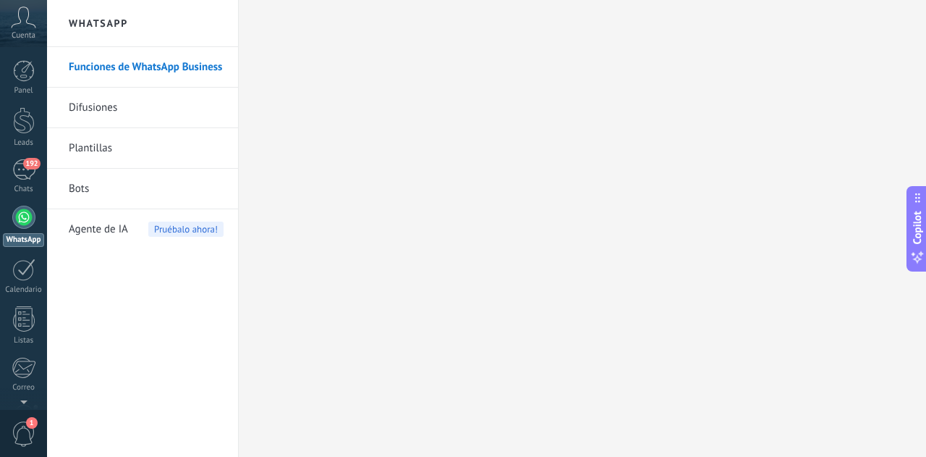
click at [109, 147] on link "Plantillas" at bounding box center [146, 148] width 155 height 41
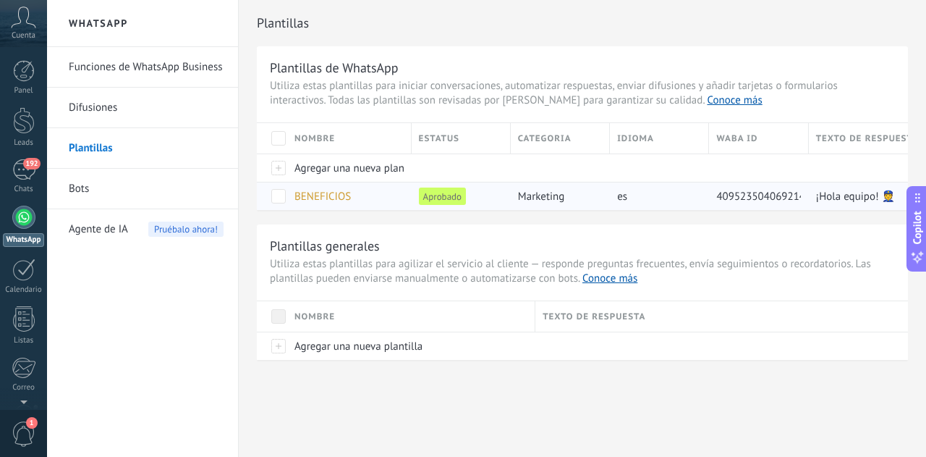
click at [273, 198] on span at bounding box center [278, 196] width 14 height 14
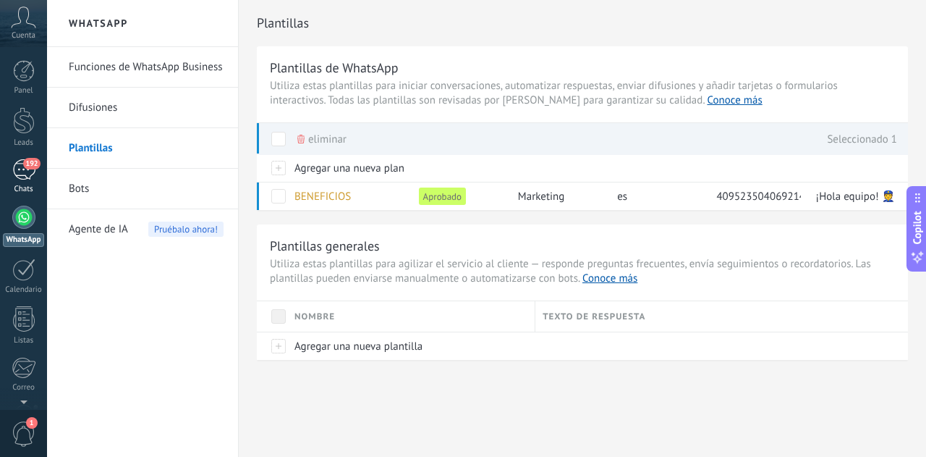
click at [23, 166] on div "192" at bounding box center [23, 169] width 23 height 21
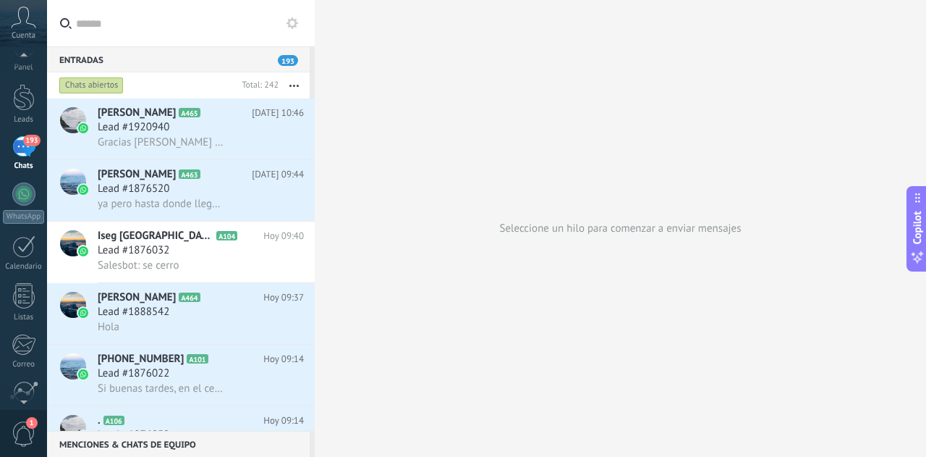
scroll to position [144, 0]
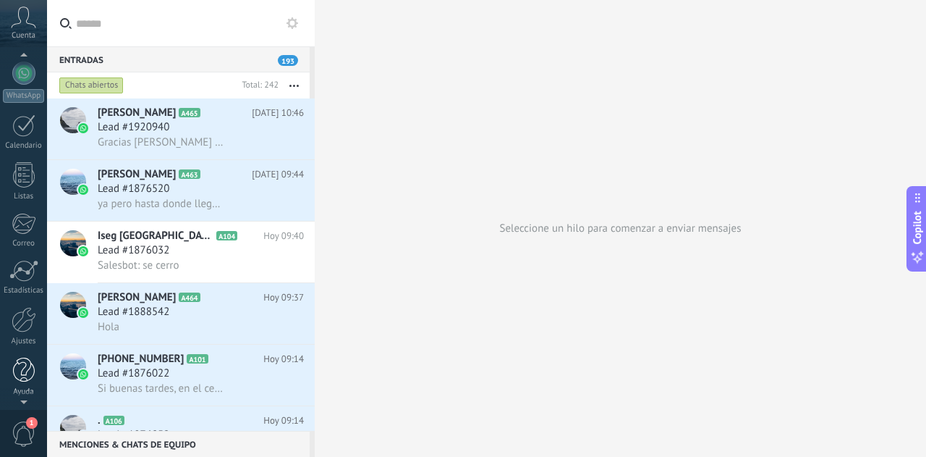
click at [25, 368] on div at bounding box center [24, 369] width 22 height 25
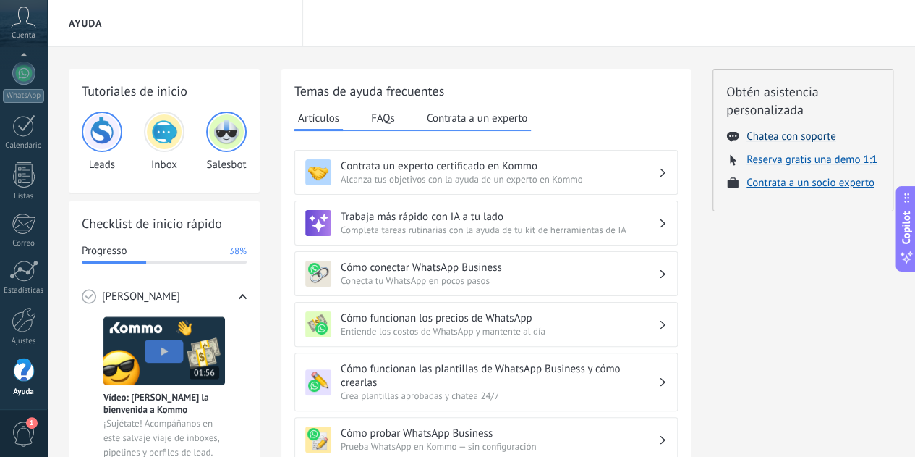
click at [777, 137] on button "Chatea con soporte" at bounding box center [791, 137] width 89 height 14
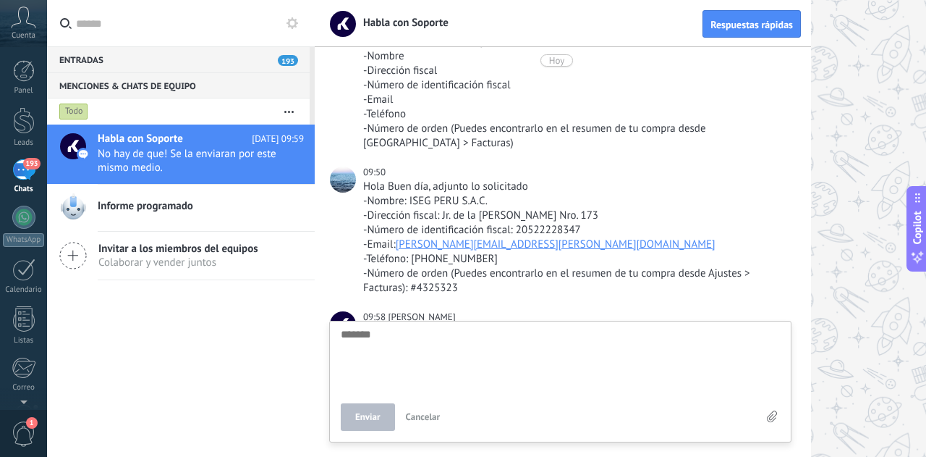
scroll to position [408, 0]
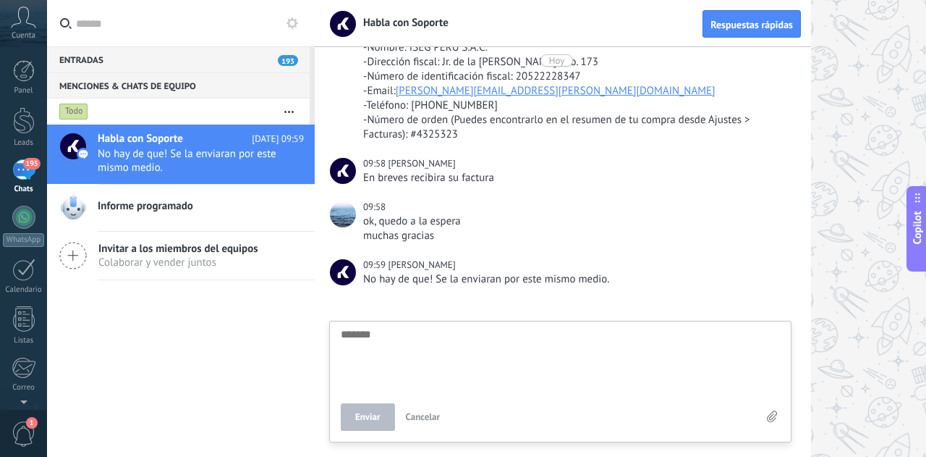
click at [152, 107] on div "Todo" at bounding box center [164, 111] width 217 height 26
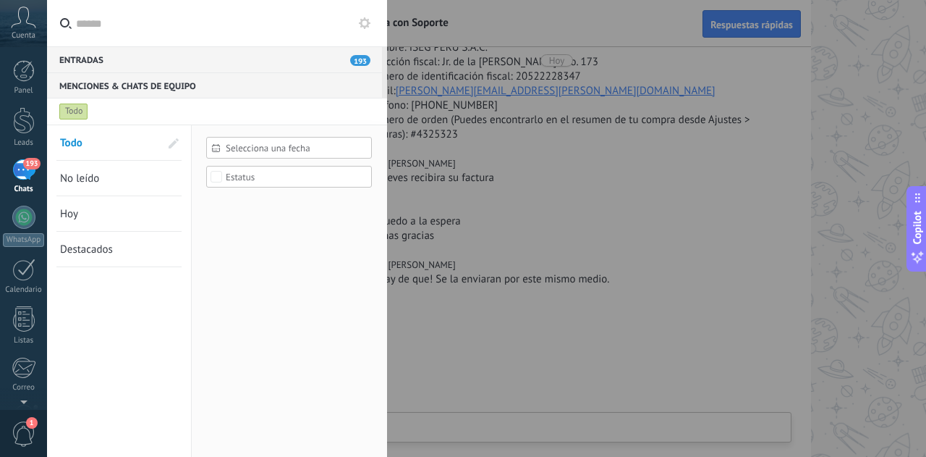
click at [643, 254] on div at bounding box center [463, 228] width 926 height 457
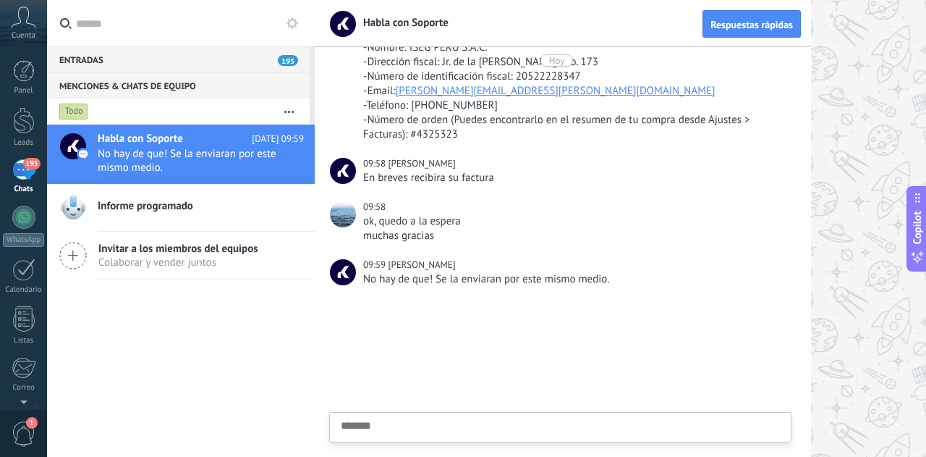
click at [190, 205] on span "Informe programado" at bounding box center [146, 206] width 96 height 14
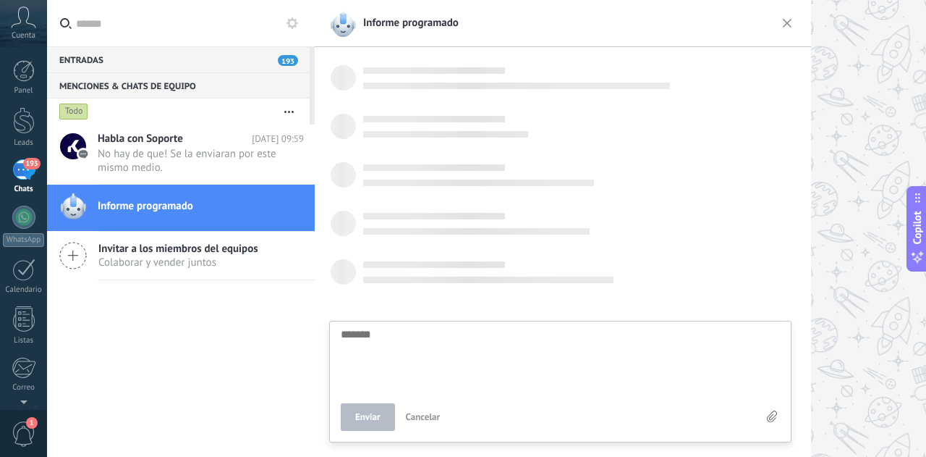
scroll to position [14, 0]
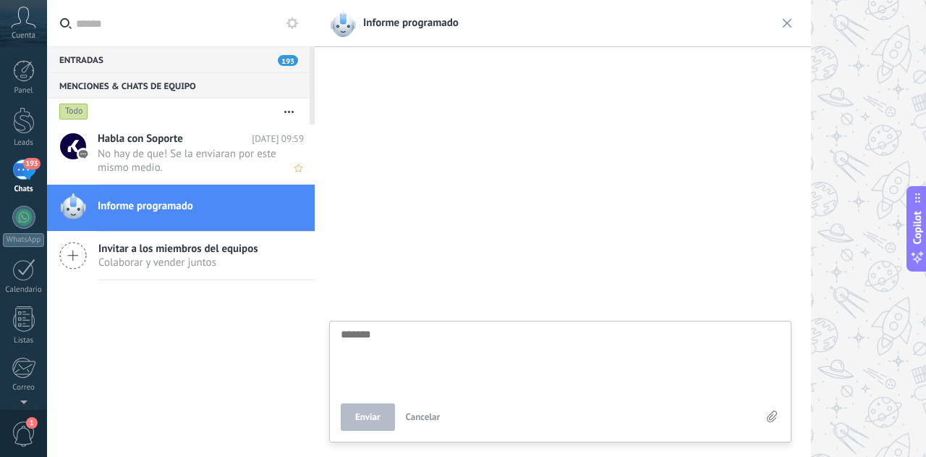
click at [216, 164] on span "No hay de que! Se la enviaran por este mismo medio." at bounding box center [187, 160] width 179 height 27
type textarea "*******"
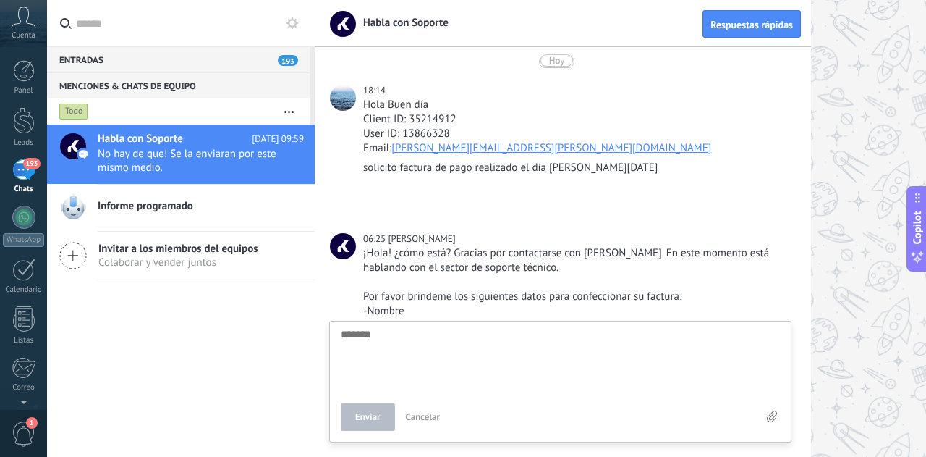
scroll to position [408, 0]
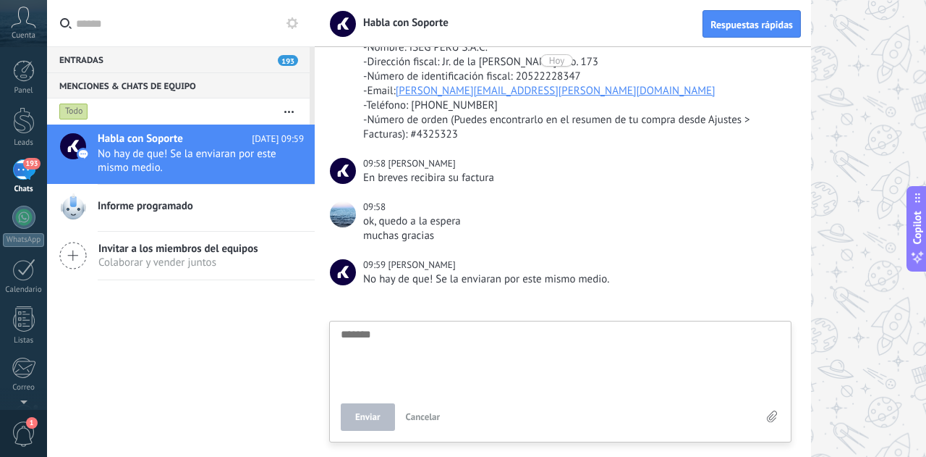
click at [572, 334] on textarea at bounding box center [560, 357] width 439 height 59
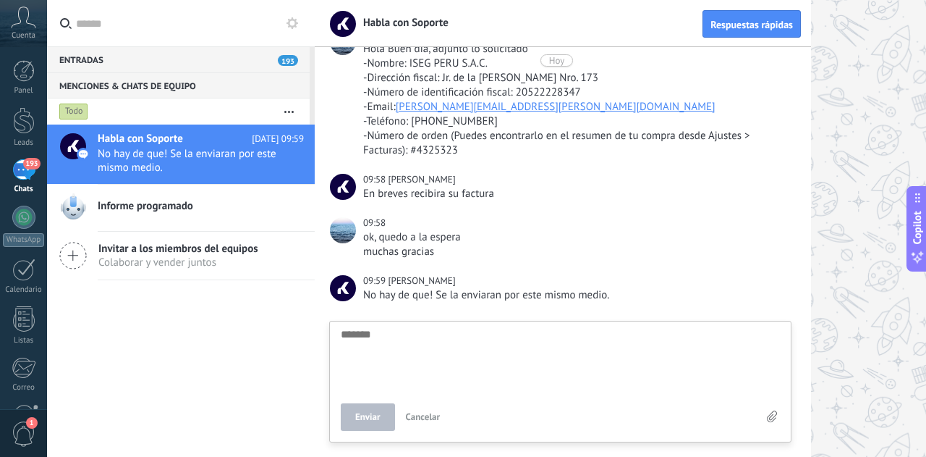
scroll to position [408, 0]
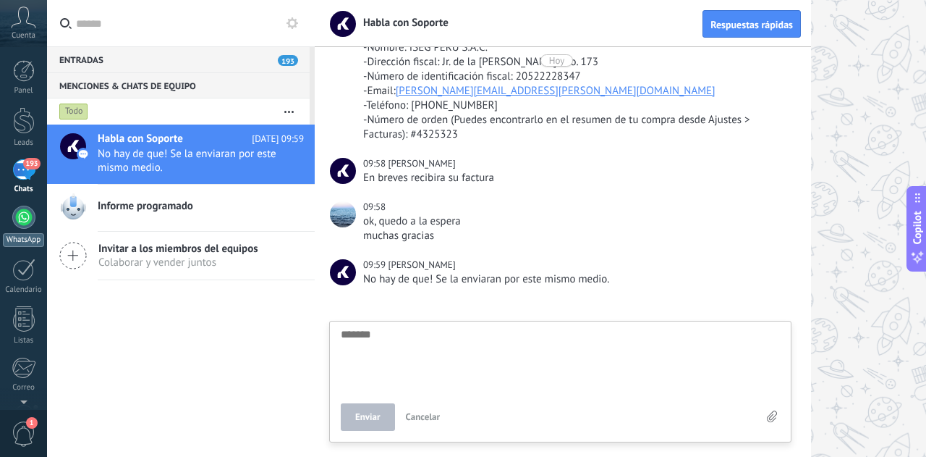
click at [30, 222] on div at bounding box center [23, 216] width 23 height 23
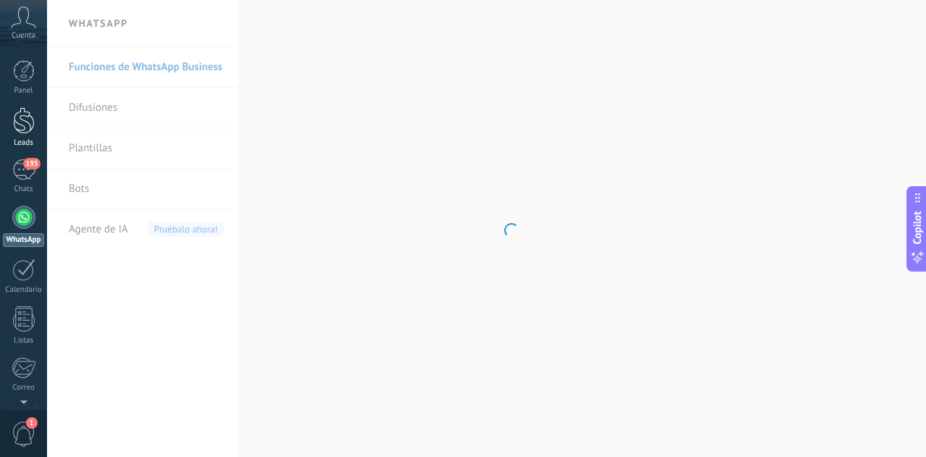
click at [23, 127] on div at bounding box center [24, 120] width 22 height 27
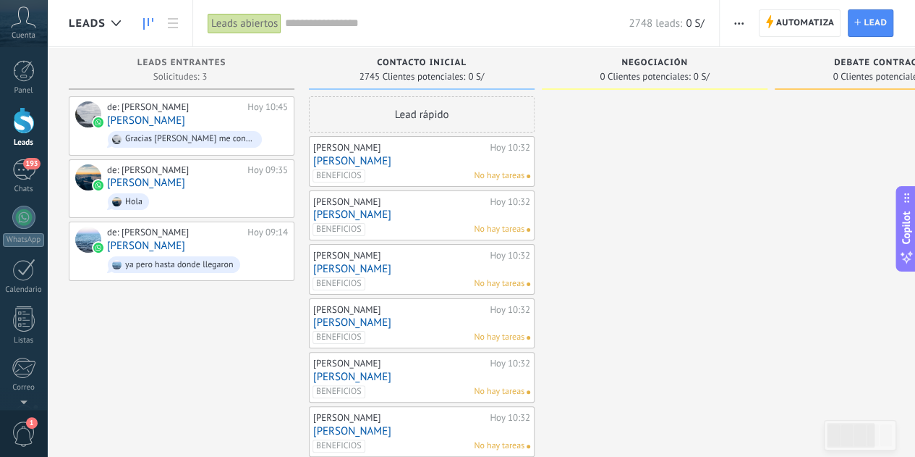
click at [747, 26] on button "button" at bounding box center [739, 22] width 21 height 27
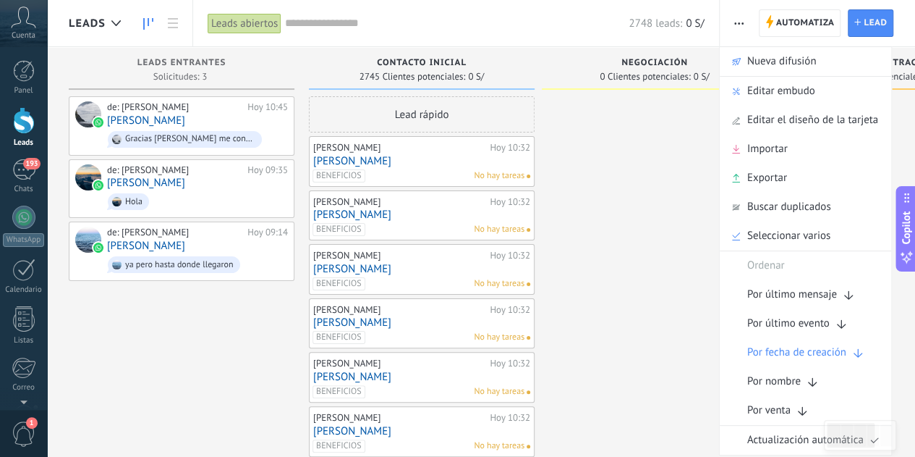
click at [757, 54] on span "Nueva difusión" at bounding box center [781, 61] width 69 height 29
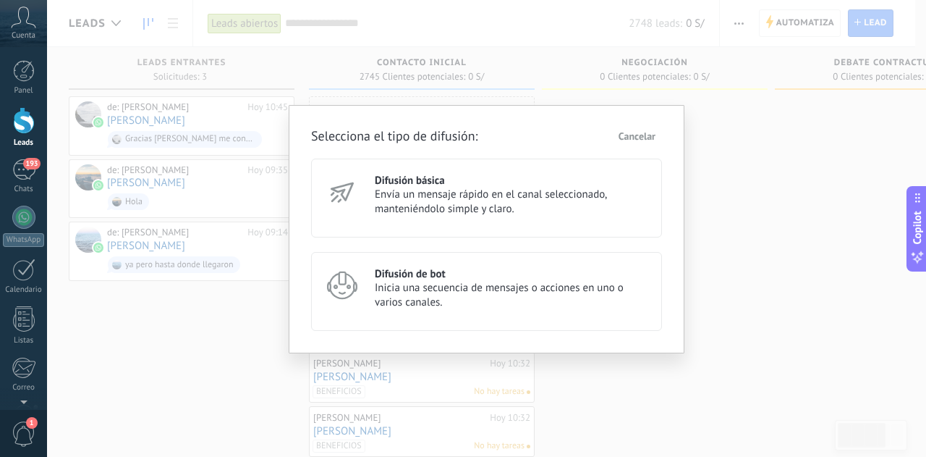
click at [557, 209] on span "Envía un mensaje rápido en el canal seleccionado, manteniéndolo simple y claro." at bounding box center [512, 201] width 274 height 29
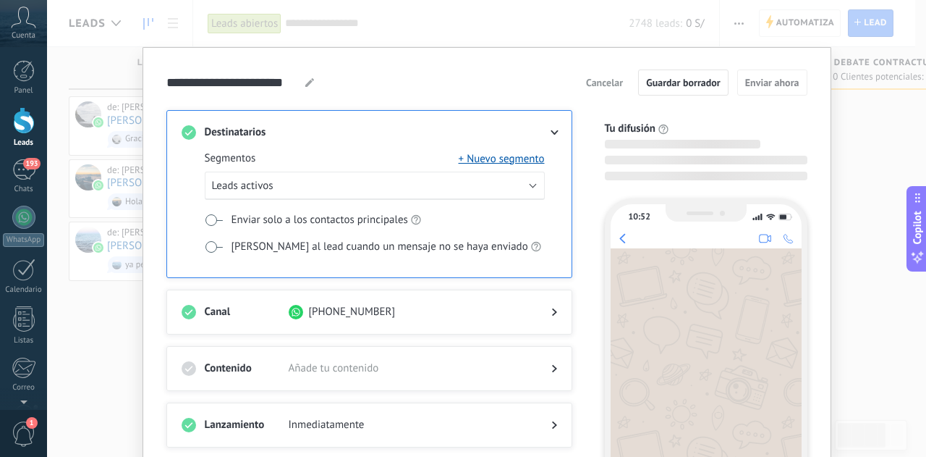
scroll to position [72, 0]
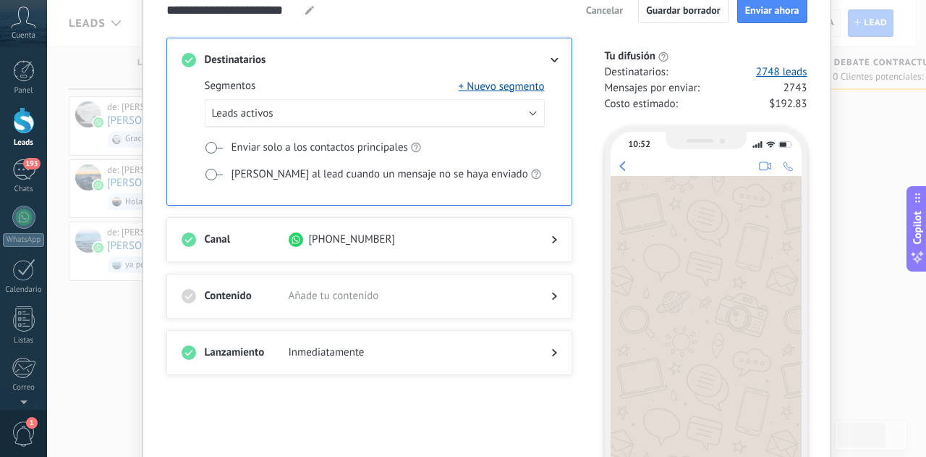
click at [366, 291] on span "Añade tu contenido" at bounding box center [408, 296] width 239 height 14
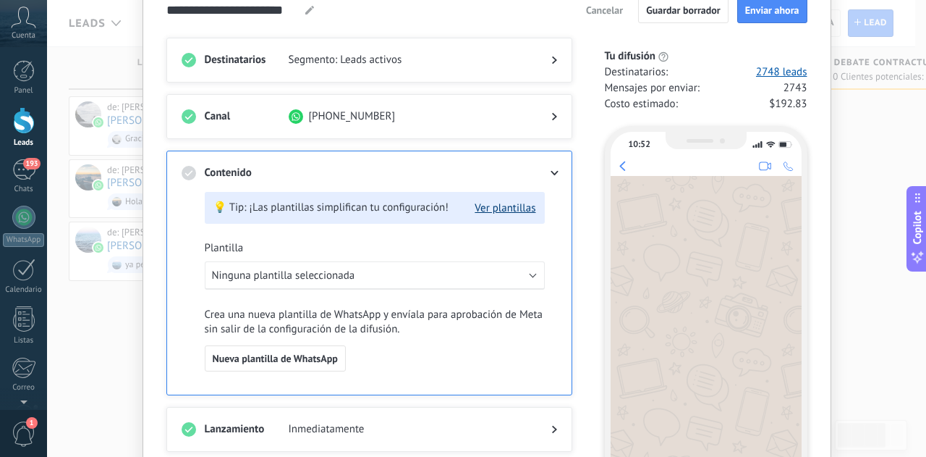
click at [501, 208] on button "Ver plantillas" at bounding box center [505, 208] width 61 height 14
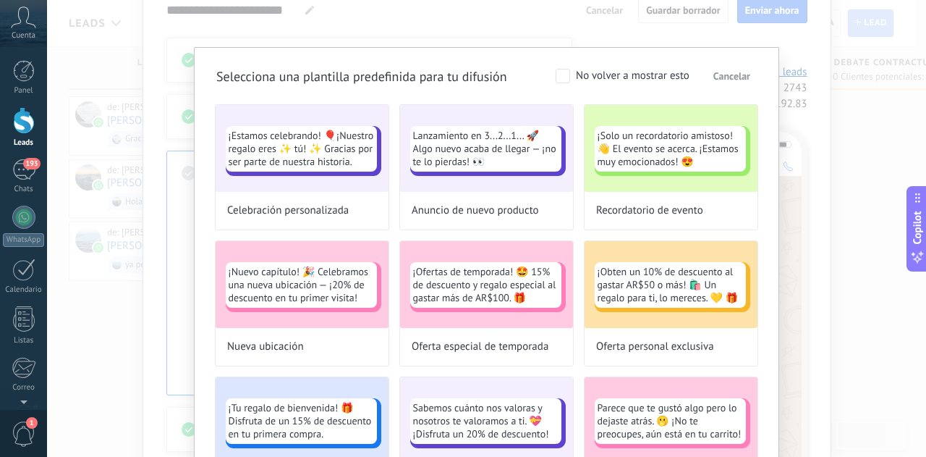
click at [734, 76] on span "Cancelar" at bounding box center [731, 76] width 37 height 10
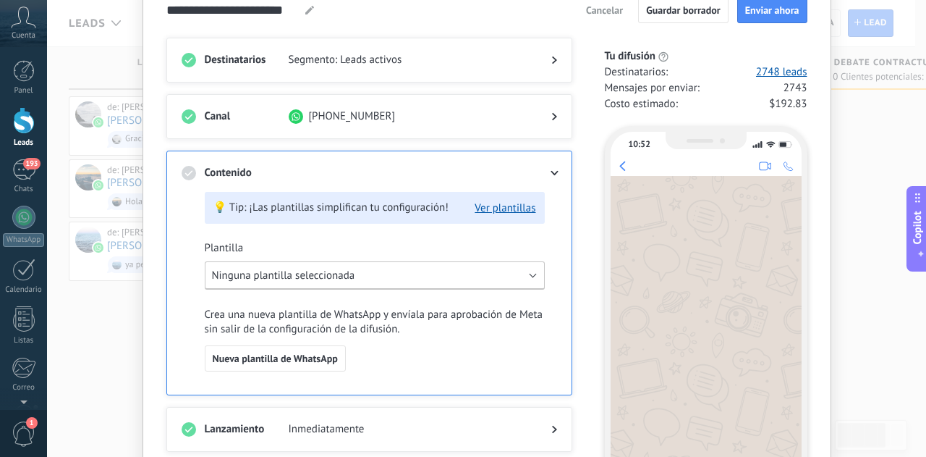
click at [326, 279] on span "Ninguna plantilla seleccionada" at bounding box center [283, 275] width 143 height 14
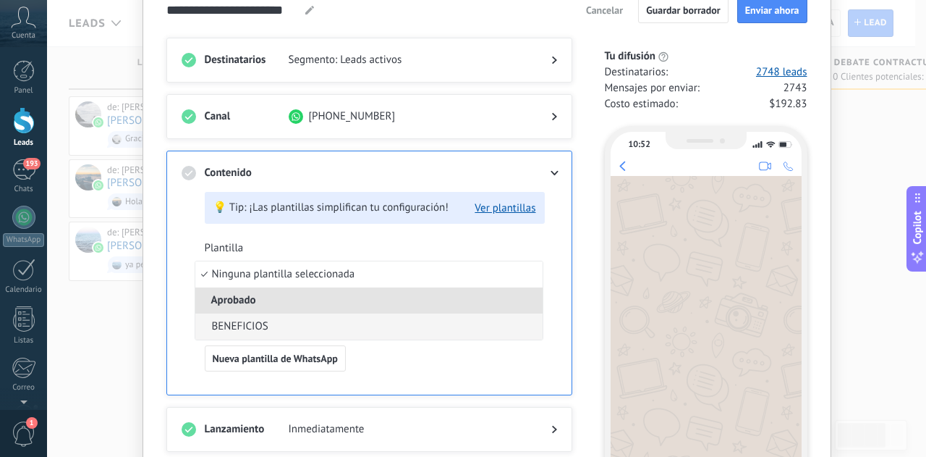
click at [311, 323] on li "BENEFICIOS" at bounding box center [368, 326] width 347 height 26
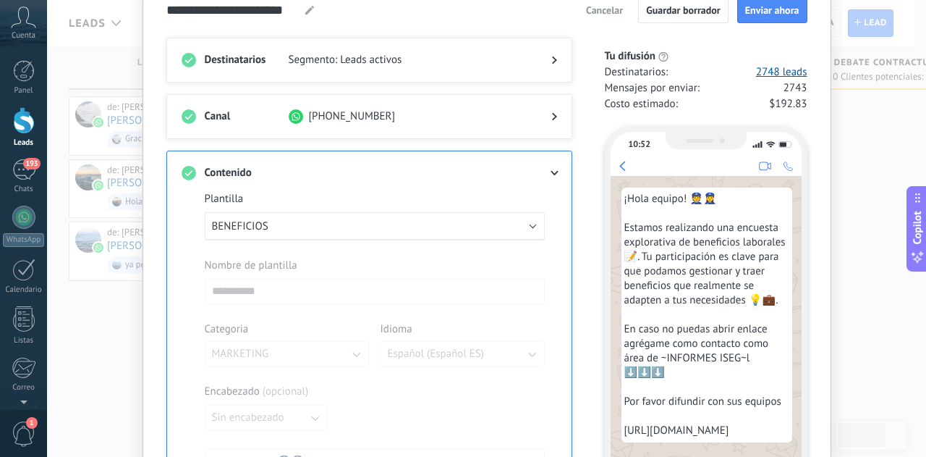
scroll to position [0, 0]
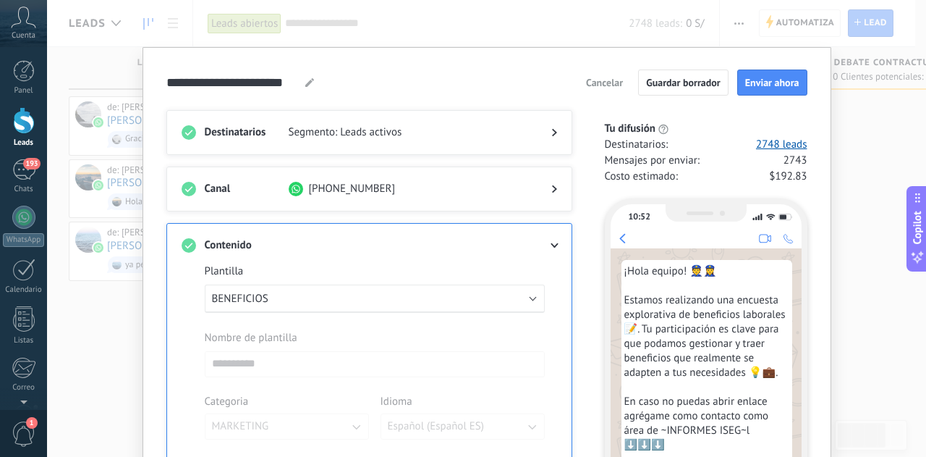
click at [473, 119] on div "Destinatarios Segmento: Leads activos" at bounding box center [369, 132] width 406 height 45
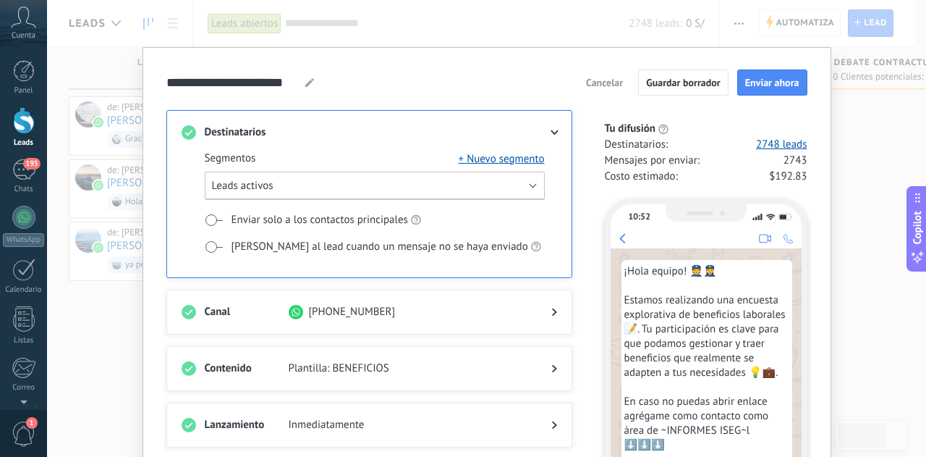
click at [455, 195] on button "Leads activos" at bounding box center [375, 185] width 340 height 28
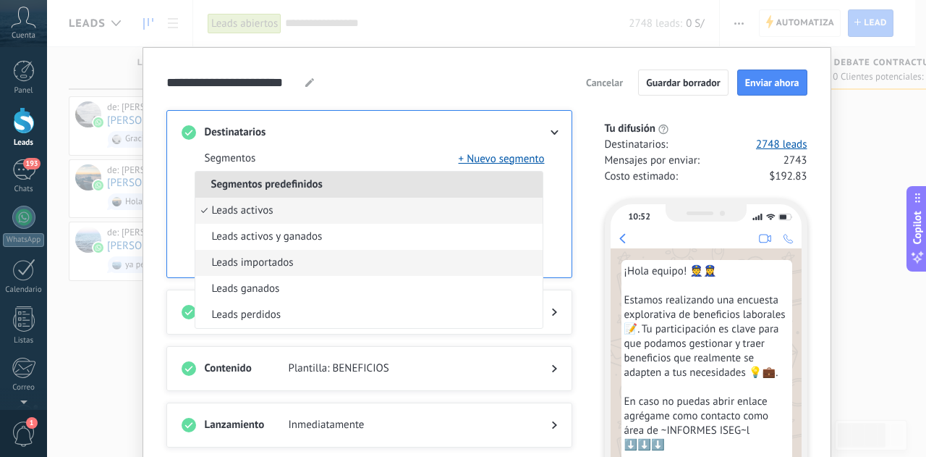
click at [412, 265] on li "Leads importados" at bounding box center [368, 263] width 347 height 26
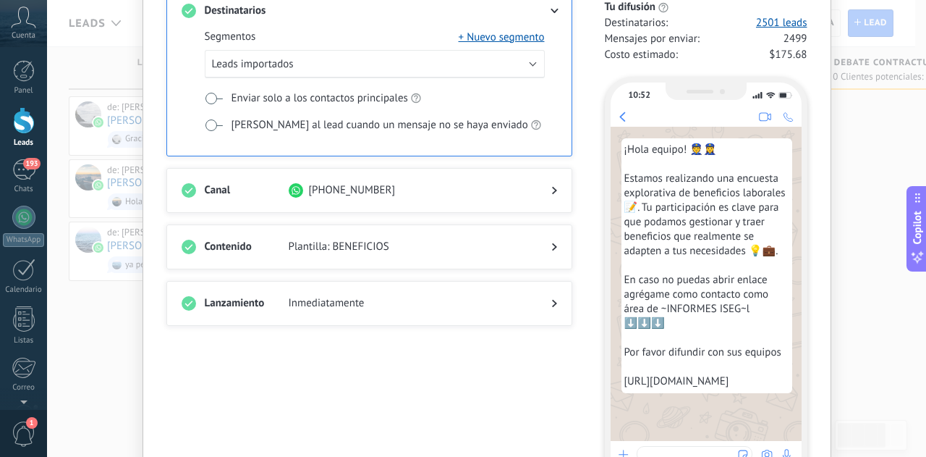
scroll to position [145, 0]
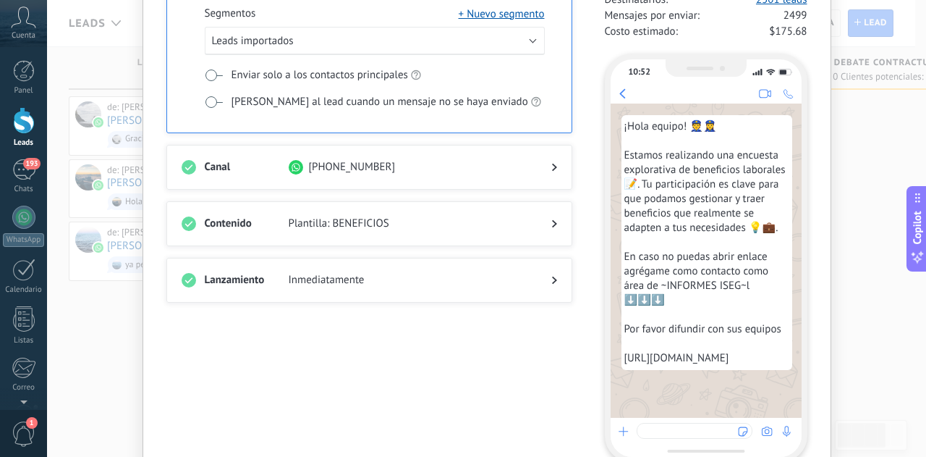
click at [475, 232] on div at bounding box center [370, 238] width 376 height 14
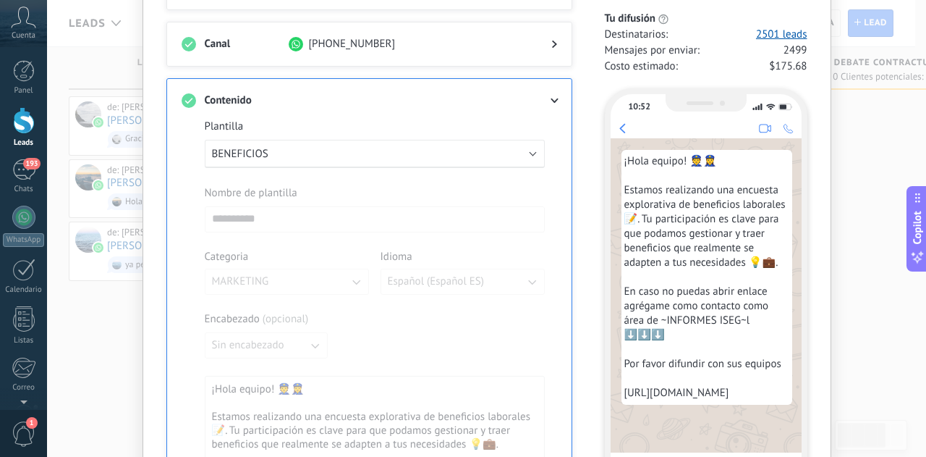
click at [550, 103] on div at bounding box center [542, 100] width 29 height 14
click at [551, 98] on use at bounding box center [555, 100] width 8 height 5
click at [501, 96] on span at bounding box center [408, 100] width 239 height 14
click at [845, 134] on div "**********" at bounding box center [486, 228] width 879 height 457
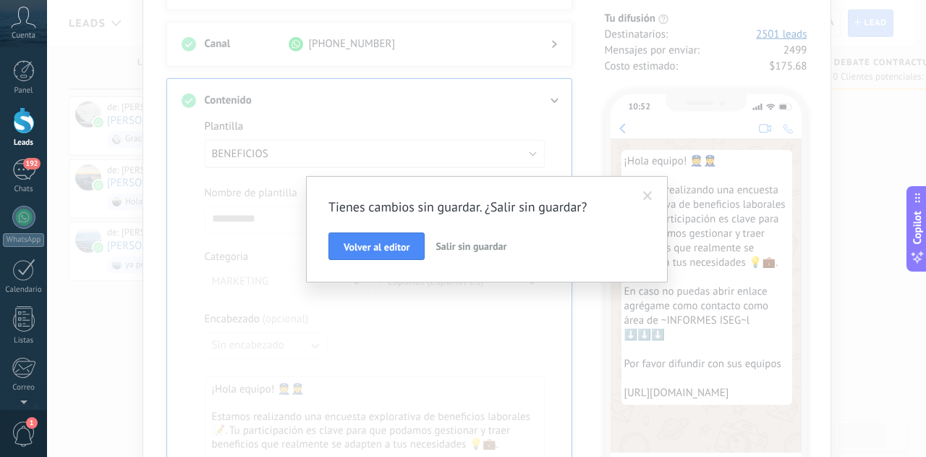
click at [650, 194] on span at bounding box center [647, 196] width 9 height 10
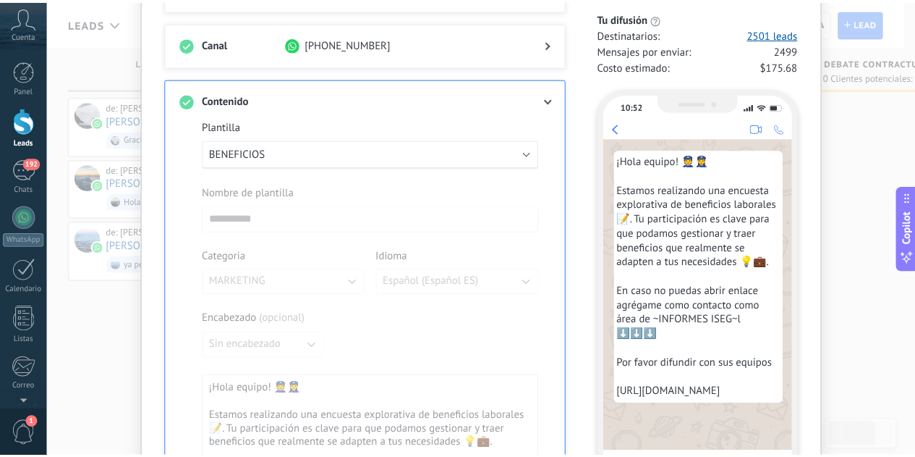
scroll to position [0, 0]
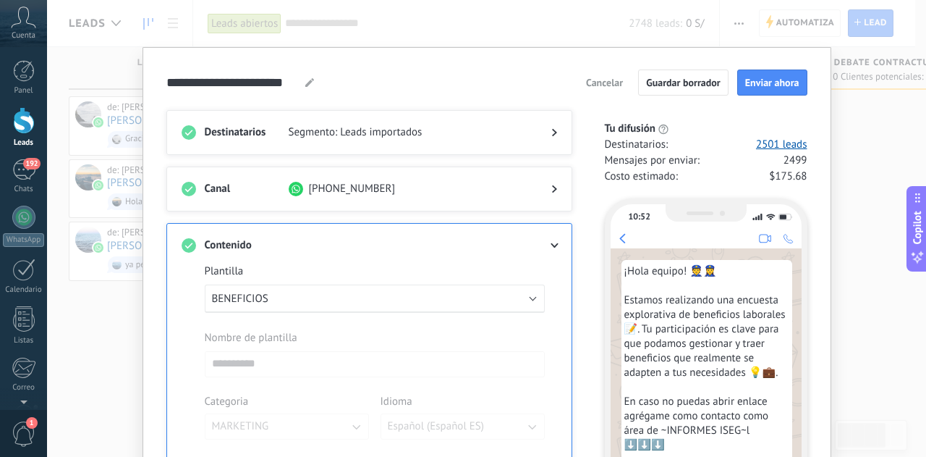
click at [606, 86] on span "Cancelar" at bounding box center [604, 82] width 37 height 10
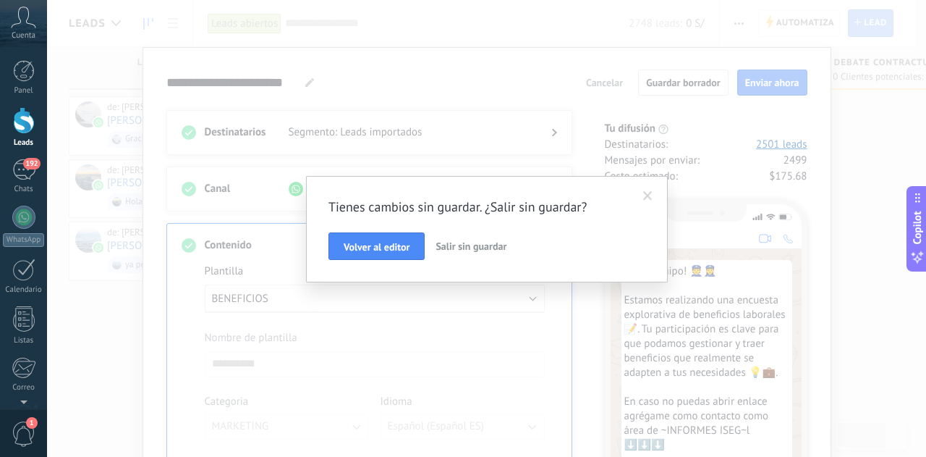
click at [465, 246] on span "Salir sin guardar" at bounding box center [471, 245] width 71 height 13
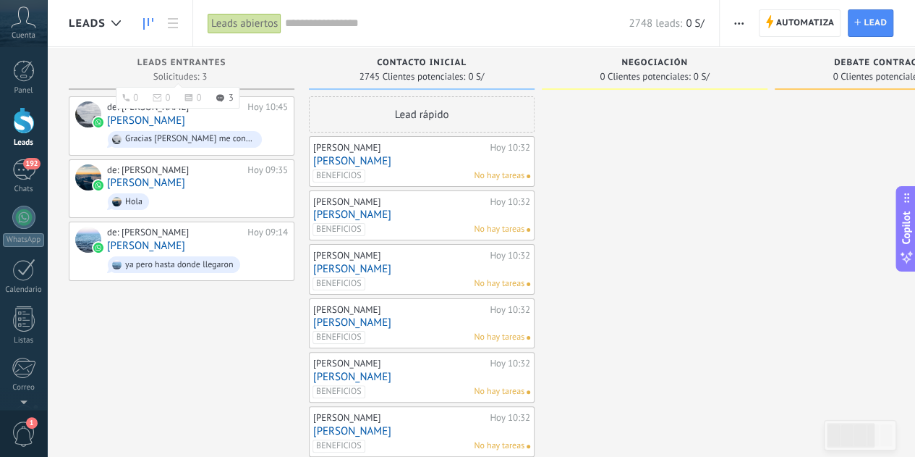
click at [239, 71] on div "Solicitudes: 3 0 0 0 3 0 0 0 3" at bounding box center [181, 76] width 211 height 12
click at [372, 73] on span "2745 Clientes potenciales:" at bounding box center [413, 76] width 106 height 9
click at [457, 73] on span "2745 Clientes potenciales:" at bounding box center [413, 76] width 106 height 9
click at [13, 231] on link "WhatsApp" at bounding box center [23, 225] width 47 height 41
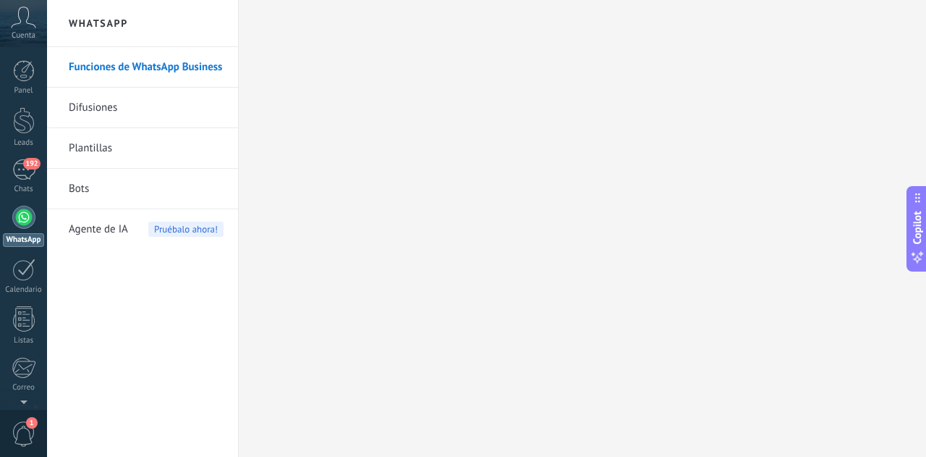
click at [160, 114] on link "Difusiones" at bounding box center [146, 108] width 155 height 41
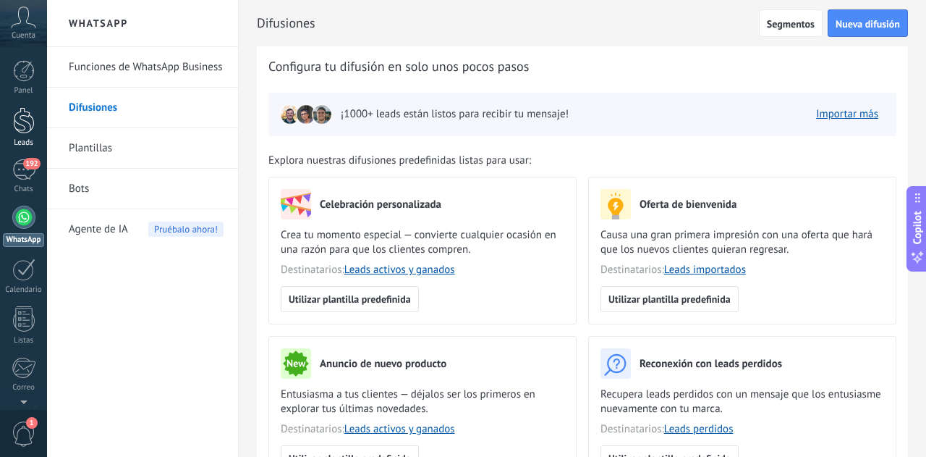
click at [13, 118] on div at bounding box center [24, 120] width 22 height 27
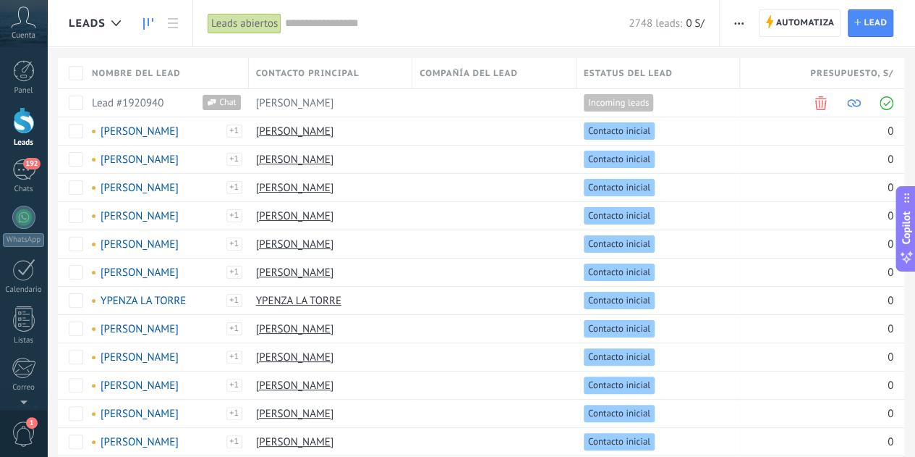
click at [148, 25] on use at bounding box center [148, 24] width 10 height 12
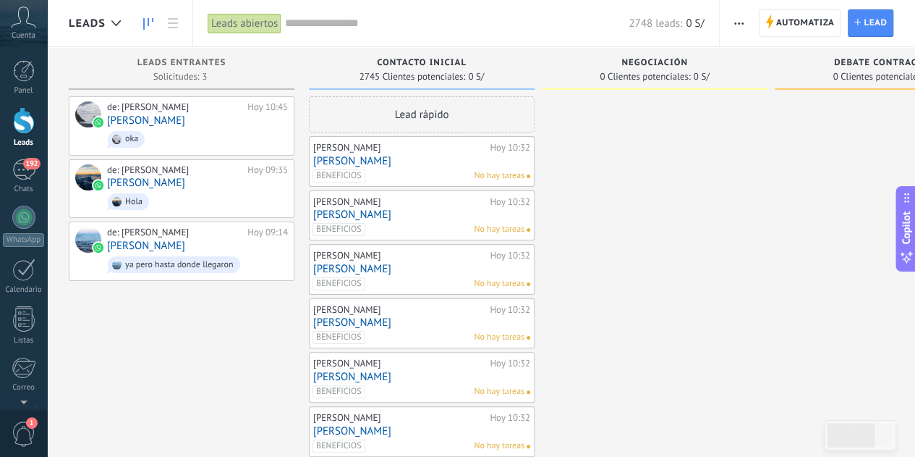
click at [453, 32] on div "2748 leads: 0 S/" at bounding box center [494, 23] width 419 height 46
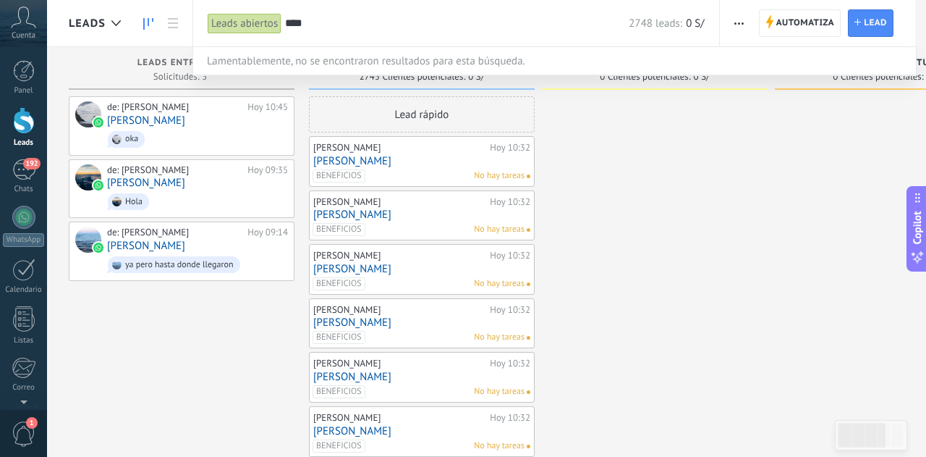
type input "****"
click at [318, 60] on div "Lamentablemente, no se encontraron resultados para esta búsqueda." at bounding box center [529, 60] width 647 height 27
click at [706, 171] on div at bounding box center [463, 228] width 926 height 457
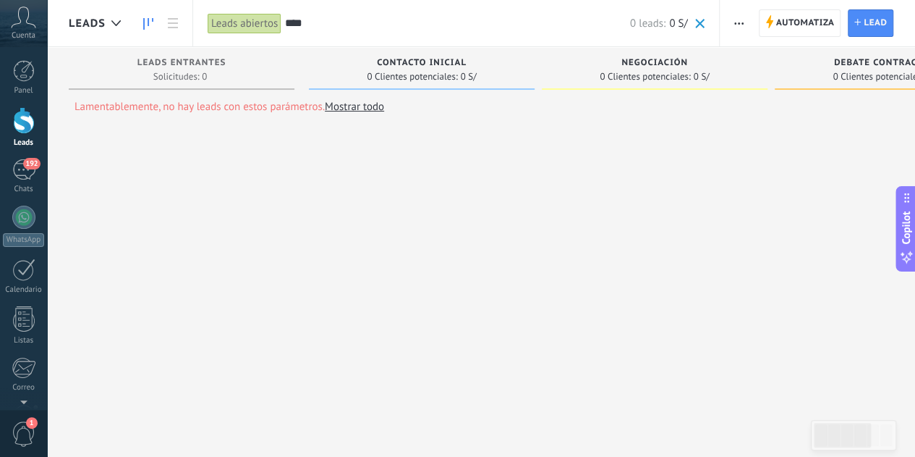
click at [453, 72] on span "0 Clientes potenciales:" at bounding box center [412, 76] width 90 height 9
click at [342, 20] on input "****" at bounding box center [457, 23] width 345 height 15
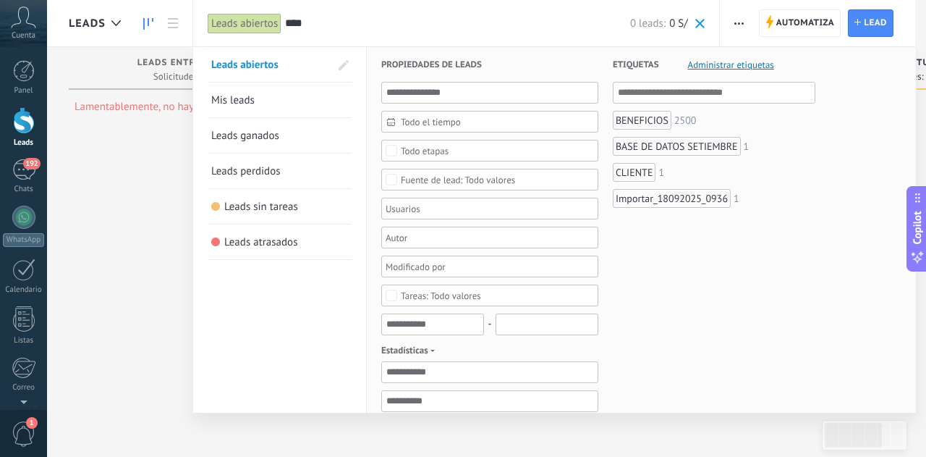
click at [703, 25] on span at bounding box center [699, 23] width 9 height 9
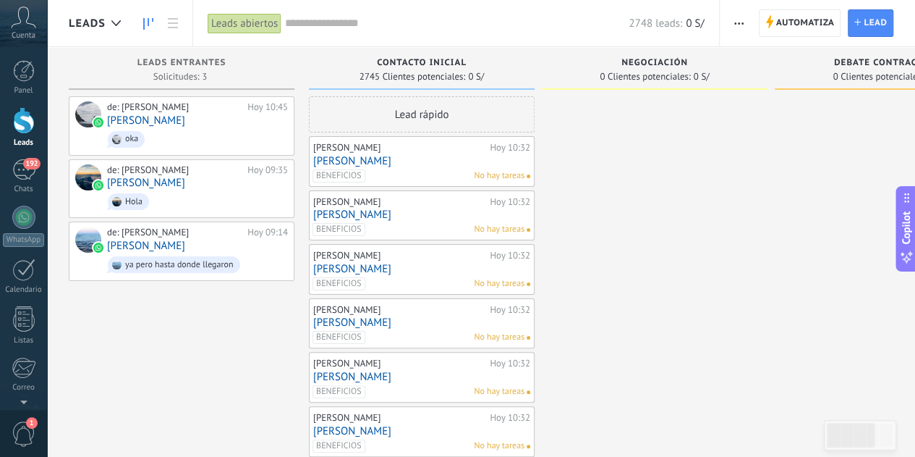
click at [446, 121] on div "Lead rápido" at bounding box center [422, 114] width 226 height 36
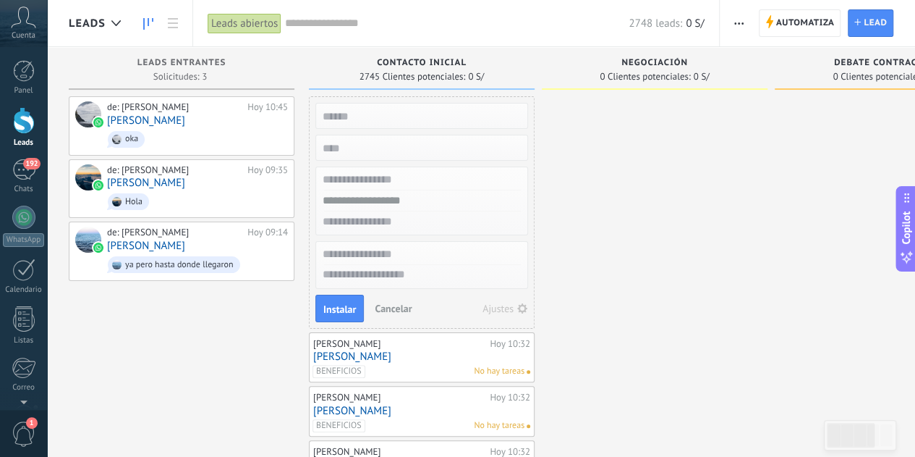
click at [394, 304] on span "Cancelar" at bounding box center [393, 308] width 37 height 13
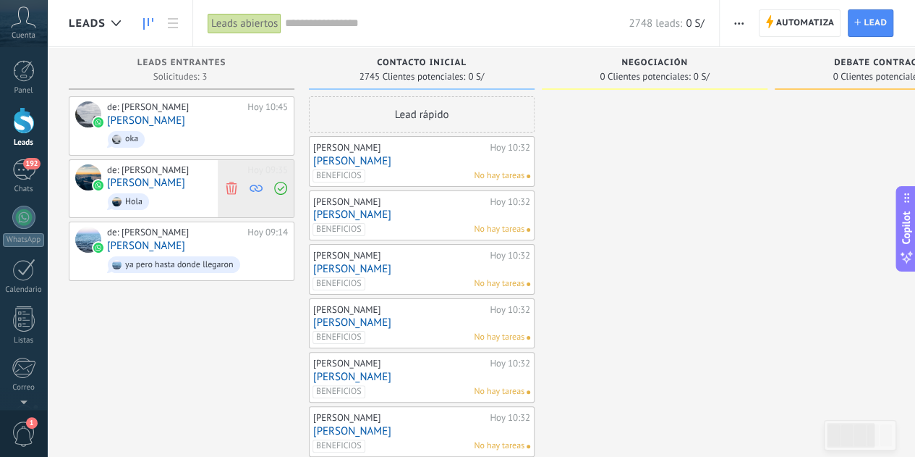
click at [287, 192] on icon at bounding box center [280, 188] width 13 height 13
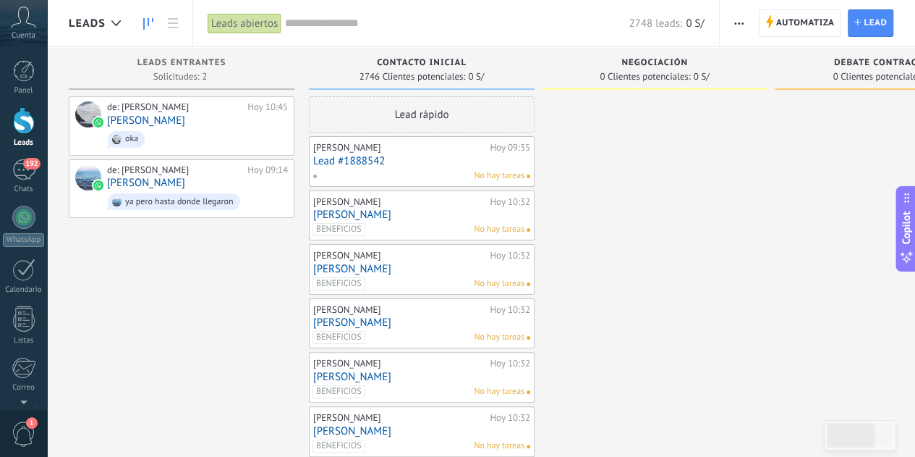
click at [407, 164] on link "Lead #1888542" at bounding box center [421, 161] width 217 height 12
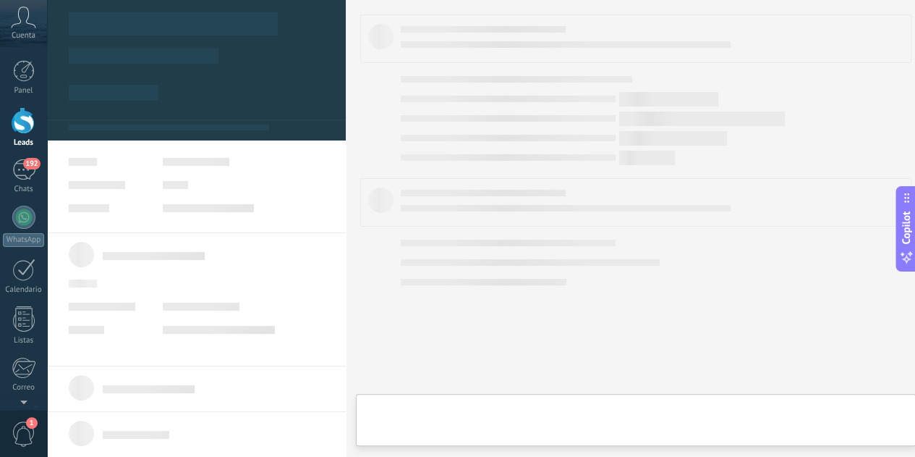
click at [325, 161] on div at bounding box center [196, 251] width 299 height 503
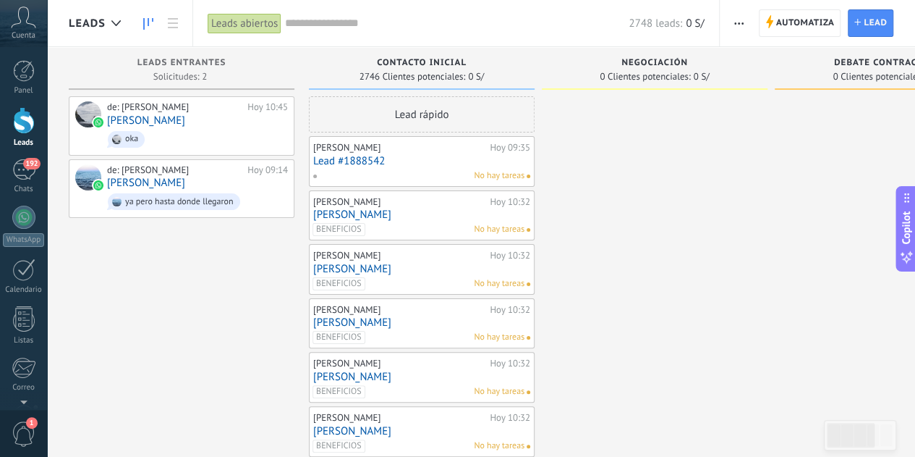
click at [420, 162] on link "Lead #1888542" at bounding box center [421, 161] width 217 height 12
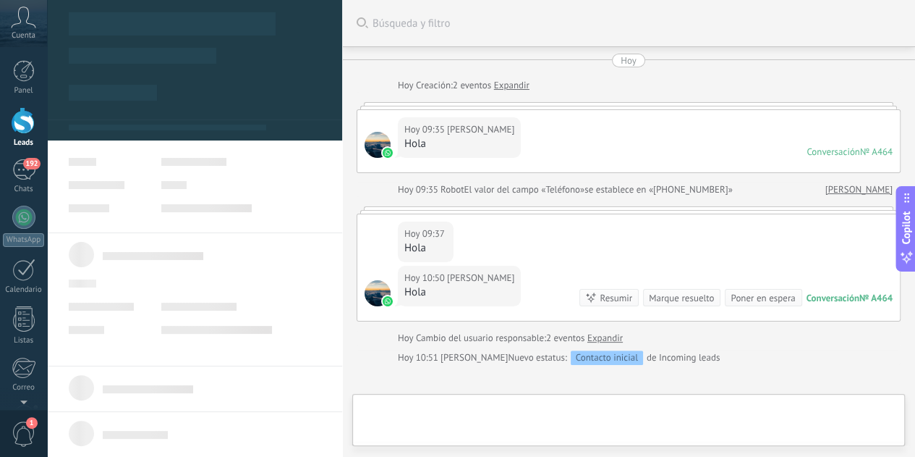
type textarea "**********"
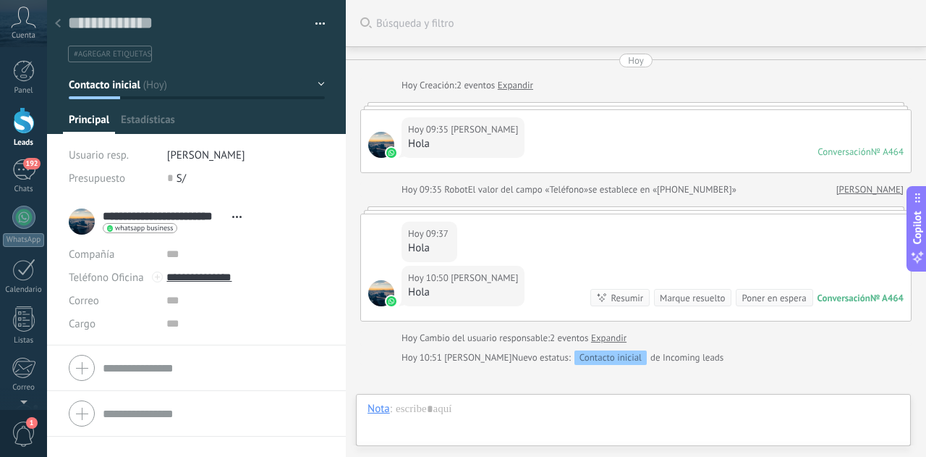
scroll to position [158, 0]
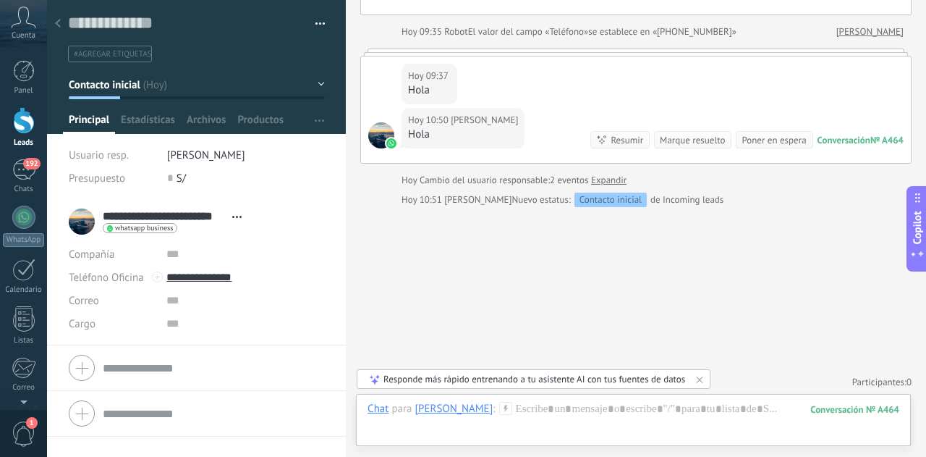
click at [322, 27] on div "Guardar y crear Imprimir Administrar etiquetas Exportar a excel" at bounding box center [197, 31] width 300 height 62
click at [320, 21] on button "button" at bounding box center [315, 24] width 21 height 22
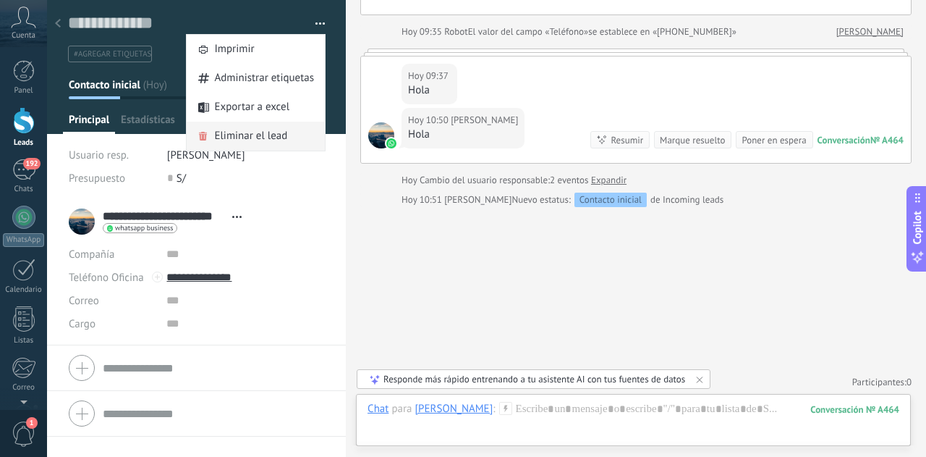
click at [273, 129] on span "Eliminar el lead" at bounding box center [250, 136] width 73 height 29
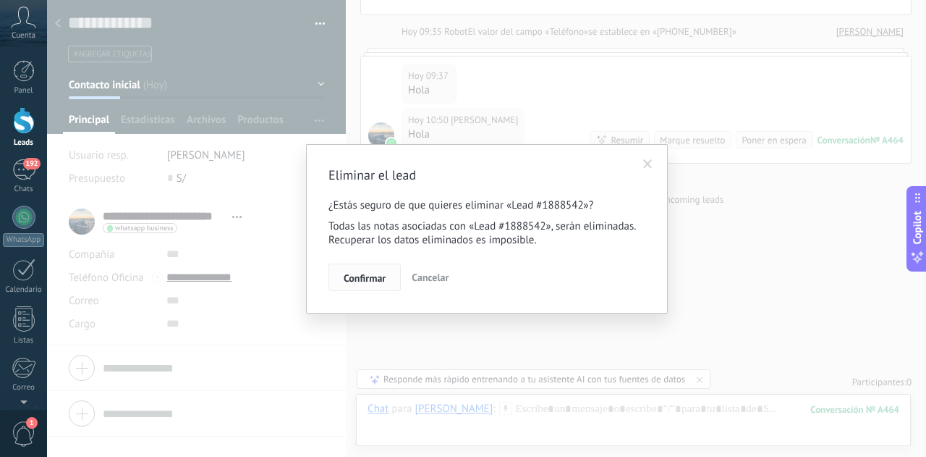
click at [360, 273] on span "Confirmar" at bounding box center [365, 278] width 42 height 10
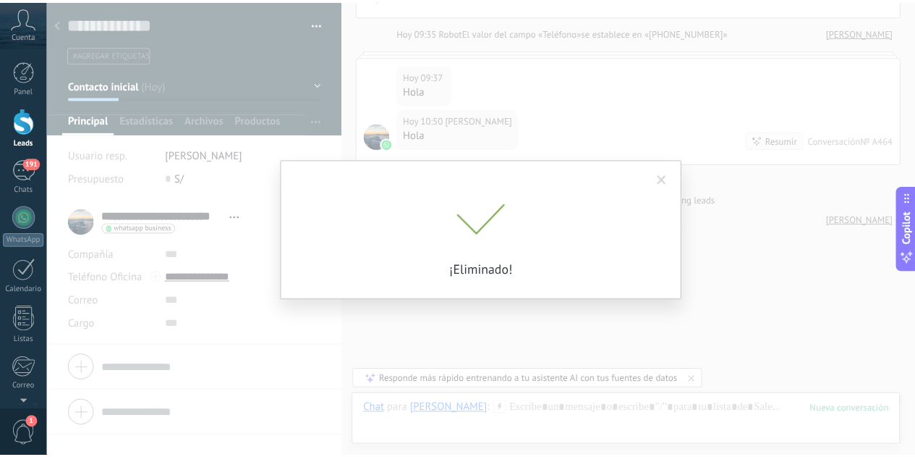
scroll to position [178, 0]
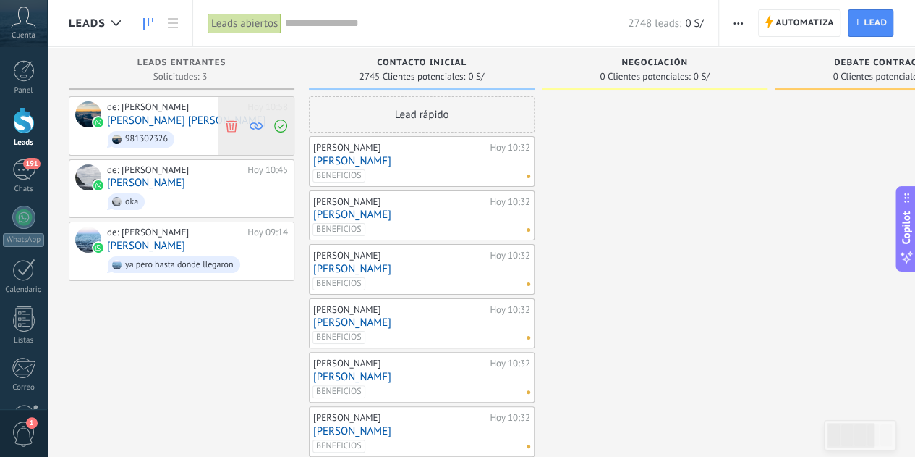
click at [234, 128] on icon at bounding box center [231, 125] width 13 height 13
